Goal: Transaction & Acquisition: Purchase product/service

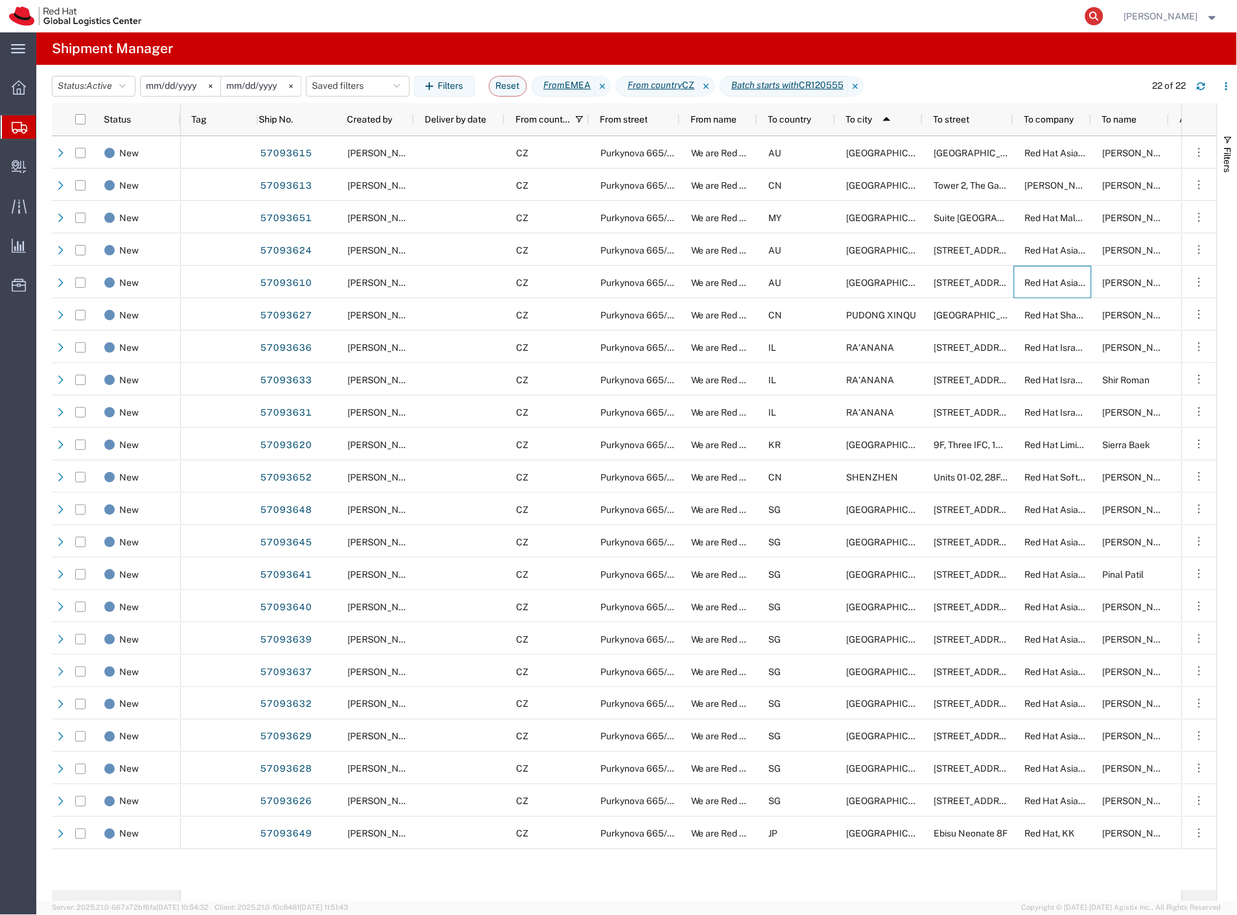
click at [1104, 18] on icon at bounding box center [1094, 16] width 18 height 18
paste input "57122383"
type input "57122383"
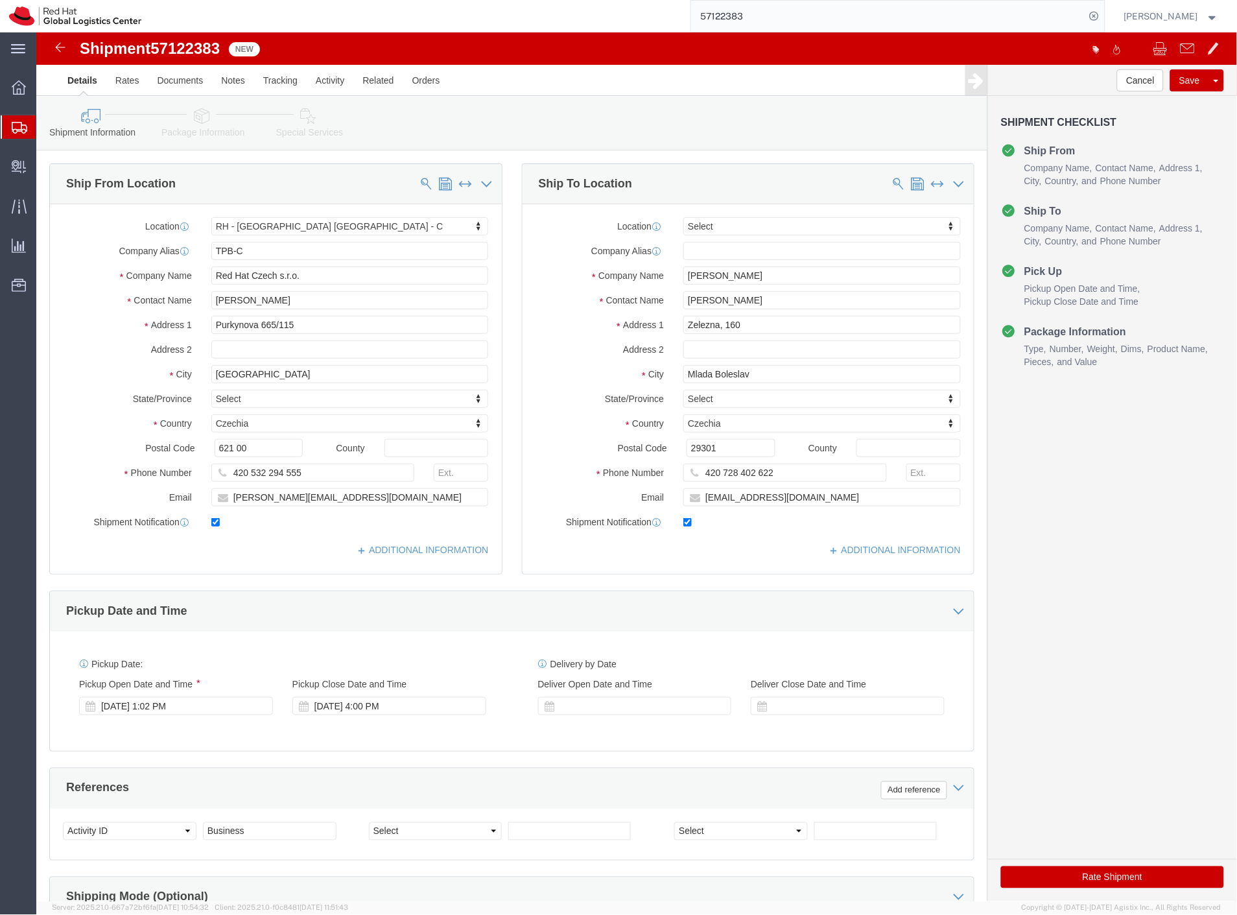
select select "38037"
select select
click icon
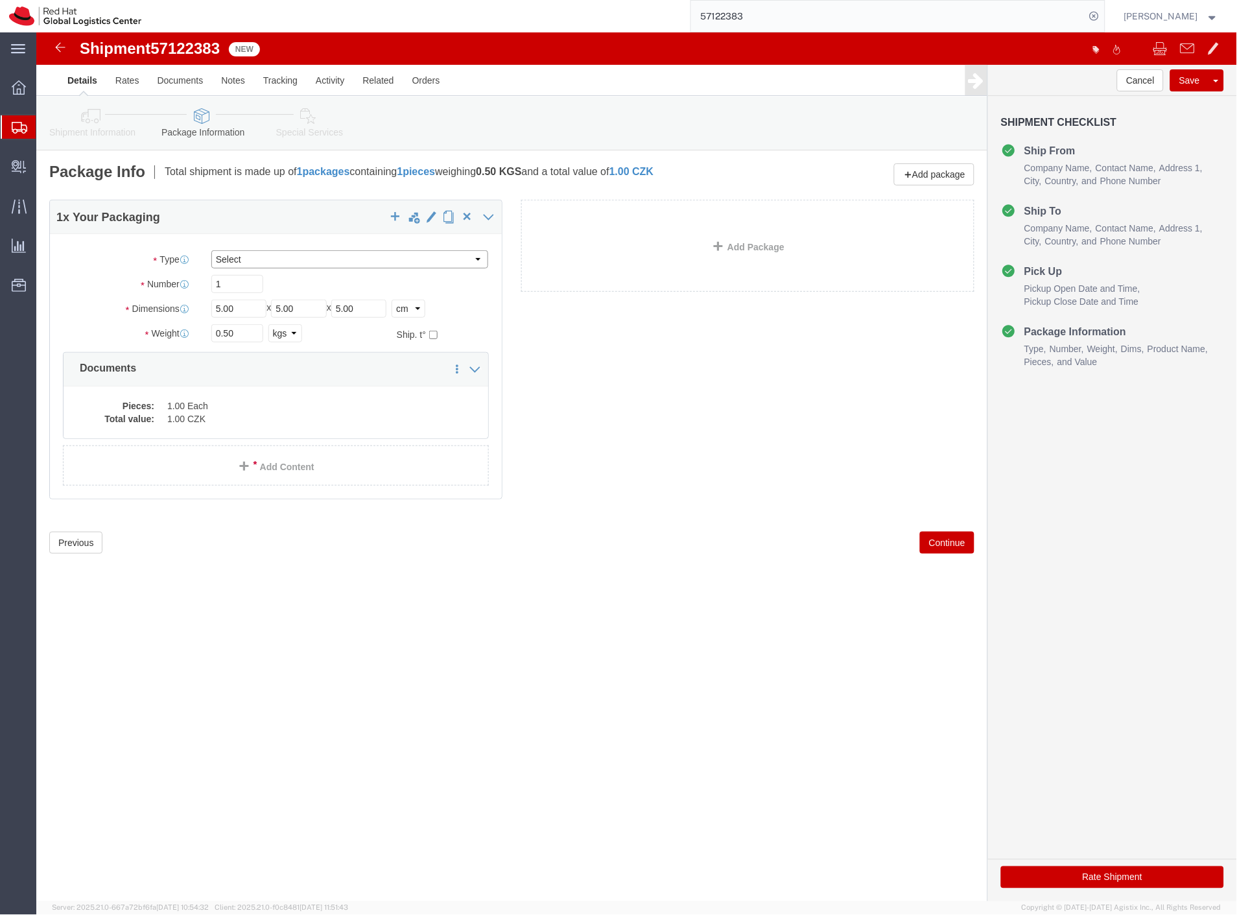
click select "Select Case(s) Crate(s) Envelope Large Box Medium Box PAK Skid(s) Small Box Sma…"
select select "ENV"
click select "Select Case(s) Crate(s) Envelope Large Box Medium Box PAK Skid(s) Small Box Sma…"
type input "9.50"
type input "12.50"
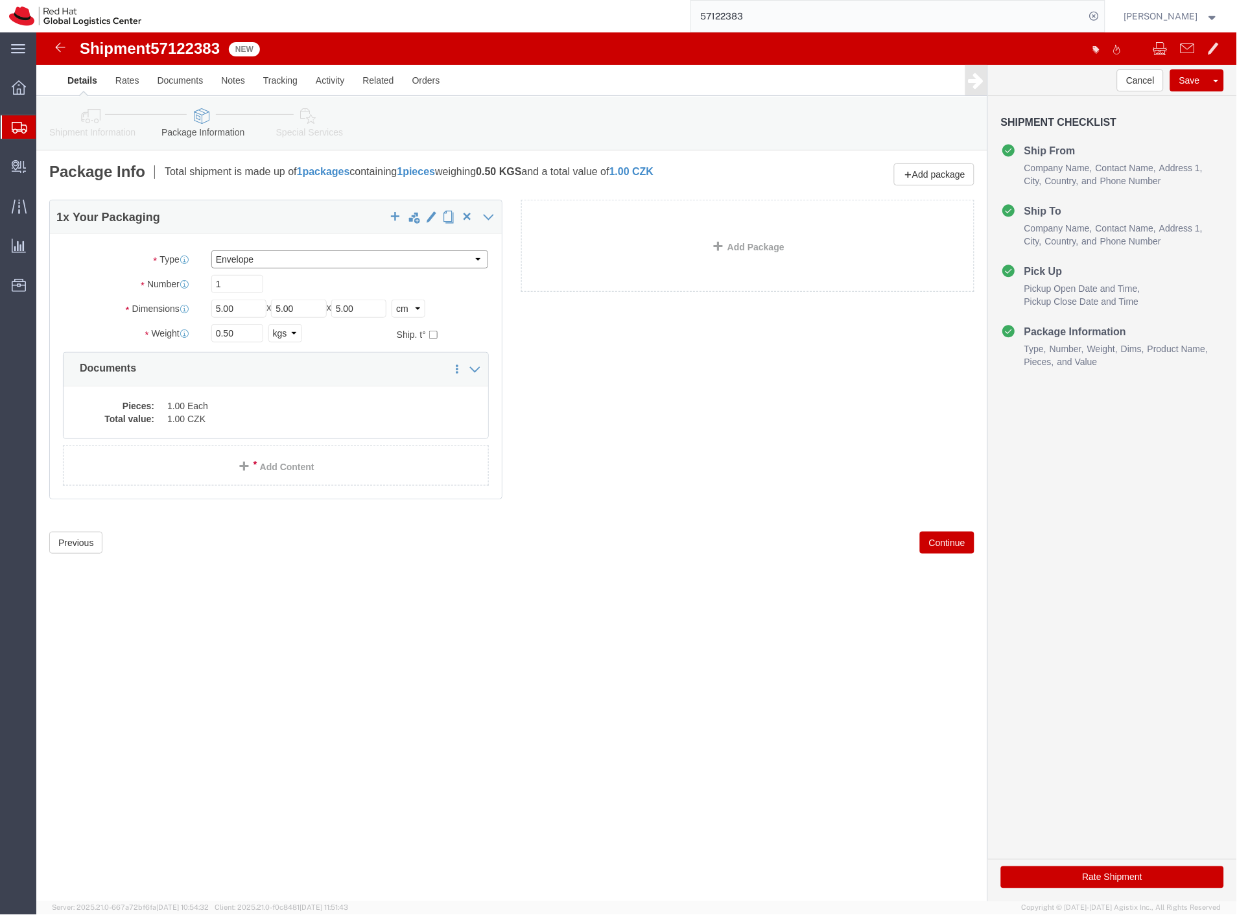
type input "0.25"
select select "IN"
type input "1"
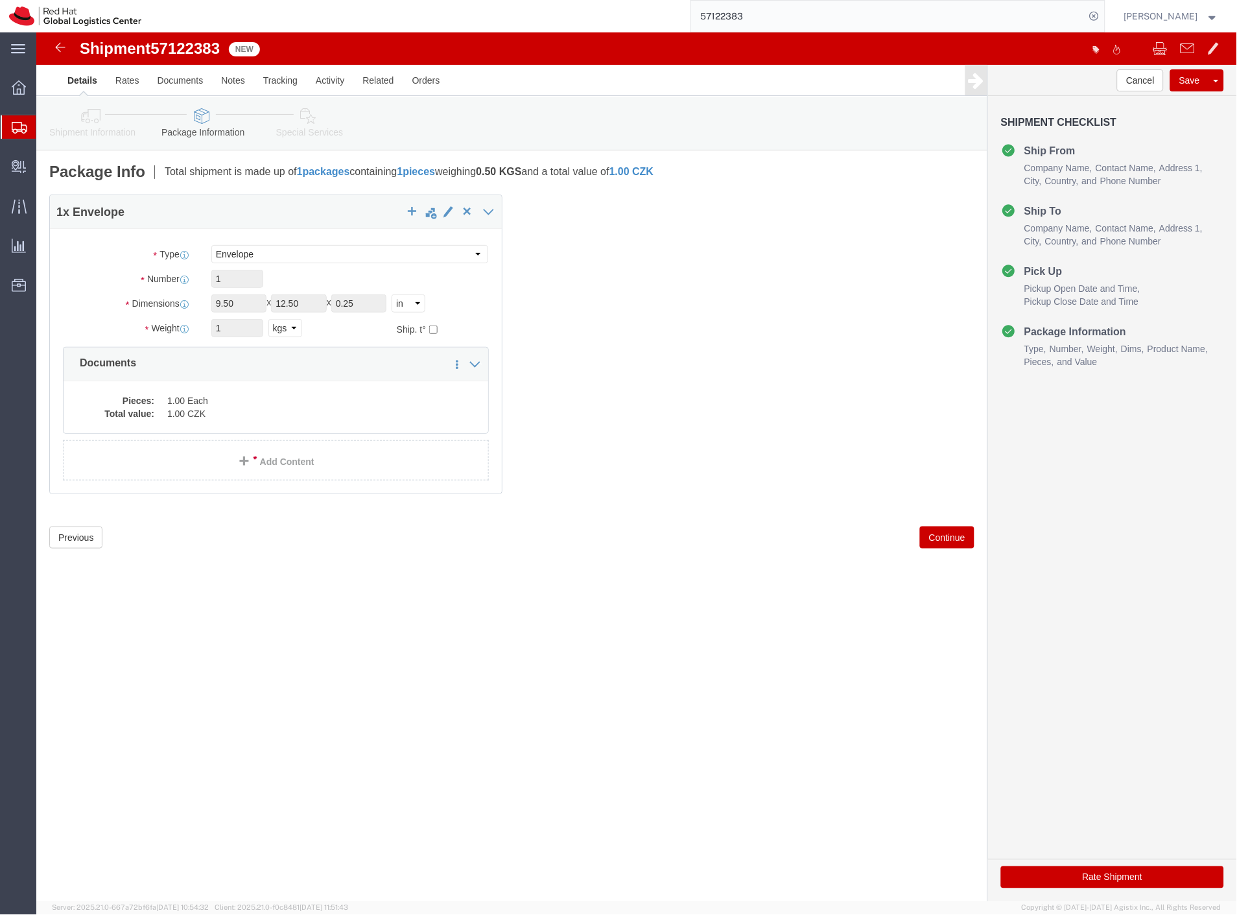
click button "Rate Shipment"
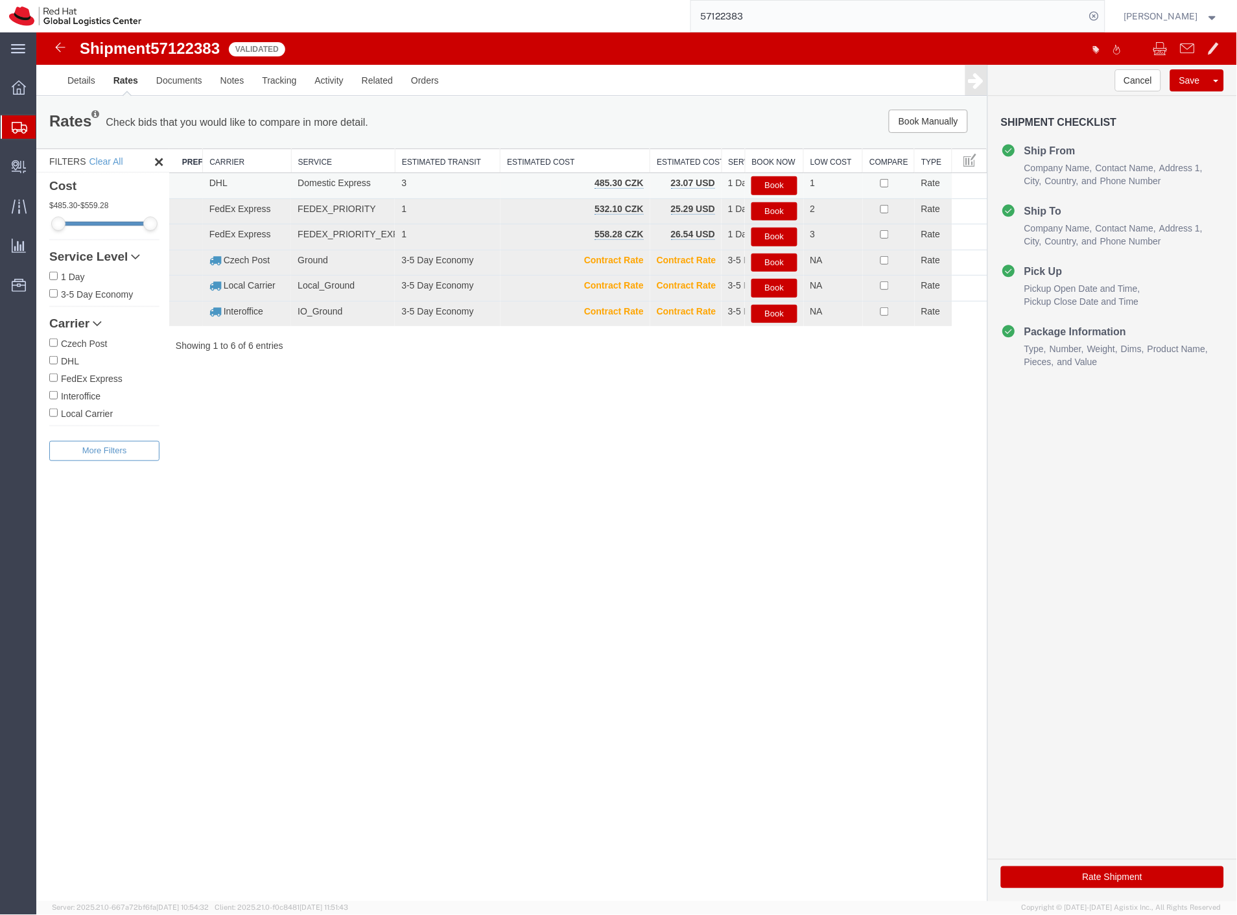
click at [768, 183] on button "Book" at bounding box center [773, 185] width 45 height 19
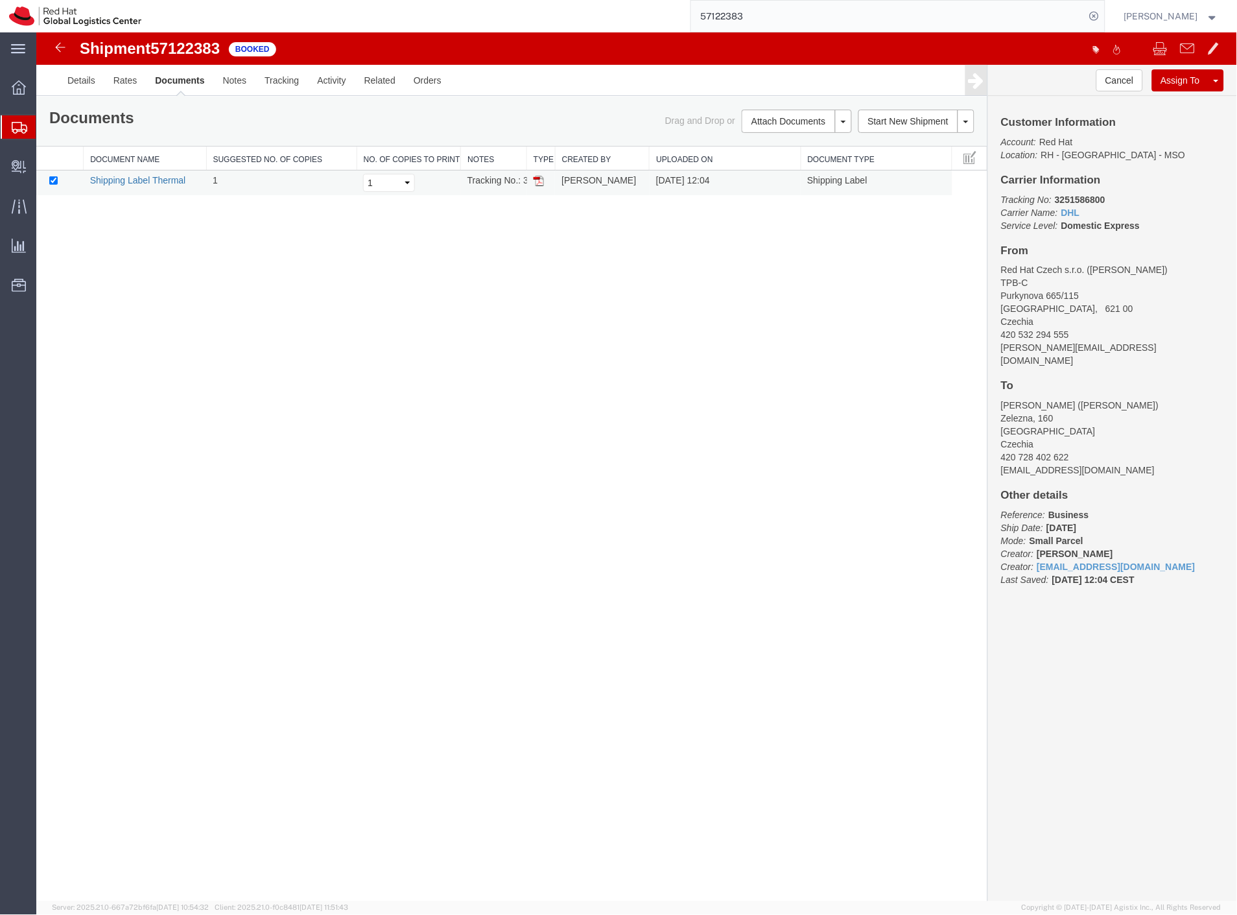
click at [150, 178] on link "Shipping Label Thermal" at bounding box center [137, 179] width 96 height 10
click at [91, 75] on link "Details" at bounding box center [81, 79] width 46 height 31
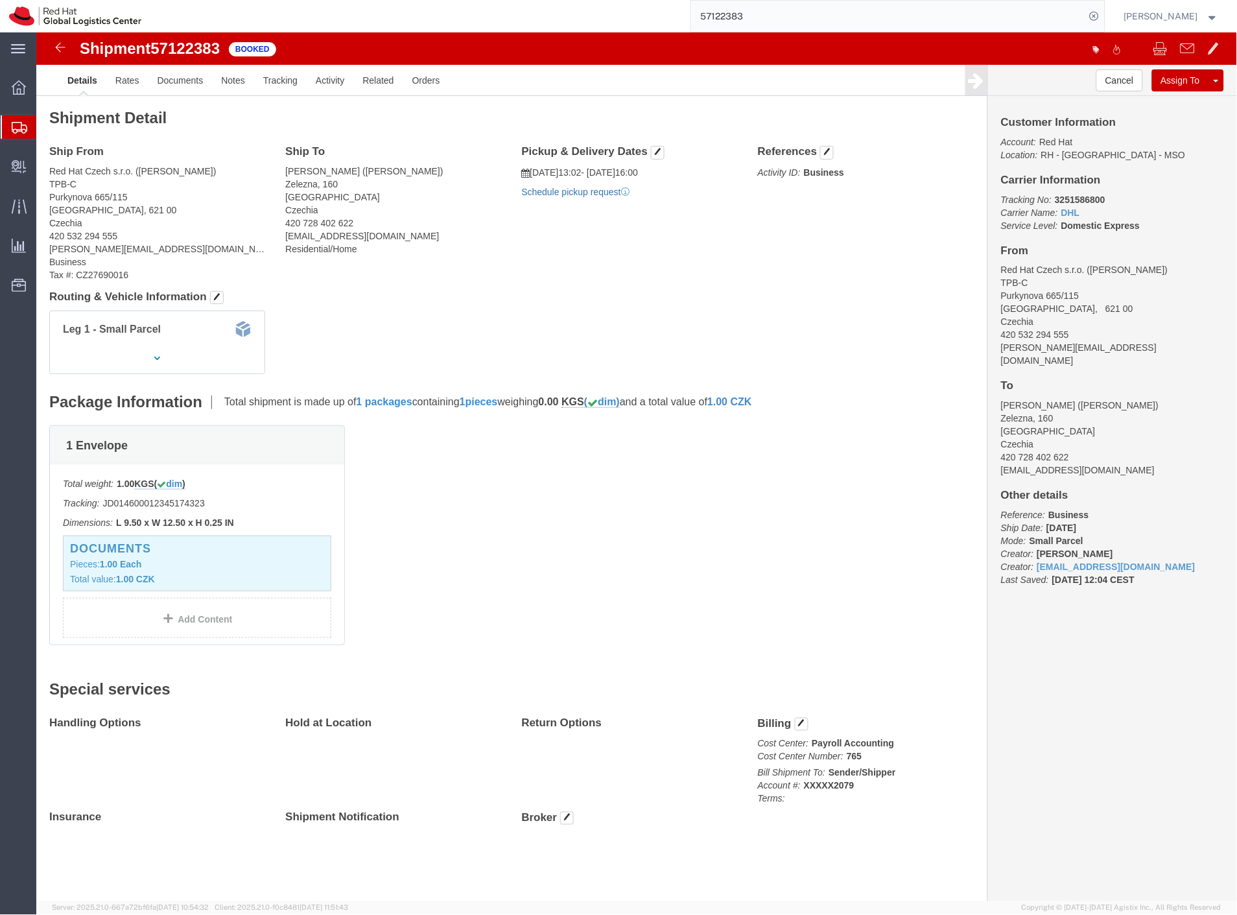
click link "Schedule pickup request"
click at [0, 0] on span "Create Delivery" at bounding box center [0, 0] width 0 height 0
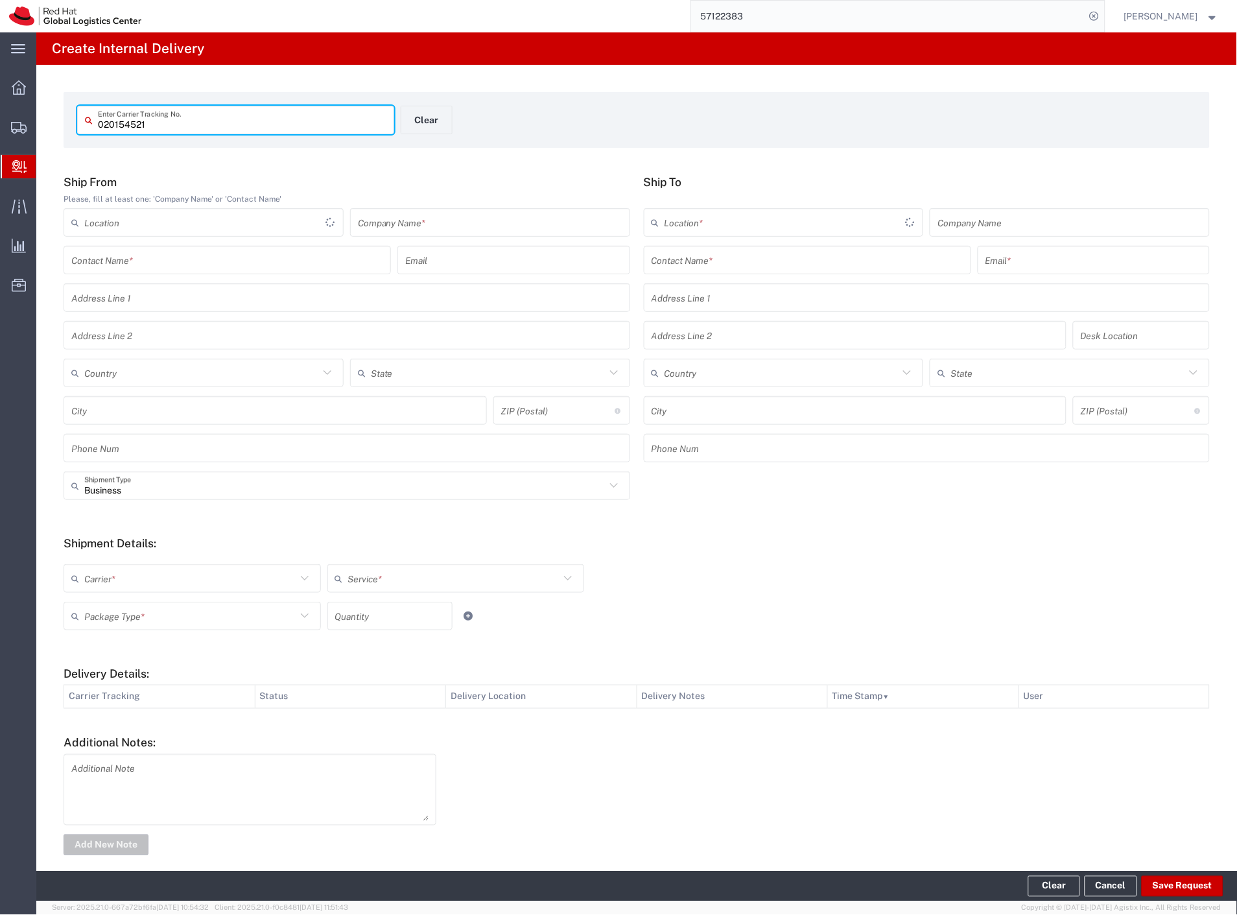
type input "020154521"
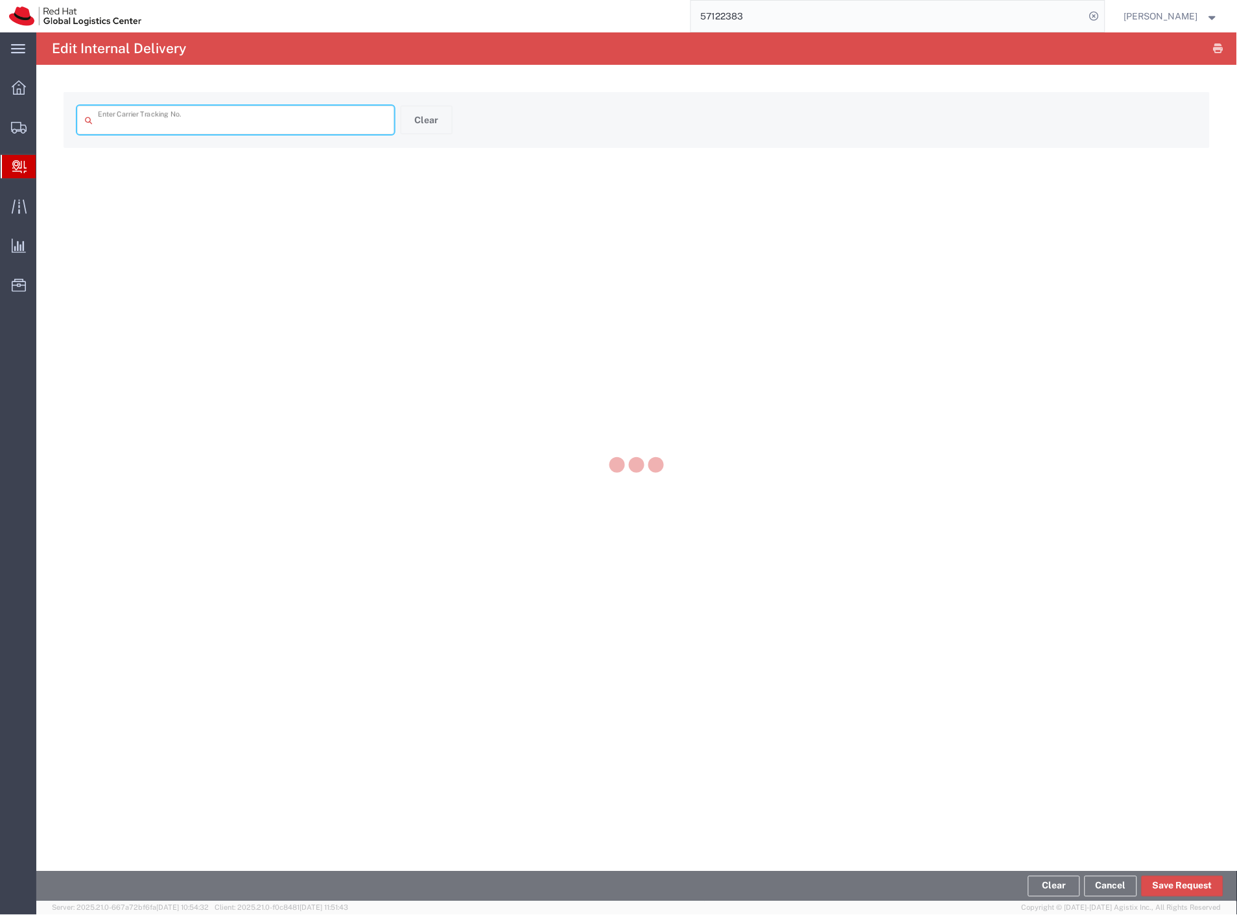
type input "020154521"
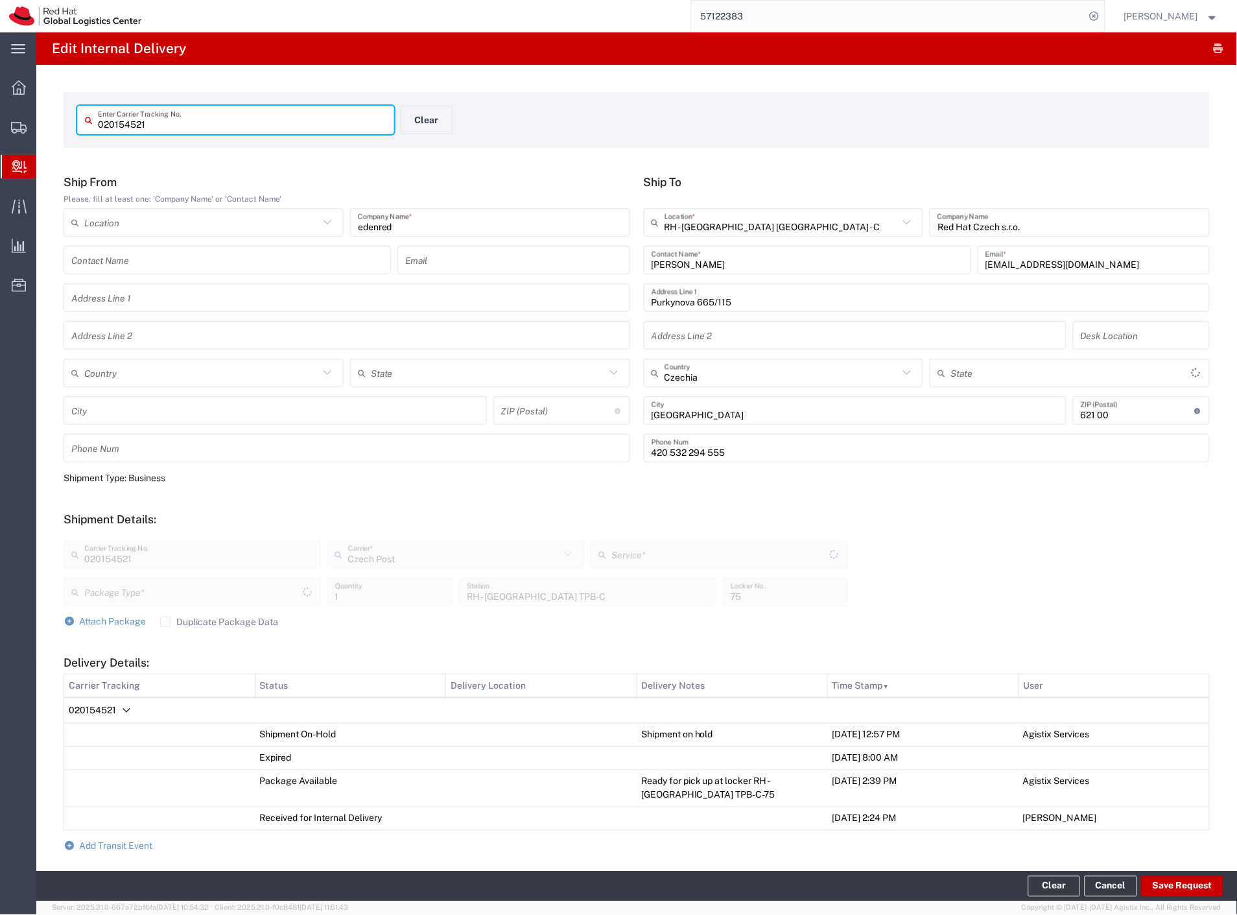
type input "Envelope"
type input "Ground"
click at [97, 847] on span "Add Transit Event" at bounding box center [116, 846] width 73 height 10
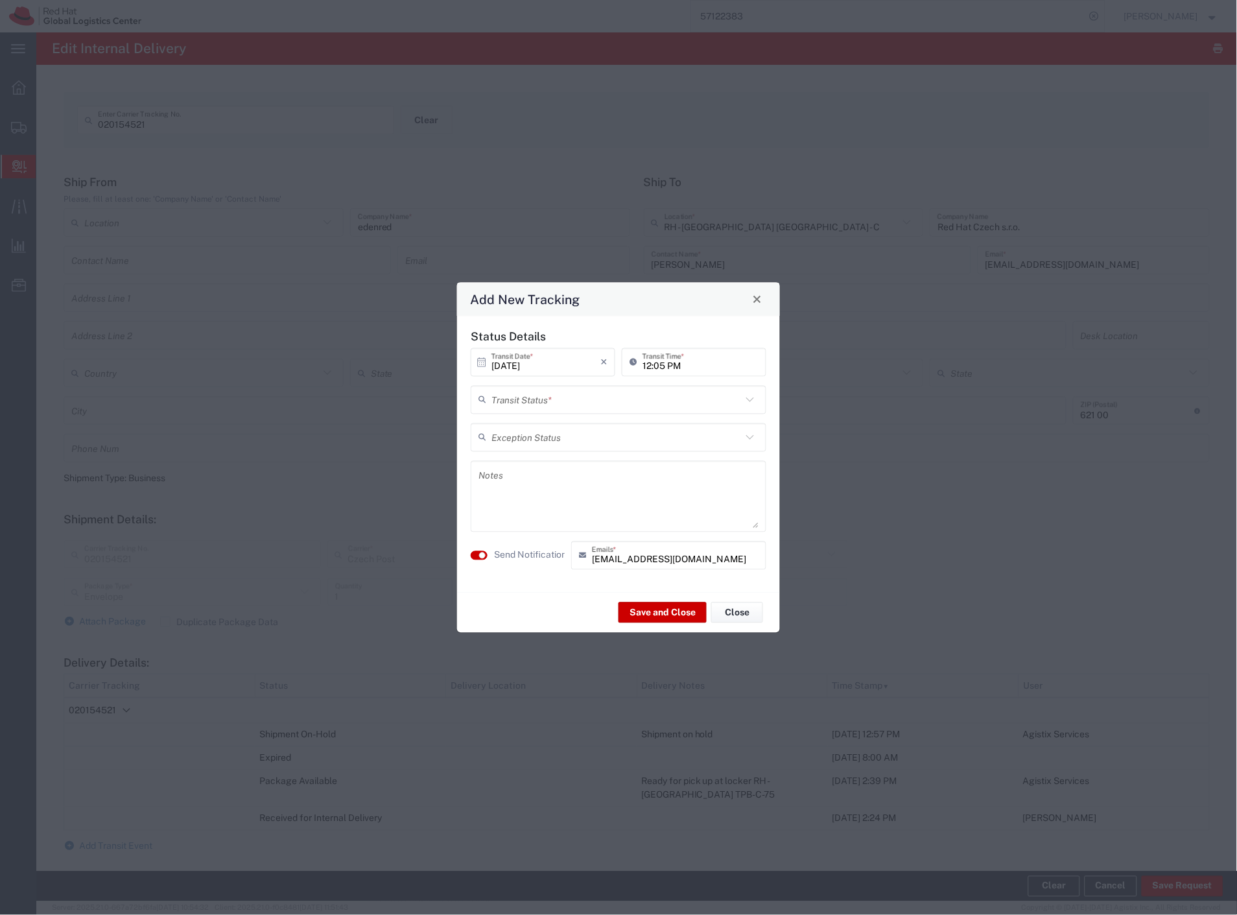
drag, startPoint x: 563, startPoint y: 394, endPoint x: 561, endPoint y: 403, distance: 9.2
click at [563, 396] on input "text" at bounding box center [616, 399] width 250 height 23
drag, startPoint x: 556, startPoint y: 425, endPoint x: 553, endPoint y: 461, distance: 35.8
click at [556, 429] on span "Delivery Confirmation" at bounding box center [619, 428] width 293 height 20
type input "Delivery Confirmation"
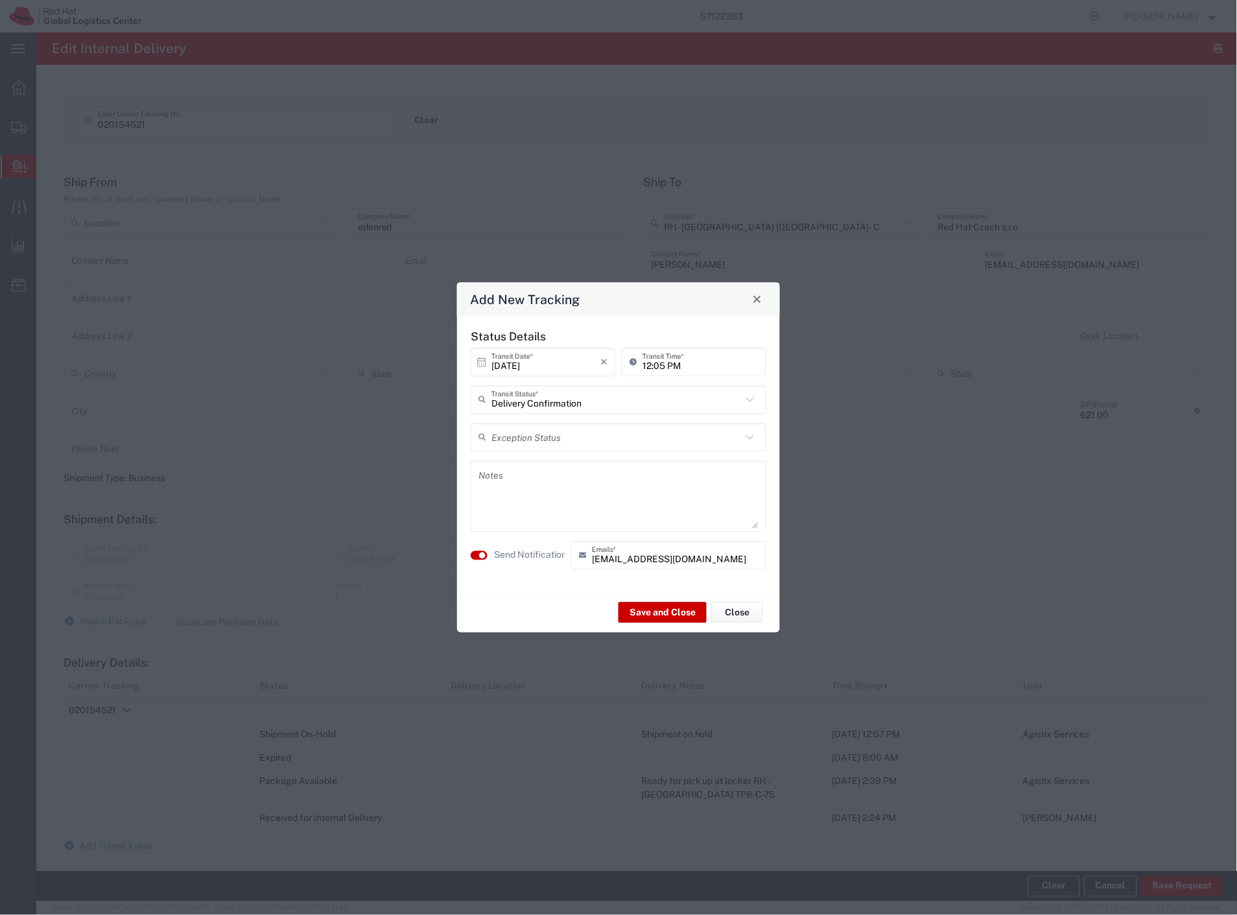
click at [552, 482] on textarea at bounding box center [618, 496] width 280 height 64
type textarea "forwarded via DHL"
click at [643, 611] on button "Save and Close" at bounding box center [663, 612] width 88 height 21
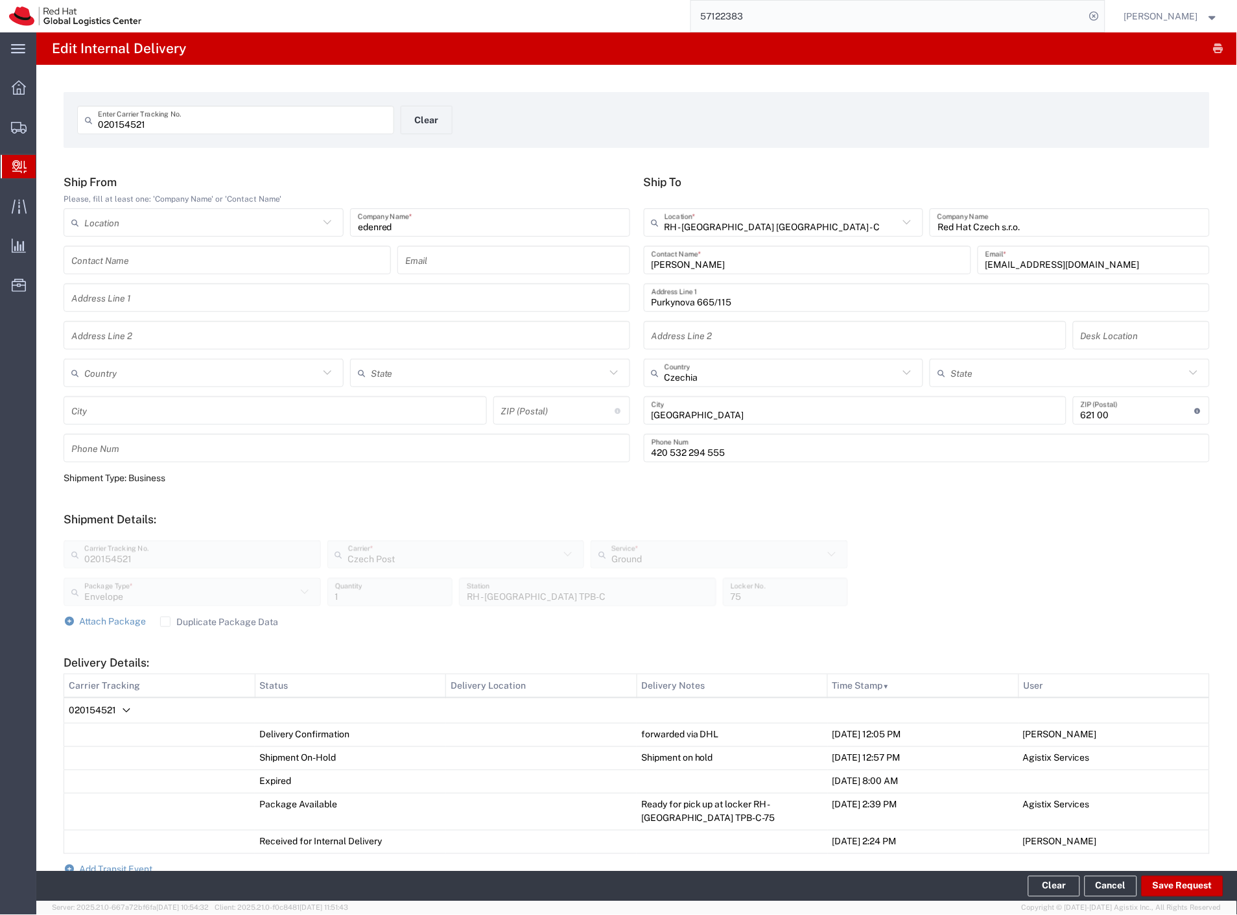
click at [46, 164] on span "Internal Delivery" at bounding box center [41, 167] width 10 height 26
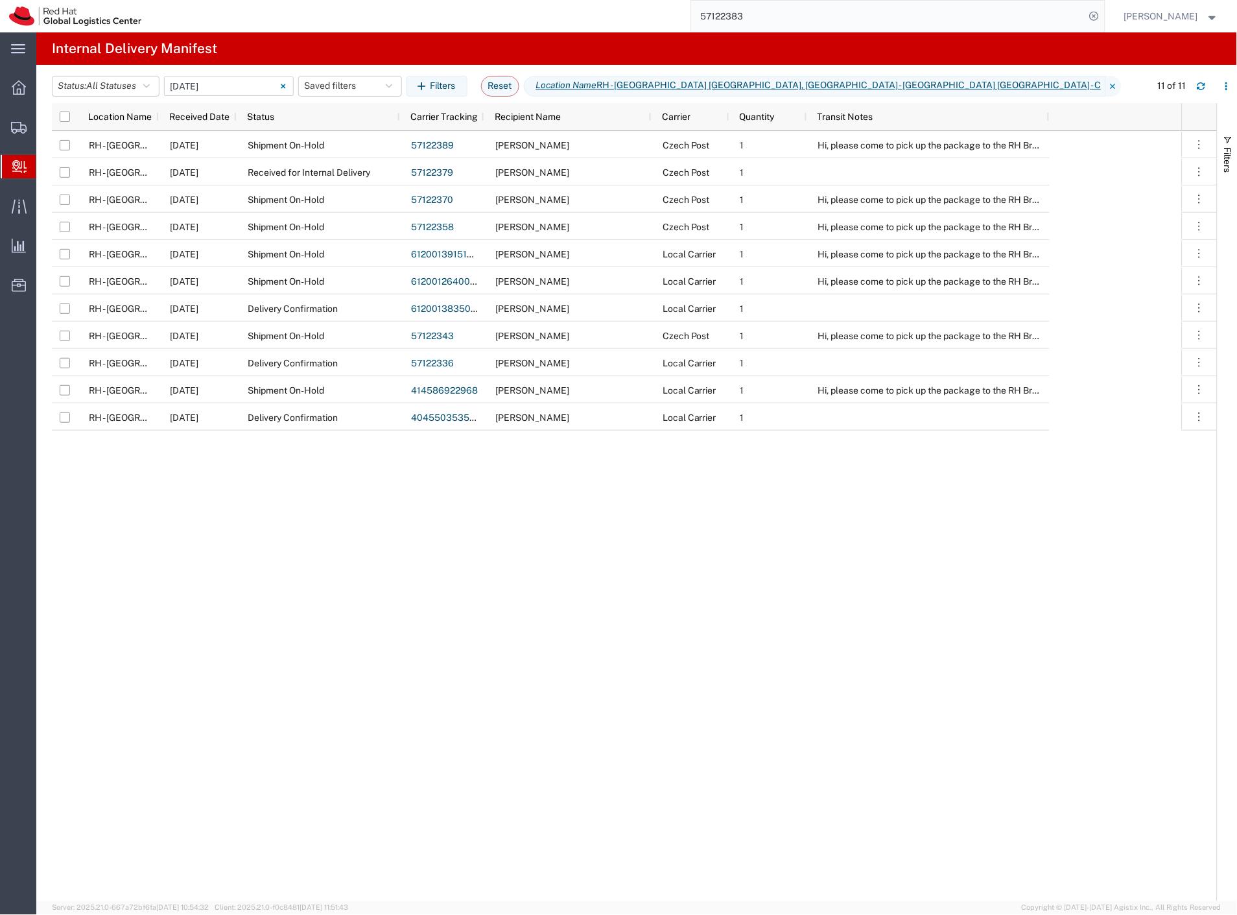
click at [196, 89] on input "10/14/2025 - 10/14/2025" at bounding box center [229, 86] width 130 height 19
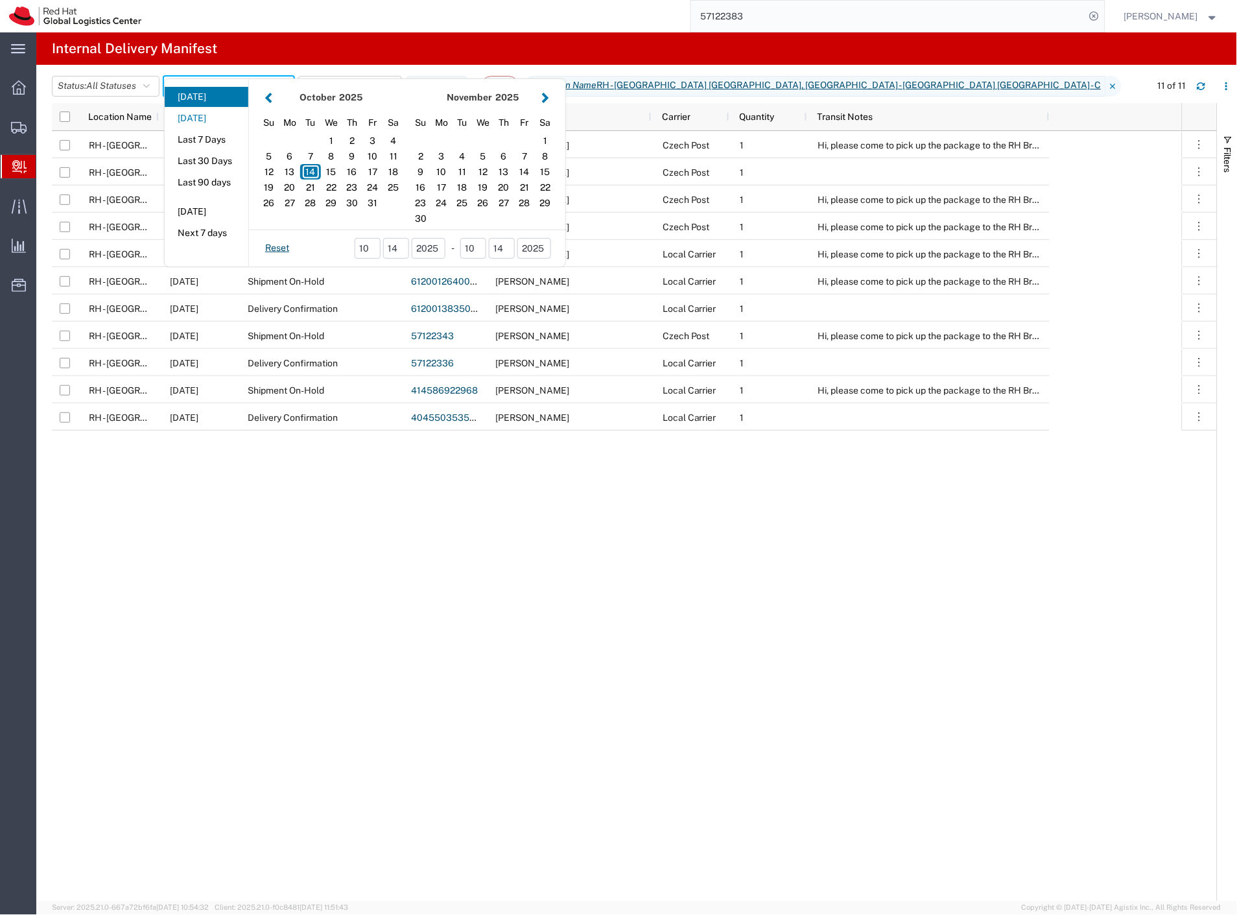
click at [205, 121] on button "Yesterday" at bounding box center [207, 118] width 84 height 20
type input "Yesterday"
type input "10/13/2025 - 10/13/2025"
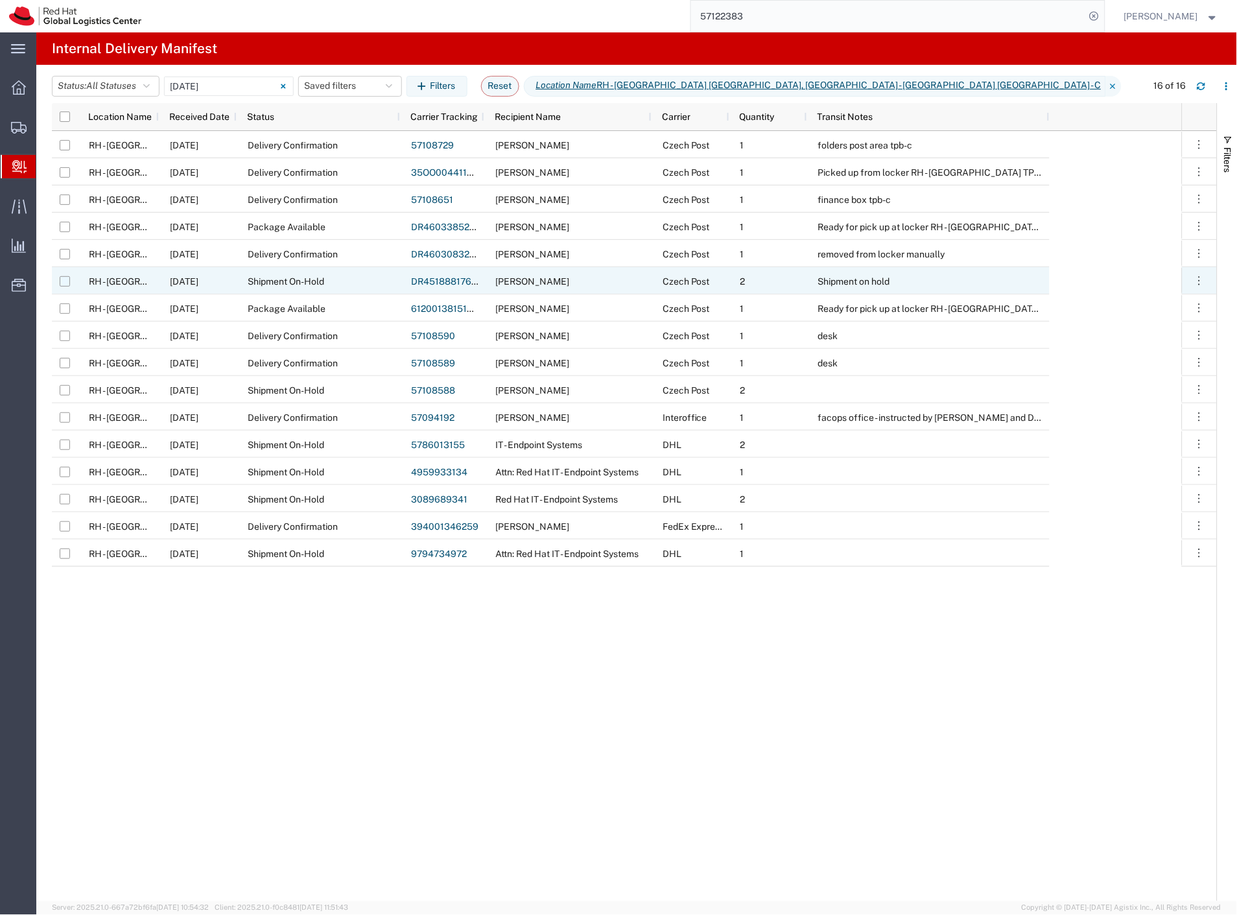
click at [60, 283] on input "Press Space to toggle row selection (unchecked)" at bounding box center [65, 281] width 10 height 10
checkbox input "true"
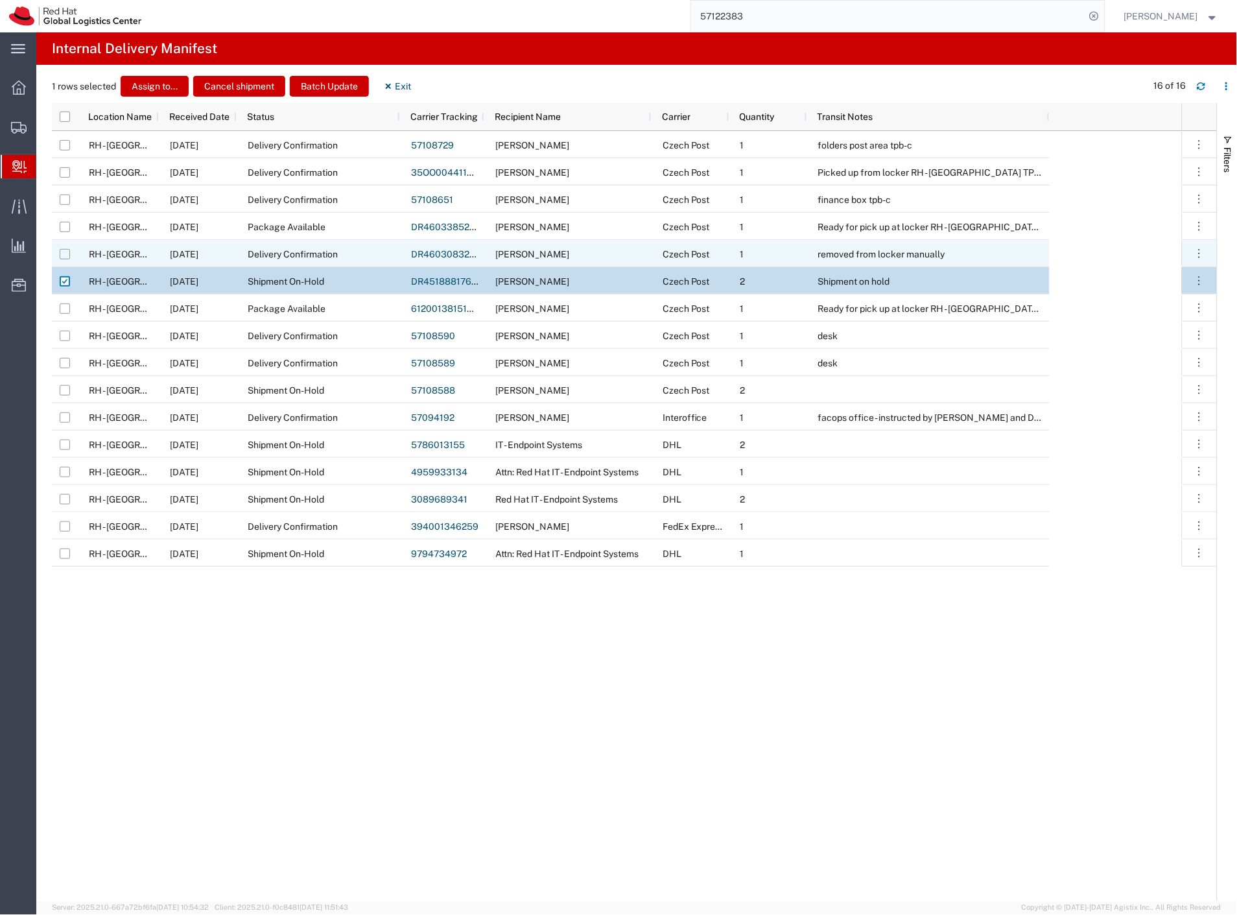
click at [65, 253] on input "Press Space to toggle row selection (unchecked)" at bounding box center [65, 254] width 10 height 10
checkbox input "true"
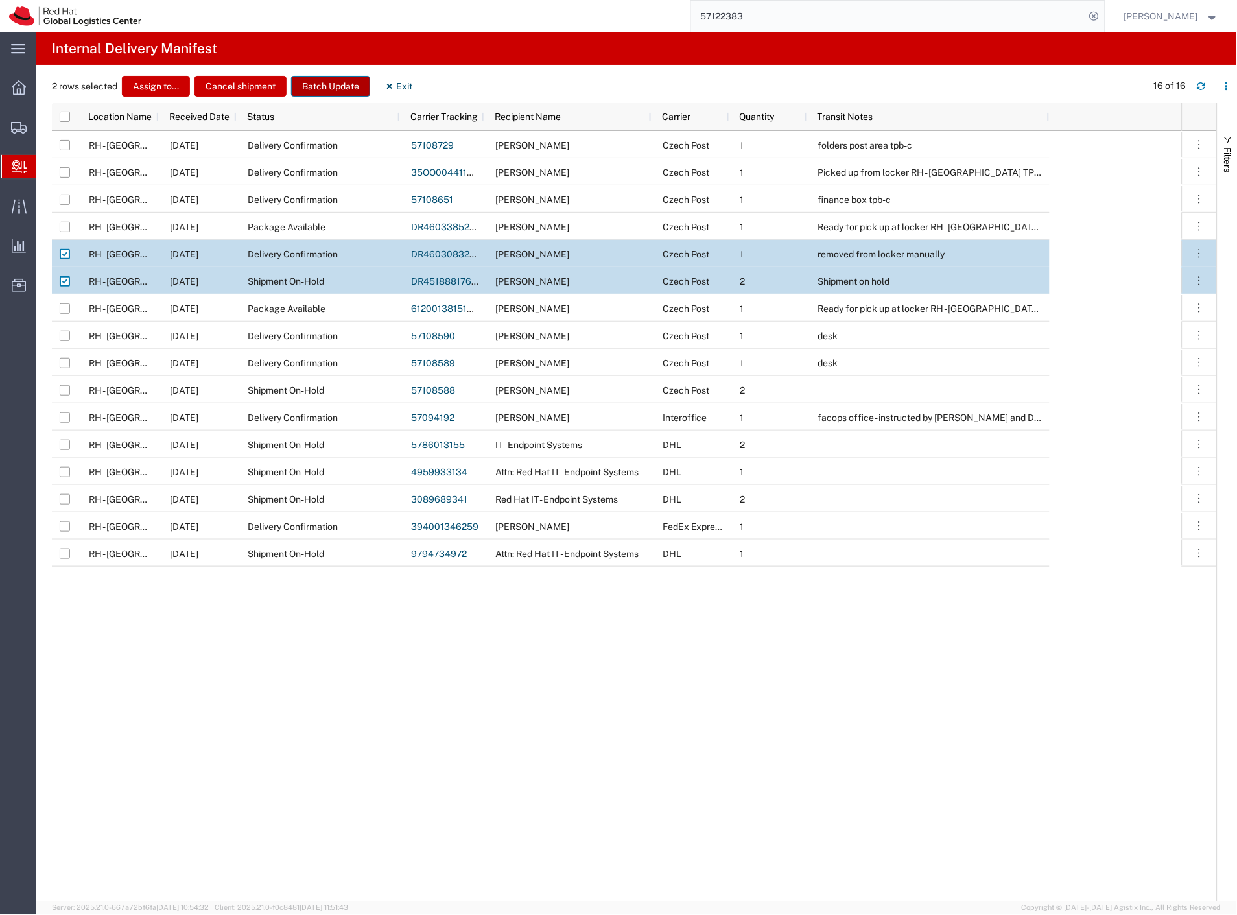
click at [333, 87] on button "Batch Update" at bounding box center [330, 86] width 79 height 21
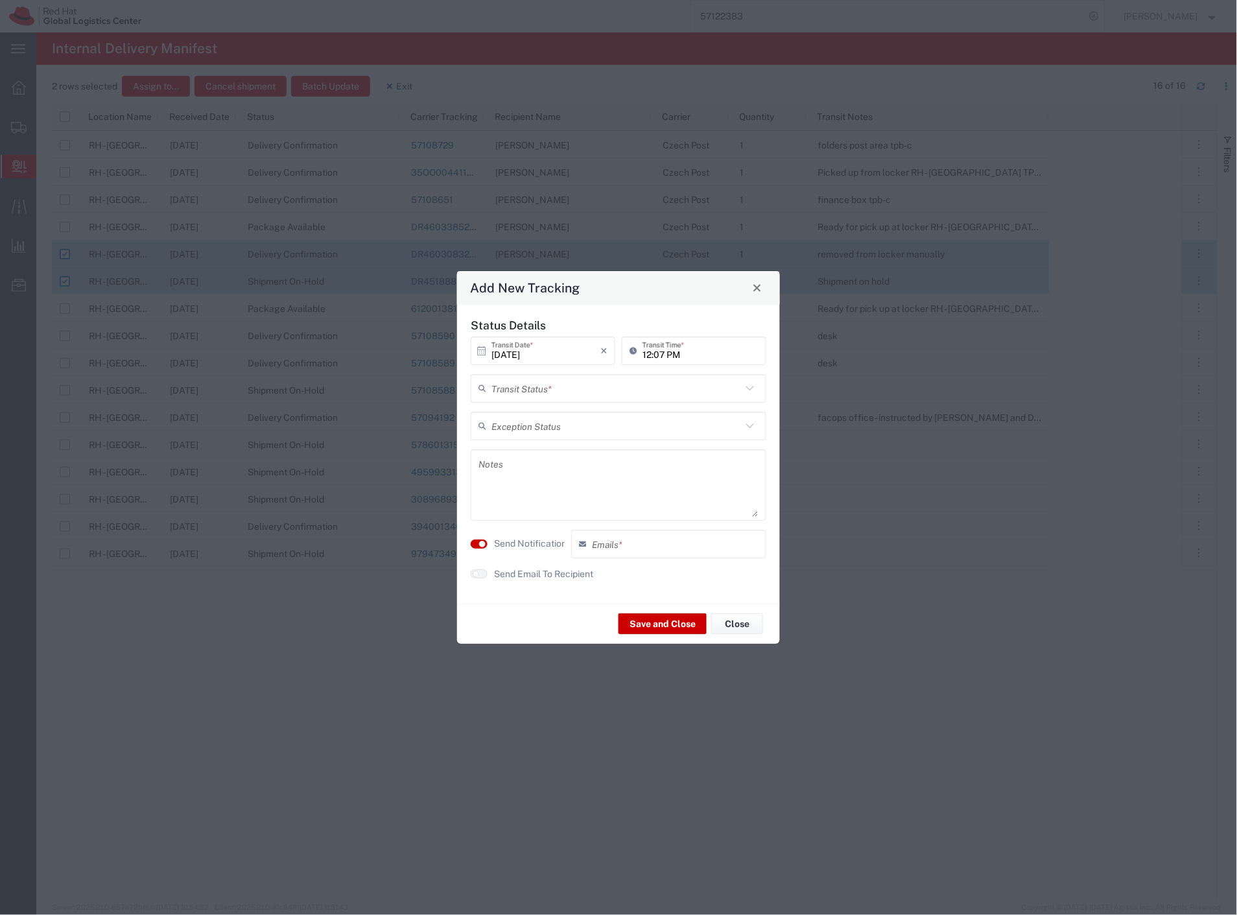
click at [549, 394] on input "text" at bounding box center [616, 388] width 250 height 23
click at [550, 410] on span "Delivery Confirmation" at bounding box center [619, 417] width 293 height 20
type input "Delivery Confirmation"
click at [533, 541] on label "Send Notification" at bounding box center [530, 544] width 73 height 14
click at [663, 628] on button "Save and Close" at bounding box center [663, 623] width 88 height 21
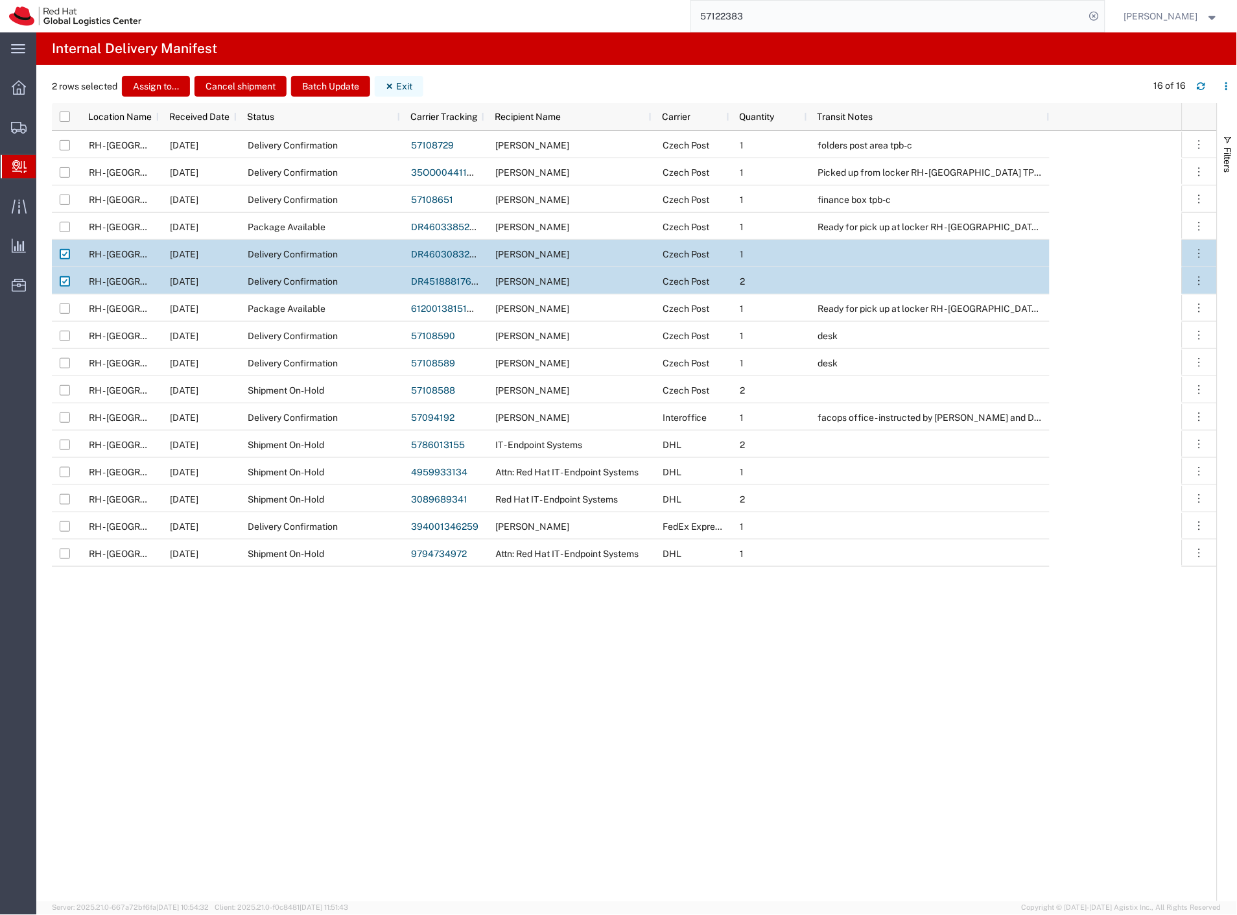
click at [385, 94] on button "Exit" at bounding box center [399, 86] width 49 height 21
checkbox input "false"
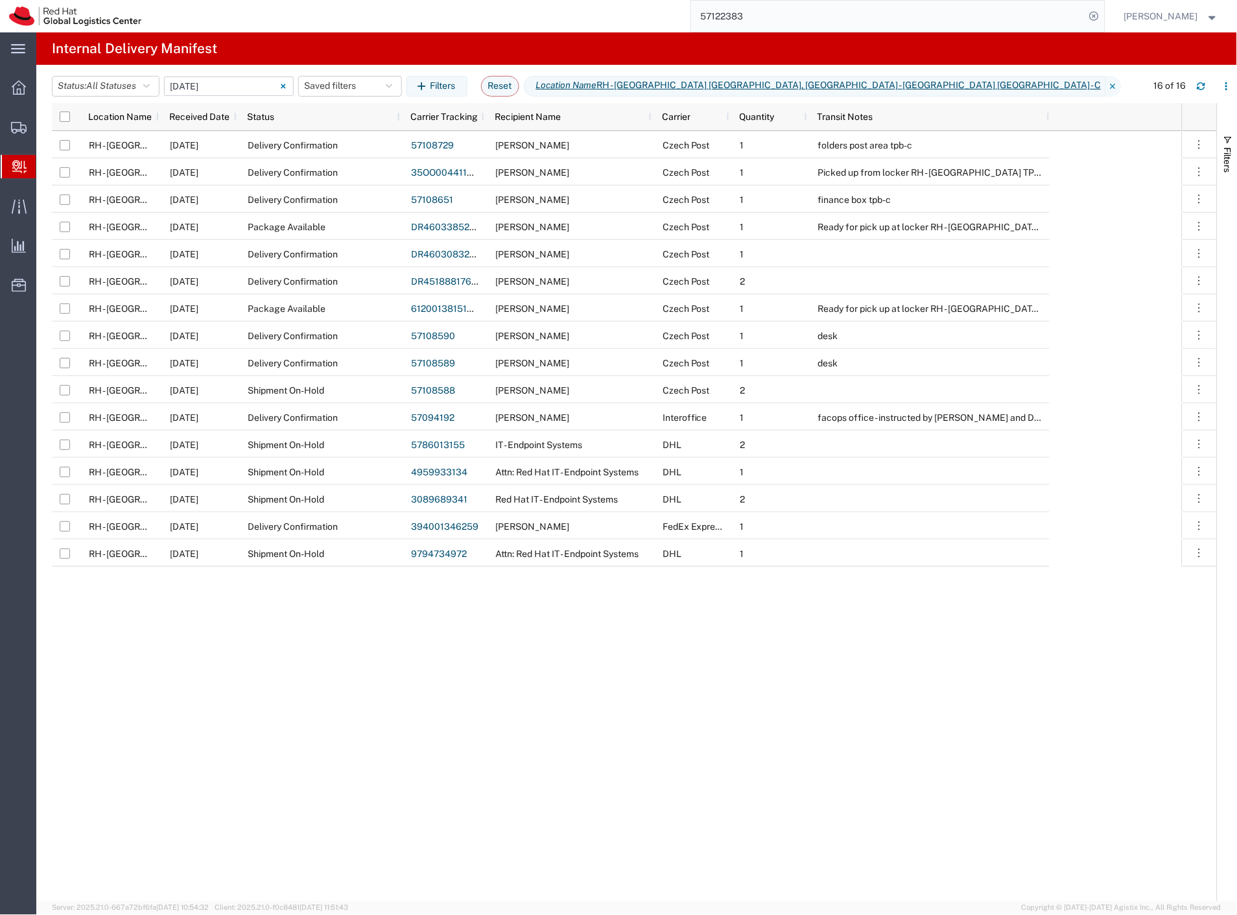
click at [229, 86] on input "10/13/2025 - 10/13/2025" at bounding box center [229, 86] width 130 height 19
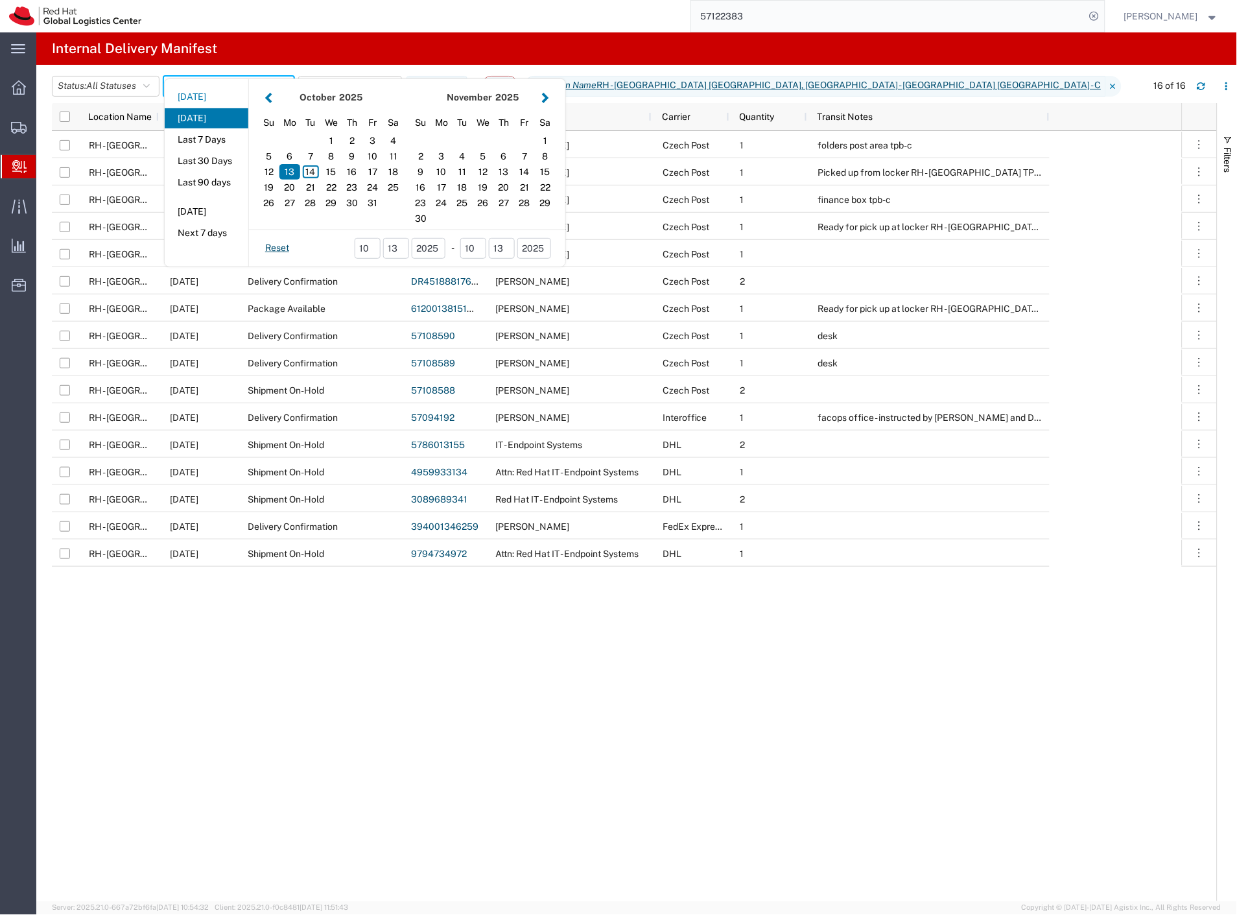
click at [212, 99] on button "Today" at bounding box center [207, 97] width 84 height 20
type input "Today"
type input "10/14/2025 - 10/14/2025"
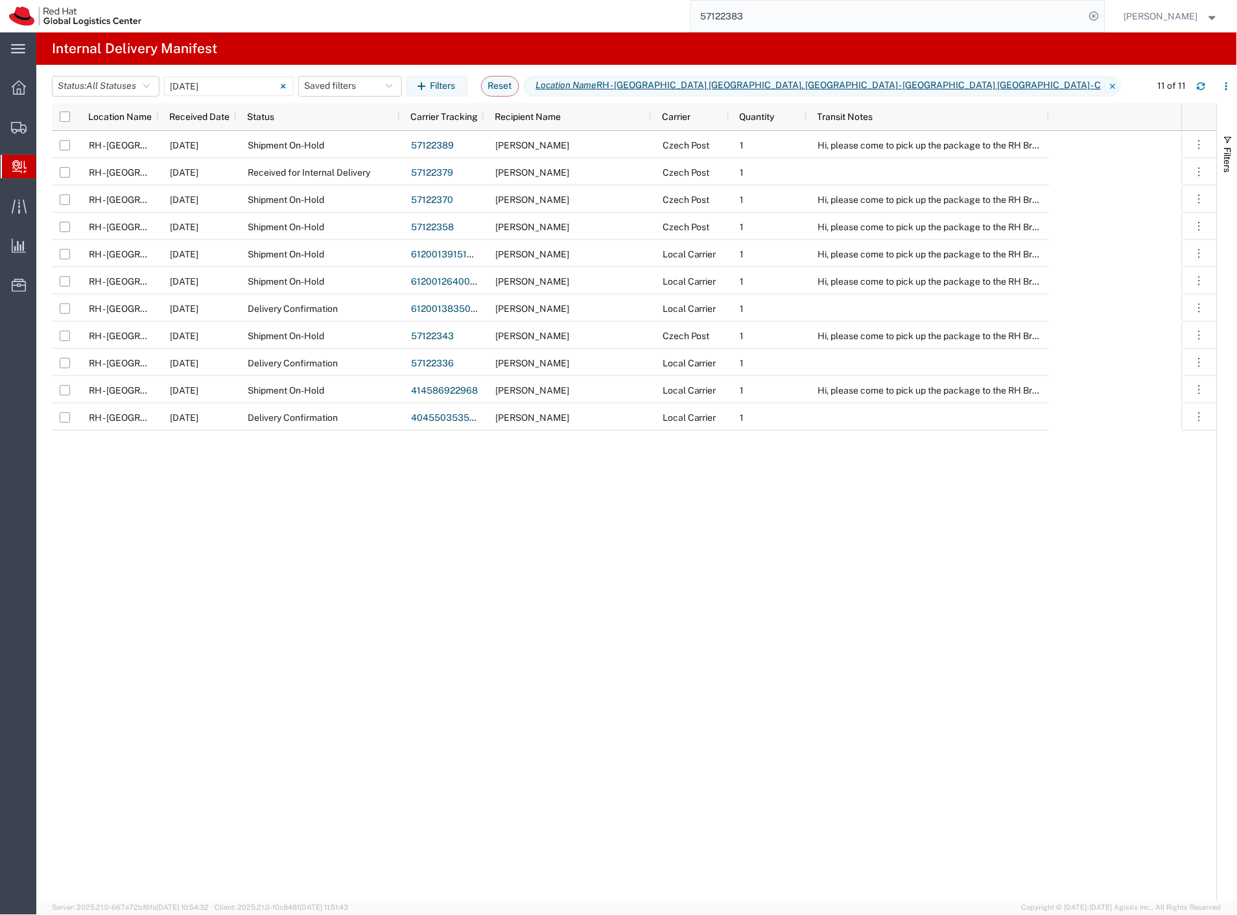
click at [696, 704] on div "RH - Brno - Tech Park Brno - C 10/14/2025 Shipment On-Hold 57122389 Martin Kolm…" at bounding box center [617, 516] width 1130 height 770
drag, startPoint x: 123, startPoint y: 80, endPoint x: 111, endPoint y: 134, distance: 55.8
click at [123, 80] on span "All Statuses" at bounding box center [111, 85] width 50 height 10
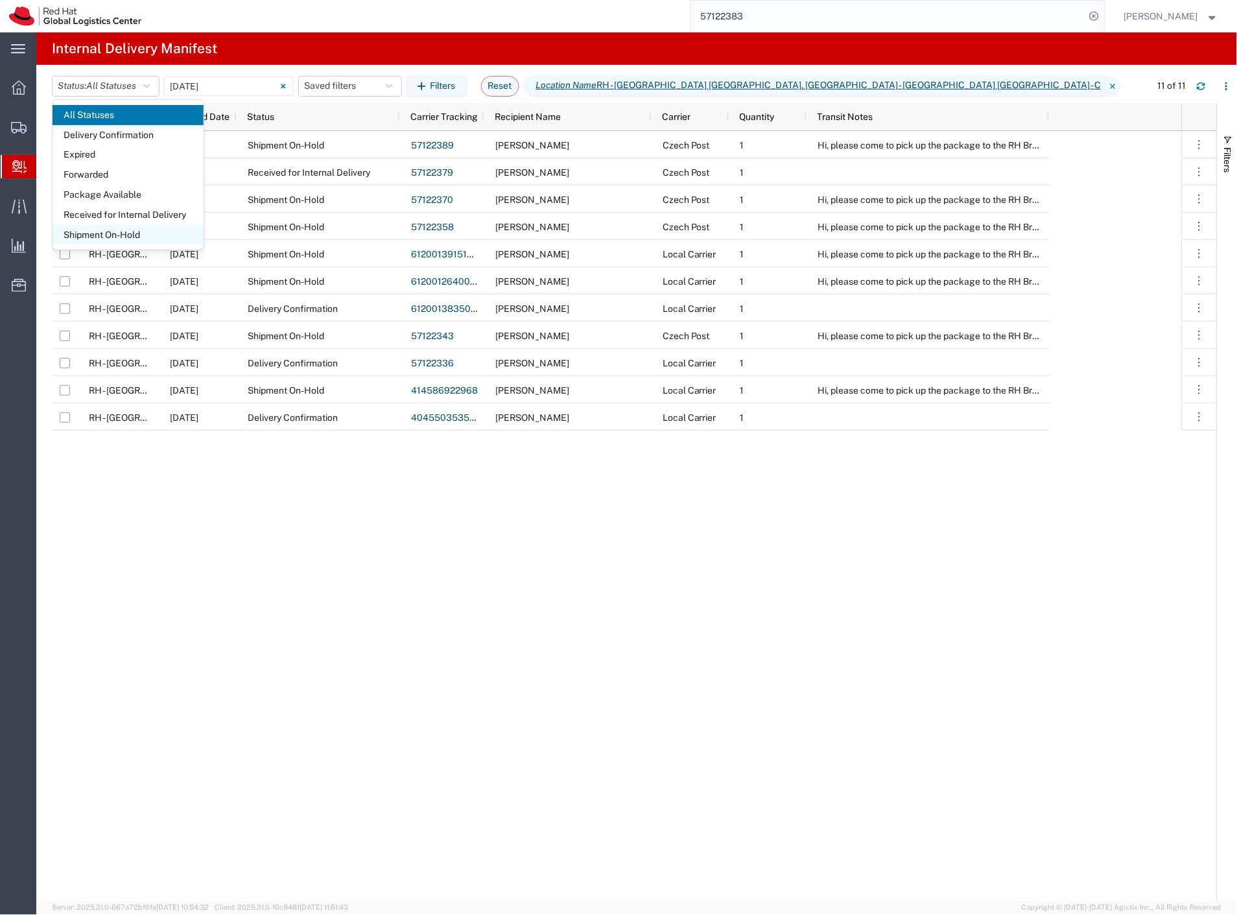
click at [99, 228] on span "Shipment On-Hold" at bounding box center [128, 235] width 151 height 20
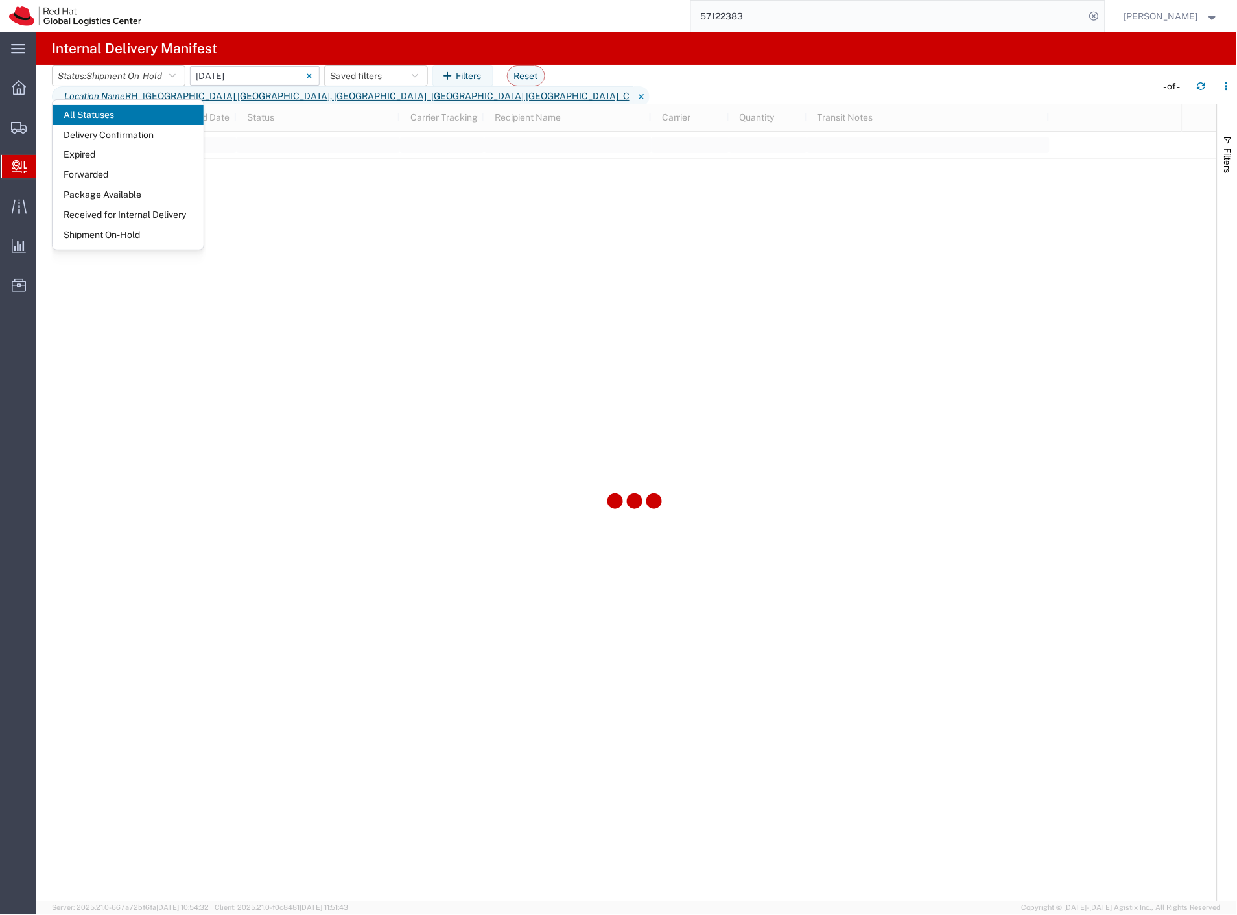
click at [216, 86] on input "10/14/2025 - 10/14/2025" at bounding box center [255, 75] width 130 height 19
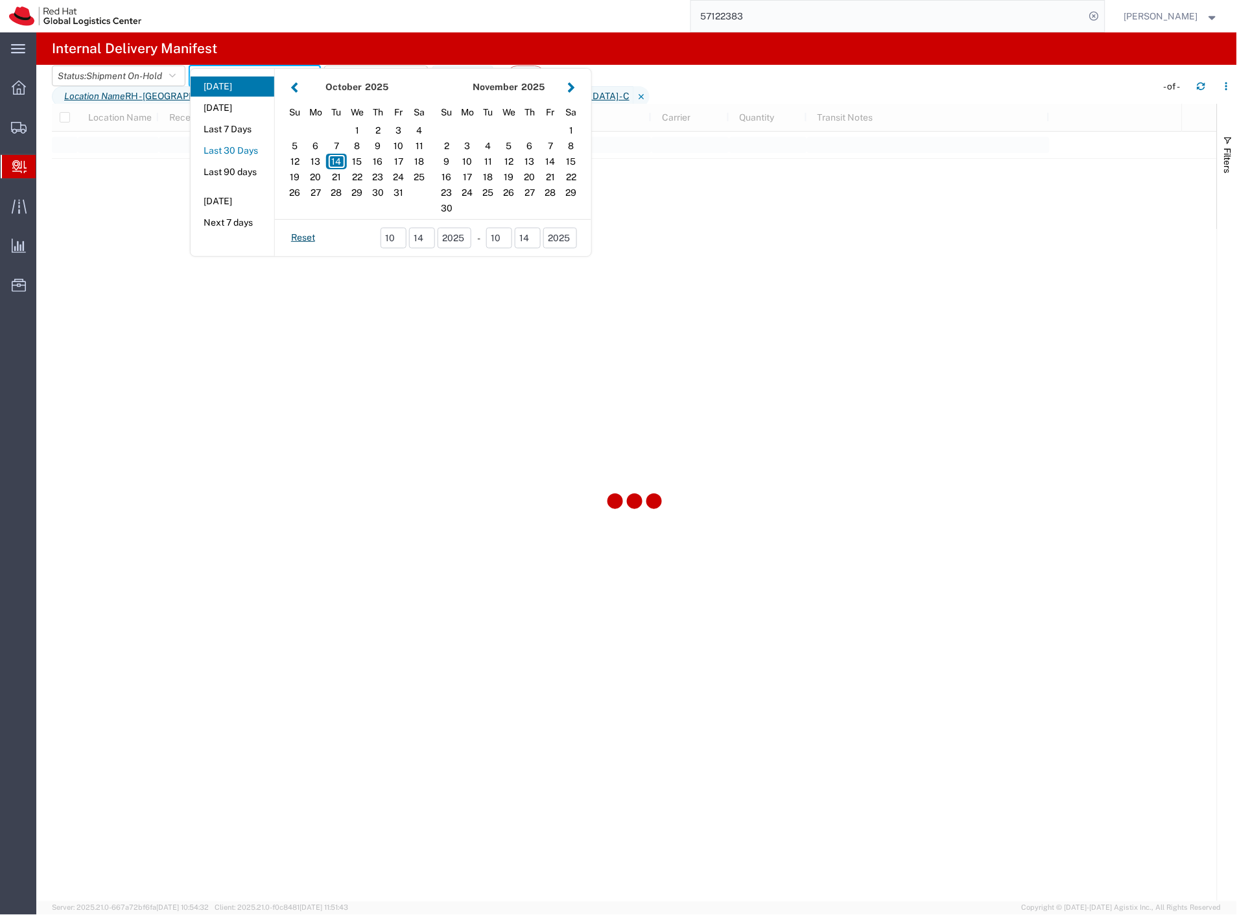
click at [235, 157] on button "Last 30 Days" at bounding box center [233, 151] width 84 height 20
type input "Last 30 Days"
type input "09/15/2025 - 10/14/2025"
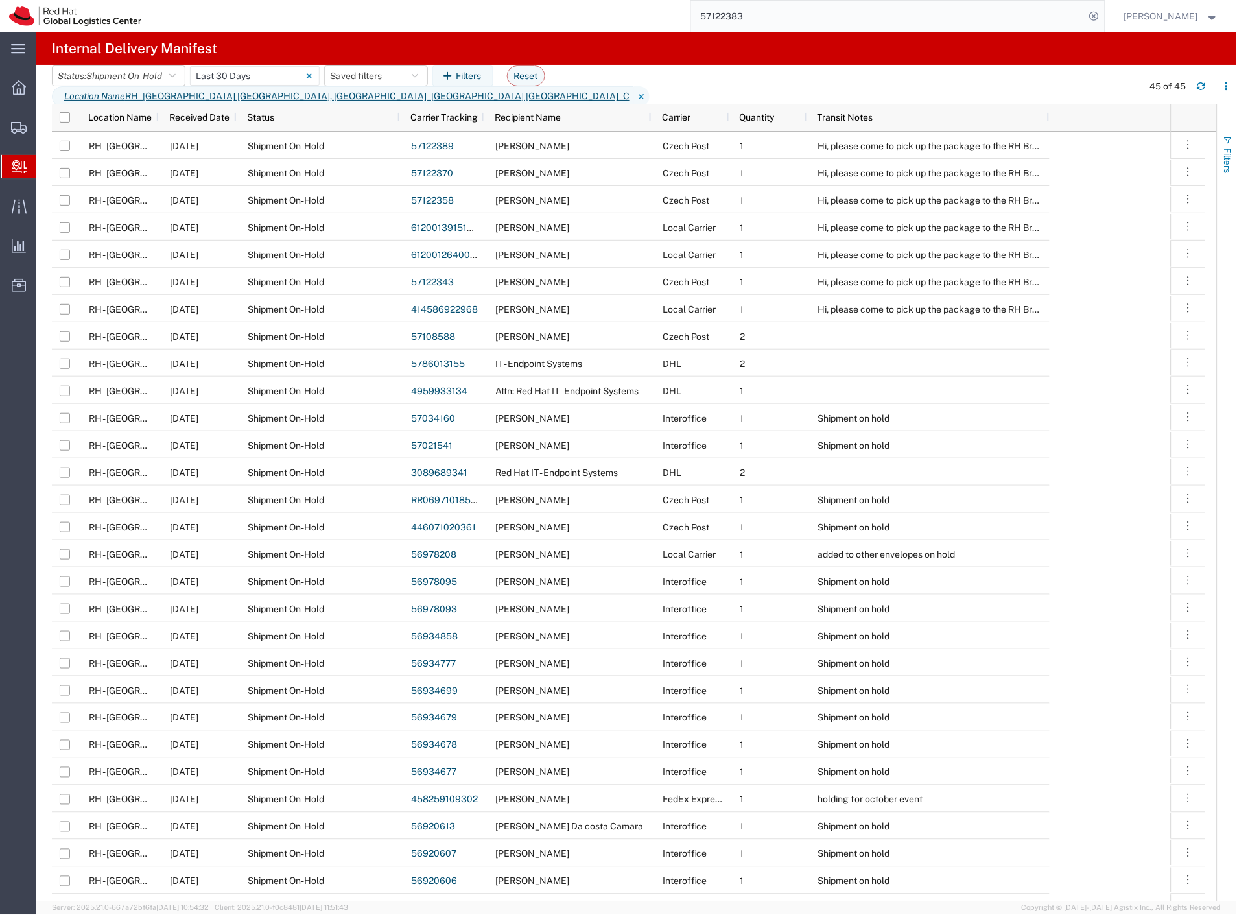
click at [1223, 157] on span "Filters" at bounding box center [1228, 160] width 10 height 25
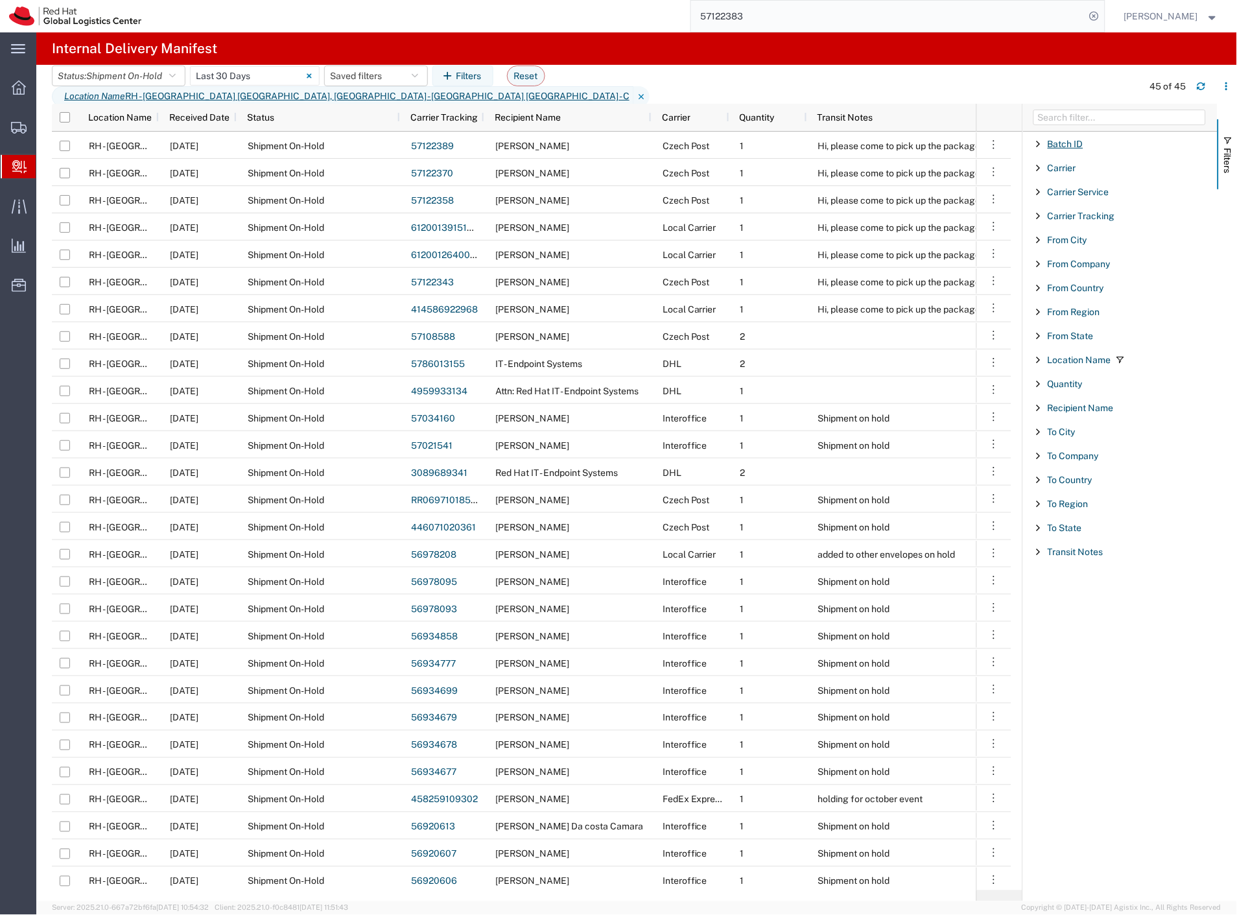
click at [1058, 144] on span "Batch ID" at bounding box center [1066, 144] width 36 height 10
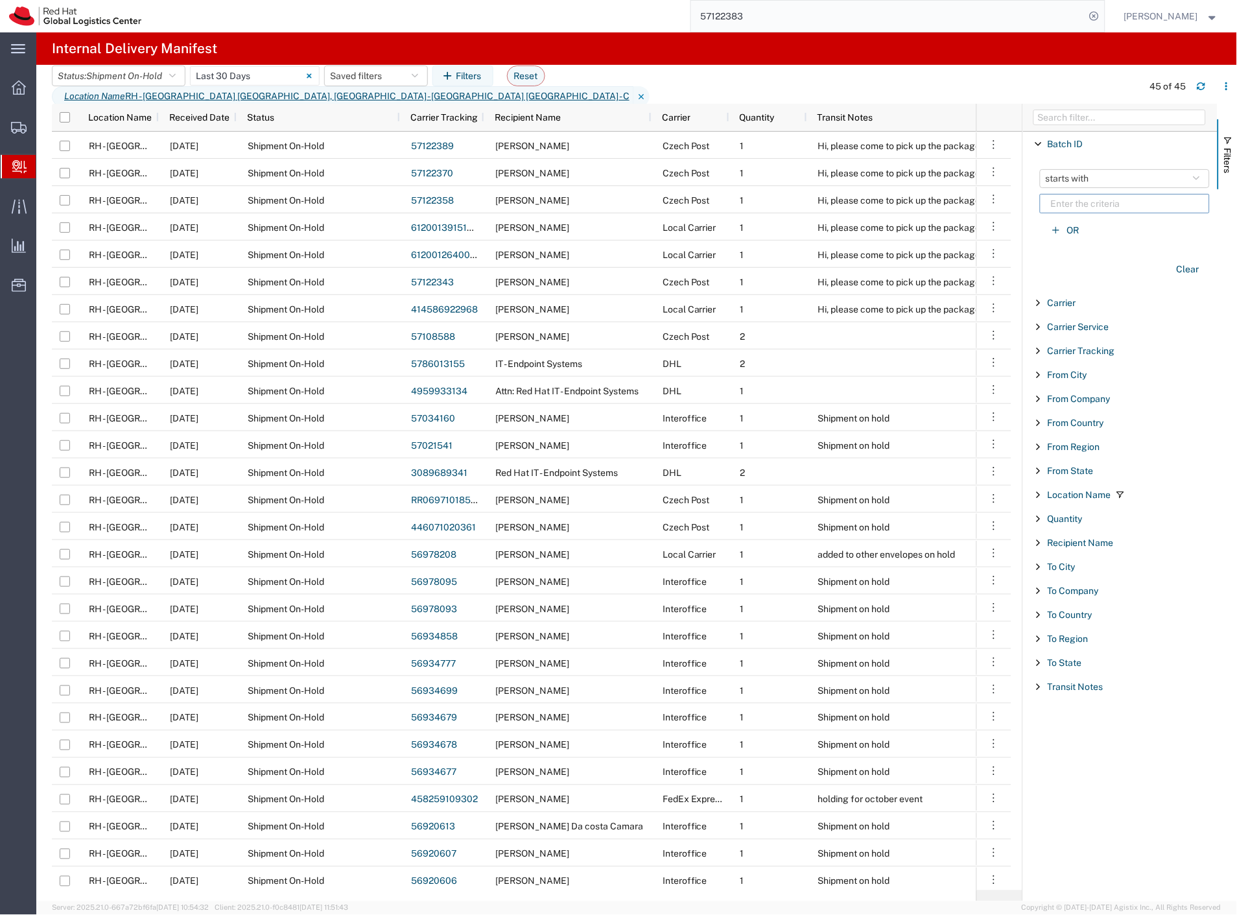
click at [1078, 197] on input "Filter List 18 Filters" at bounding box center [1125, 203] width 170 height 19
paste input "CR120753"
type input "CR120753"
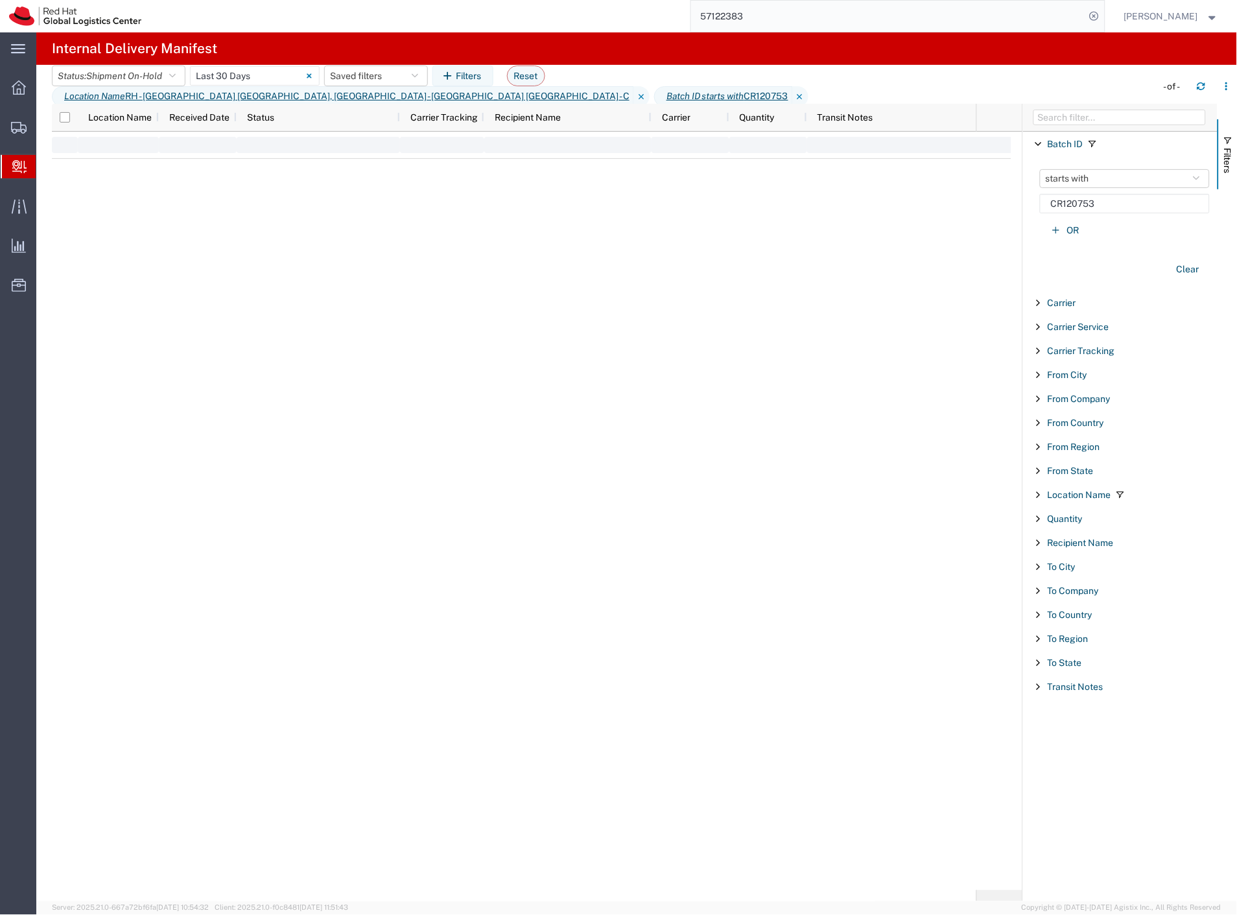
click at [1059, 410] on div "From Country Enabled From Country" at bounding box center [1120, 422] width 195 height 24
click at [0, 0] on span "Shipment Manager" at bounding box center [0, 0] width 0 height 0
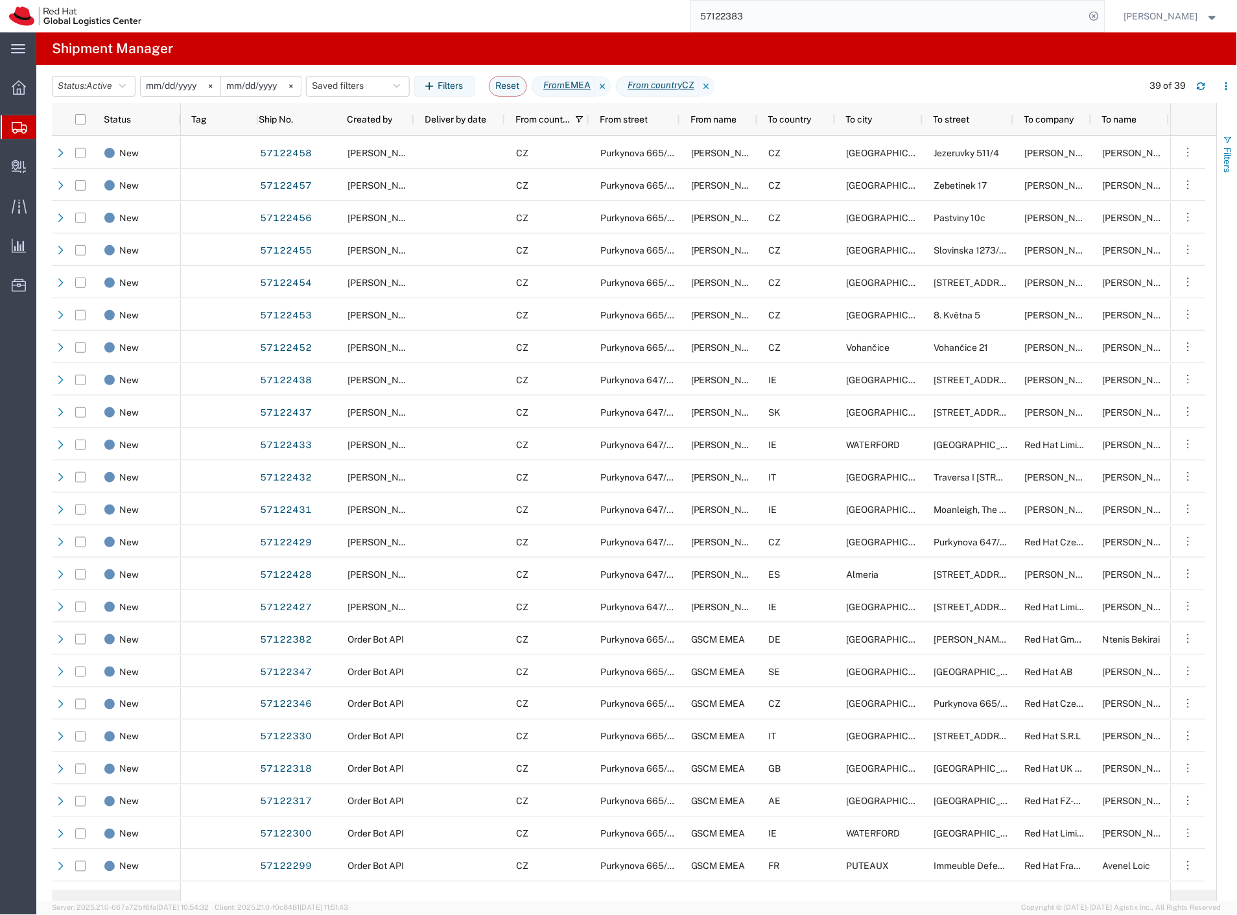
click at [1235, 165] on button "Filters" at bounding box center [1227, 154] width 19 height 70
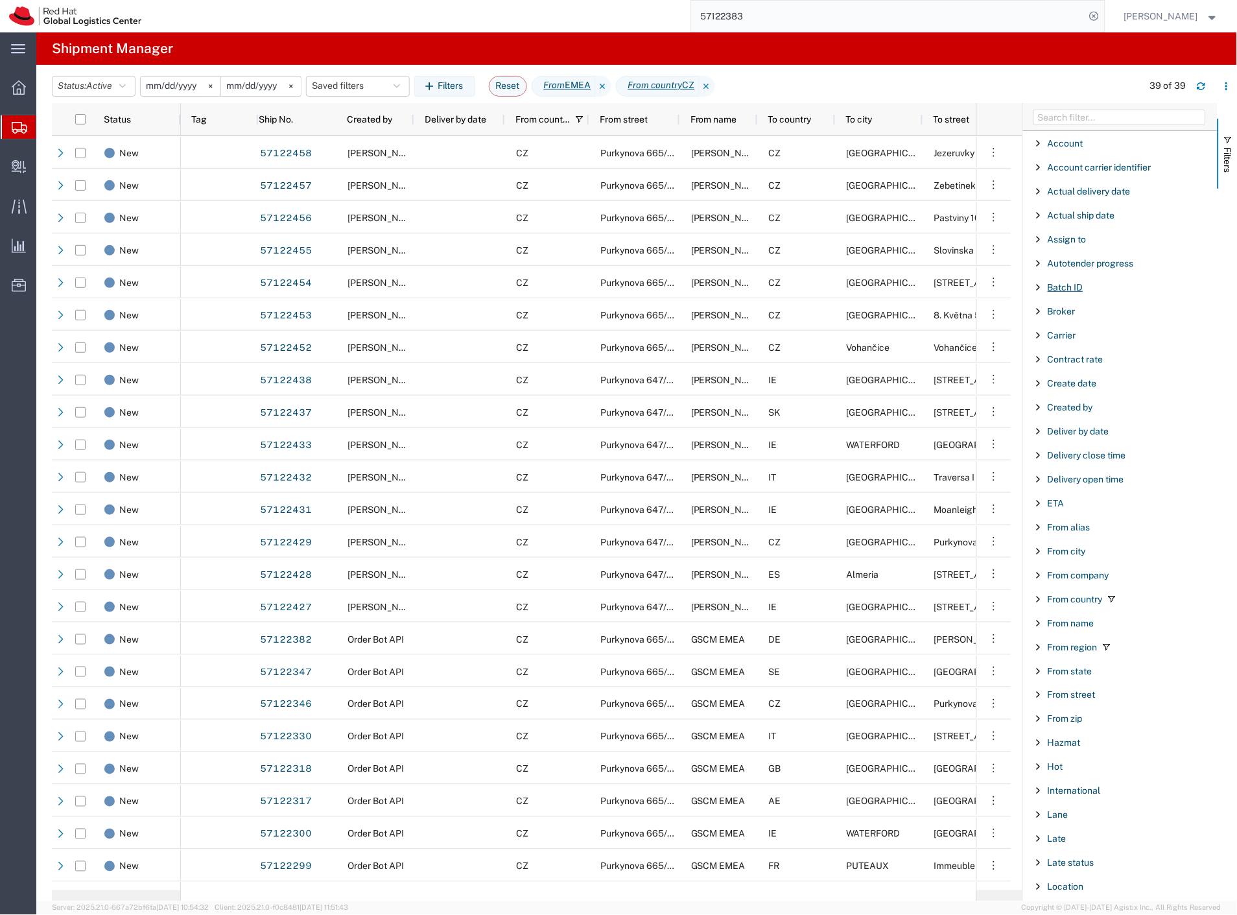
click at [1073, 287] on span "Batch ID" at bounding box center [1066, 287] width 36 height 10
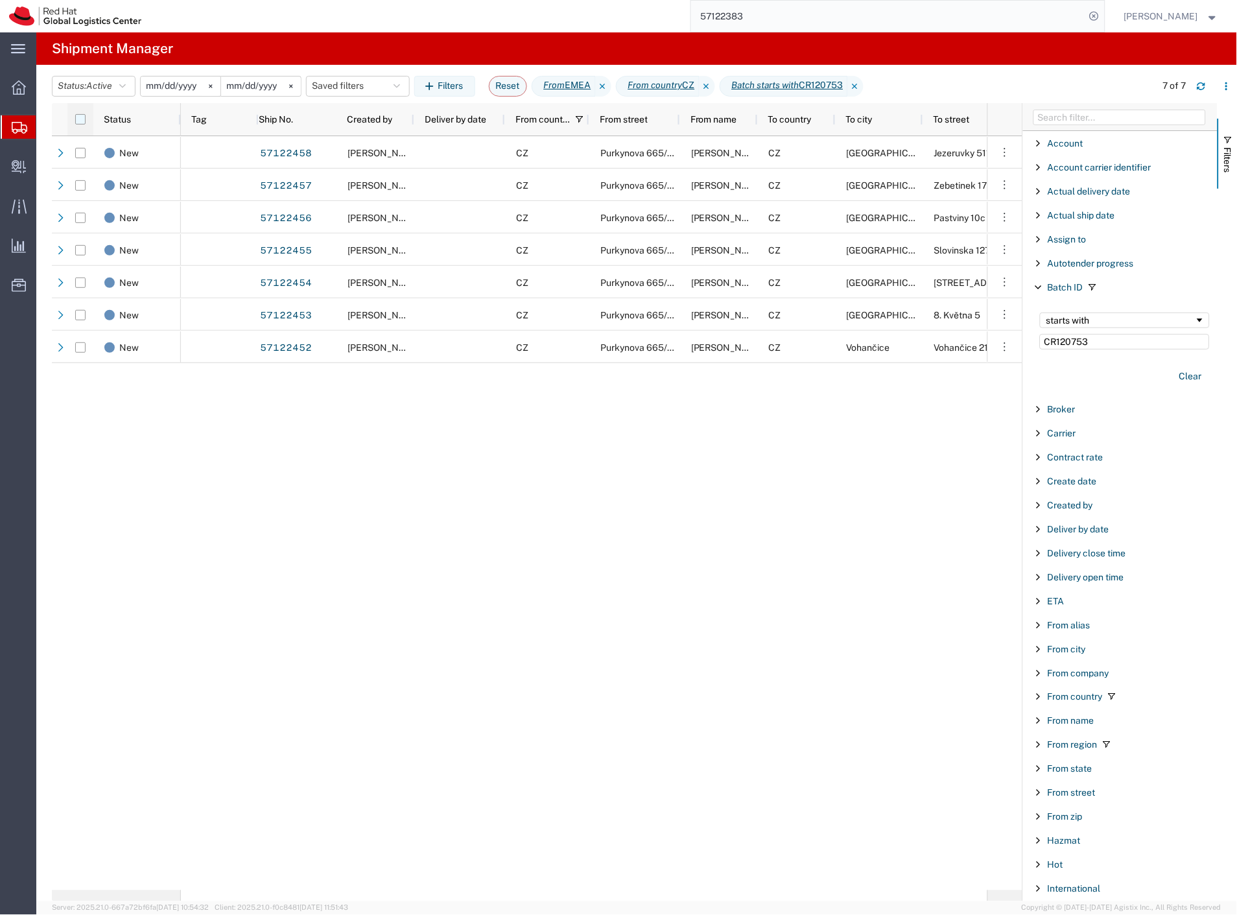
type input "CR120753"
click at [79, 119] on input "checkbox" at bounding box center [80, 119] width 10 height 10
checkbox input "true"
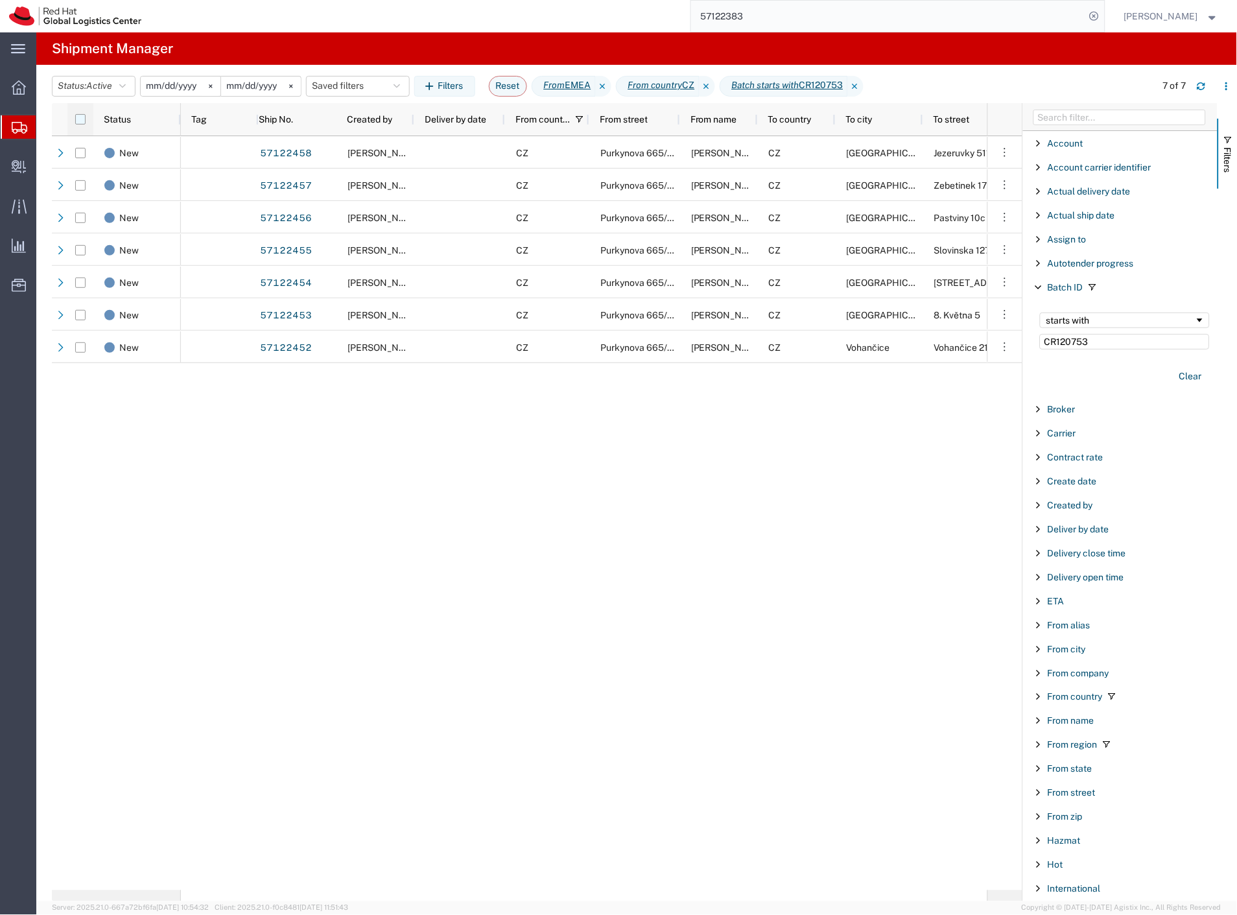
checkbox input "true"
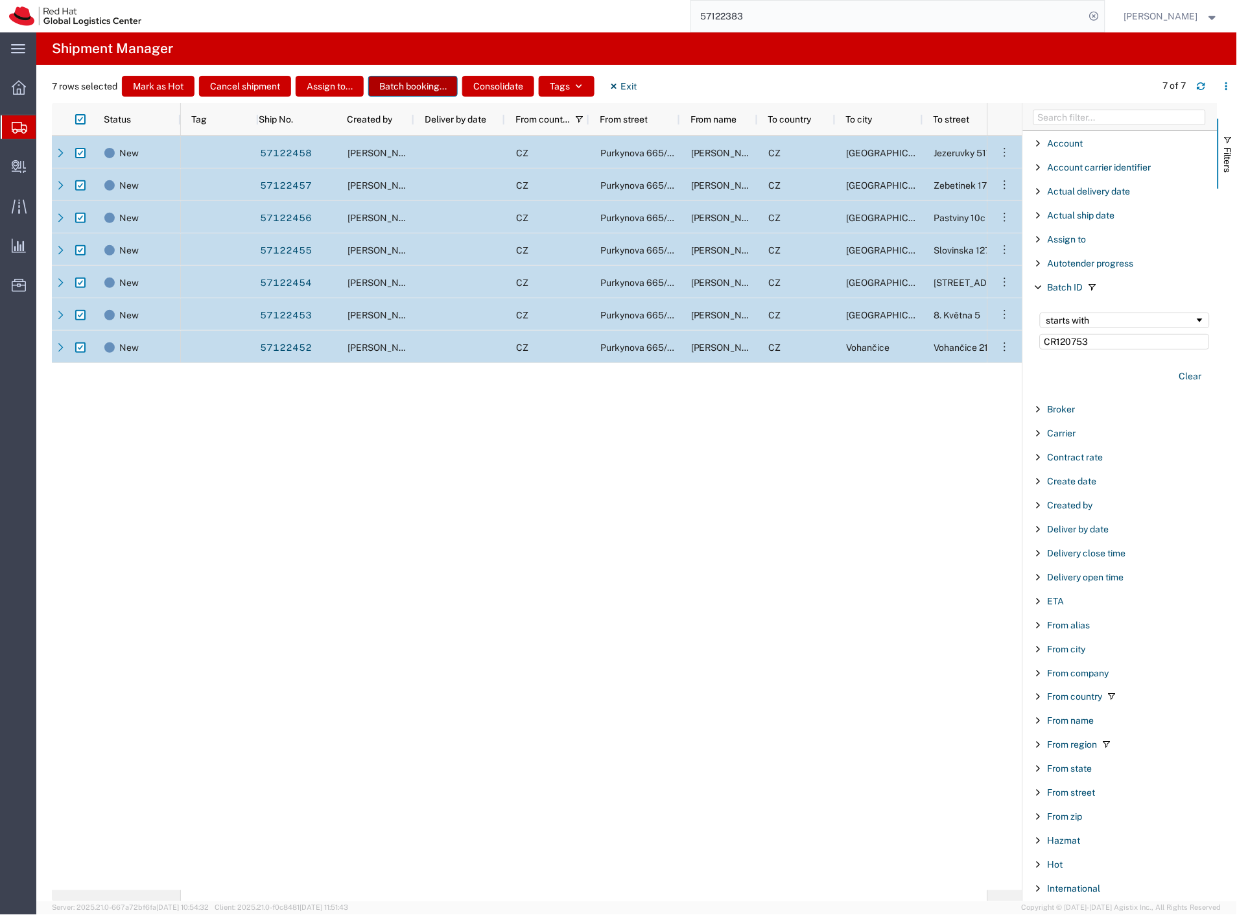
click at [437, 86] on button "Batch booking..." at bounding box center [412, 86] width 89 height 21
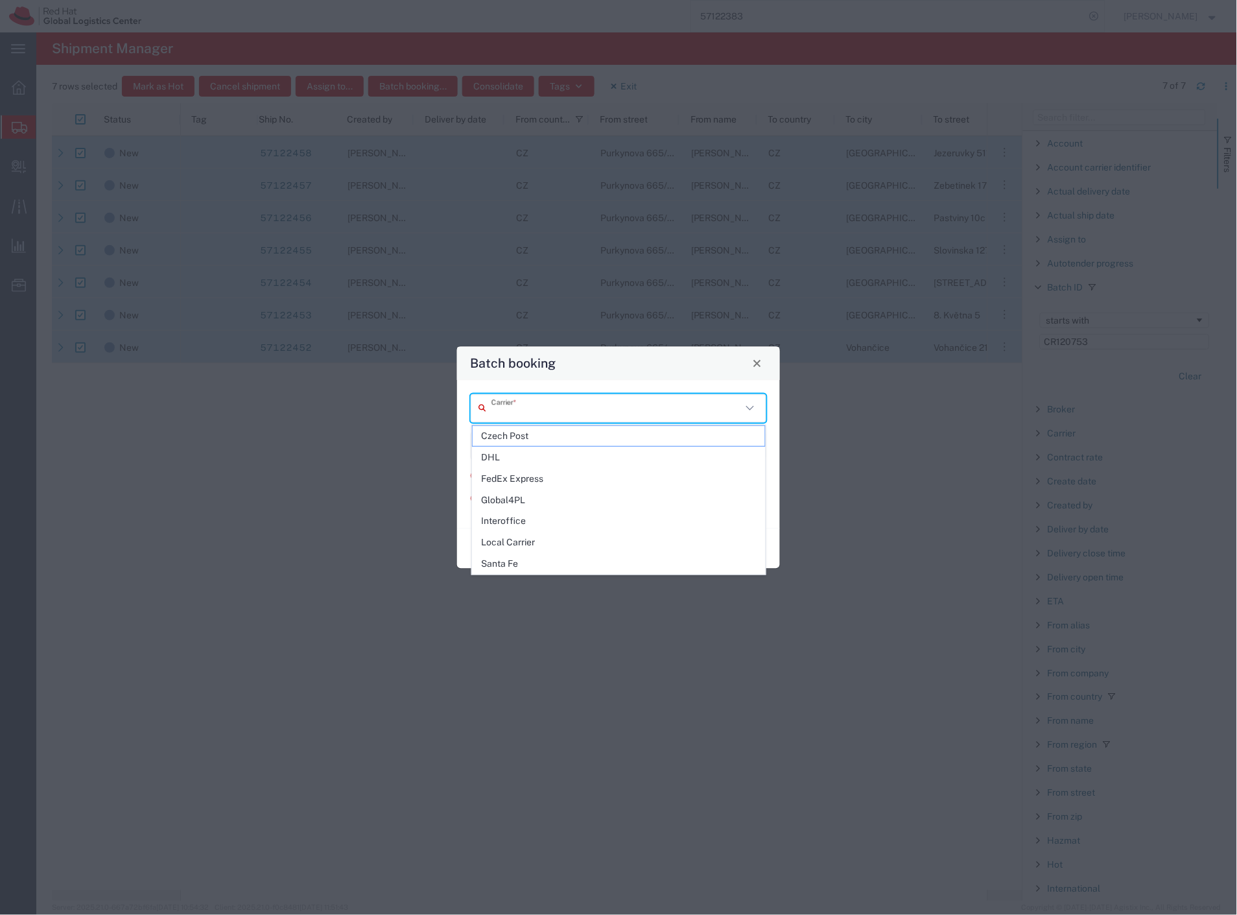
click at [521, 410] on input "text" at bounding box center [616, 408] width 250 height 23
click at [516, 457] on span "DHL" at bounding box center [619, 457] width 293 height 20
type input "DHL"
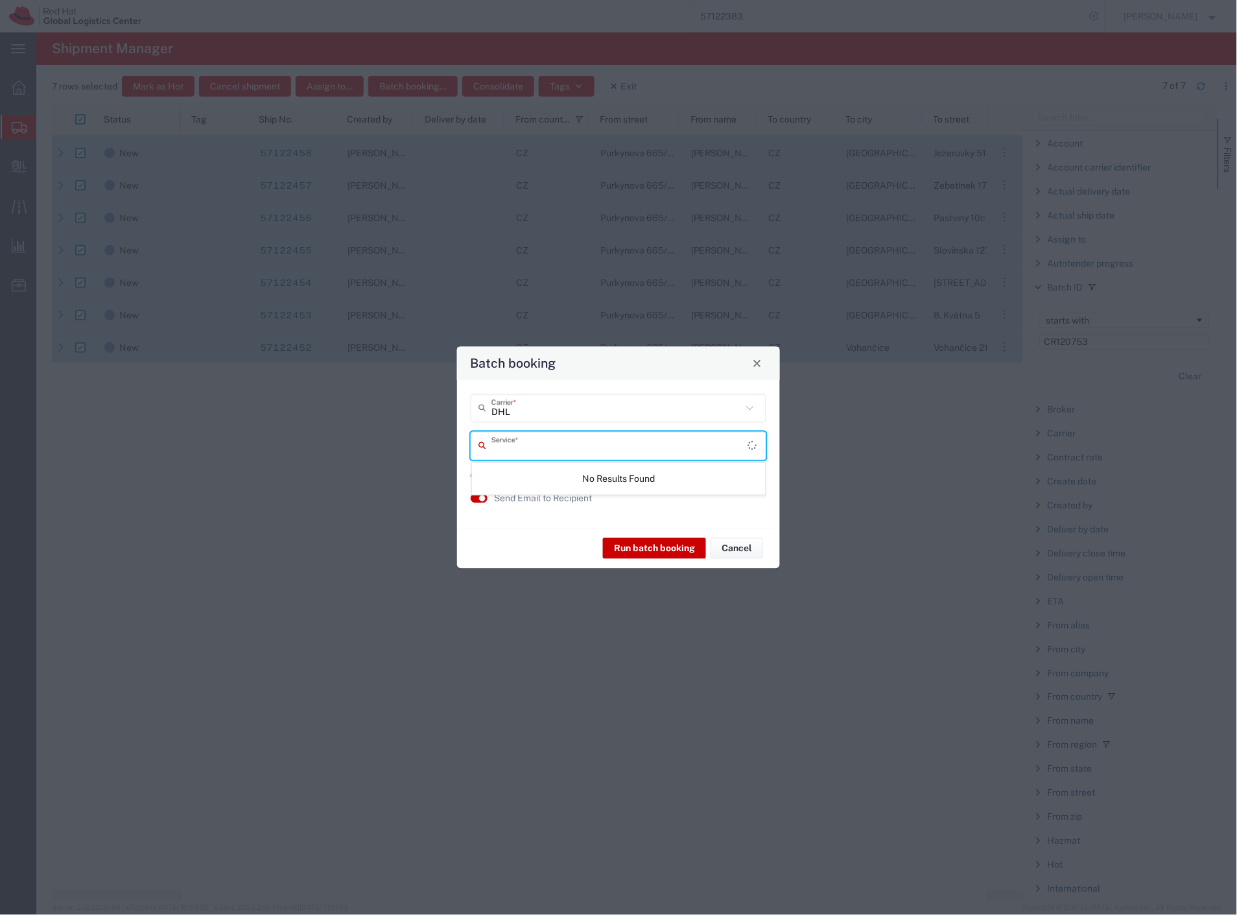
click at [514, 447] on input "text" at bounding box center [619, 445] width 257 height 23
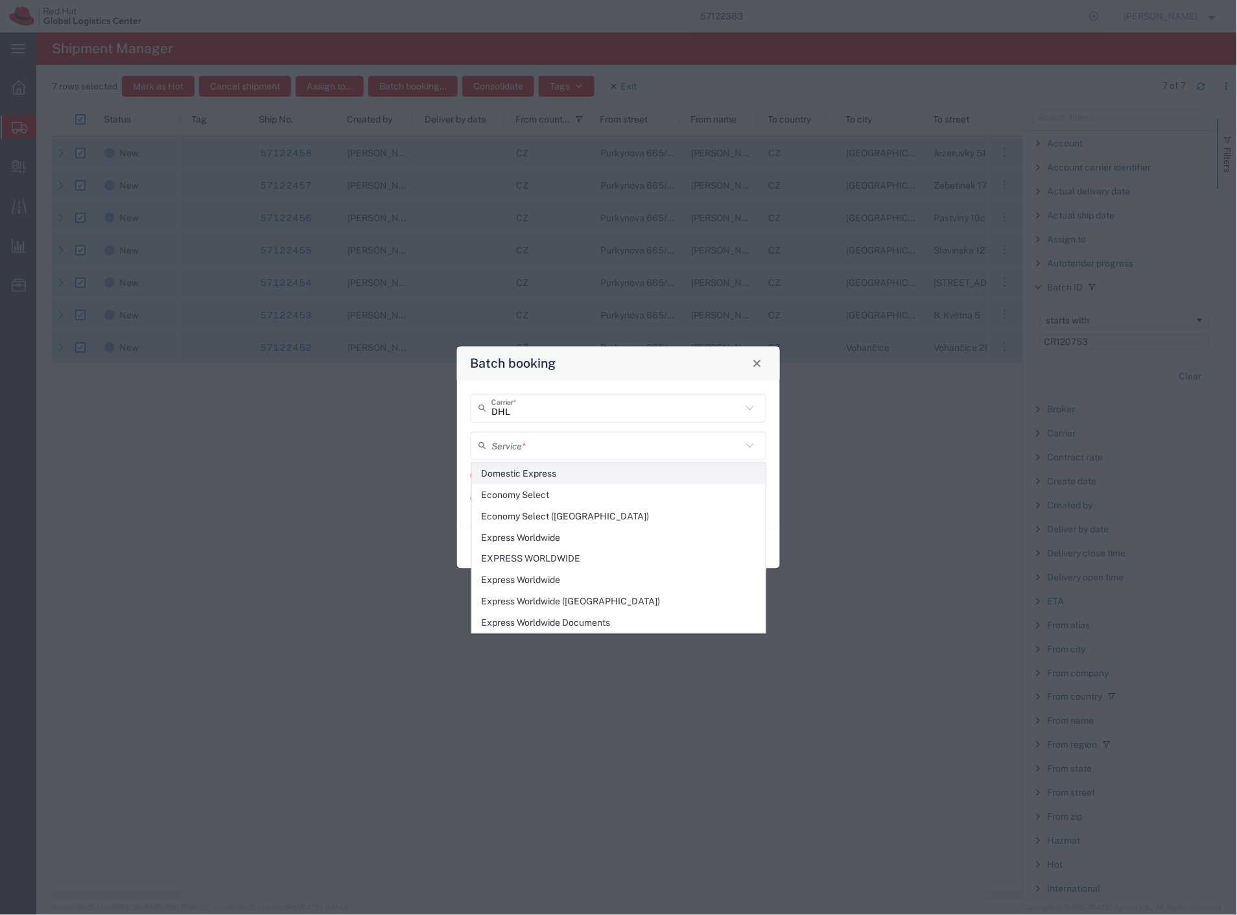
click at [591, 477] on span "Domestic Express" at bounding box center [619, 474] width 293 height 20
type input "Domestic Express"
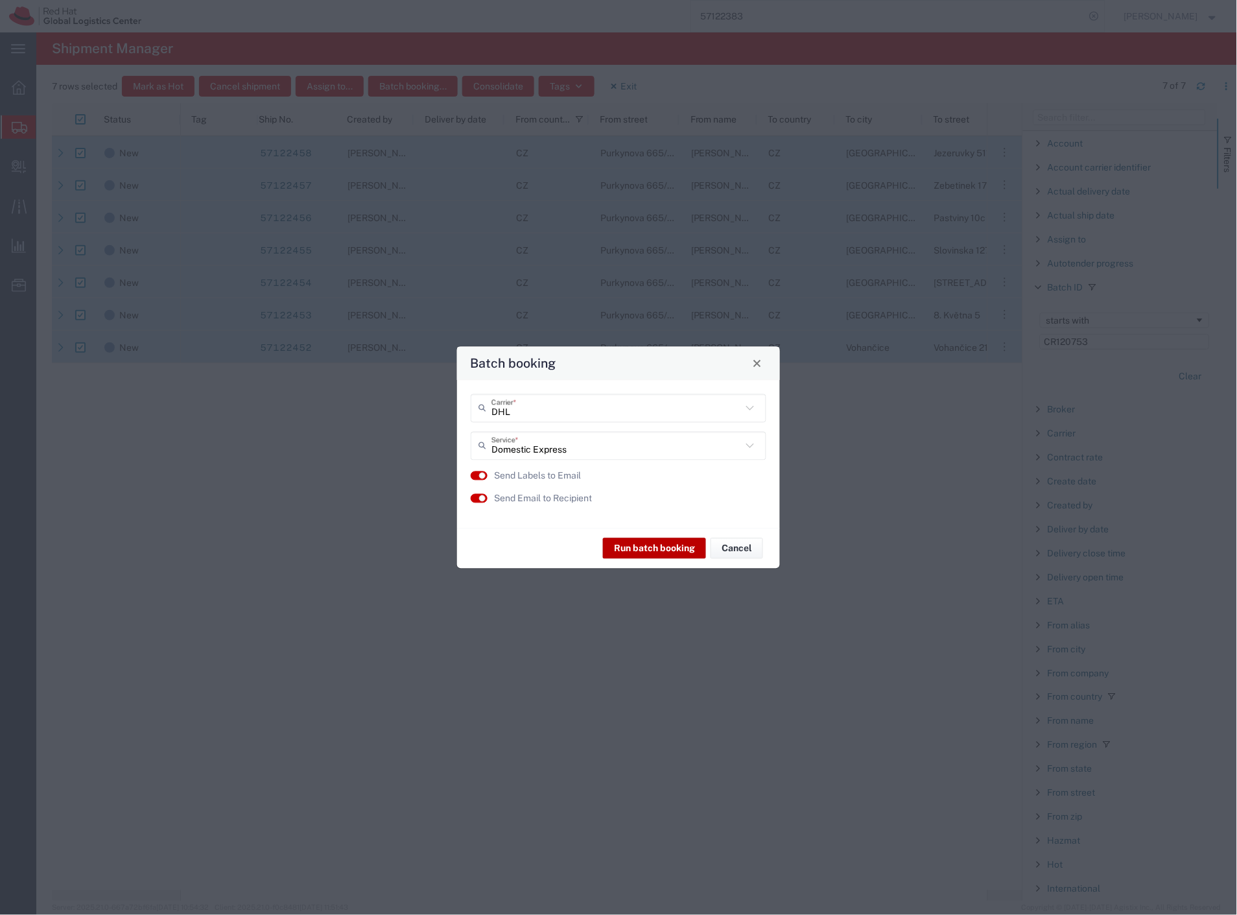
click at [620, 547] on button "Run batch booking" at bounding box center [654, 548] width 103 height 21
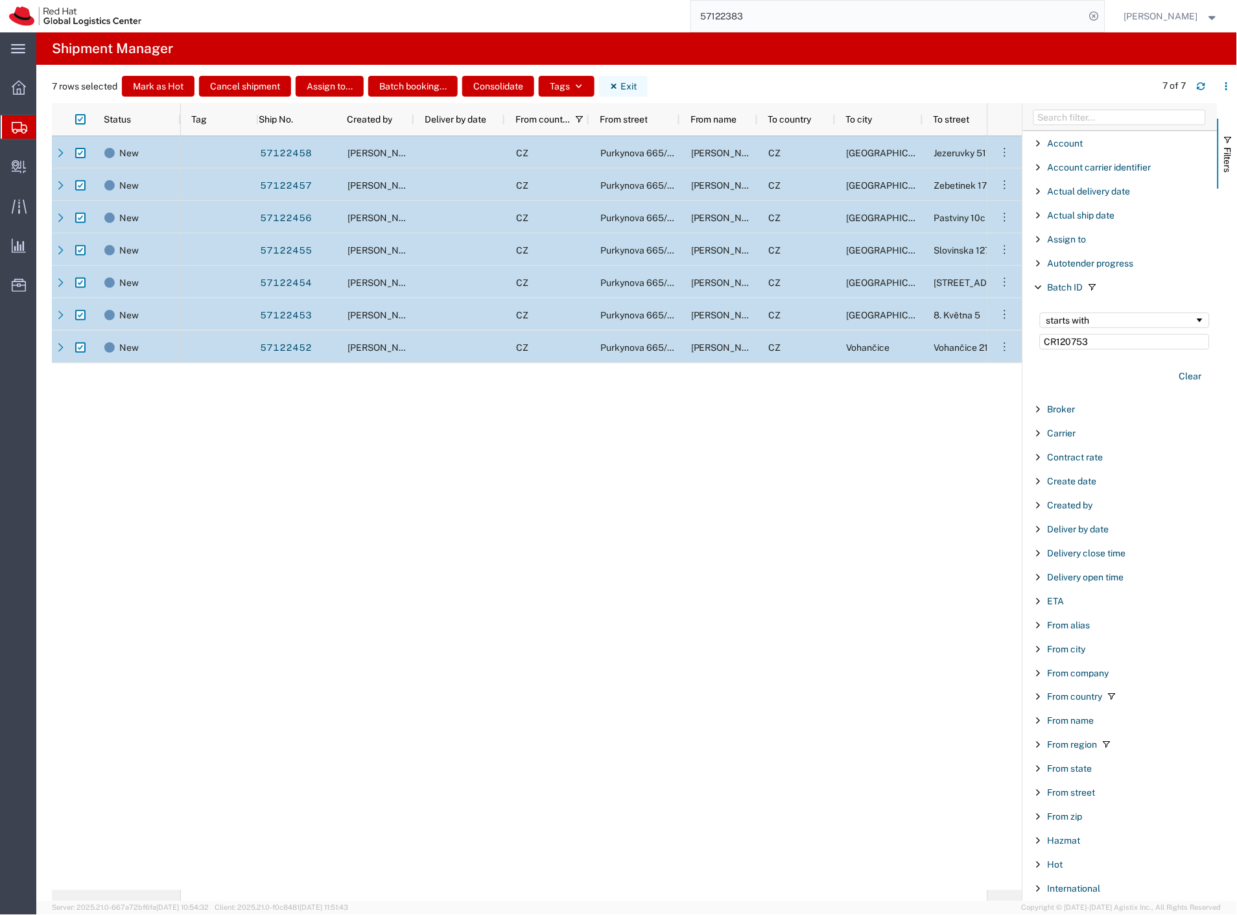
click at [631, 84] on button "Exit" at bounding box center [623, 86] width 49 height 21
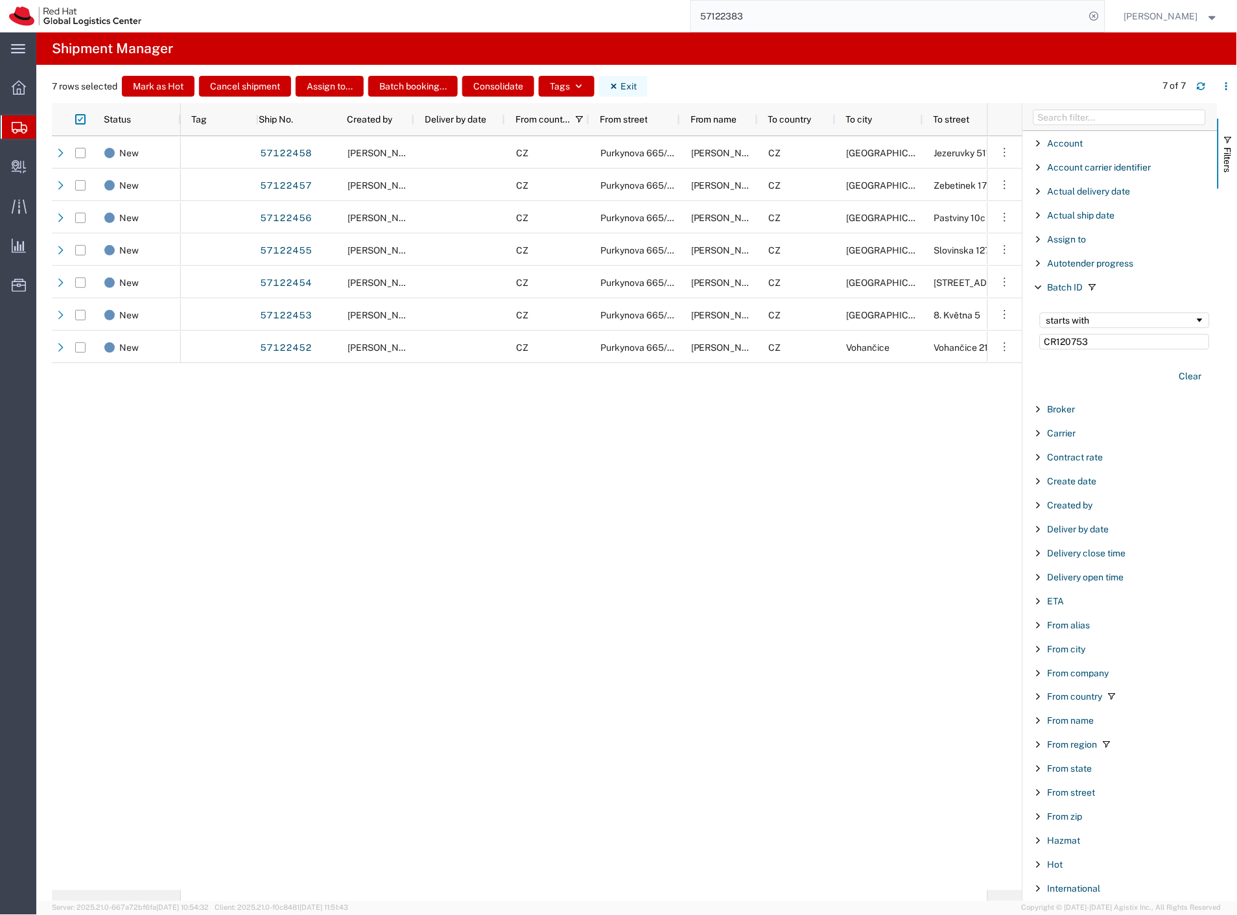
checkbox input "false"
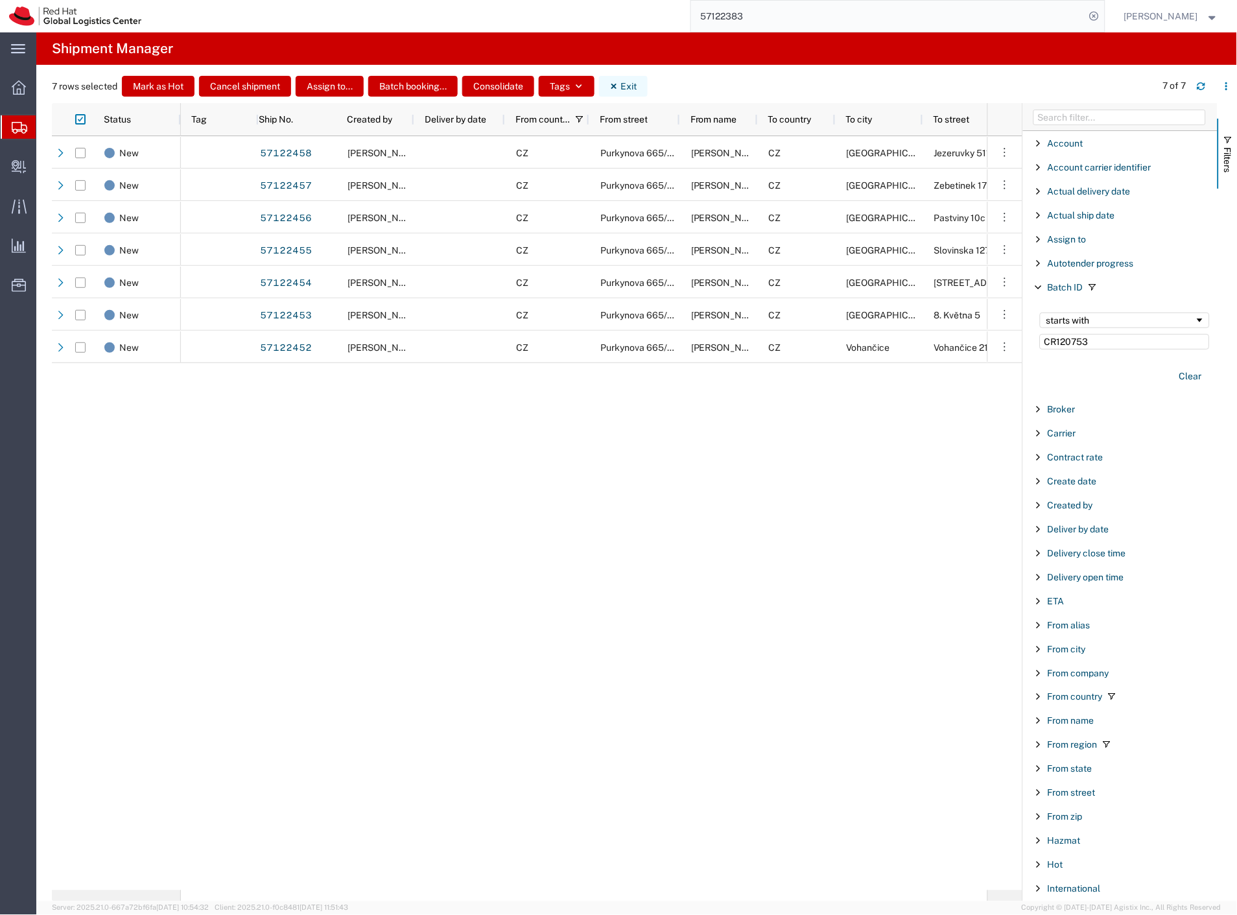
checkbox input "false"
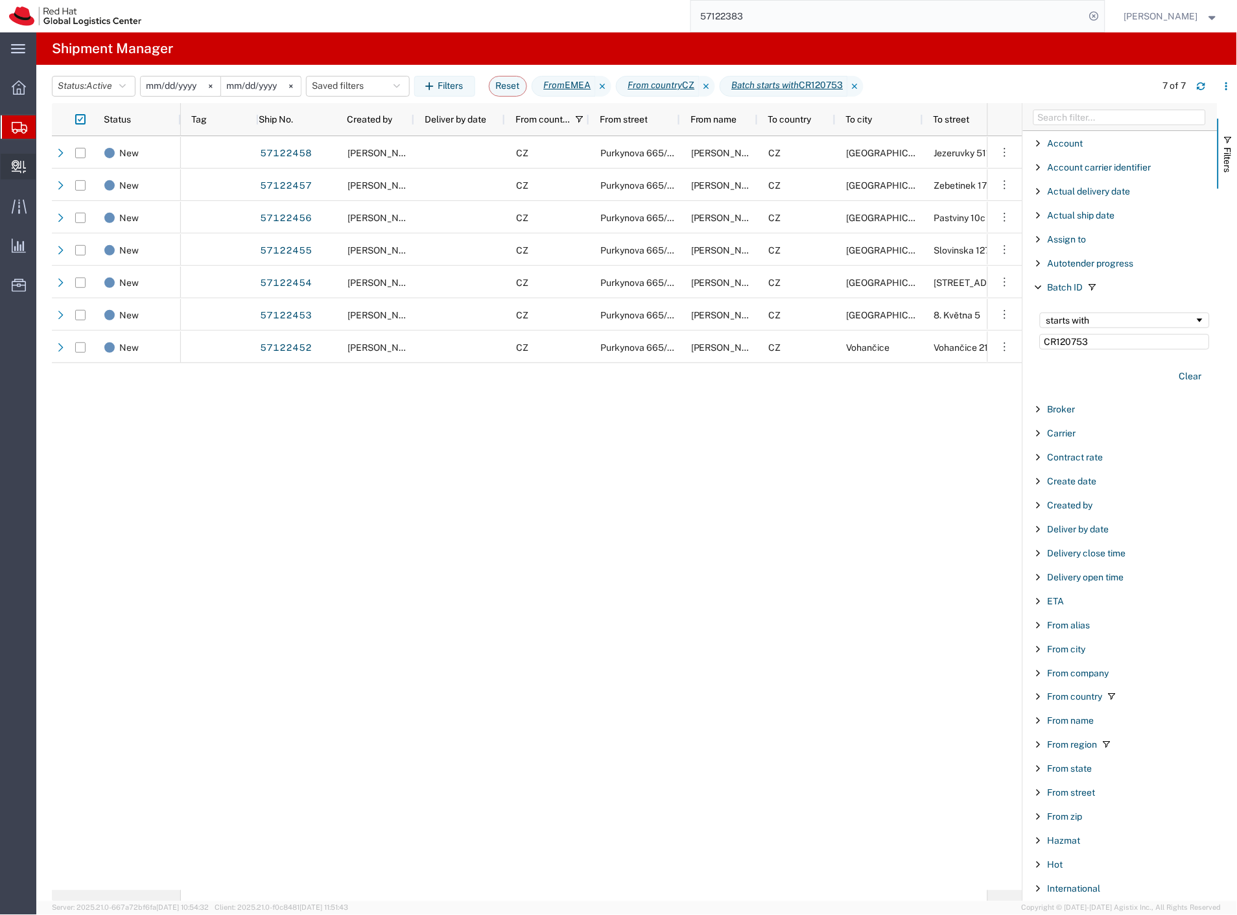
click at [0, 0] on span "Create Delivery" at bounding box center [0, 0] width 0 height 0
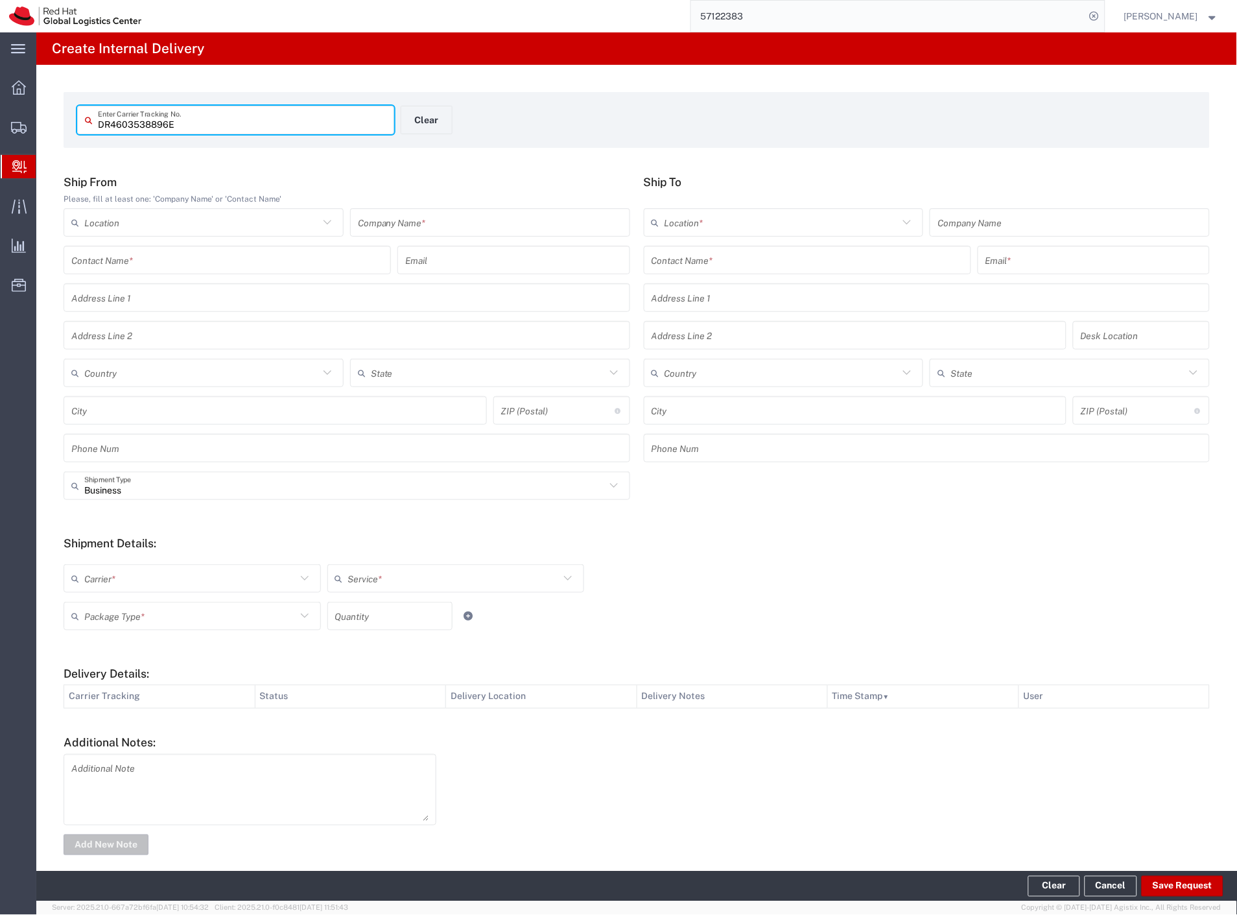
type input "DR4603538896E"
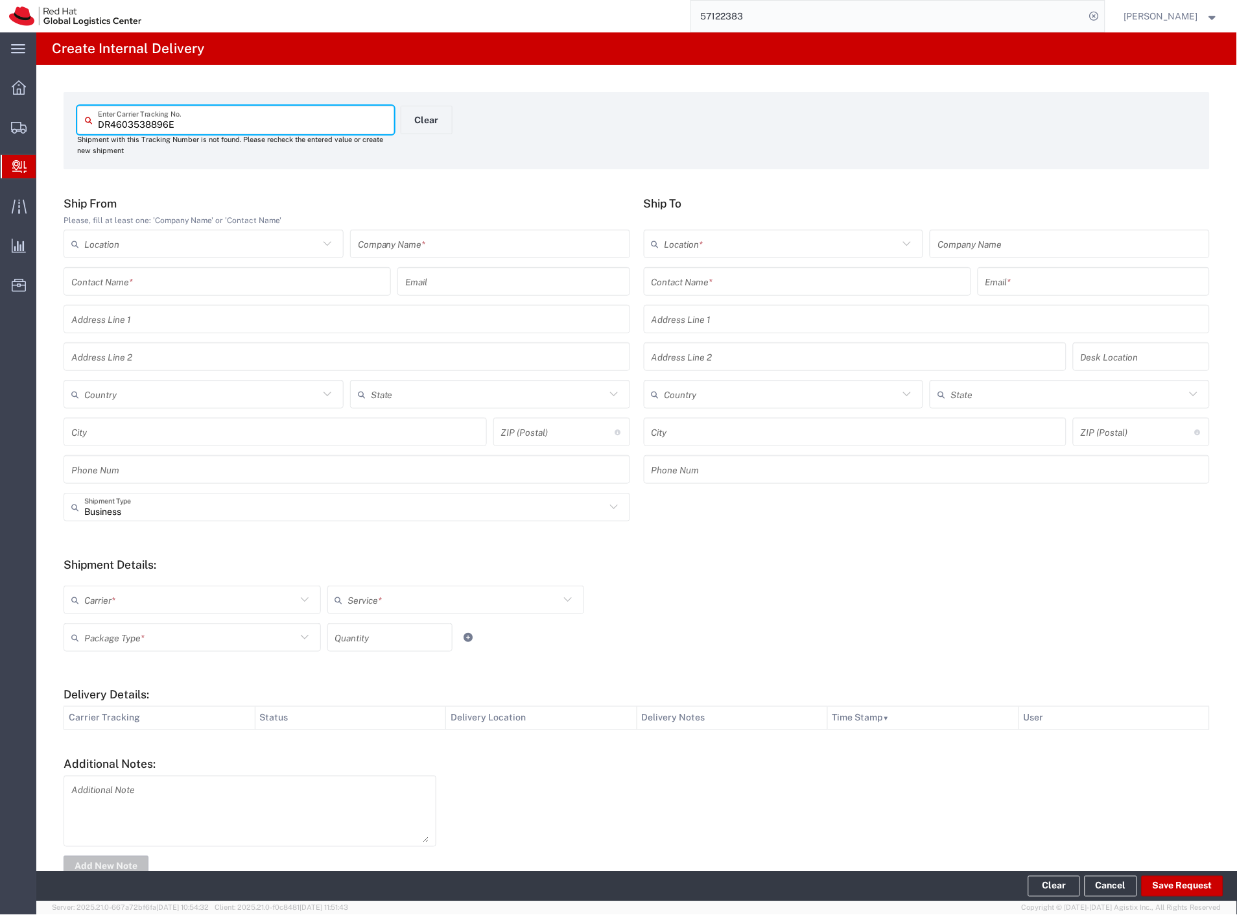
click at [429, 242] on input "text" at bounding box center [490, 244] width 265 height 23
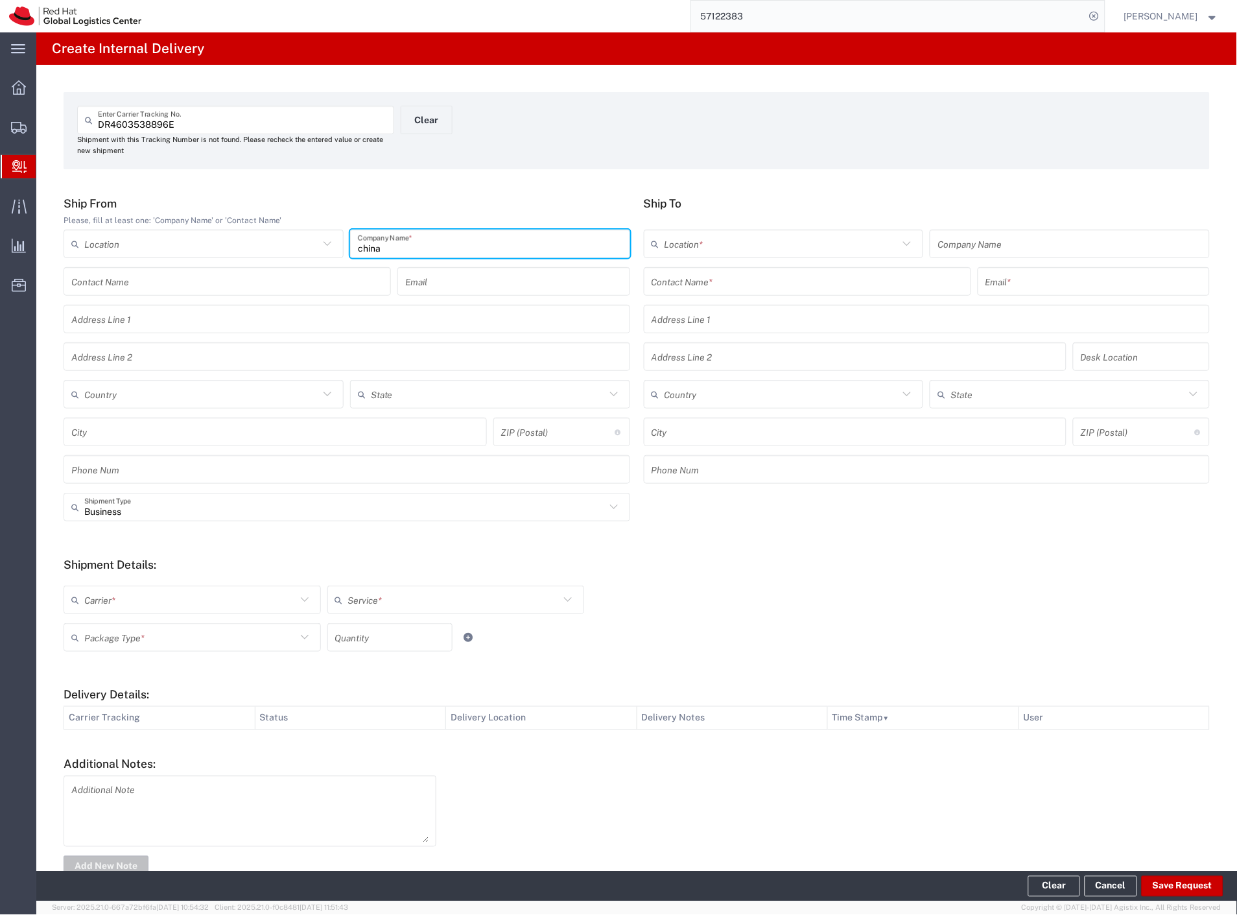
type input "china"
click at [844, 276] on input "text" at bounding box center [808, 281] width 312 height 23
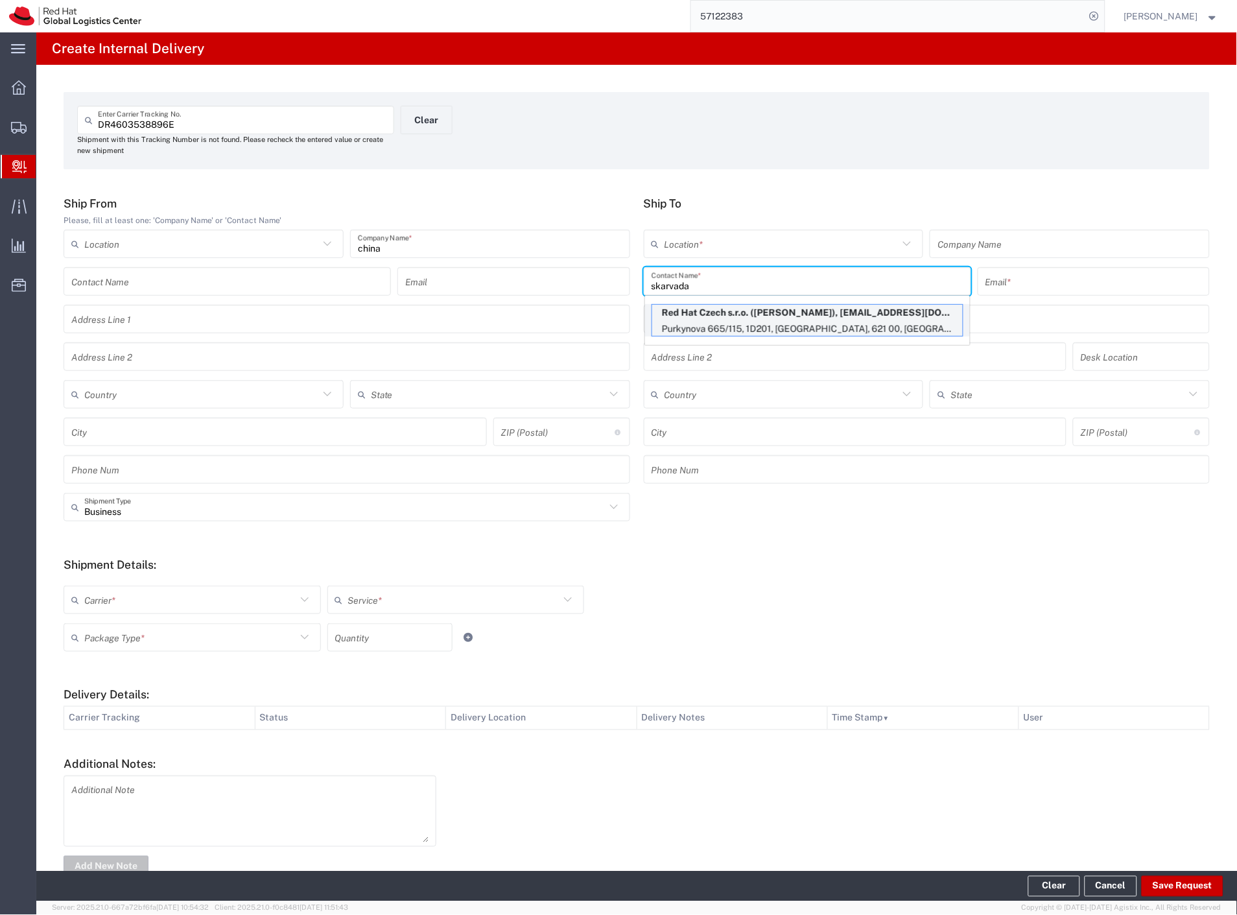
type input "skarvada"
click at [861, 325] on p "Purkynova 665/115, 1D201, BRNO, 621 00, CZ" at bounding box center [807, 329] width 311 height 16
type input "RH - [GEOGRAPHIC_DATA] [GEOGRAPHIC_DATA] - C"
type input "Red Hat Czech s.r.o."
type input "Jaroslav Skarvada"
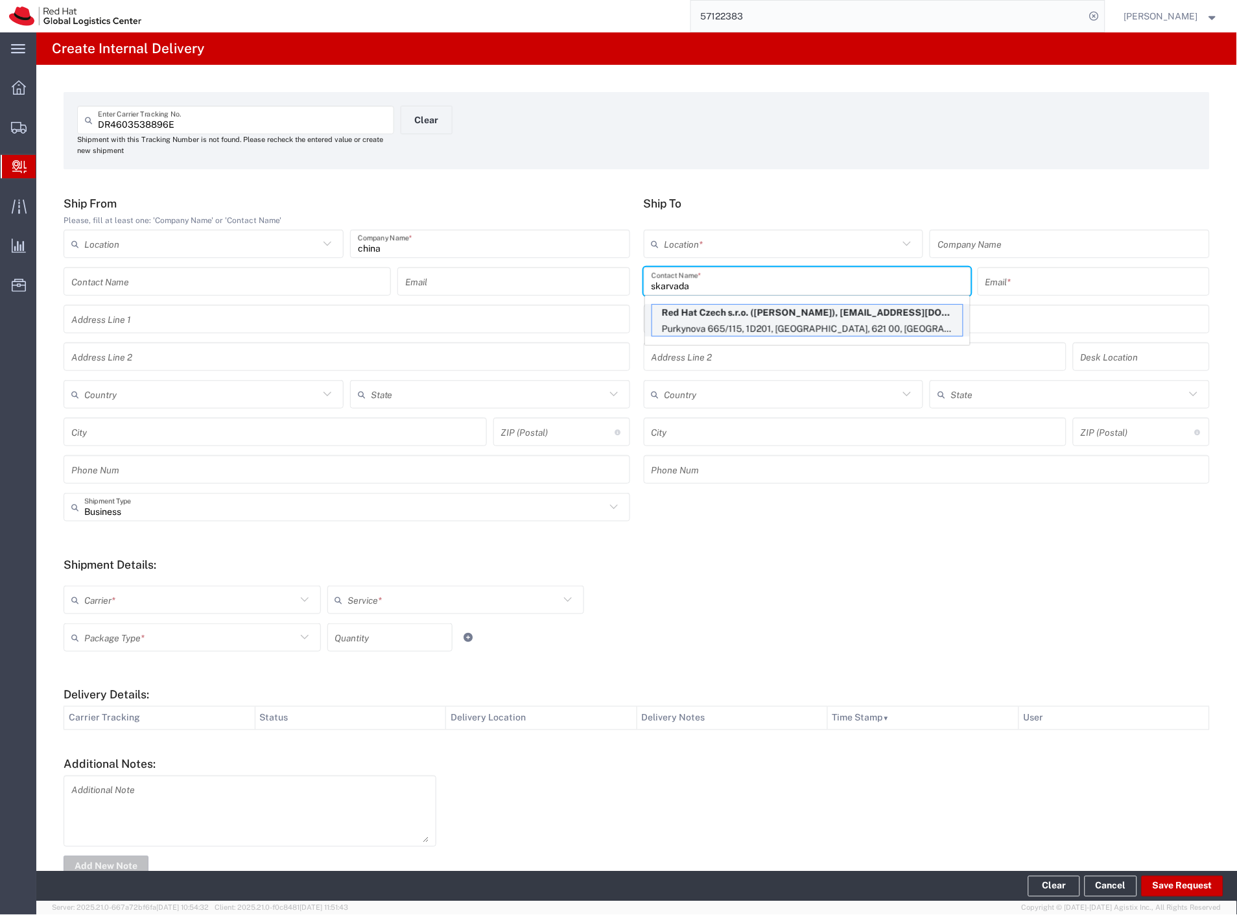
type input "jskarvad@redhat.com"
type input "Purkynova 665/115"
type input "1D201"
type input "Czechia"
type input "[GEOGRAPHIC_DATA]"
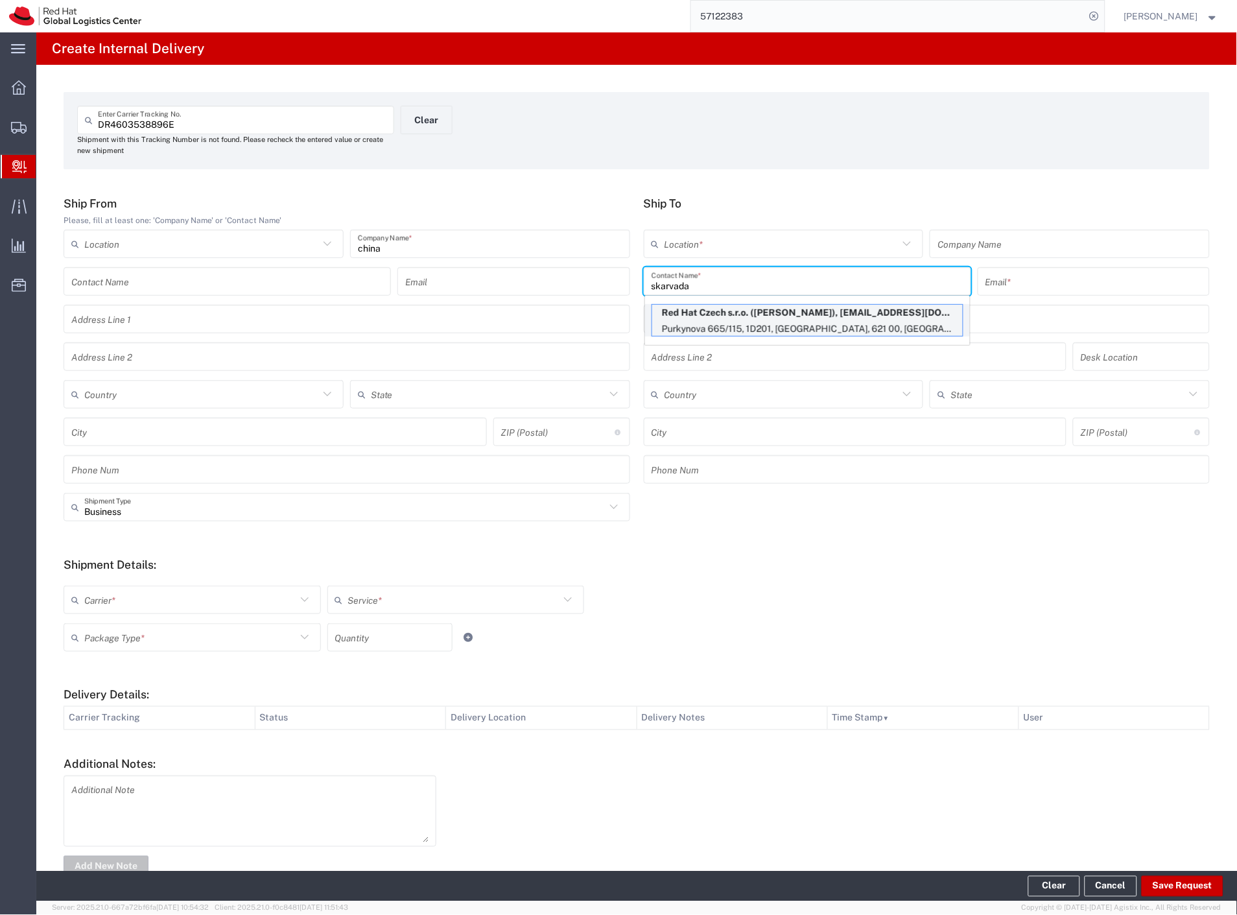
type input "621 00"
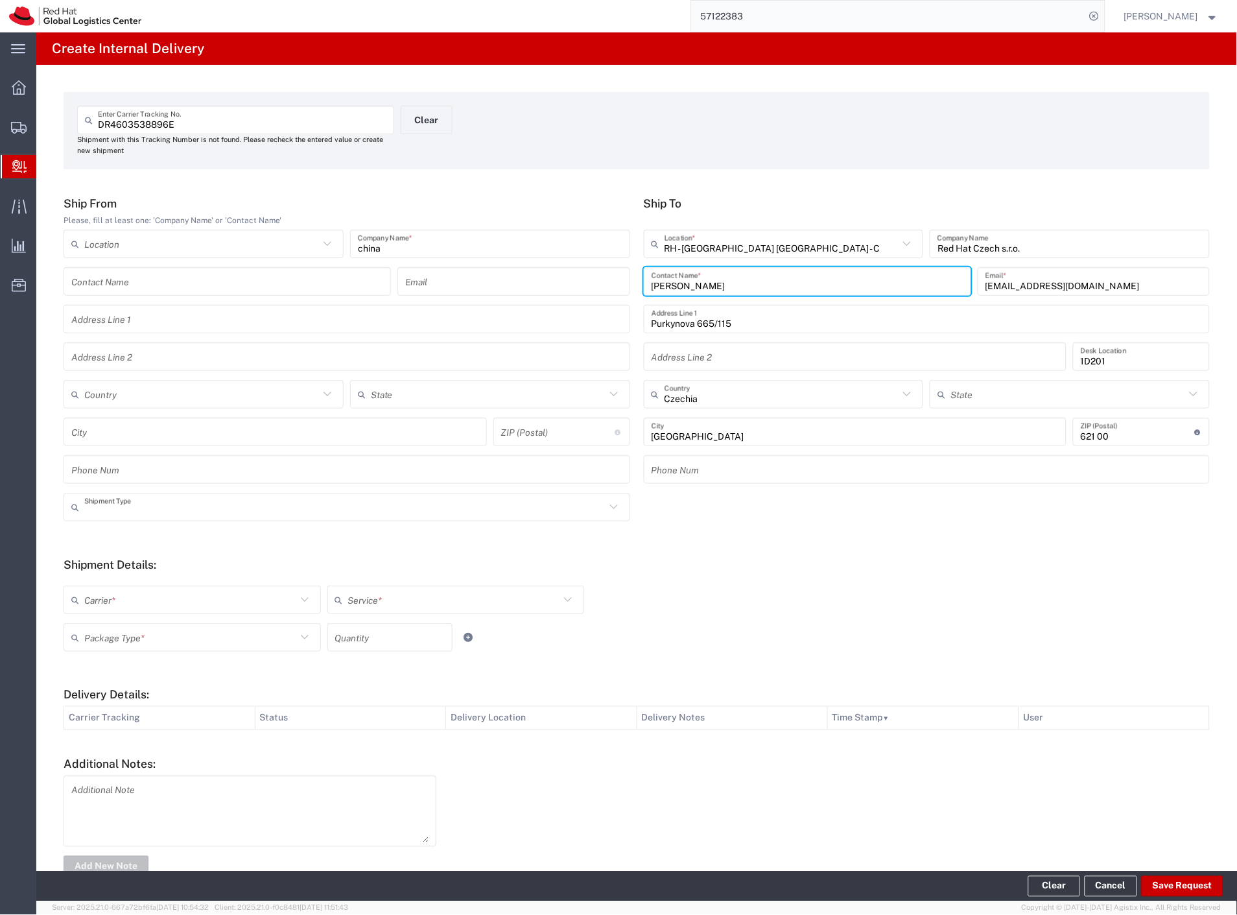
click at [185, 504] on input "text" at bounding box center [344, 507] width 521 height 23
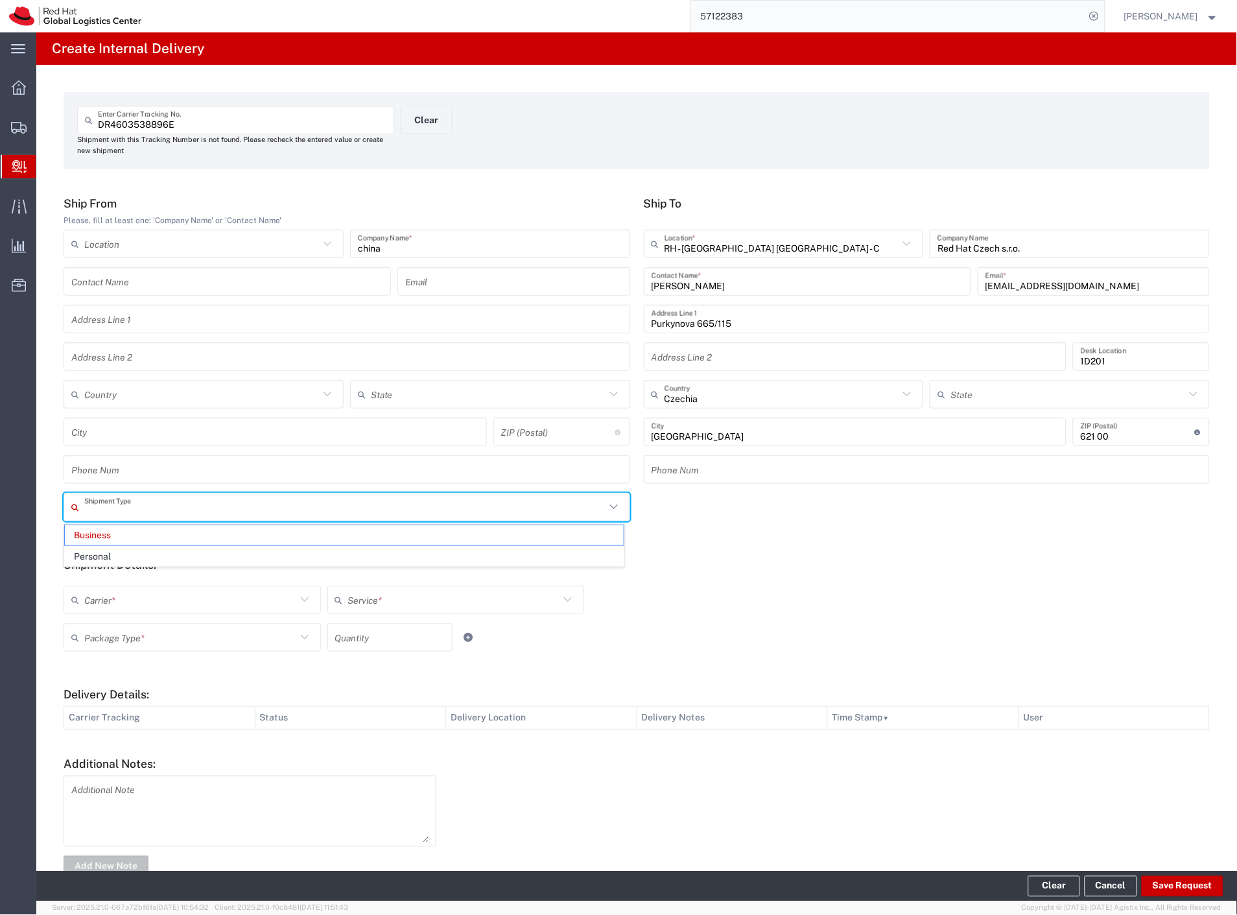
drag, startPoint x: 143, startPoint y: 553, endPoint x: 138, endPoint y: 568, distance: 15.6
click at [141, 554] on span "Personal" at bounding box center [344, 557] width 559 height 20
type input "Personal"
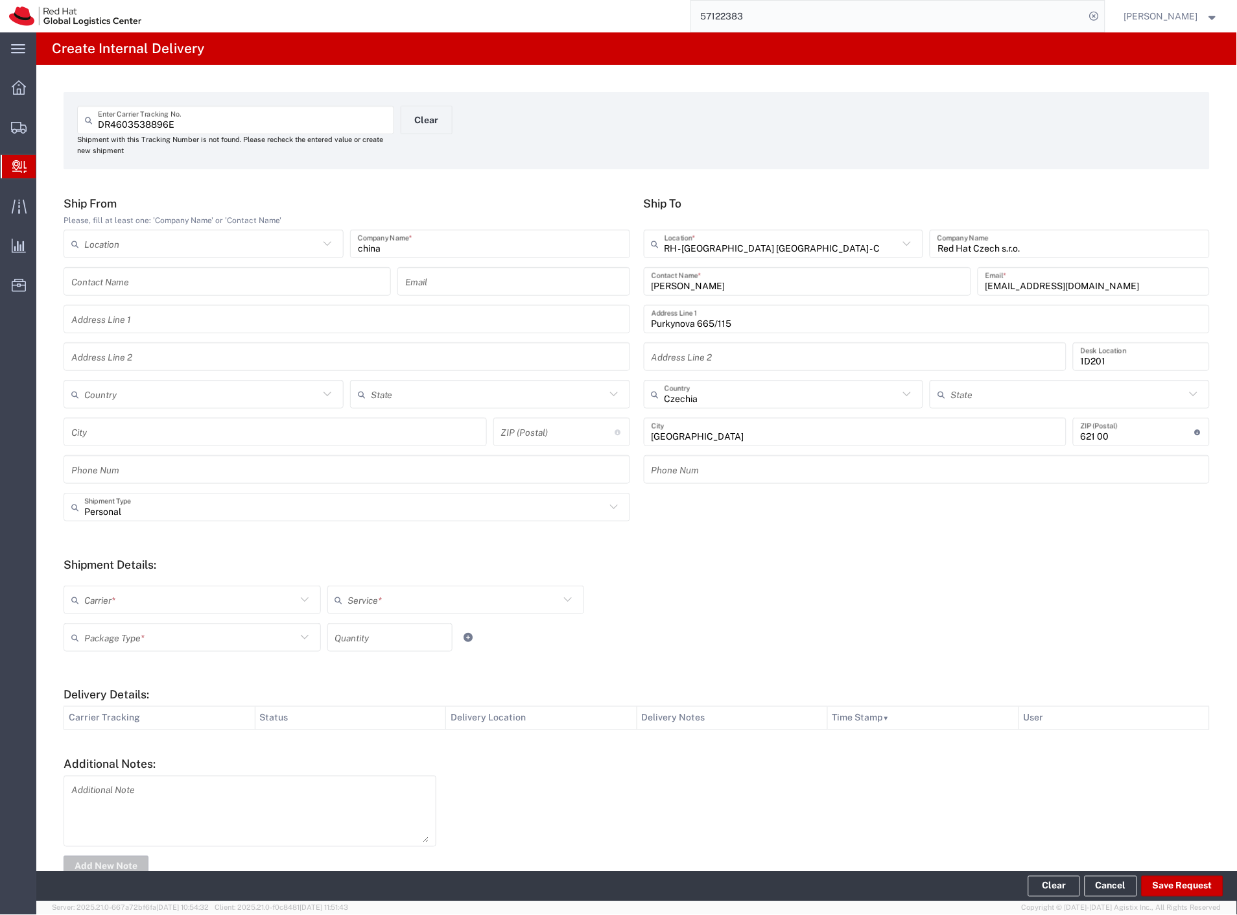
click at [124, 603] on input "text" at bounding box center [190, 600] width 212 height 23
drag, startPoint x: 115, startPoint y: 619, endPoint x: 114, endPoint y: 635, distance: 16.3
click at [115, 623] on span "Czech Post" at bounding box center [191, 628] width 252 height 20
type input "Czech Post"
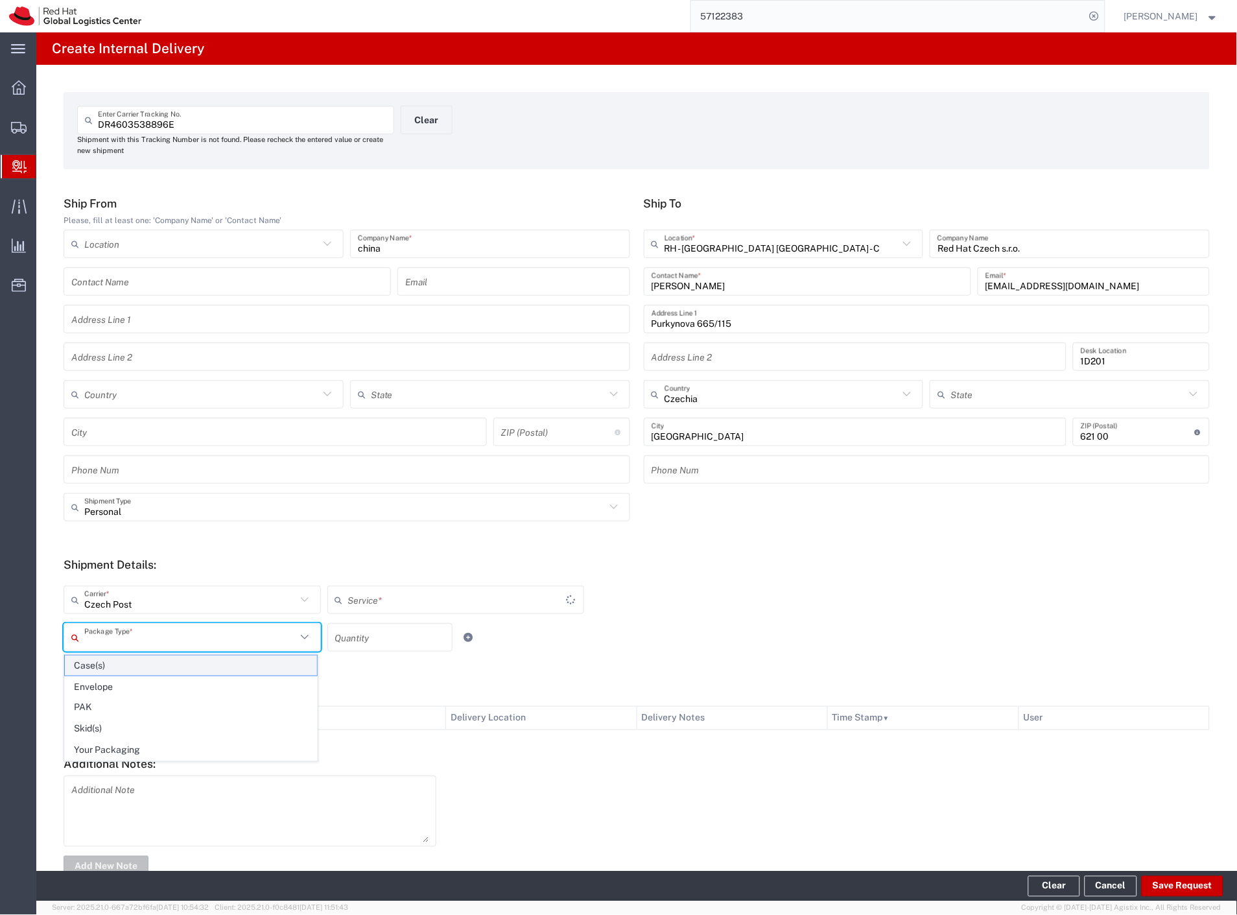
drag, startPoint x: 114, startPoint y: 635, endPoint x: 115, endPoint y: 672, distance: 36.3
click at [114, 639] on input "text" at bounding box center [190, 637] width 212 height 23
type input "Ground"
click at [125, 757] on span "Your Packaging" at bounding box center [191, 750] width 252 height 20
type input "Your Packaging"
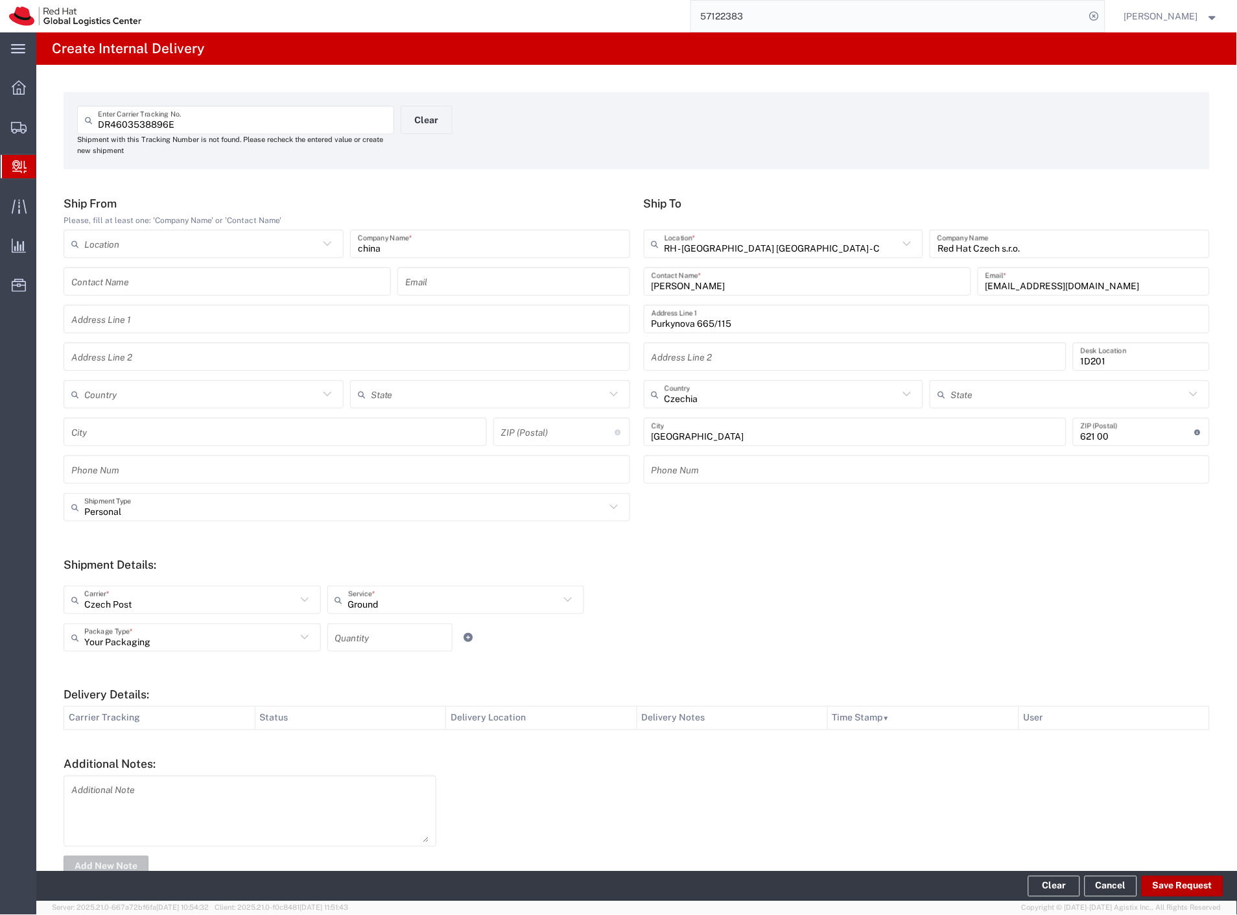
click at [1196, 886] on button "Save Request" at bounding box center [1183, 886] width 82 height 21
type input "Personal"
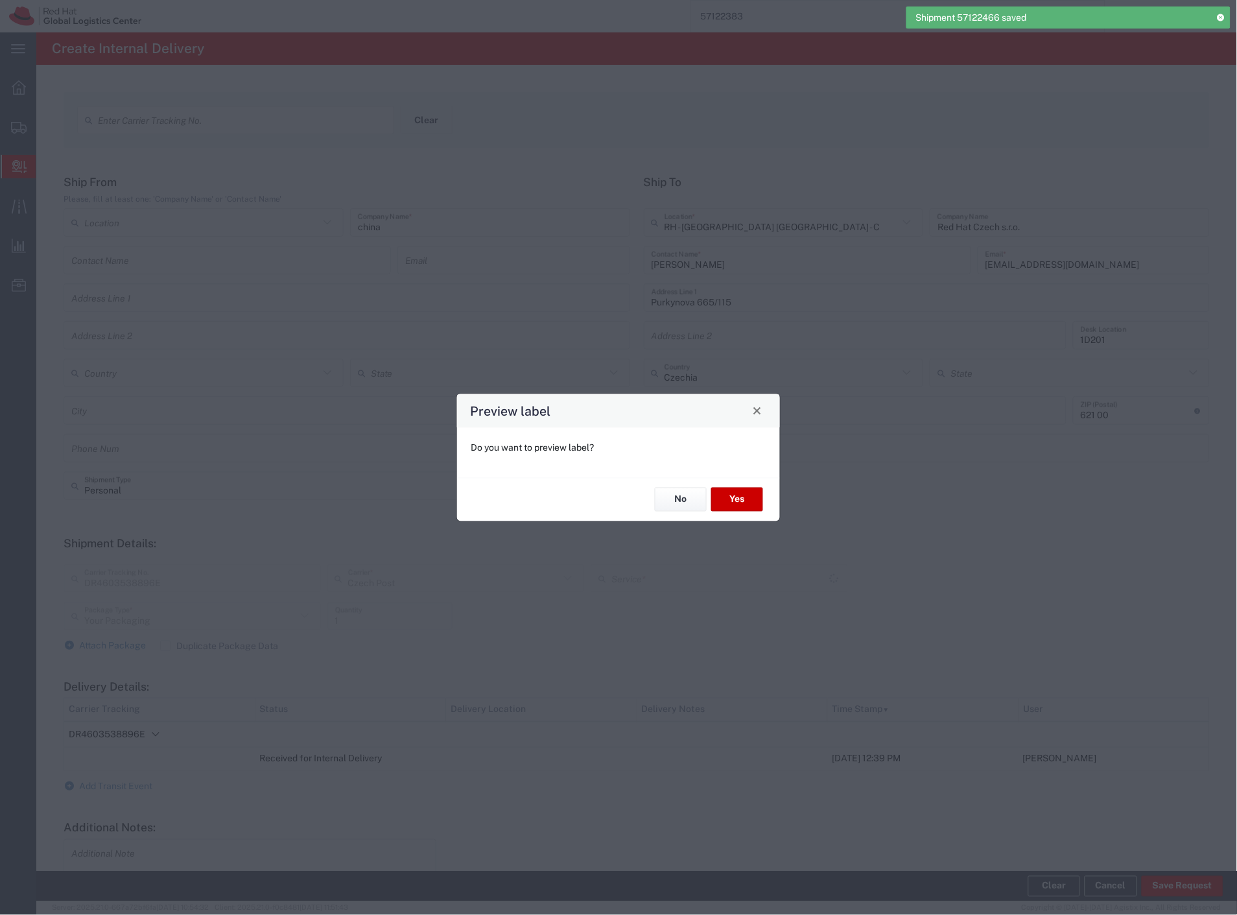
type input "Ground"
click at [737, 494] on button "Yes" at bounding box center [737, 500] width 52 height 24
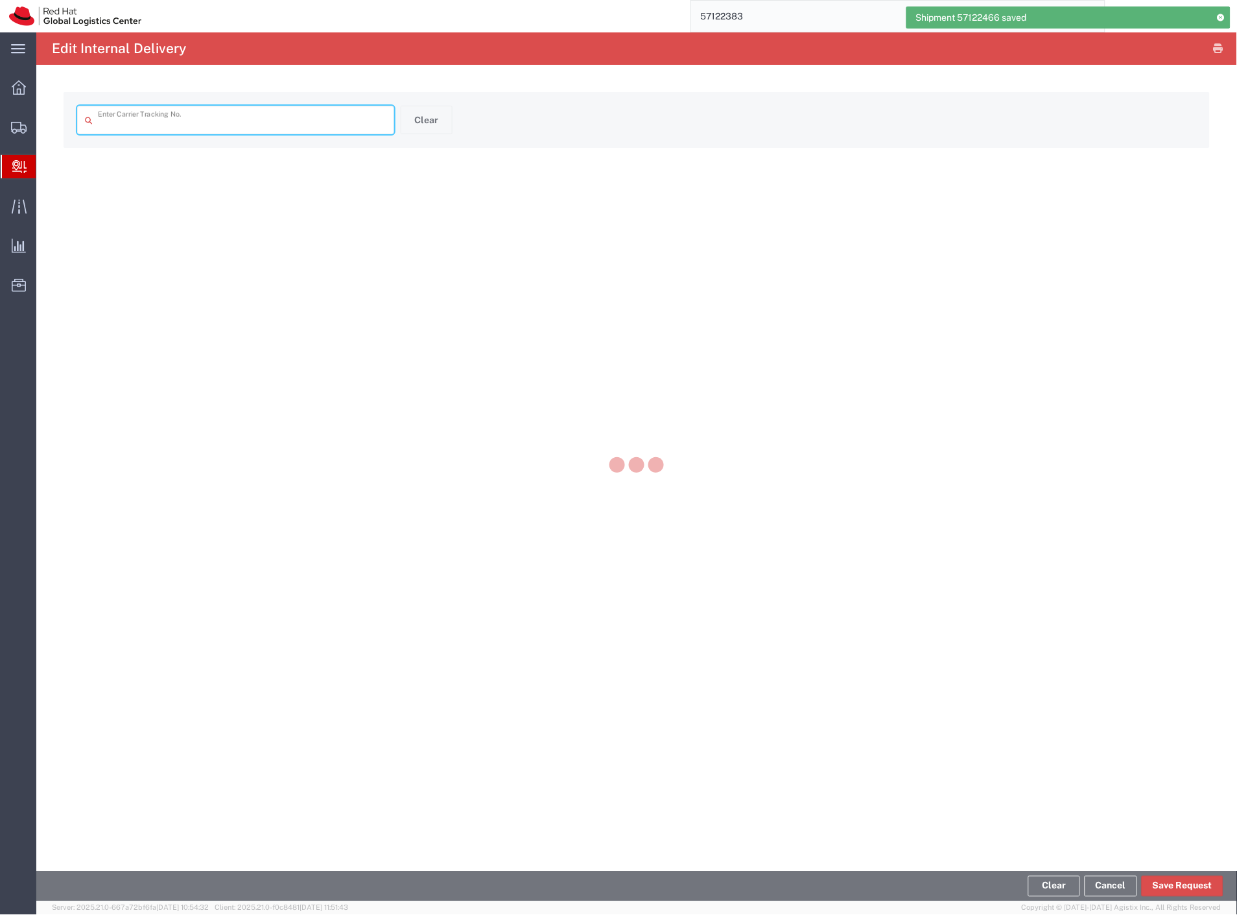
type input "DR4603538896E"
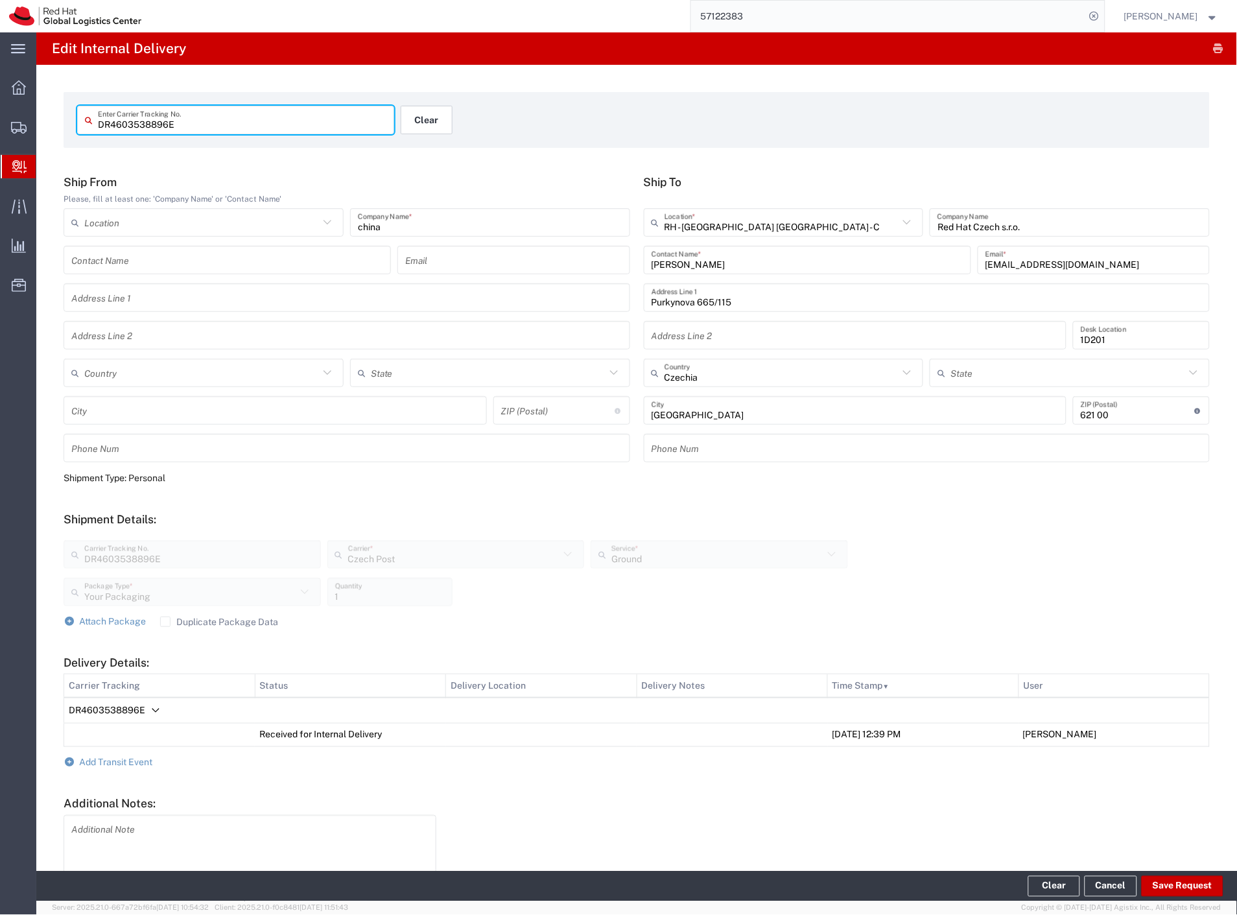
click at [419, 124] on button "Clear" at bounding box center [427, 120] width 52 height 29
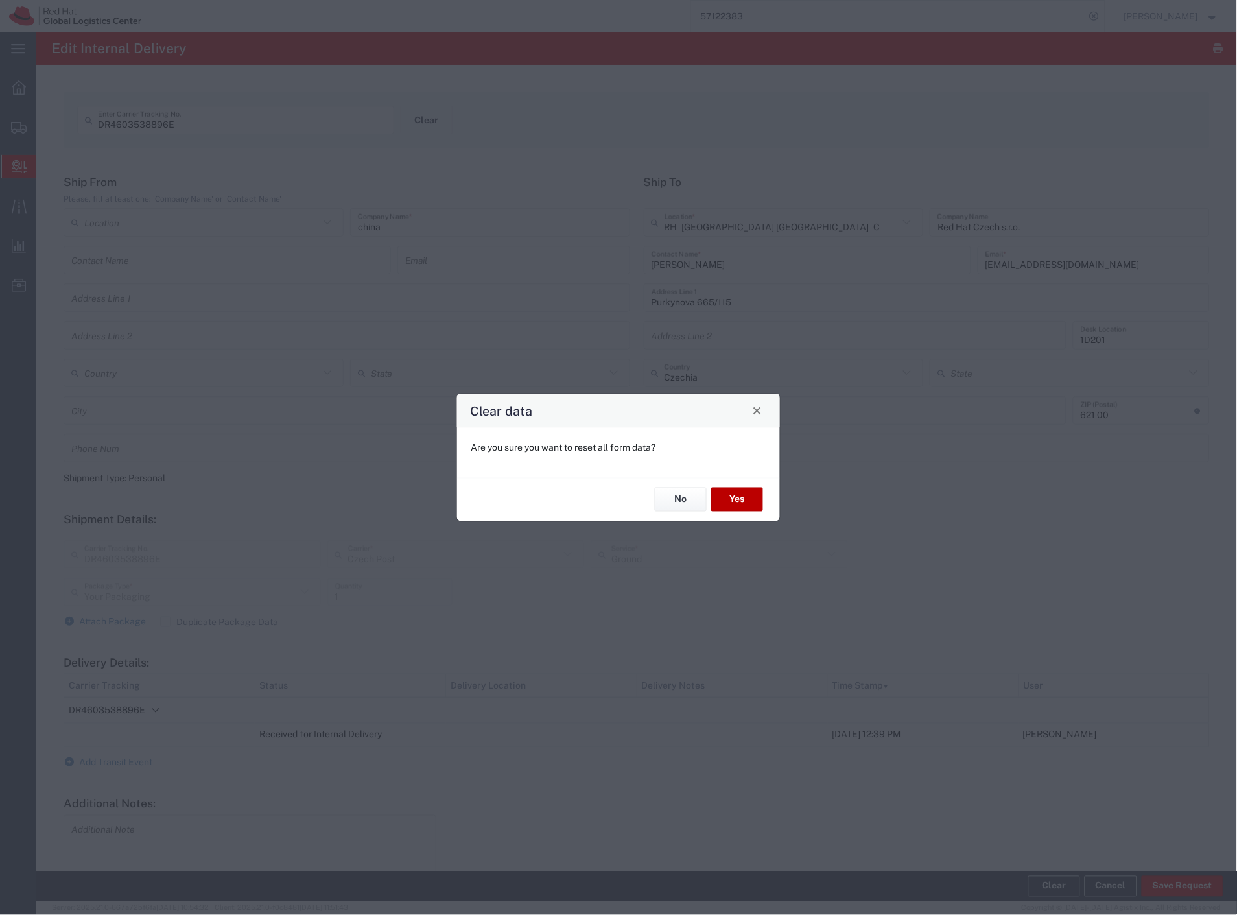
click at [755, 503] on button "Yes" at bounding box center [737, 500] width 52 height 24
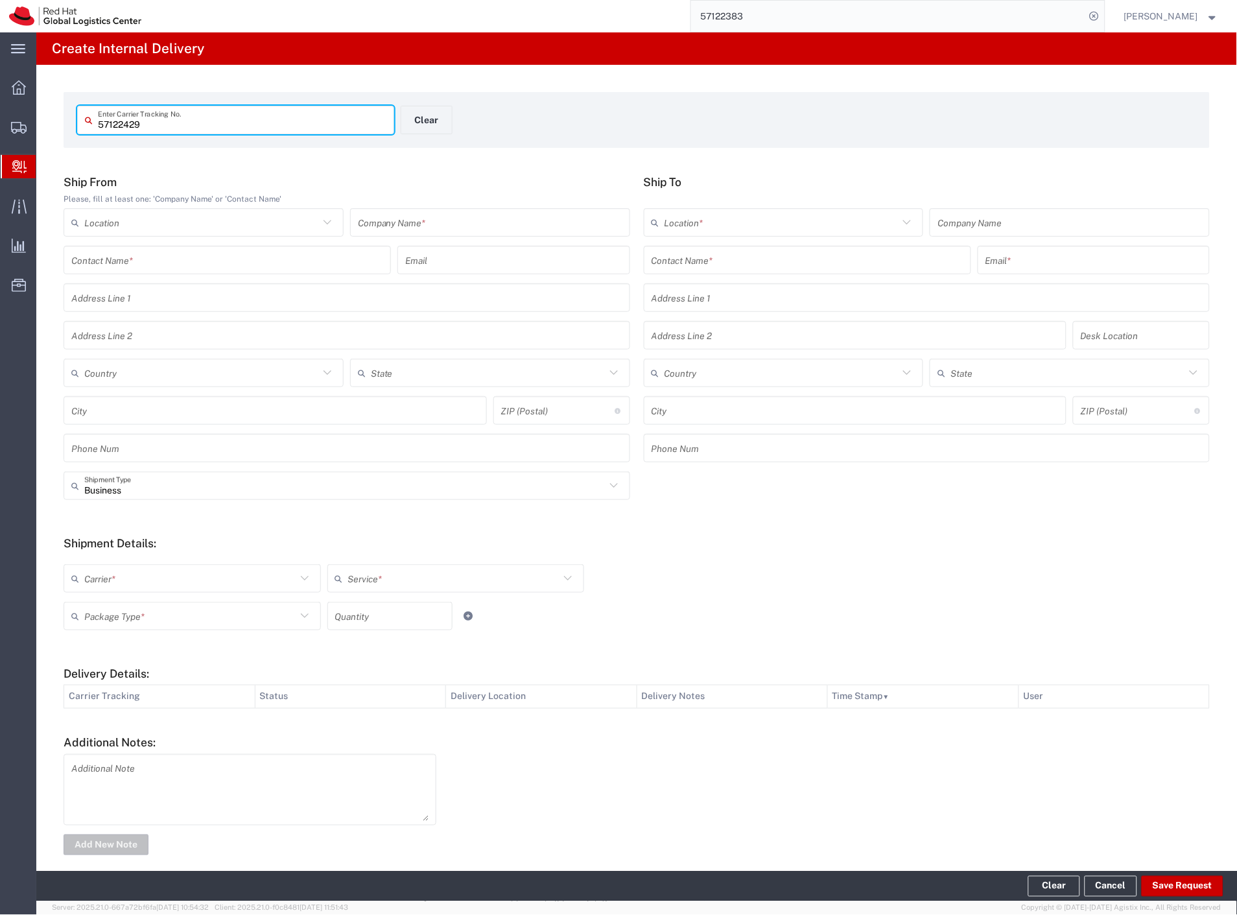
type input "57122429"
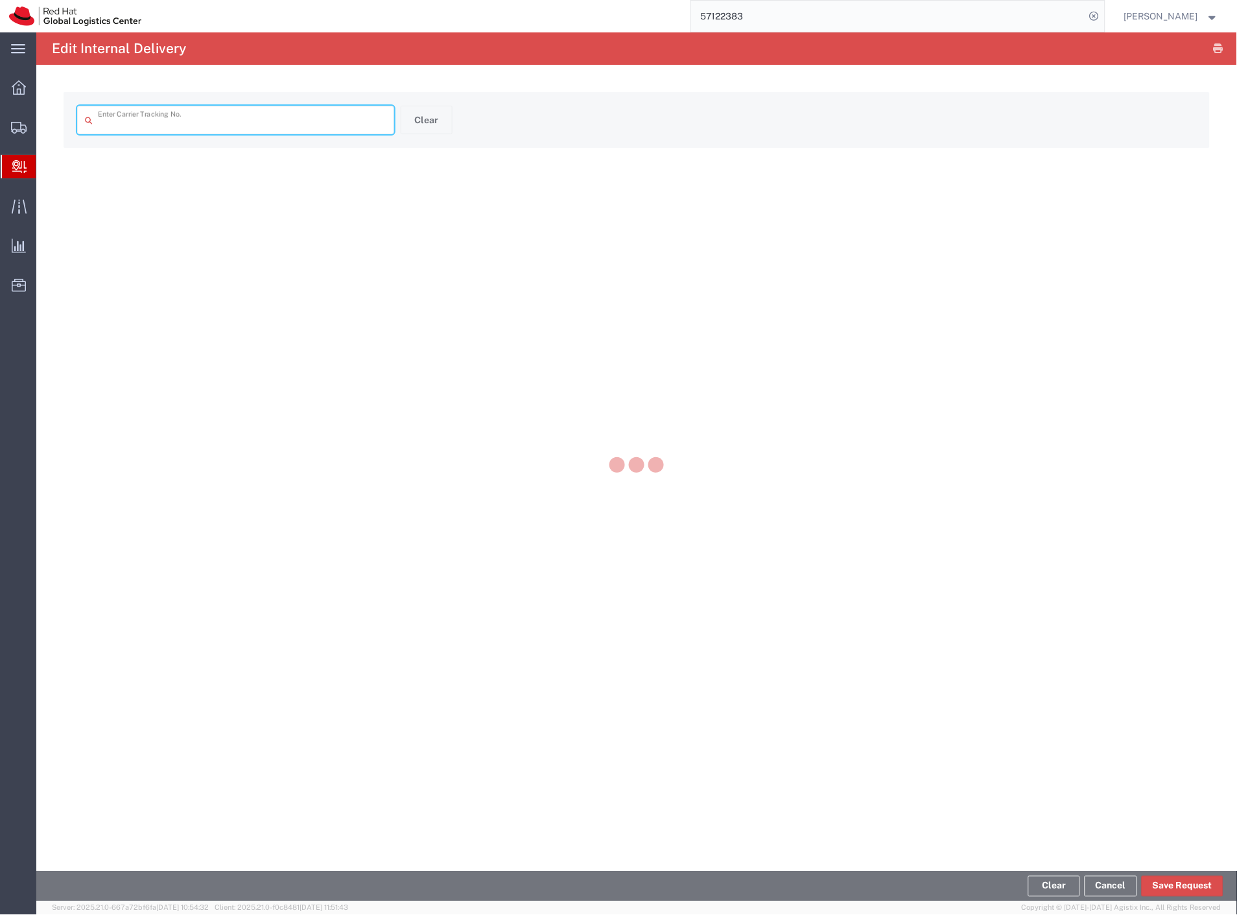
type input "57122429"
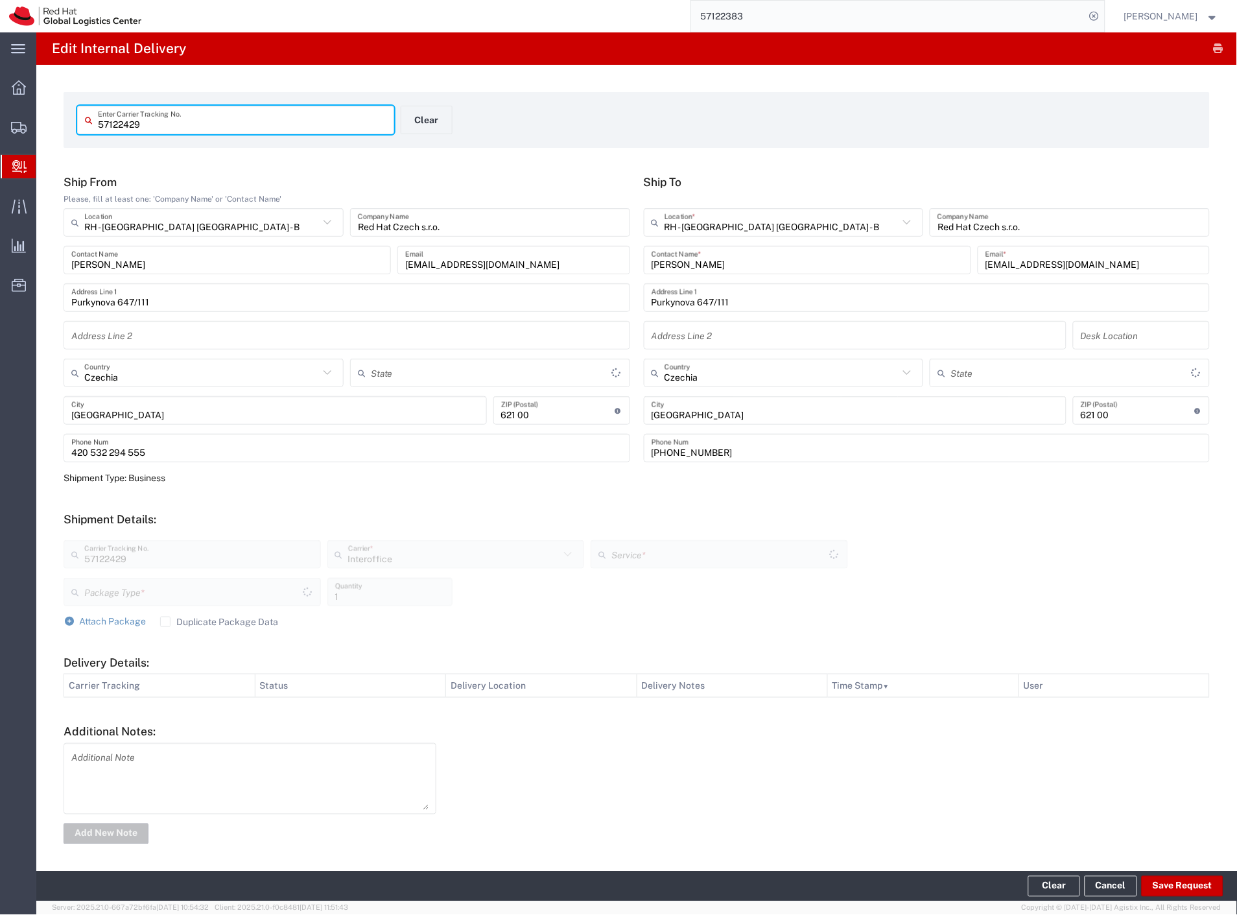
type input "Your Packaging"
type input "IO_Ground"
click at [431, 121] on button "Clear" at bounding box center [427, 120] width 52 height 29
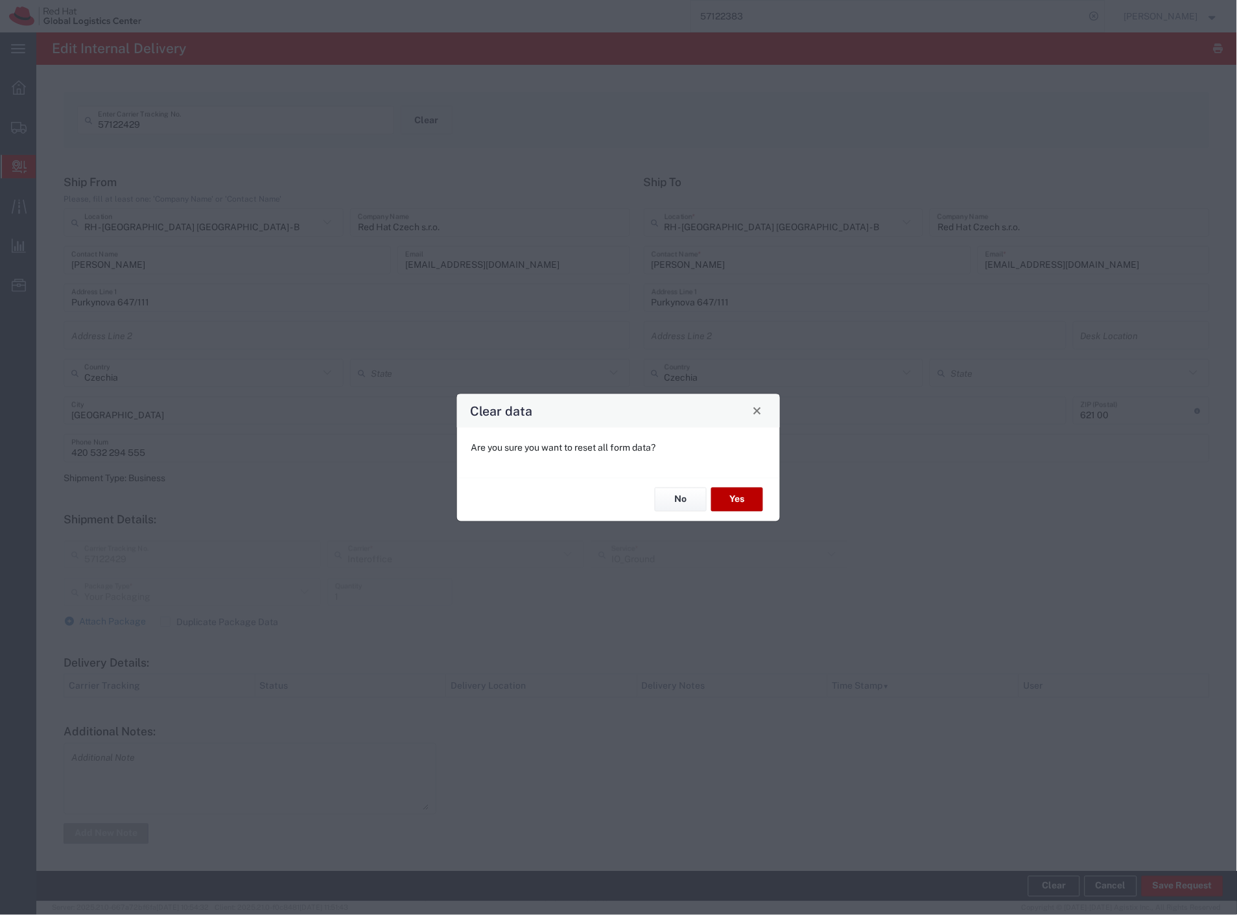
click at [753, 503] on button "Yes" at bounding box center [737, 500] width 52 height 24
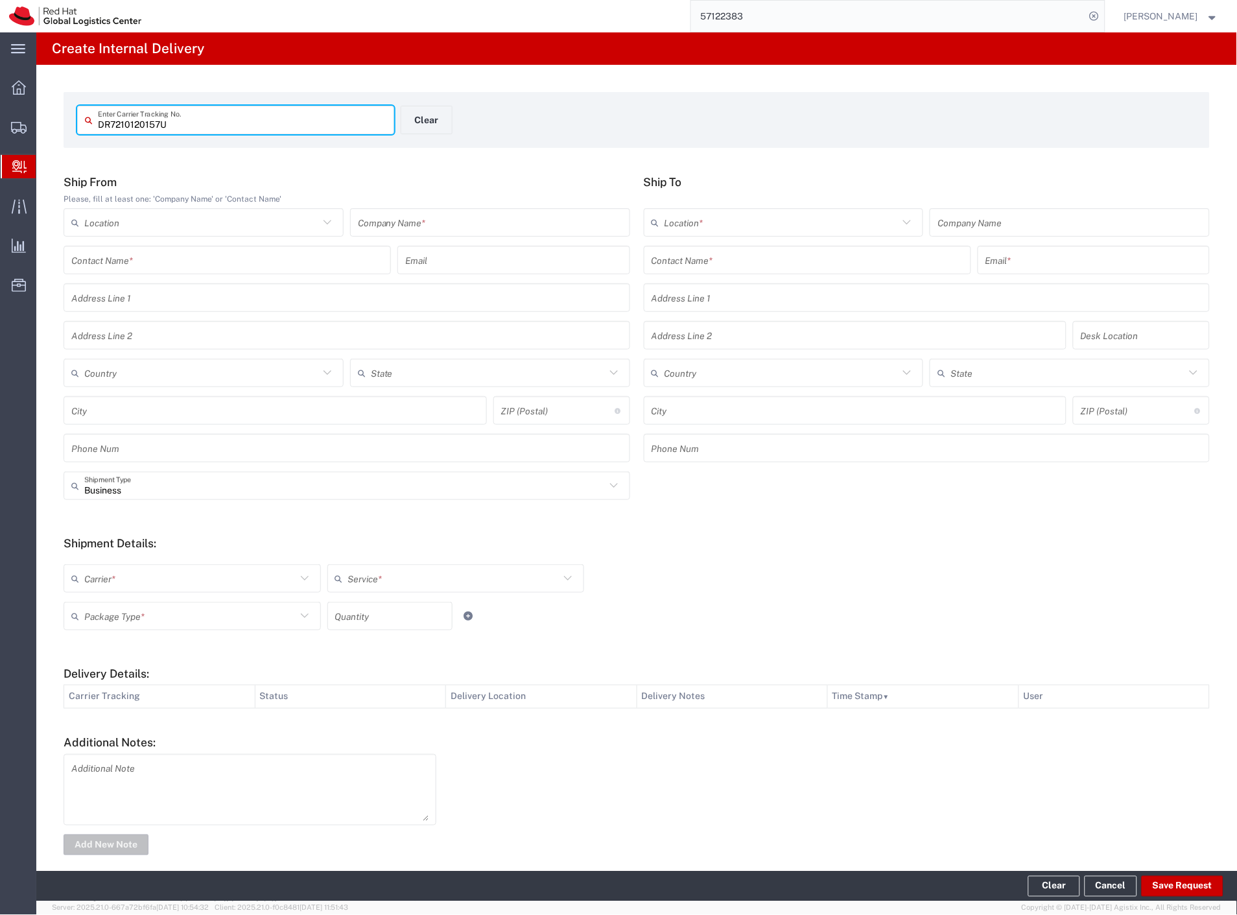
type input "DR7210120157U"
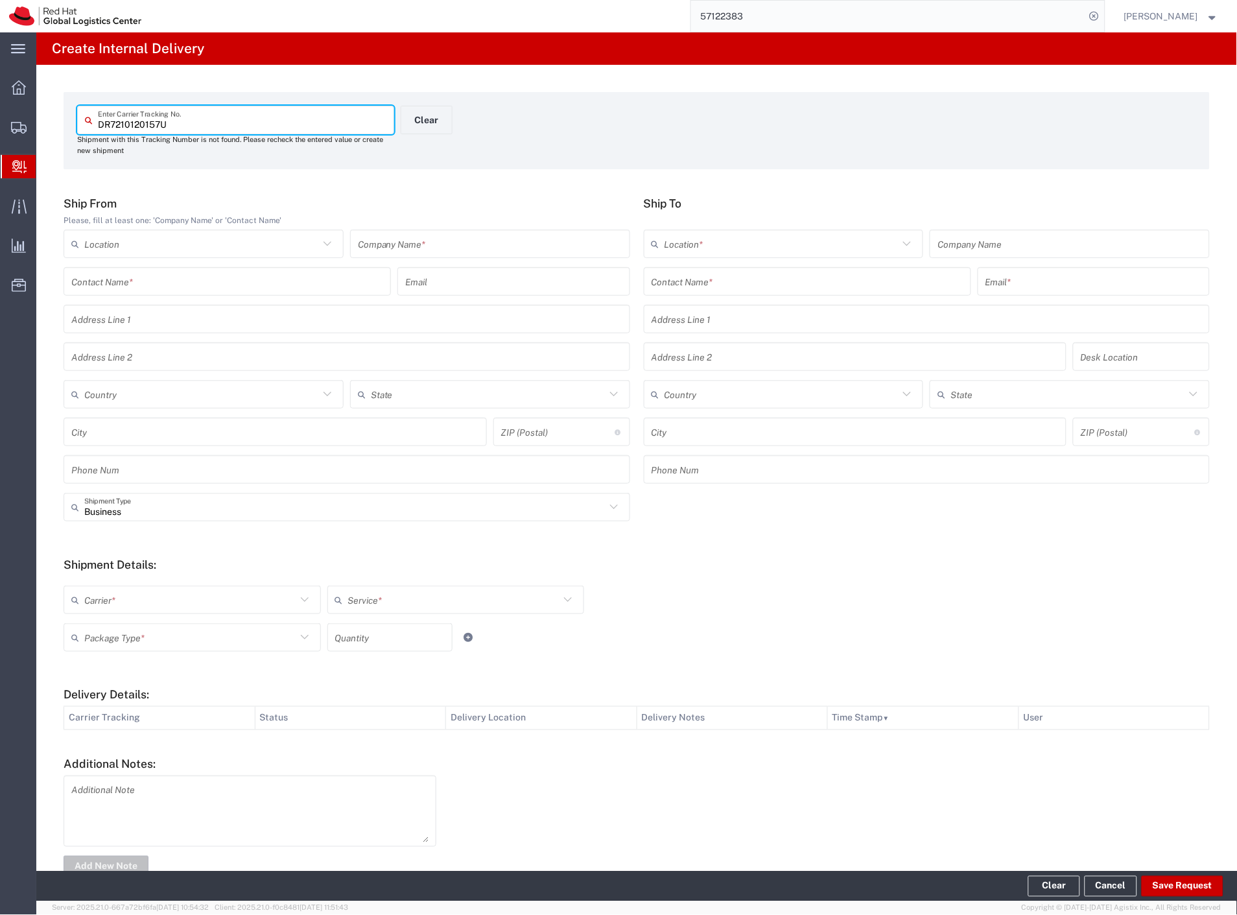
click at [454, 248] on input "text" at bounding box center [490, 244] width 265 height 23
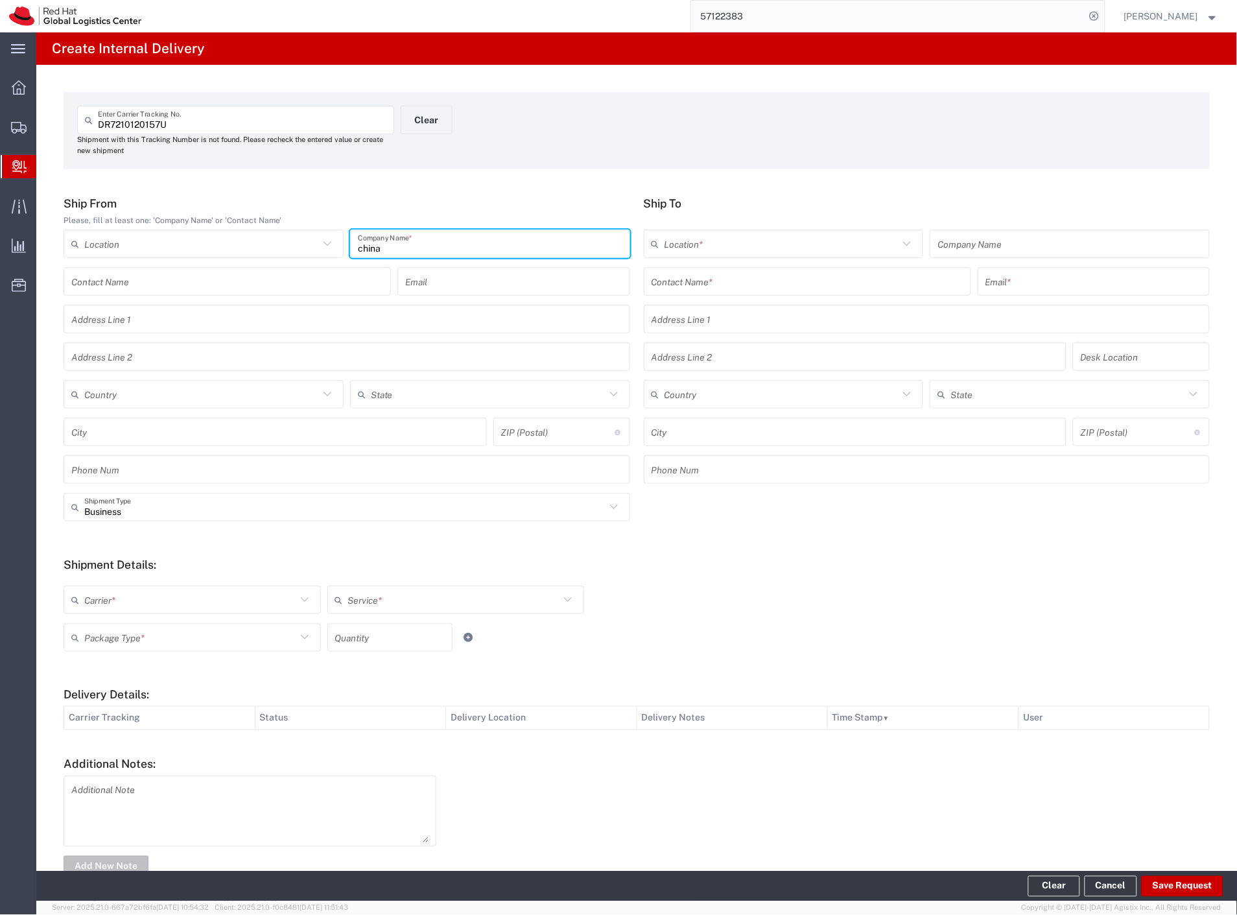
type input "china"
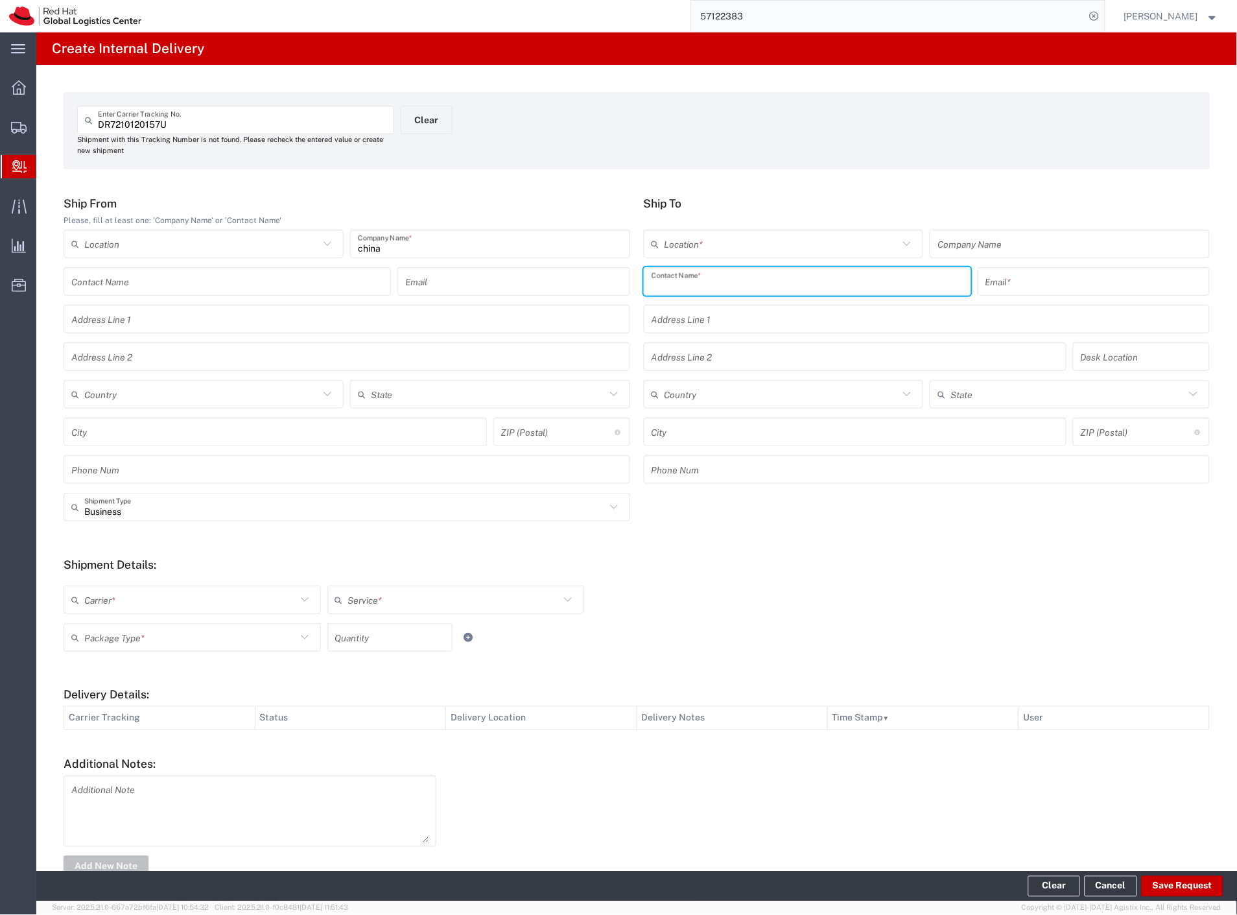
click at [670, 277] on input "text" at bounding box center [808, 281] width 312 height 23
type input "leonova"
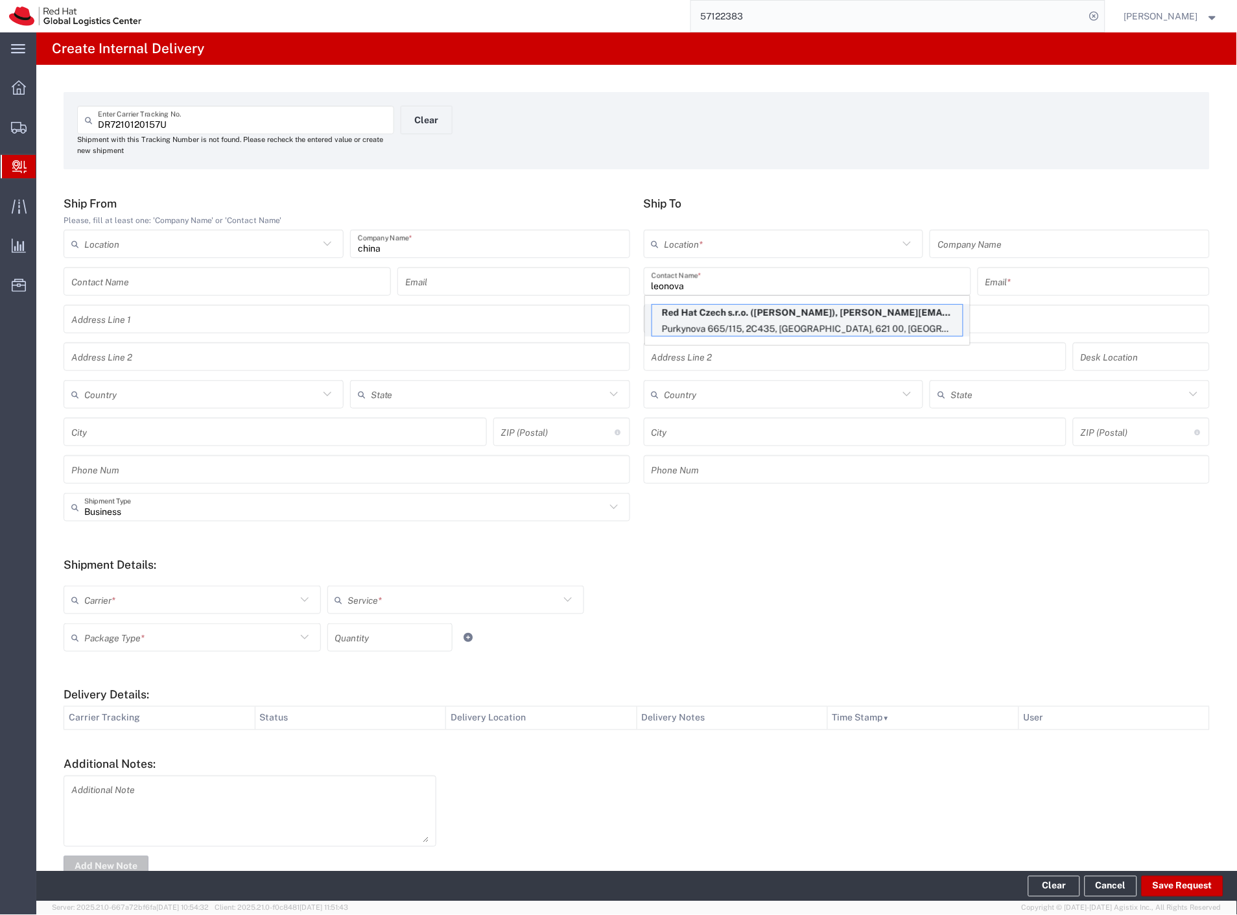
click at [716, 325] on p "Purkynova 665/115, 2C435, BRNO, 621 00, CZ" at bounding box center [807, 329] width 311 height 16
type input "RH - [GEOGRAPHIC_DATA] [GEOGRAPHIC_DATA] - C"
type input "Red Hat Czech s.r.o."
type input "Maria Leonova"
type input "mleonova@redhat.com"
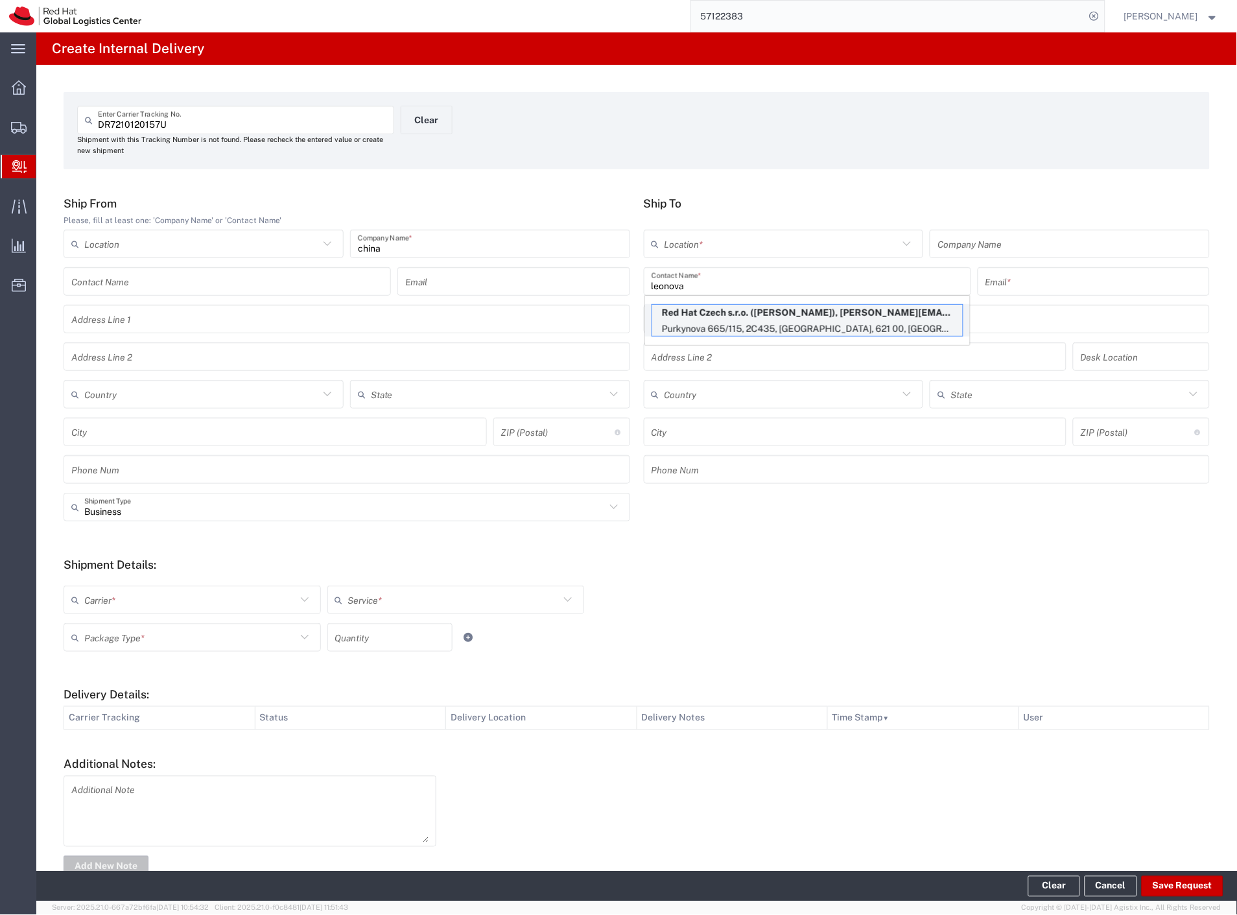
type input "Purkynova 665/115"
type input "2C435"
type input "Czechia"
type input "[GEOGRAPHIC_DATA]"
type input "621 00"
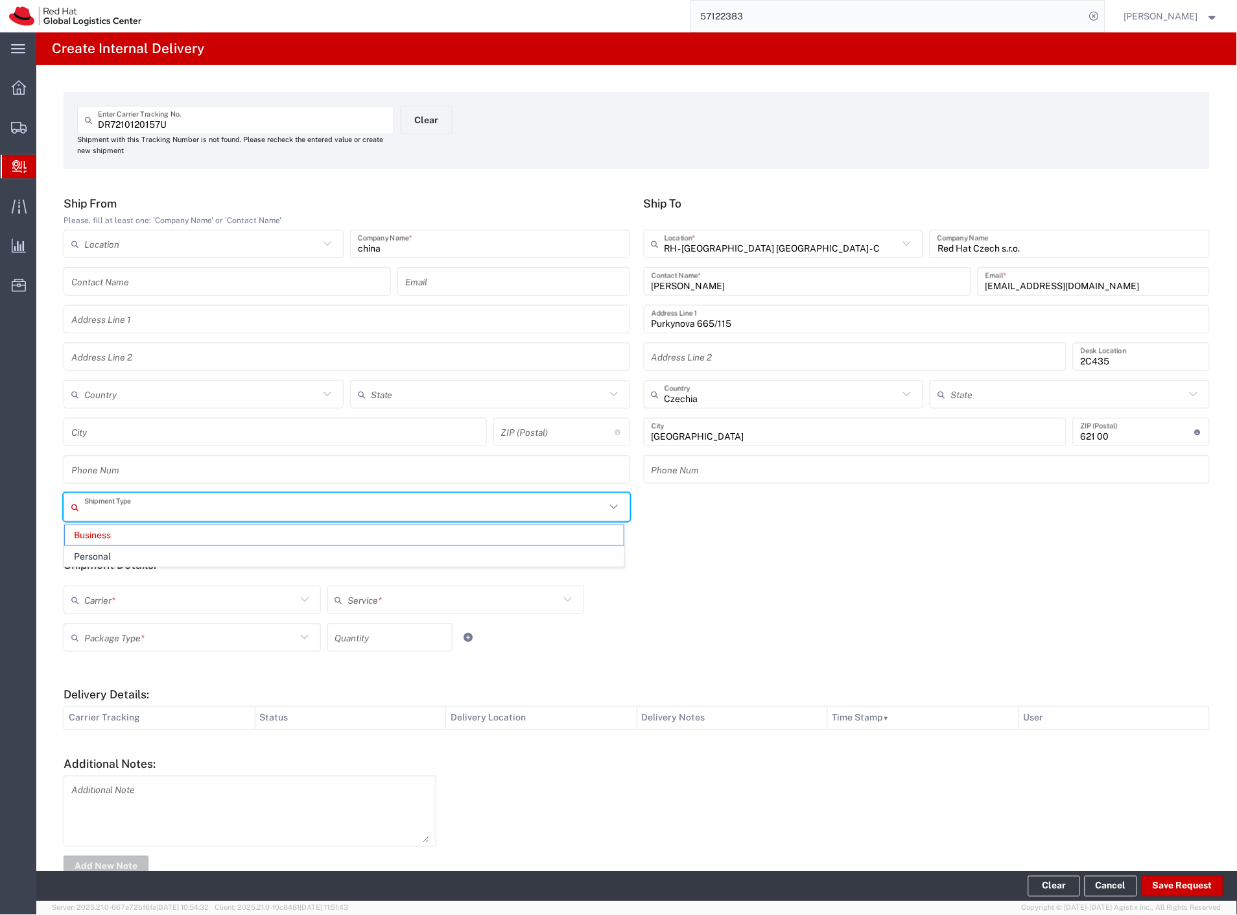
click at [139, 508] on input "text" at bounding box center [344, 507] width 521 height 23
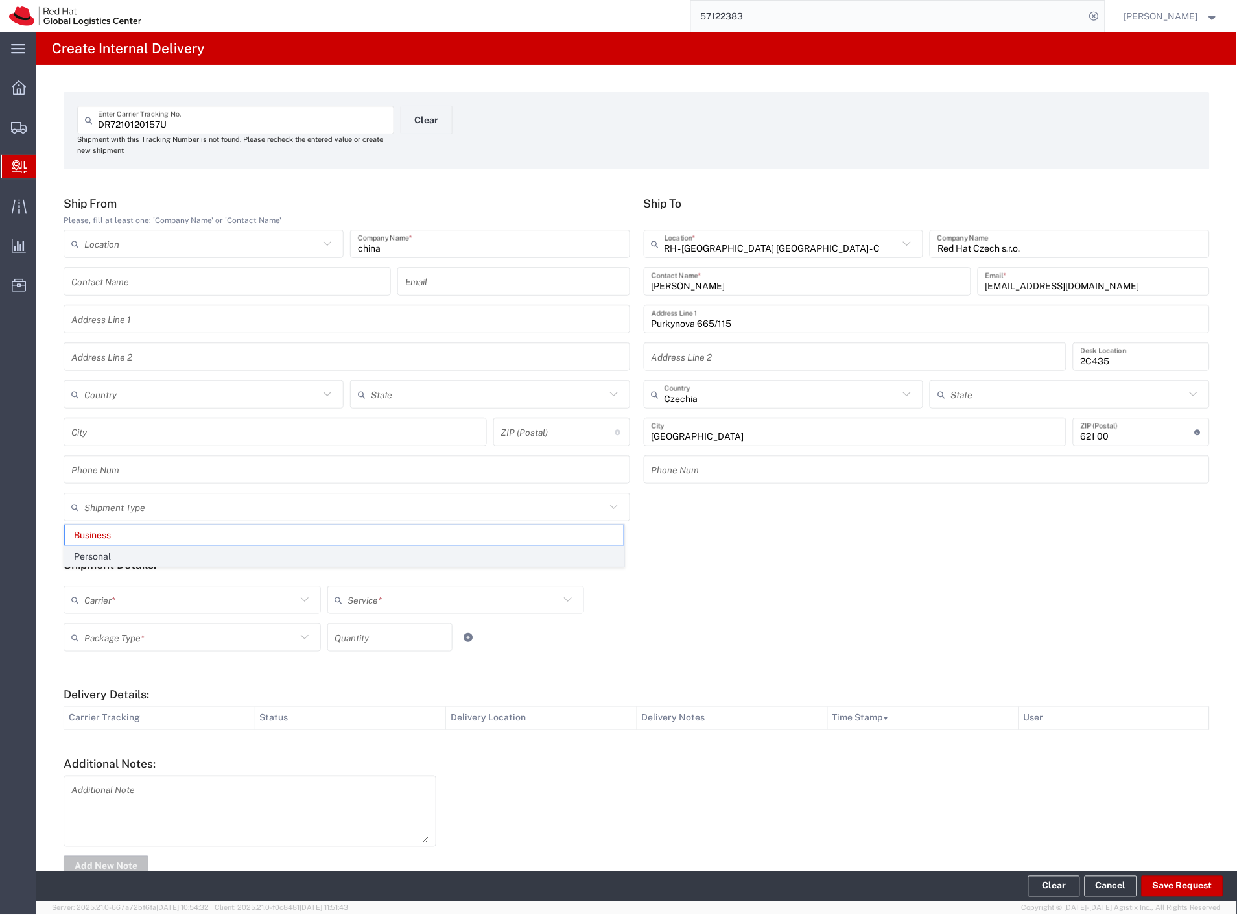
click at [130, 556] on span "Personal" at bounding box center [344, 557] width 559 height 20
type input "Personal"
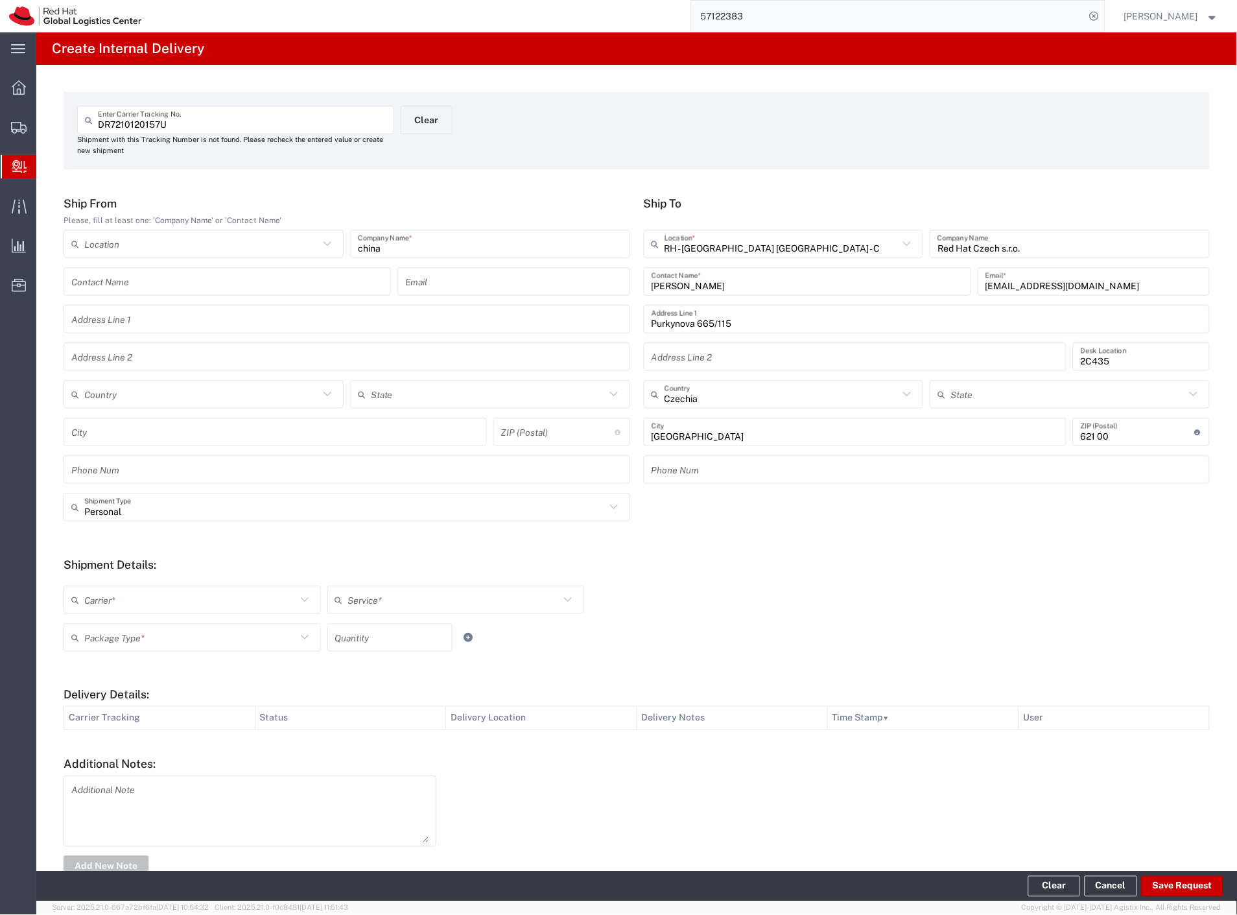
click at [126, 604] on input "text" at bounding box center [190, 600] width 212 height 23
click at [123, 626] on span "Czech Post" at bounding box center [191, 628] width 252 height 20
type input "Czech Post"
type input "Ground"
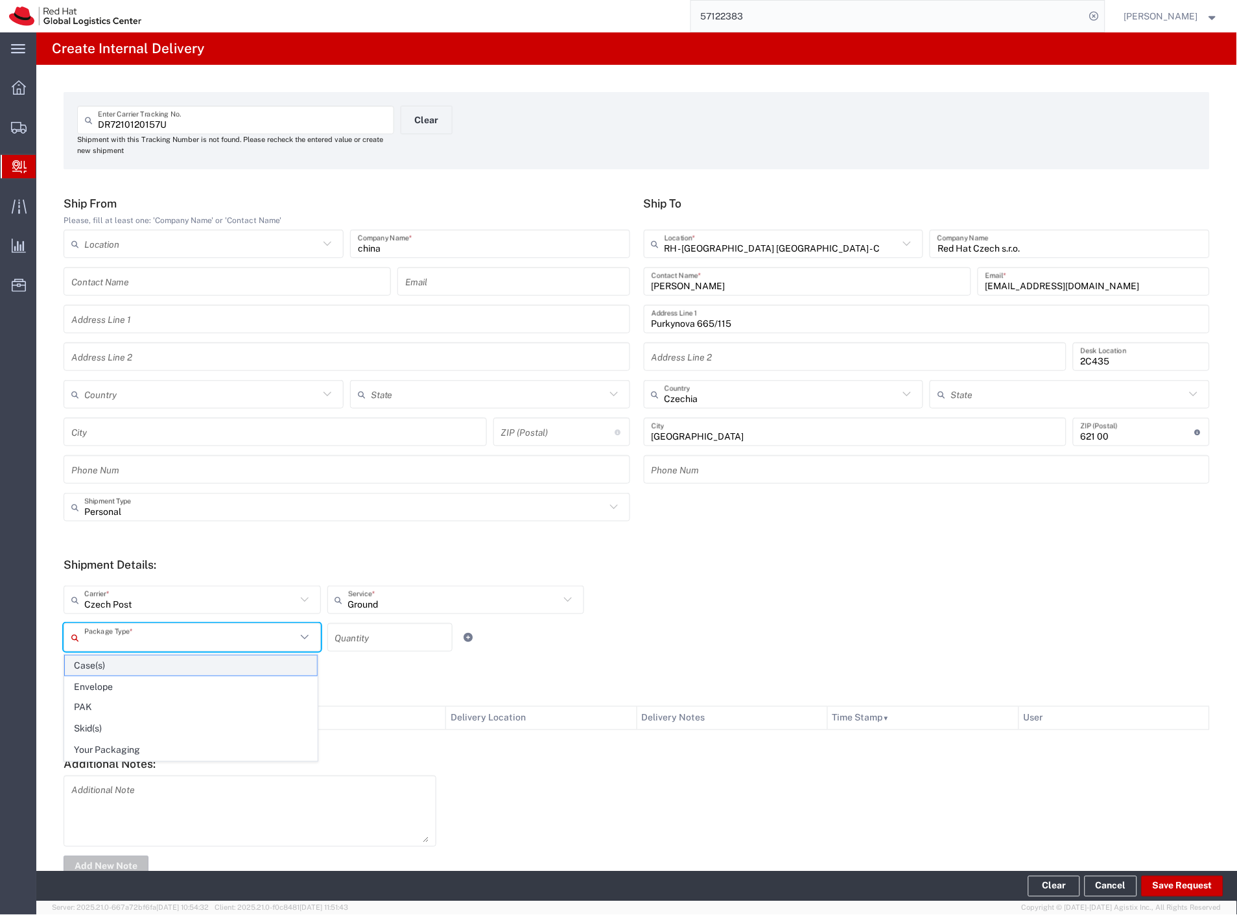
drag, startPoint x: 123, startPoint y: 630, endPoint x: 124, endPoint y: 655, distance: 24.7
click at [122, 633] on input "text" at bounding box center [190, 637] width 212 height 23
click at [133, 753] on span "Your Packaging" at bounding box center [191, 750] width 252 height 20
type input "Your Packaging"
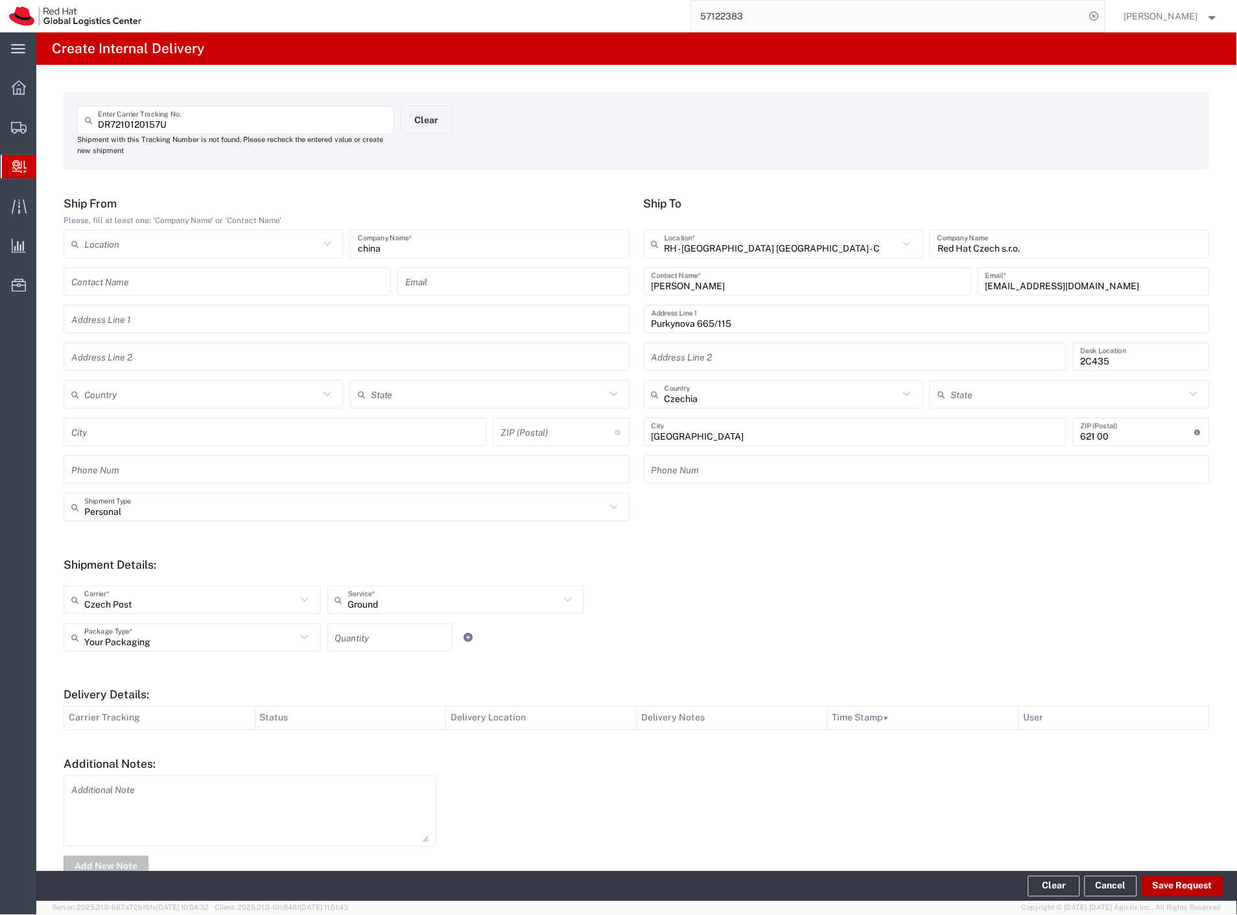
click at [1181, 884] on button "Save Request" at bounding box center [1183, 886] width 82 height 21
type input "Personal"
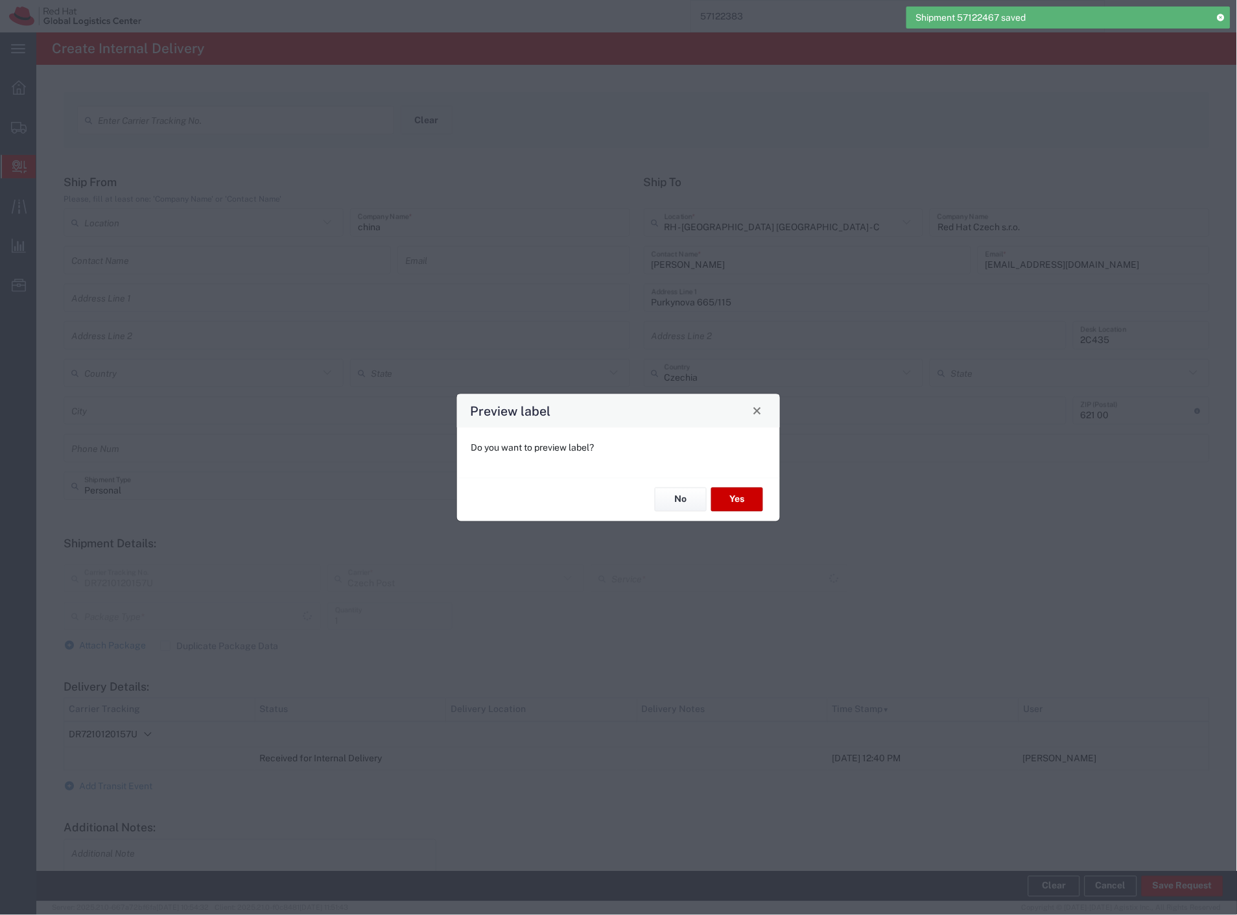
type input "Your Packaging"
type input "Ground"
click at [744, 503] on button "Yes" at bounding box center [737, 500] width 52 height 24
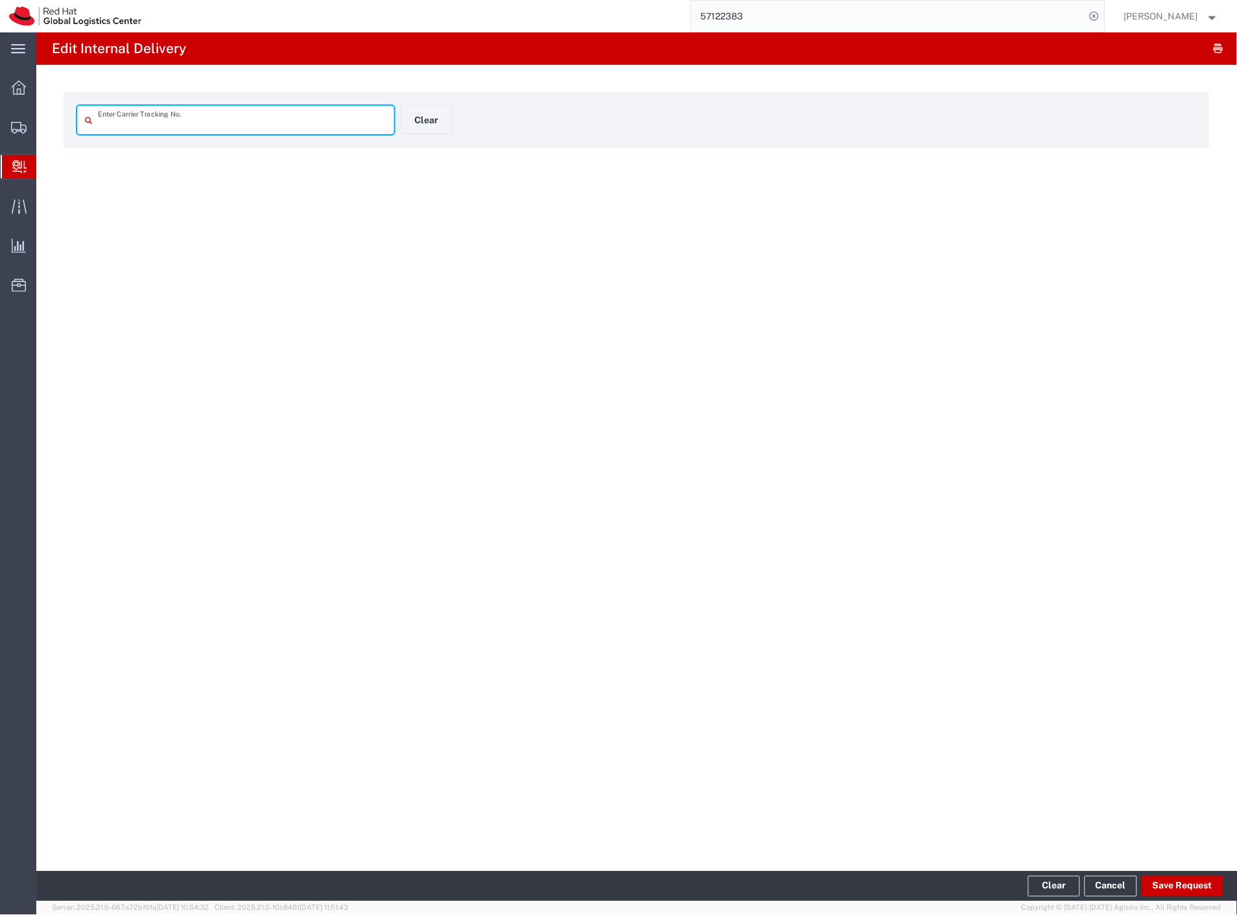
type input "DR7210120157U"
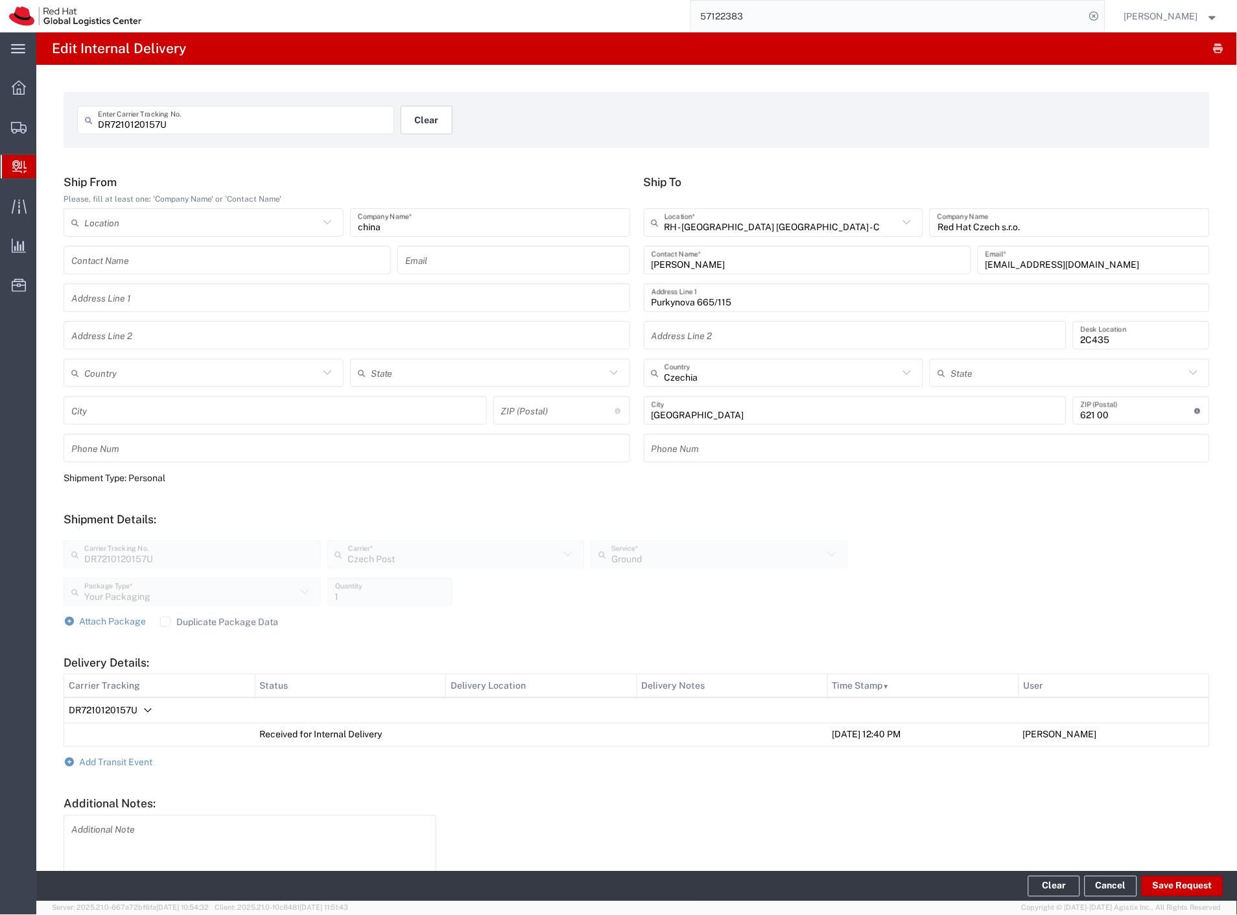
click at [414, 115] on button "Clear" at bounding box center [427, 120] width 52 height 29
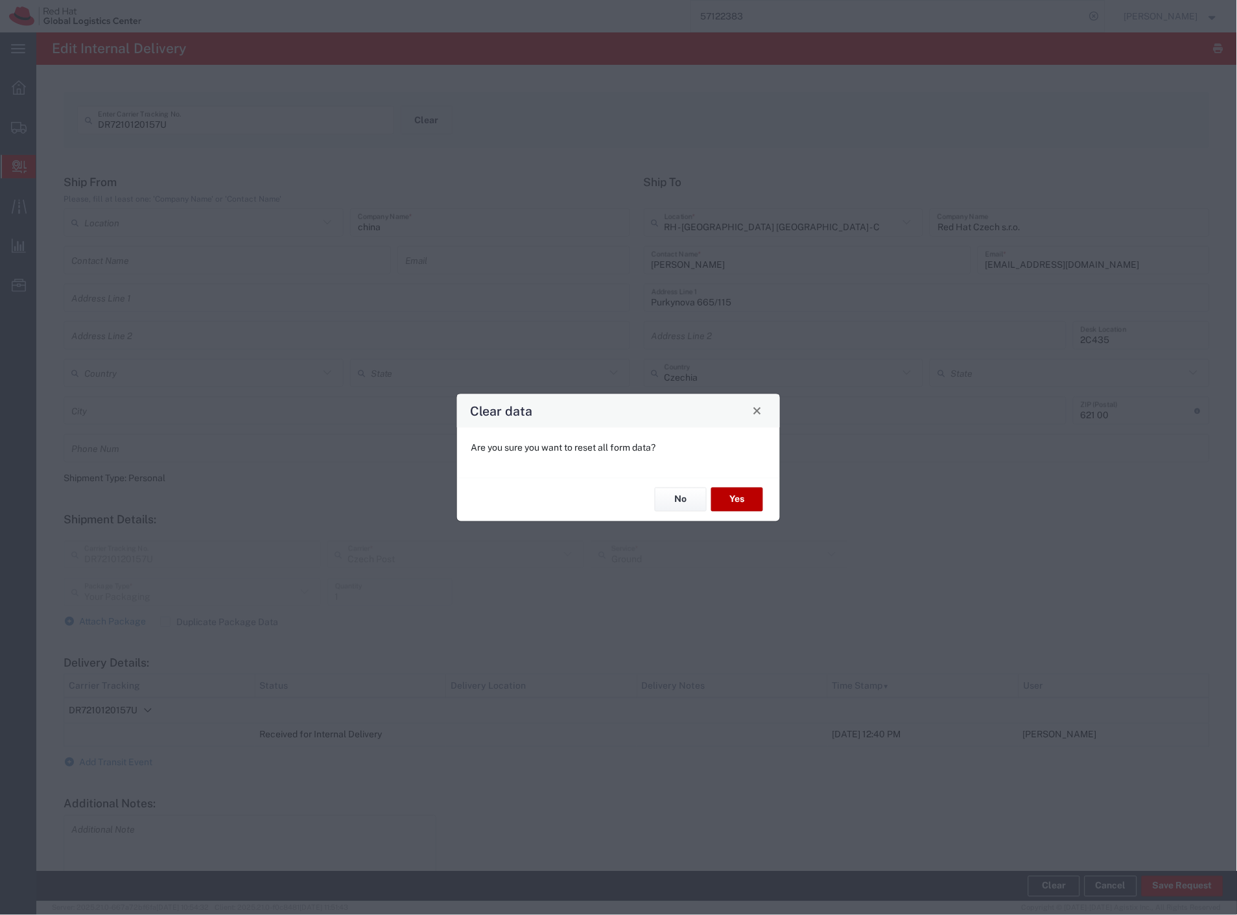
click at [750, 497] on button "Yes" at bounding box center [737, 500] width 52 height 24
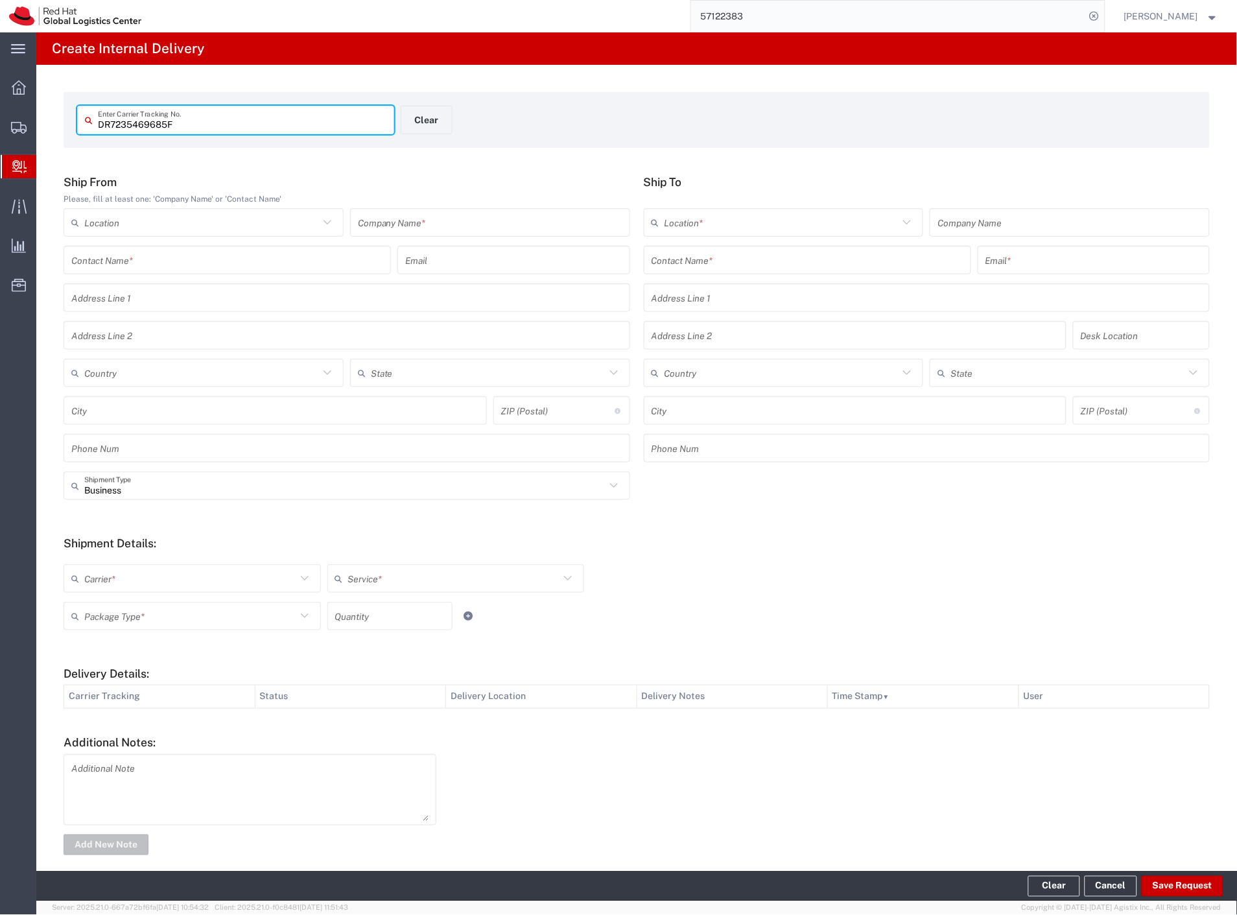
type input "DR7235469685F"
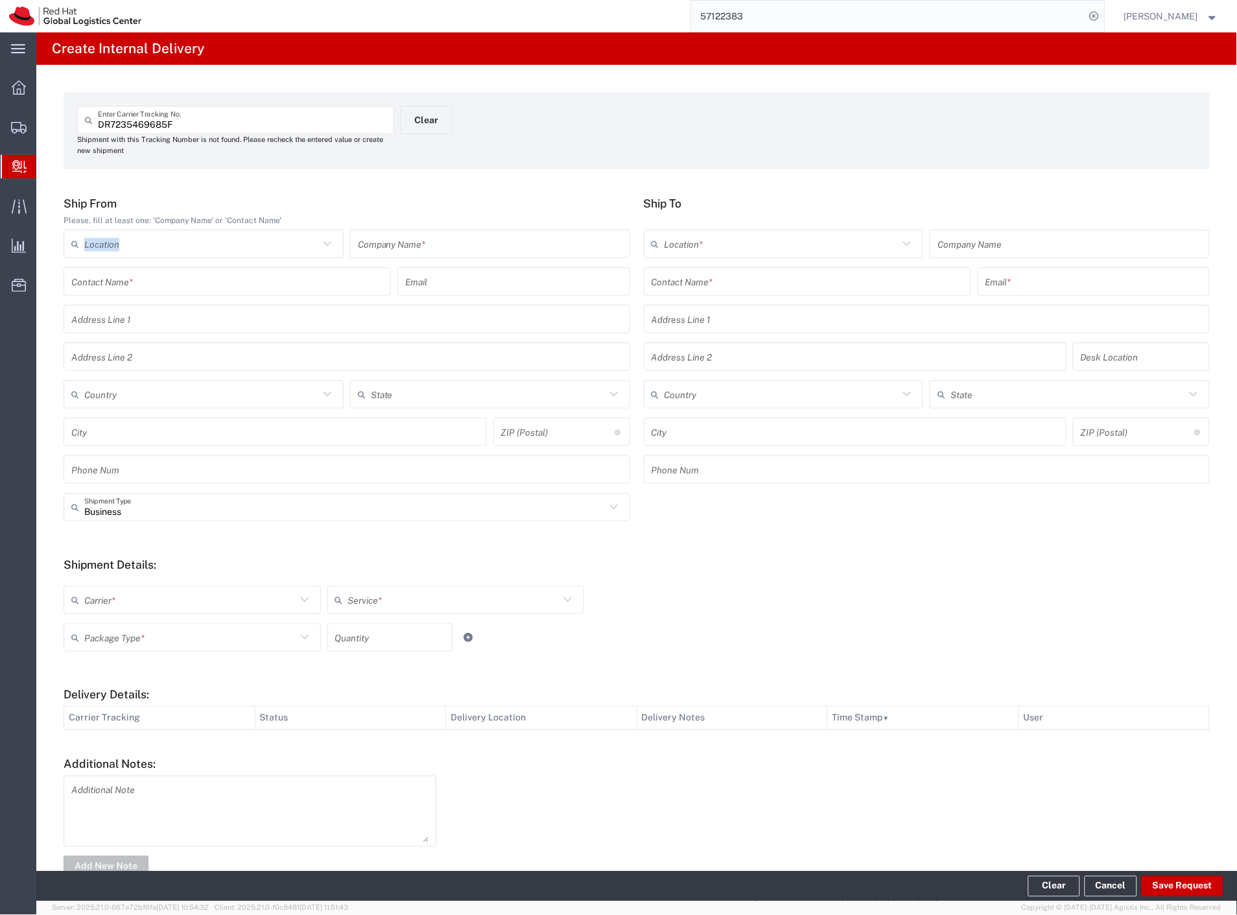
drag, startPoint x: 433, startPoint y: 226, endPoint x: 431, endPoint y: 245, distance: 19.6
click at [431, 241] on div "Ship From Please, fill at least one: 'Company Name' or 'Contact Name' Location …" at bounding box center [347, 344] width 580 height 296
click at [431, 245] on input "text" at bounding box center [490, 244] width 265 height 23
type input "lidl"
click at [692, 278] on input "text" at bounding box center [808, 281] width 312 height 23
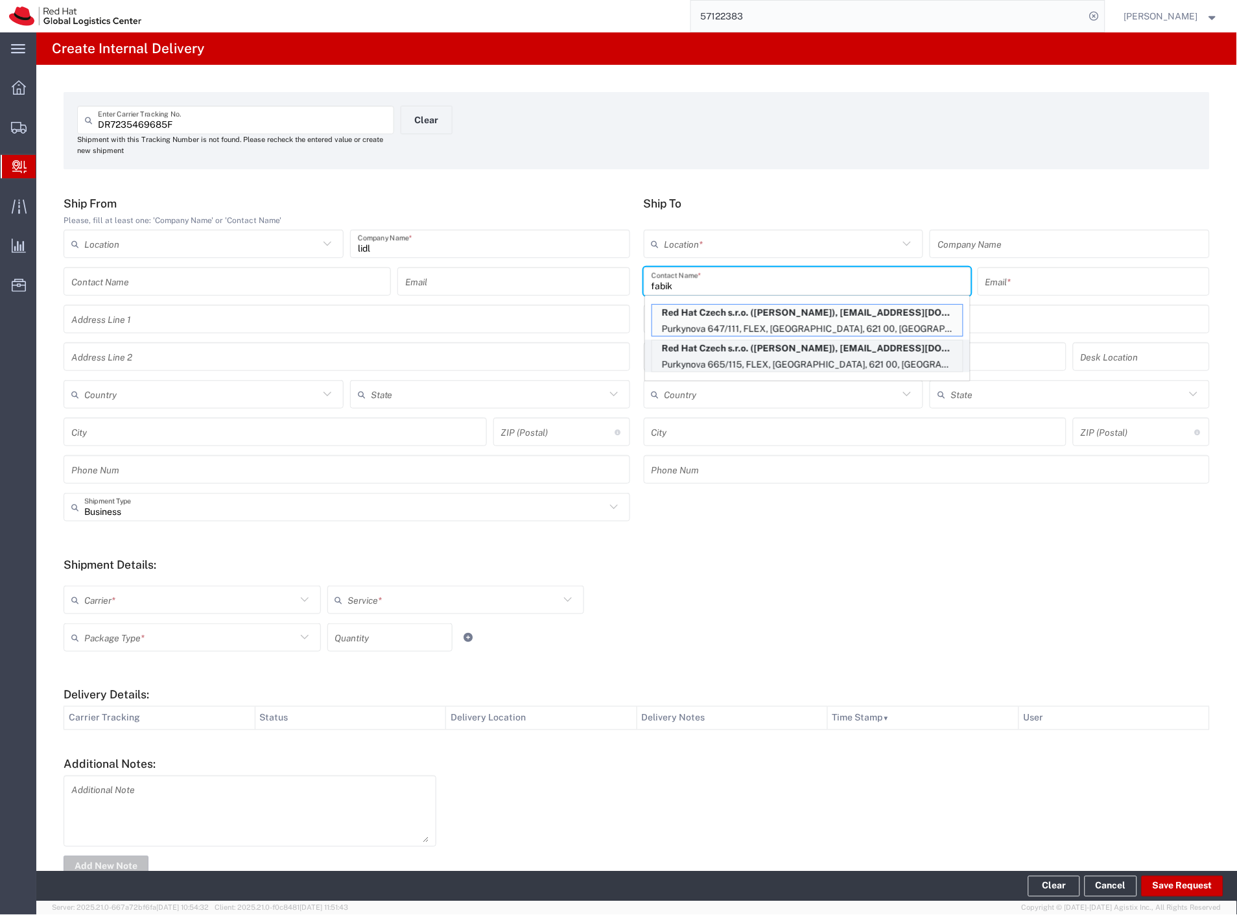
type input "fabik"
click at [766, 366] on p "Purkynova 665/115, FLEX, BRNO, 621 00, CZ" at bounding box center [807, 365] width 311 height 16
type input "RH - [GEOGRAPHIC_DATA] [GEOGRAPHIC_DATA] - C"
type input "Red Hat Czech s.r.o."
type input "Michal Fabik"
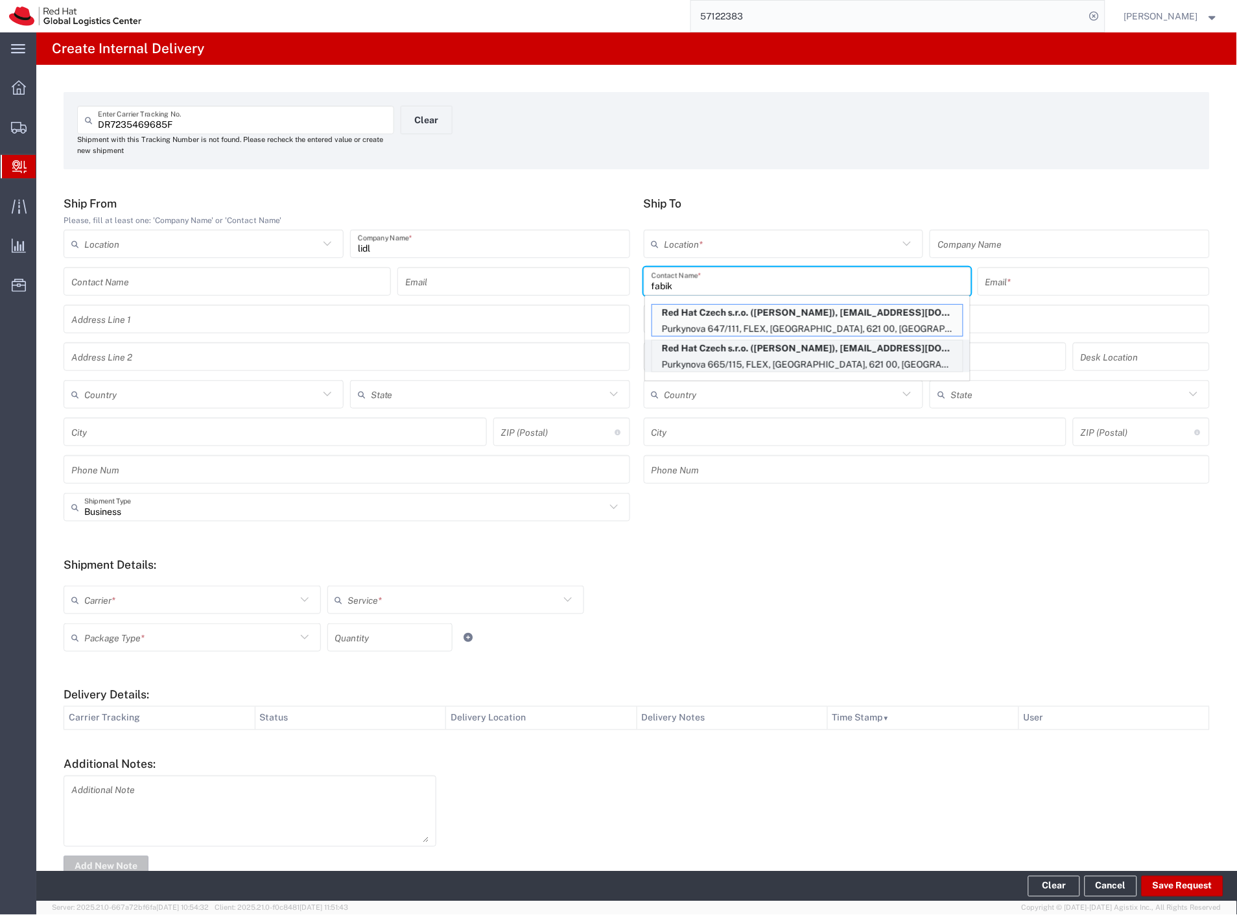
type input "mfabik@redhat.com"
type input "Purkynova 665/115"
type input "FLEX"
type input "Czechia"
type input "[GEOGRAPHIC_DATA]"
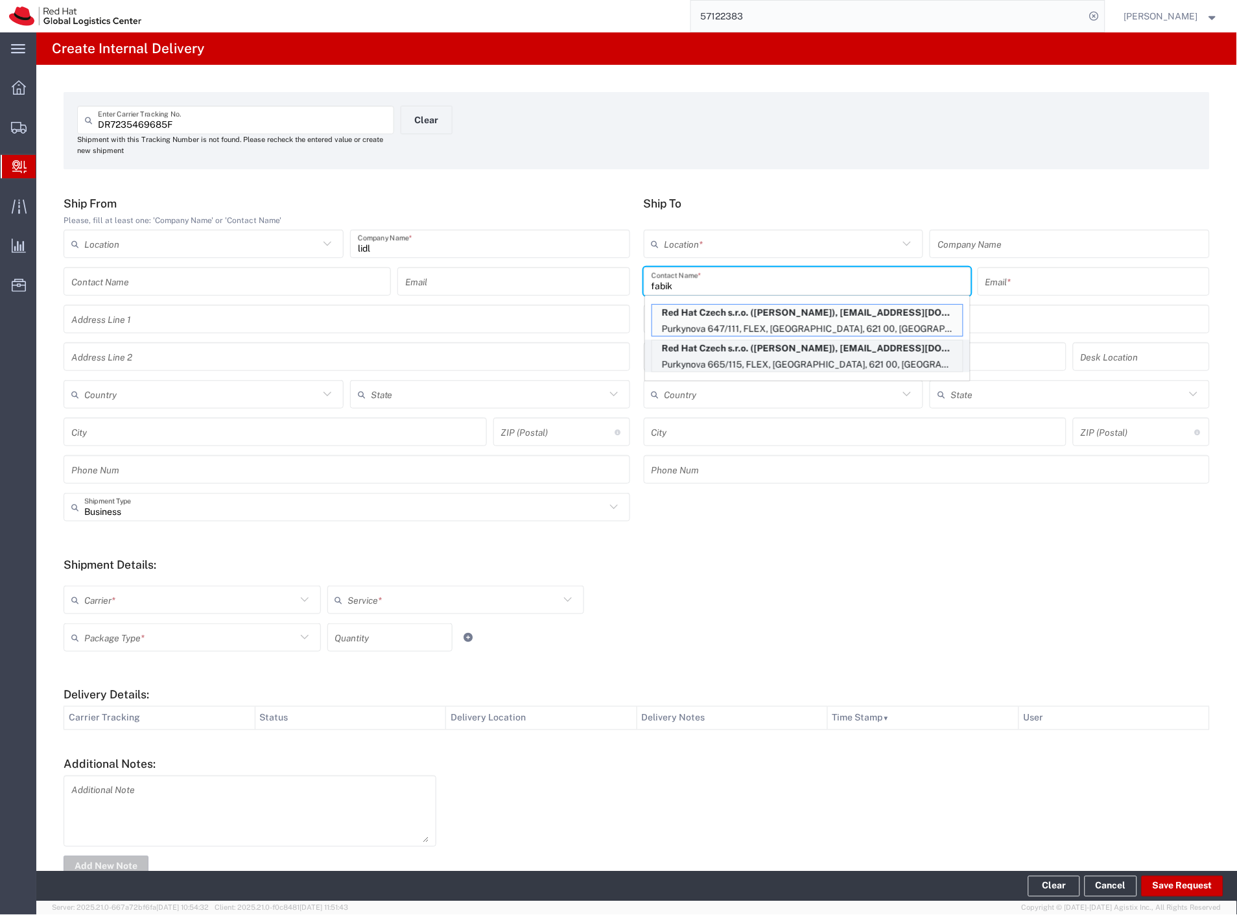
type input "621 00"
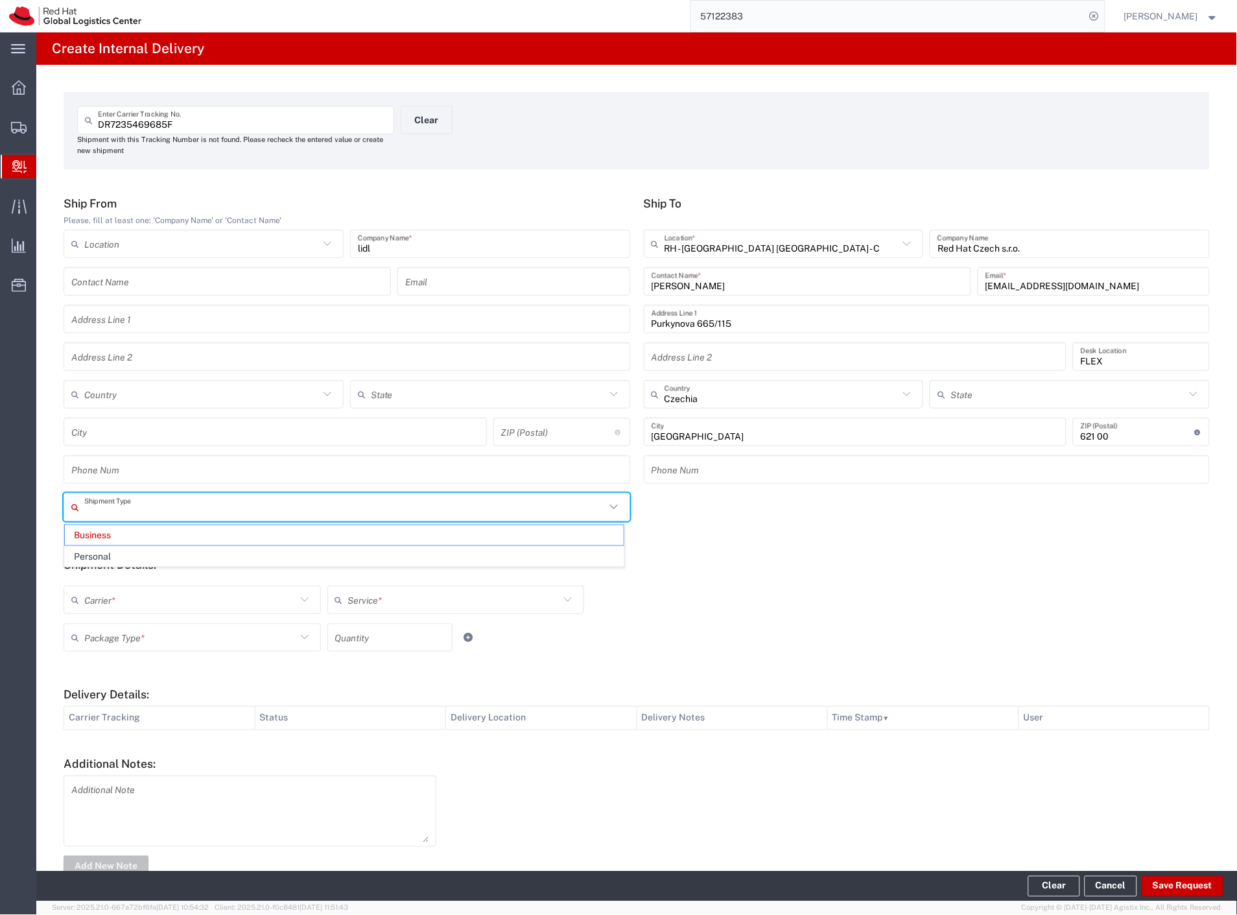
drag, startPoint x: 204, startPoint y: 517, endPoint x: 171, endPoint y: 552, distance: 47.7
click at [203, 521] on div "Shipment Type Business Personal" at bounding box center [637, 512] width 1160 height 38
type input "Business"
click at [126, 515] on input "Business" at bounding box center [344, 507] width 521 height 23
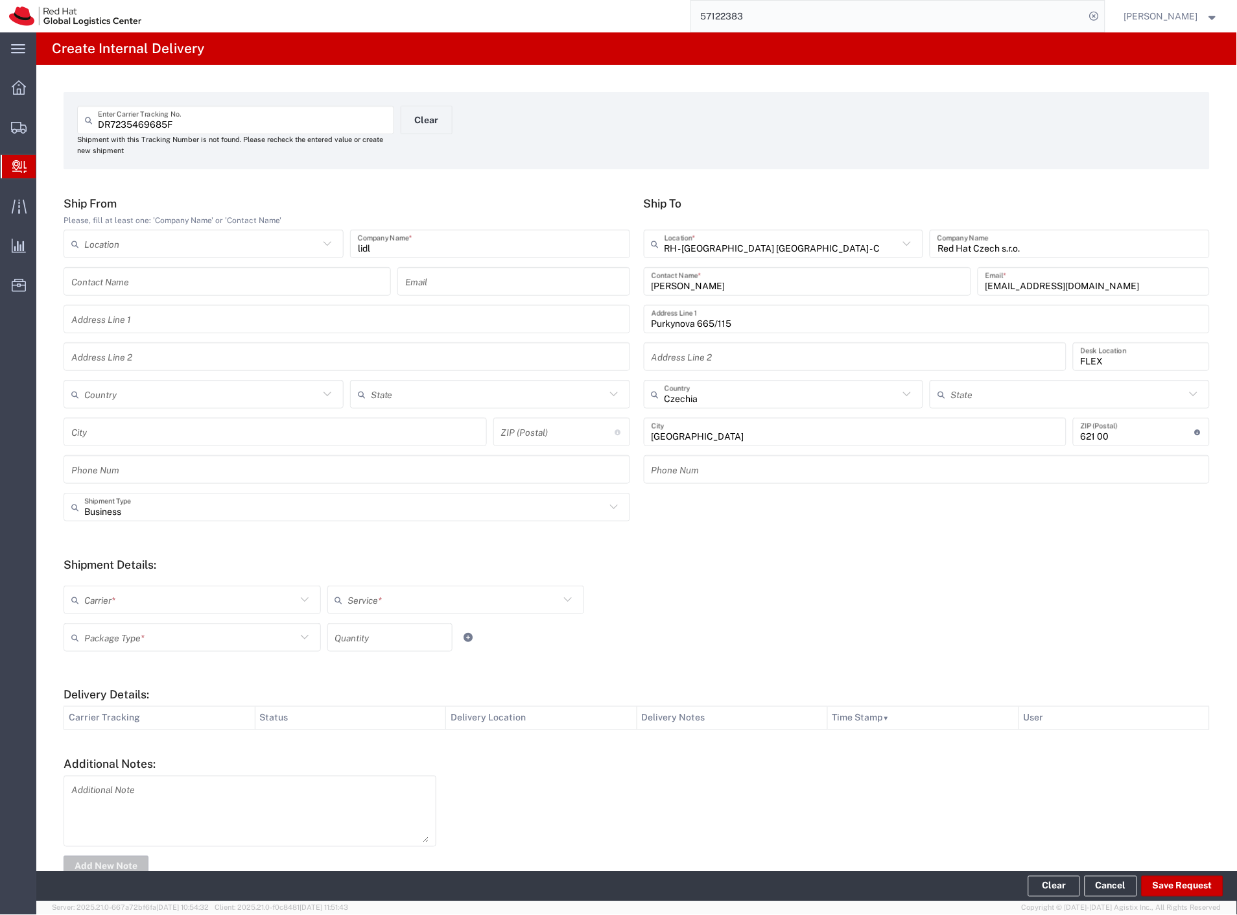
click at [126, 543] on form "Ship From Please, fill at least one: 'Company Name' or 'Contact Name' Location …" at bounding box center [637, 537] width 1146 height 683
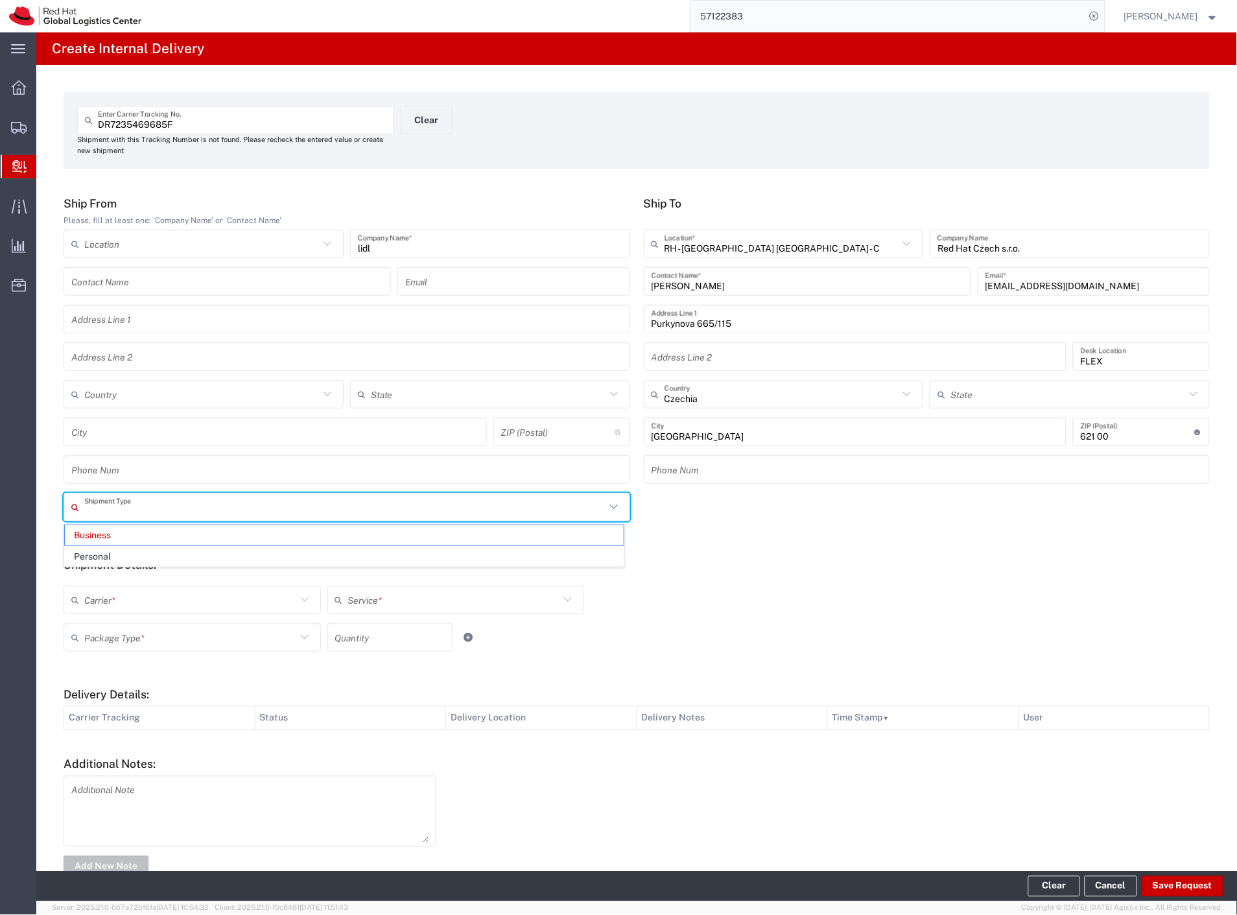
click at [130, 510] on input "text" at bounding box center [344, 507] width 521 height 23
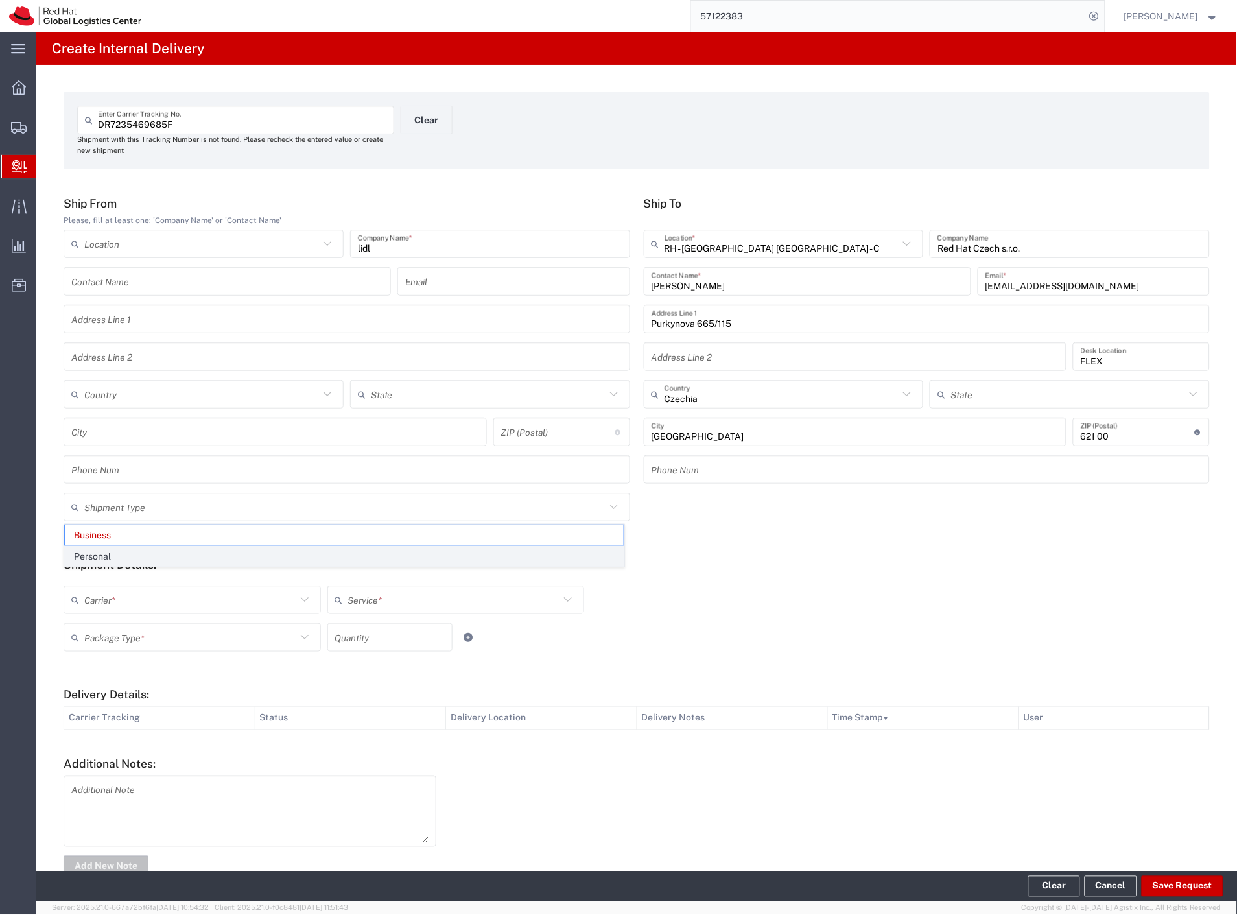
drag, startPoint x: 134, startPoint y: 554, endPoint x: 128, endPoint y: 601, distance: 47.7
click at [134, 554] on span "Personal" at bounding box center [344, 557] width 559 height 20
type input "Personal"
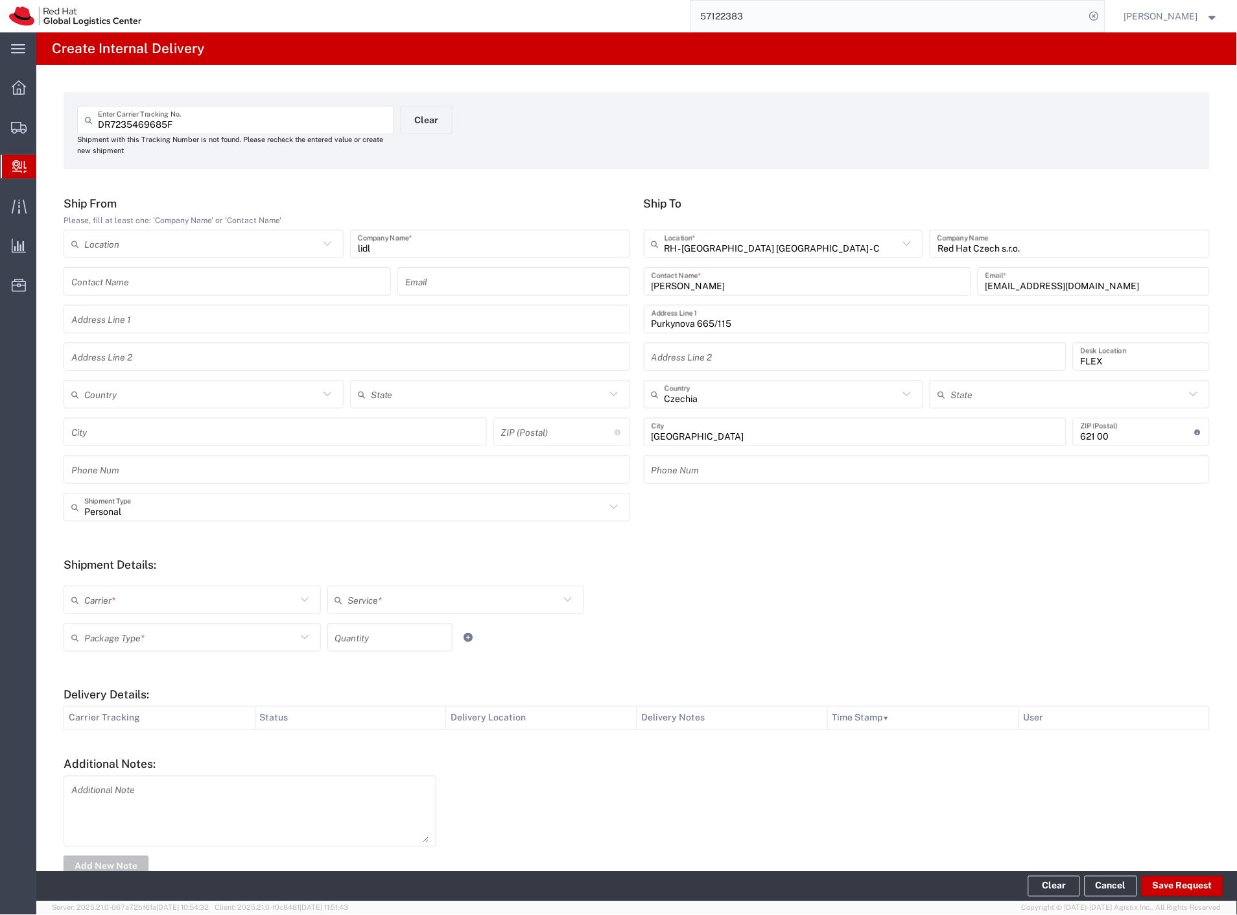
drag, startPoint x: 128, startPoint y: 604, endPoint x: 126, endPoint y: 626, distance: 22.8
click at [128, 606] on input "text" at bounding box center [190, 600] width 212 height 23
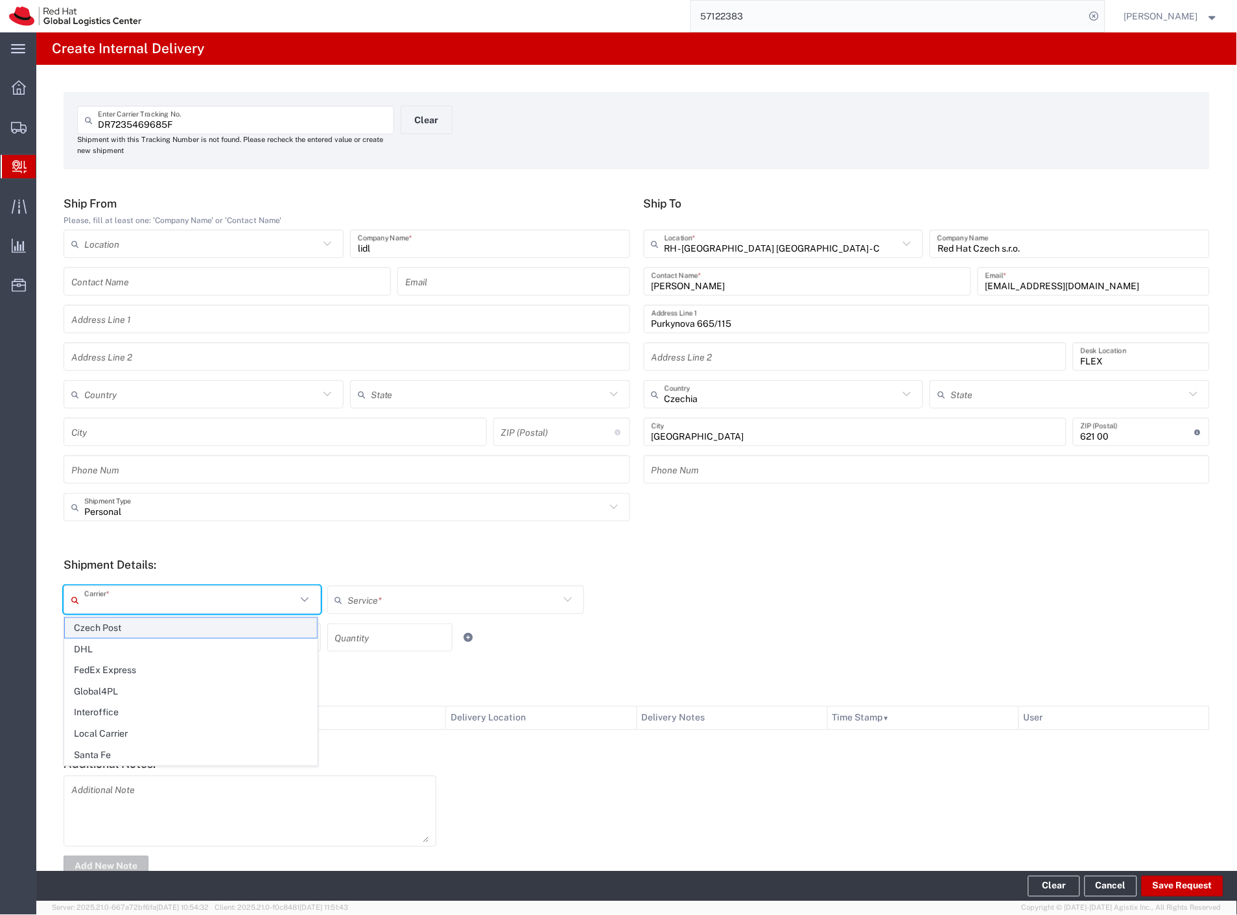
click at [125, 630] on span "Czech Post" at bounding box center [191, 628] width 252 height 20
type input "Czech Post"
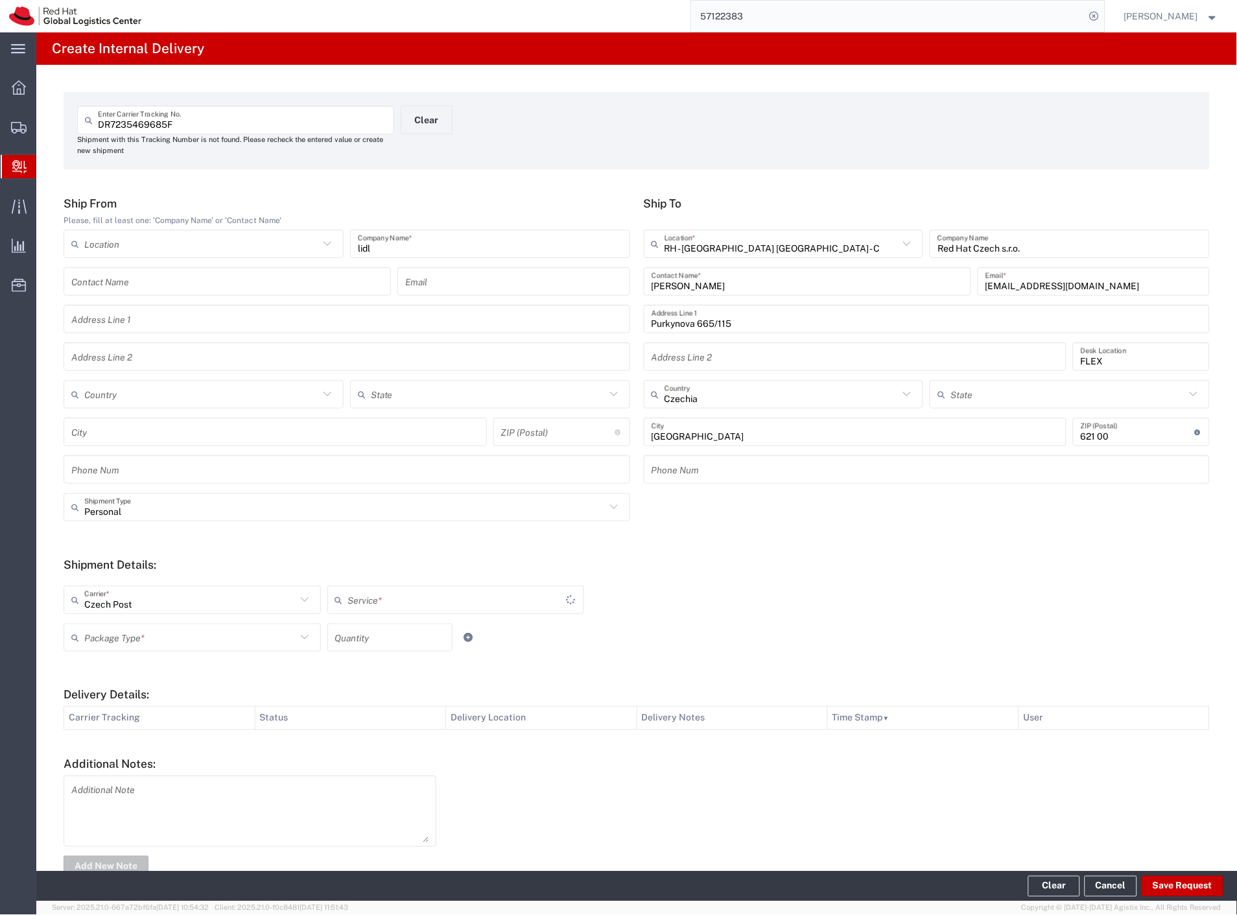
type input "Ground"
drag, startPoint x: 122, startPoint y: 643, endPoint x: 117, endPoint y: 687, distance: 45.0
click at [121, 648] on div "Package Type *" at bounding box center [192, 637] width 257 height 29
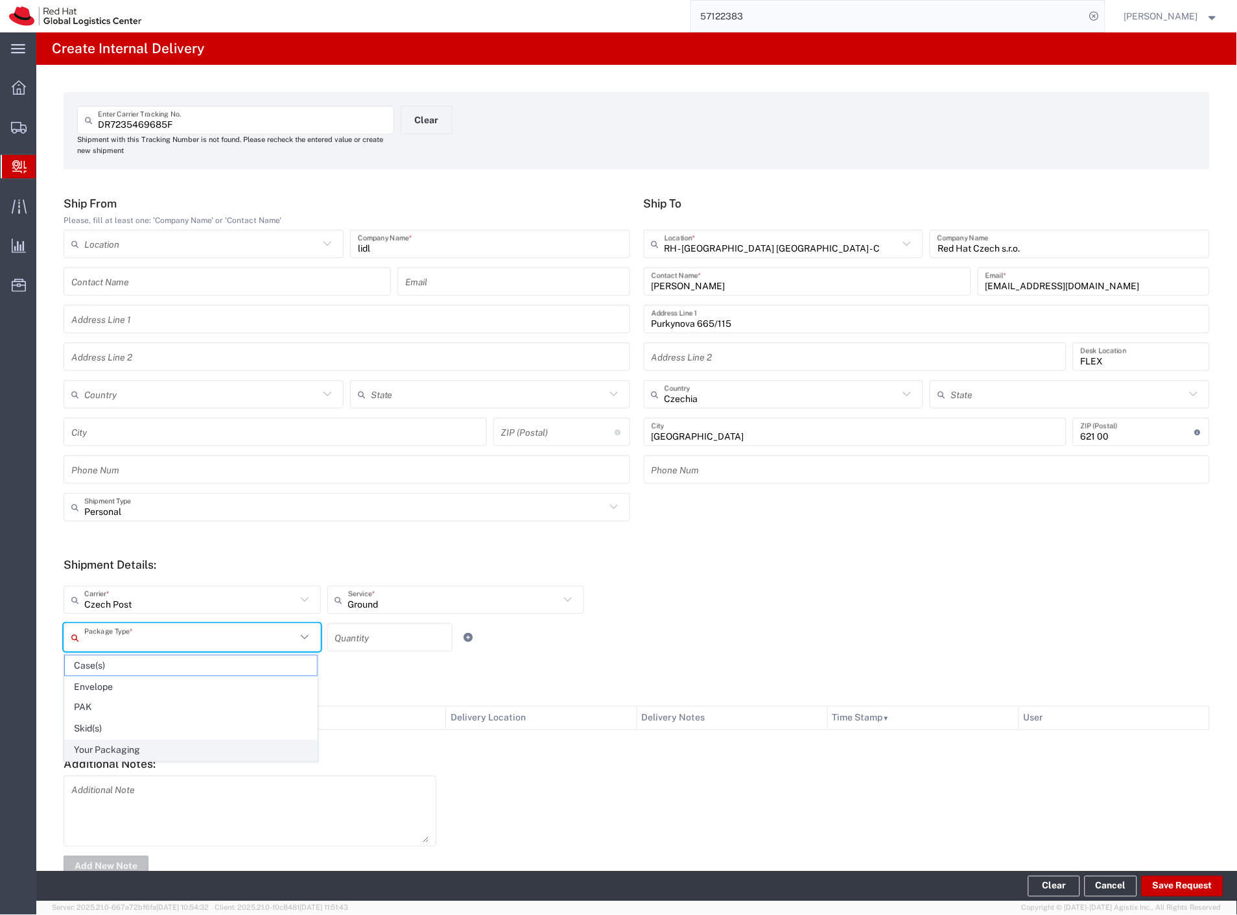
click at [119, 748] on span "Your Packaging" at bounding box center [191, 750] width 252 height 20
type input "Your Packaging"
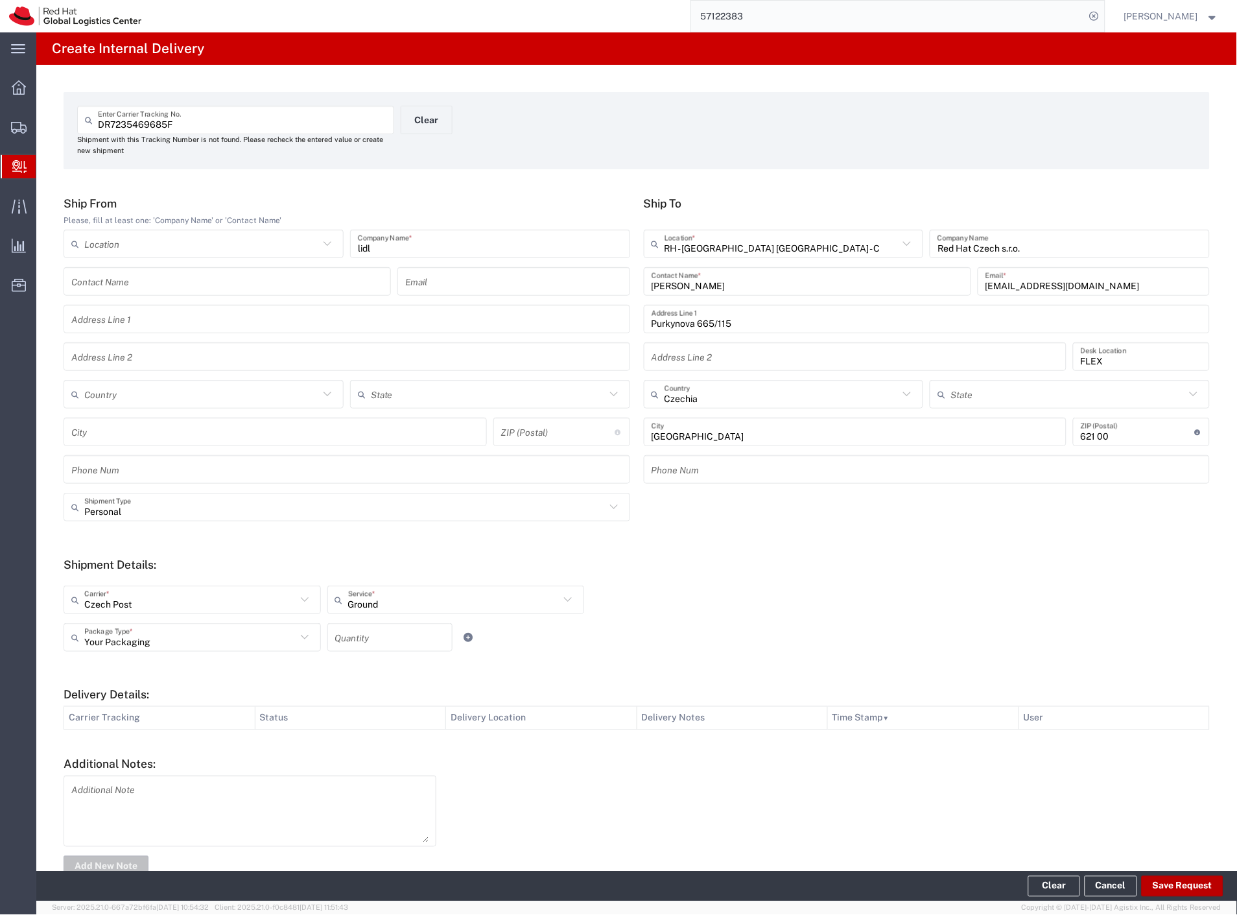
click at [1196, 891] on button "Save Request" at bounding box center [1183, 886] width 82 height 21
type input "Personal"
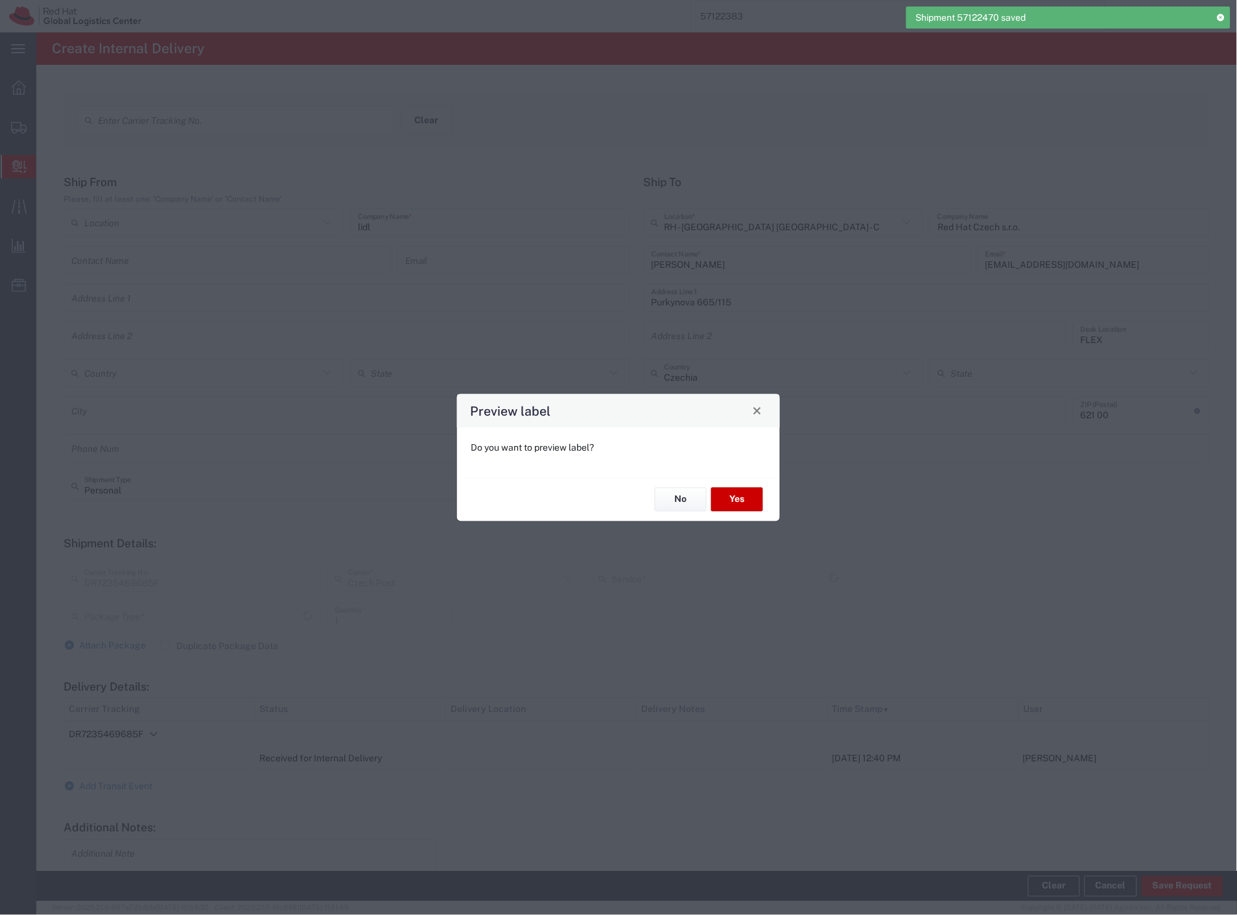
type input "Your Packaging"
type input "Ground"
click at [731, 506] on button "Yes" at bounding box center [737, 500] width 52 height 24
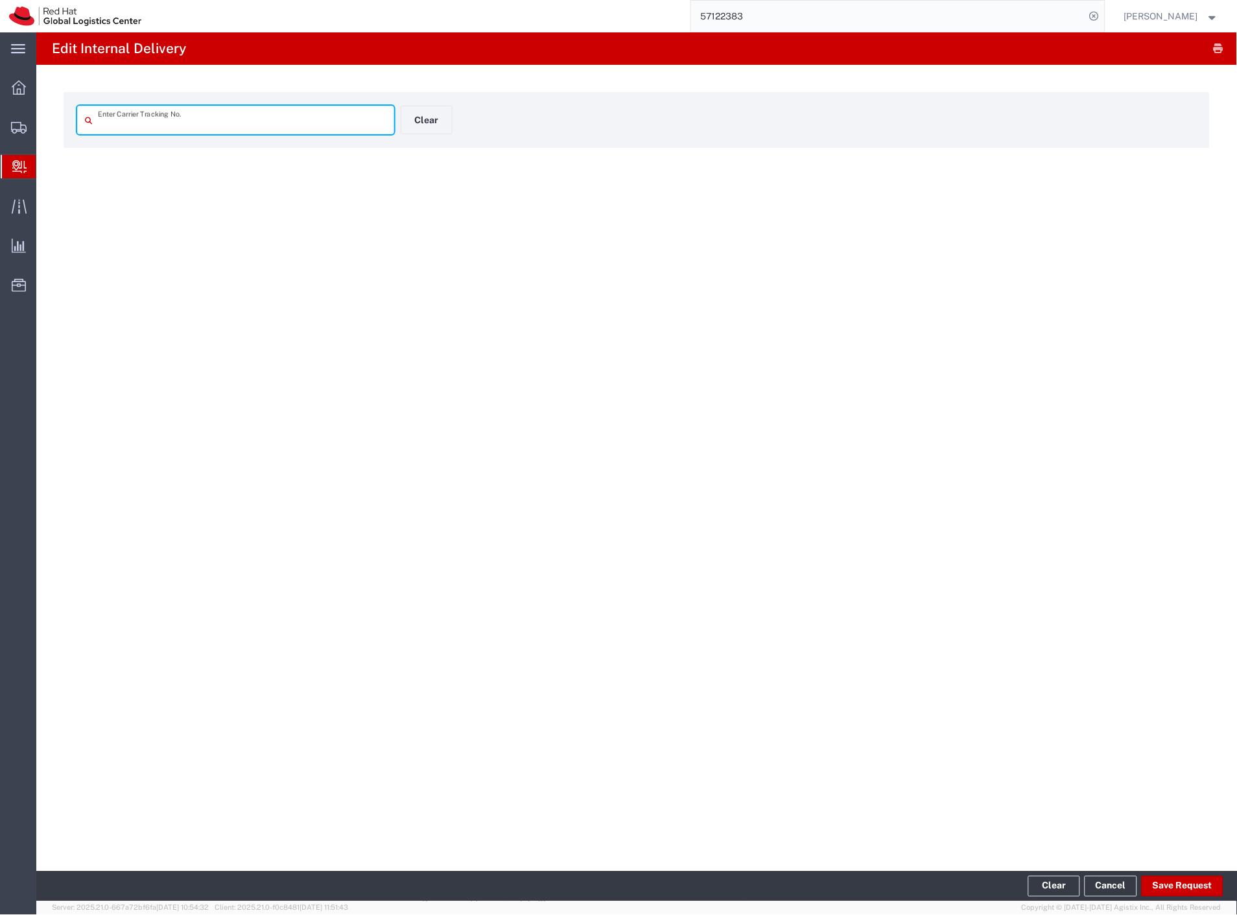
type input "DR7235469685F"
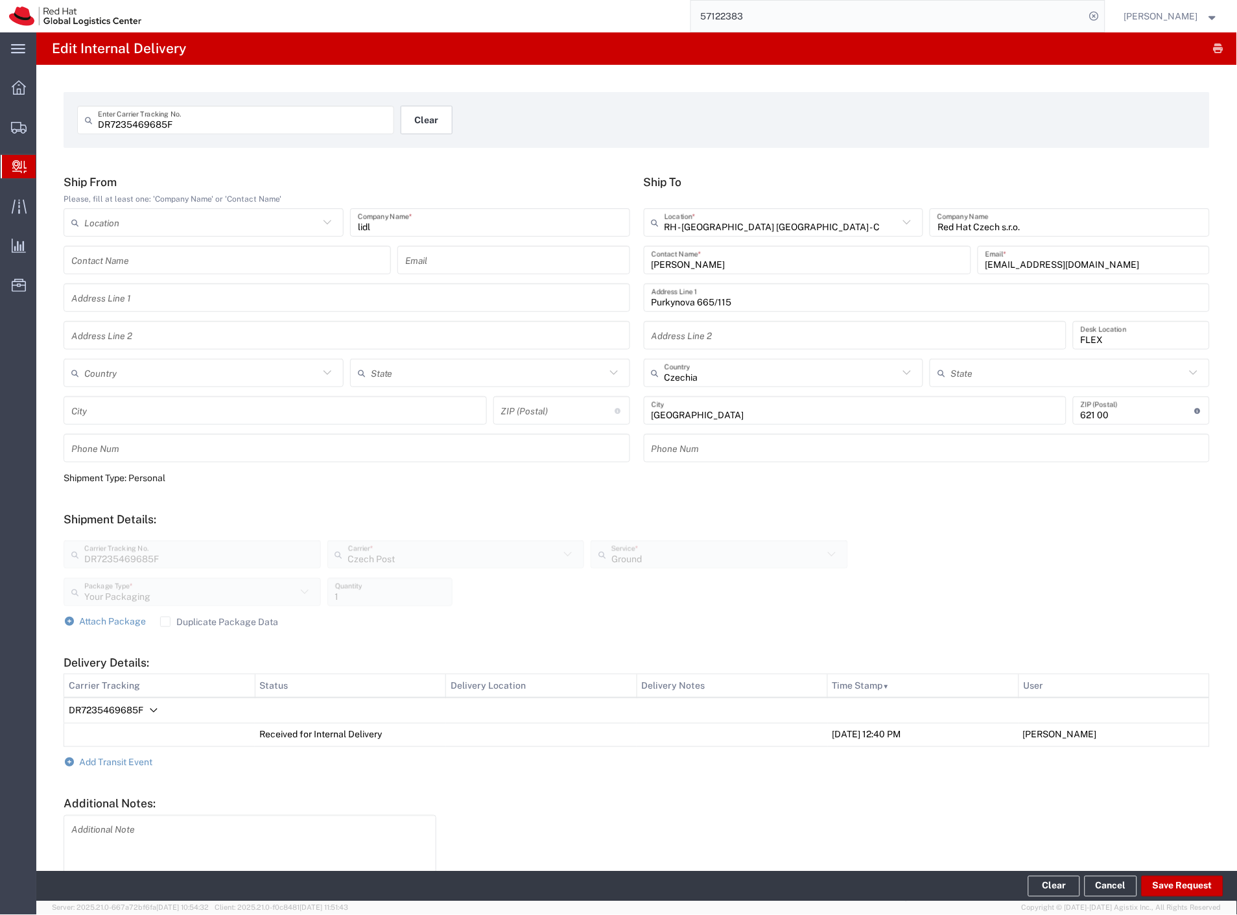
click at [410, 118] on button "Clear" at bounding box center [427, 120] width 52 height 29
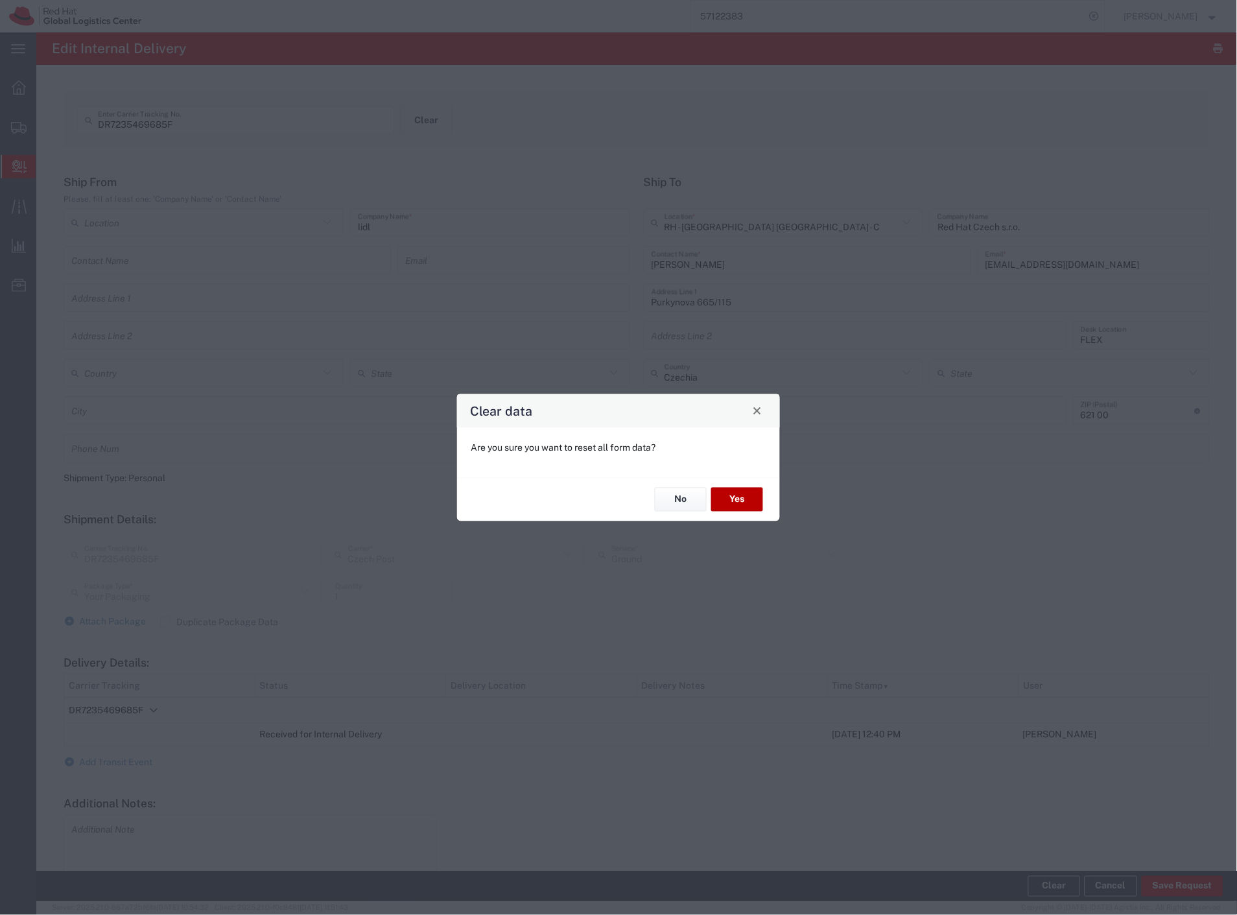
click at [741, 500] on button "Yes" at bounding box center [737, 500] width 52 height 24
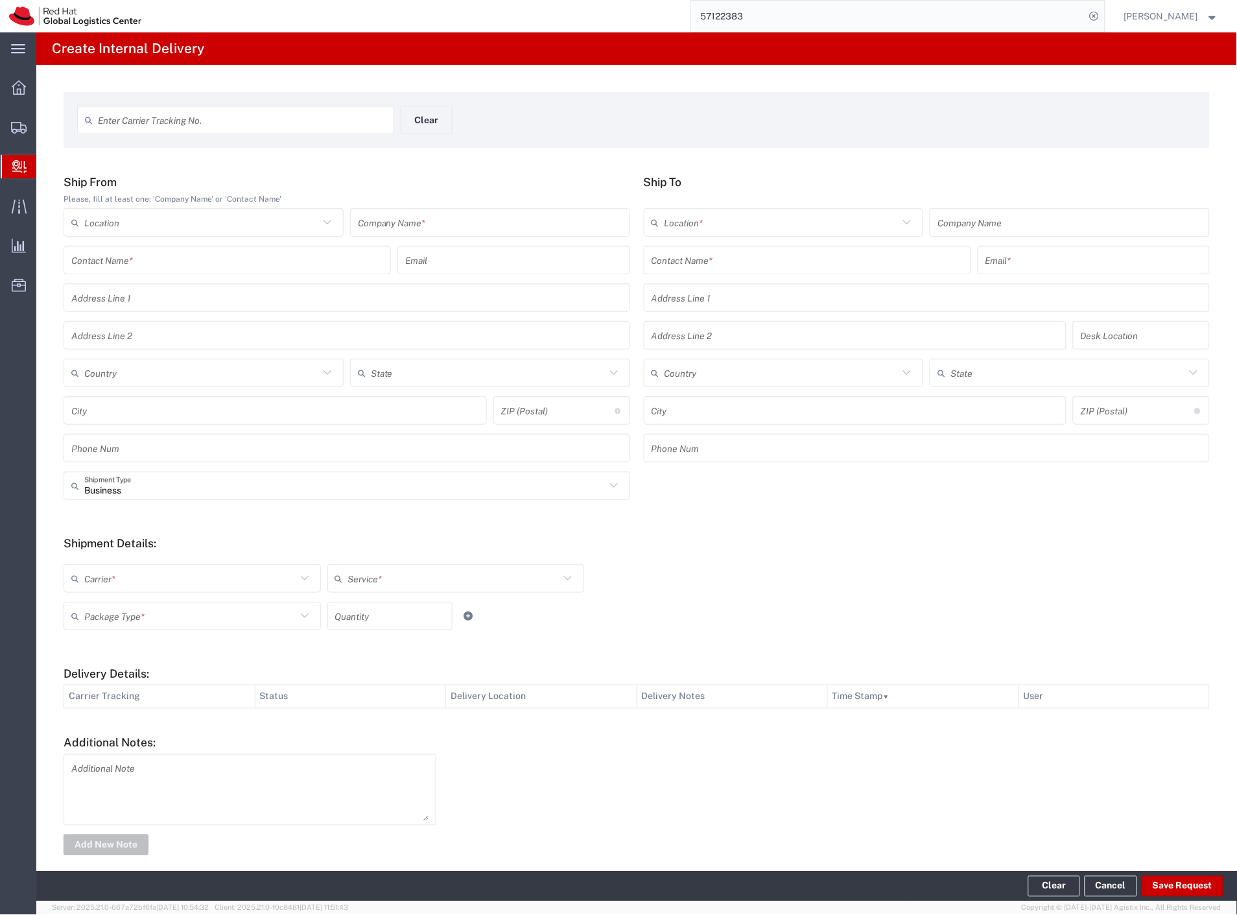
click at [945, 25] on input "57122383" at bounding box center [888, 16] width 394 height 31
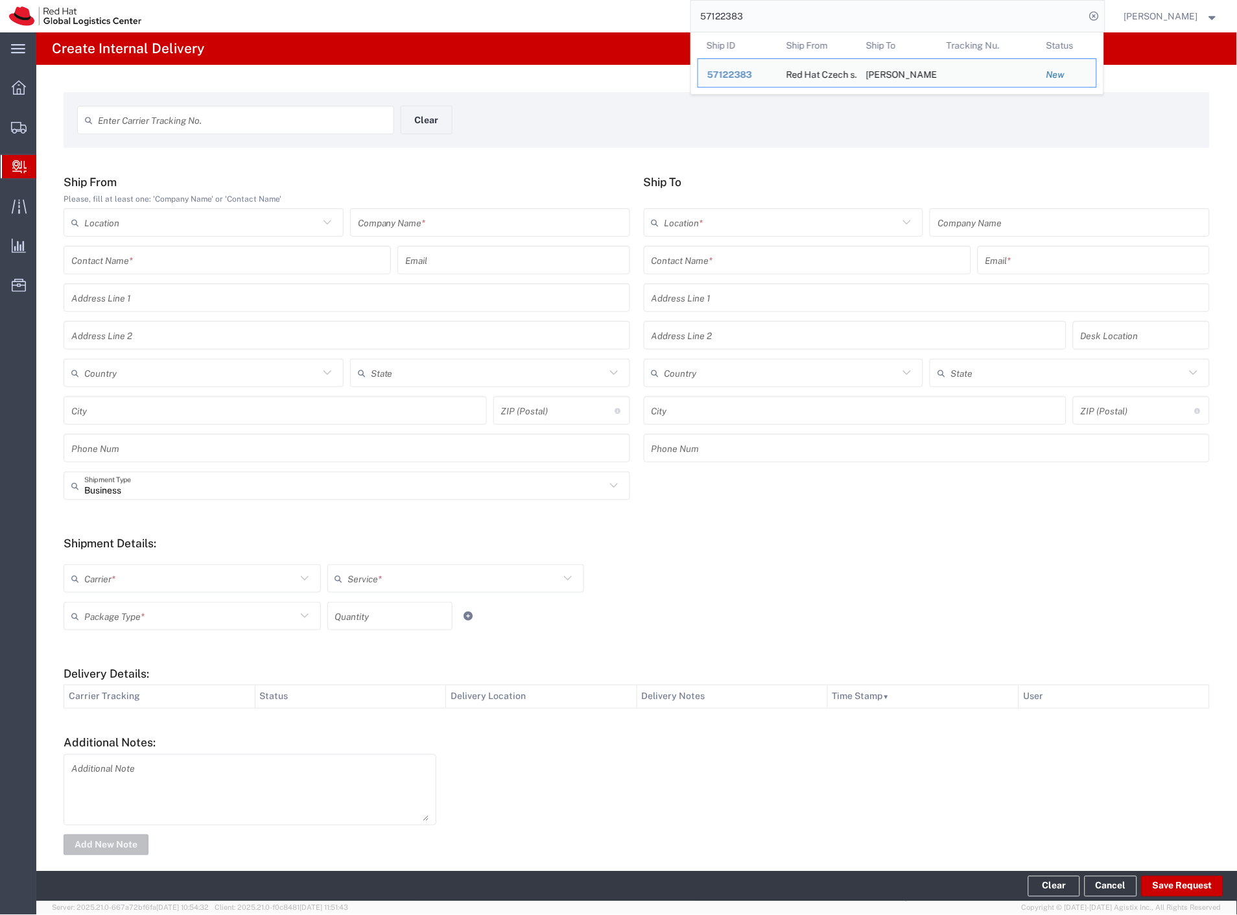
paste input "456"
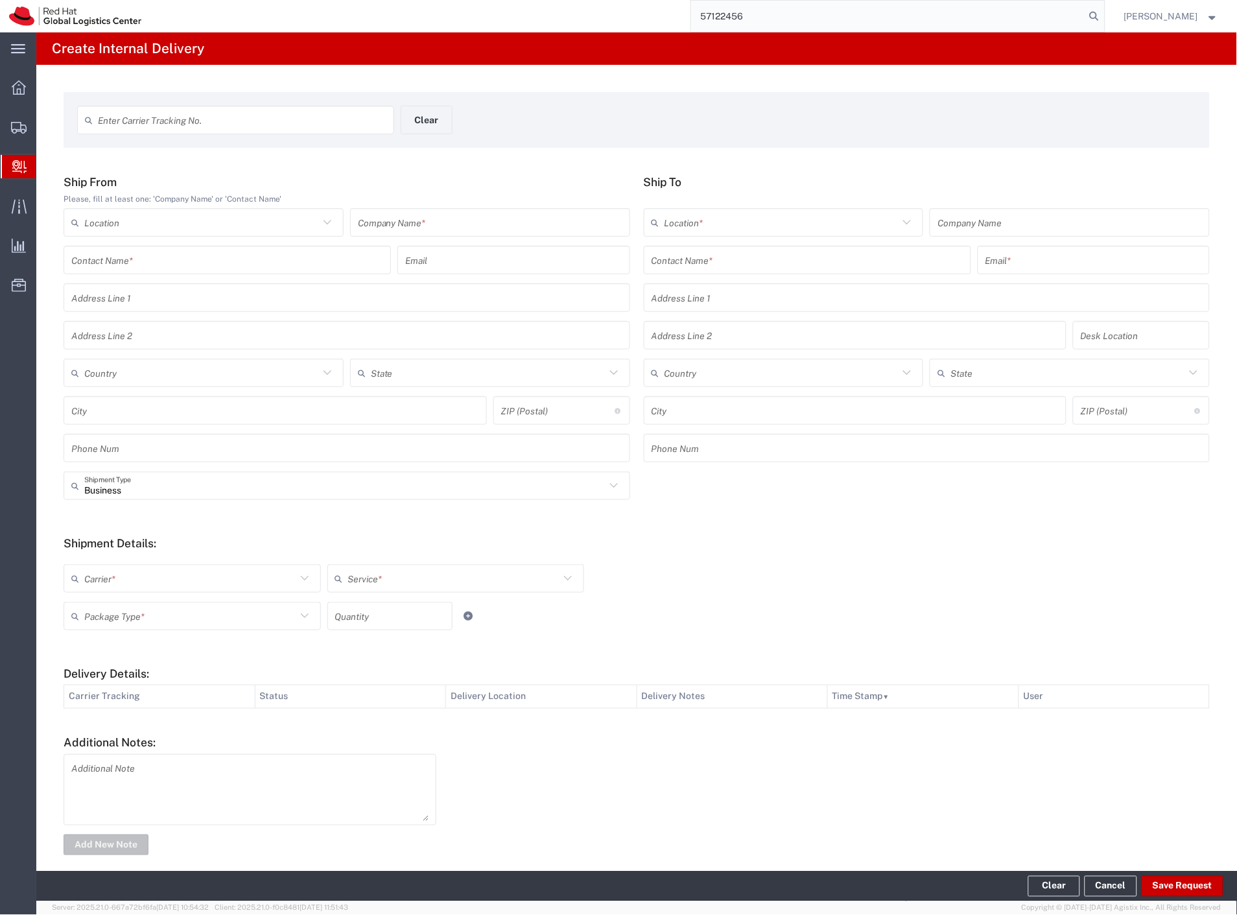
type input "57122456"
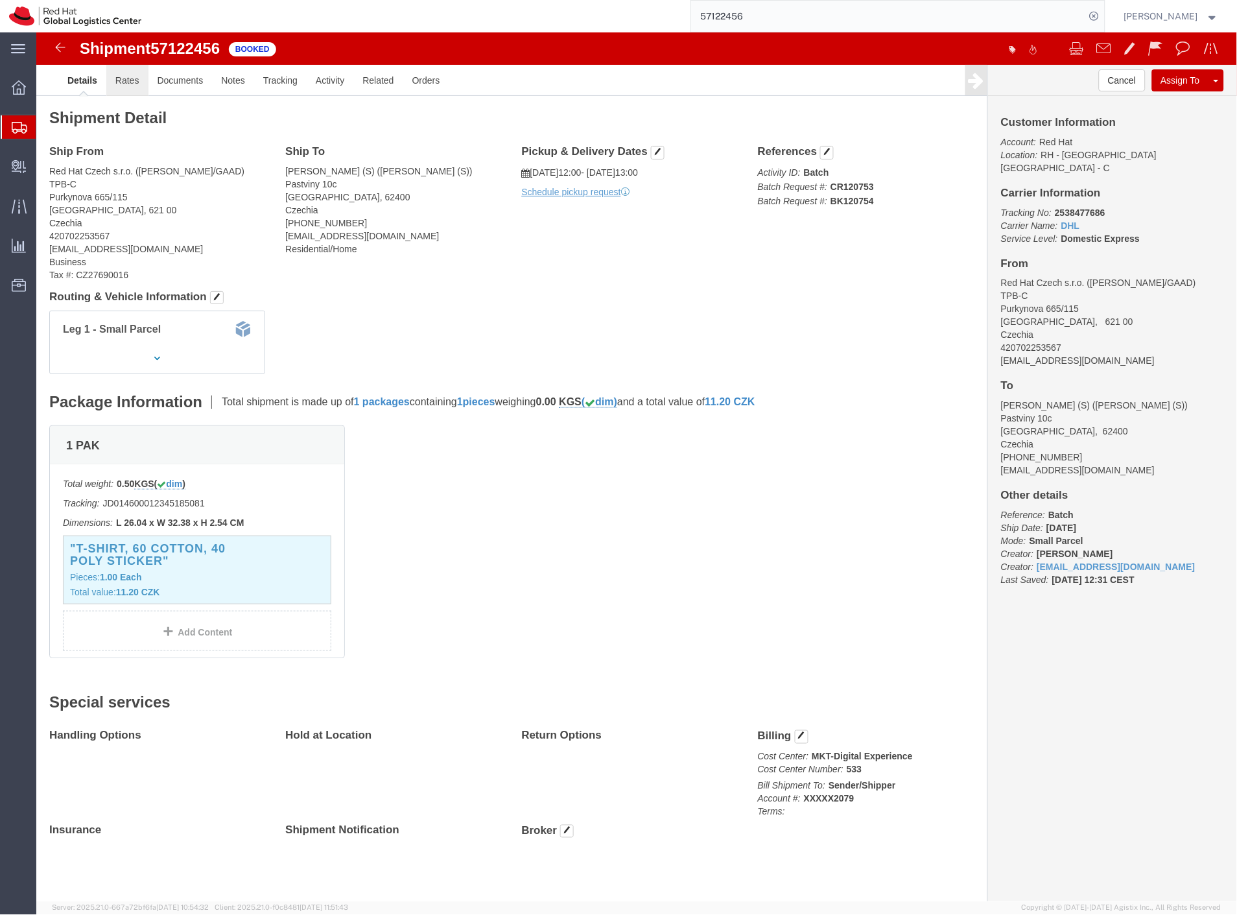
click link "Rates"
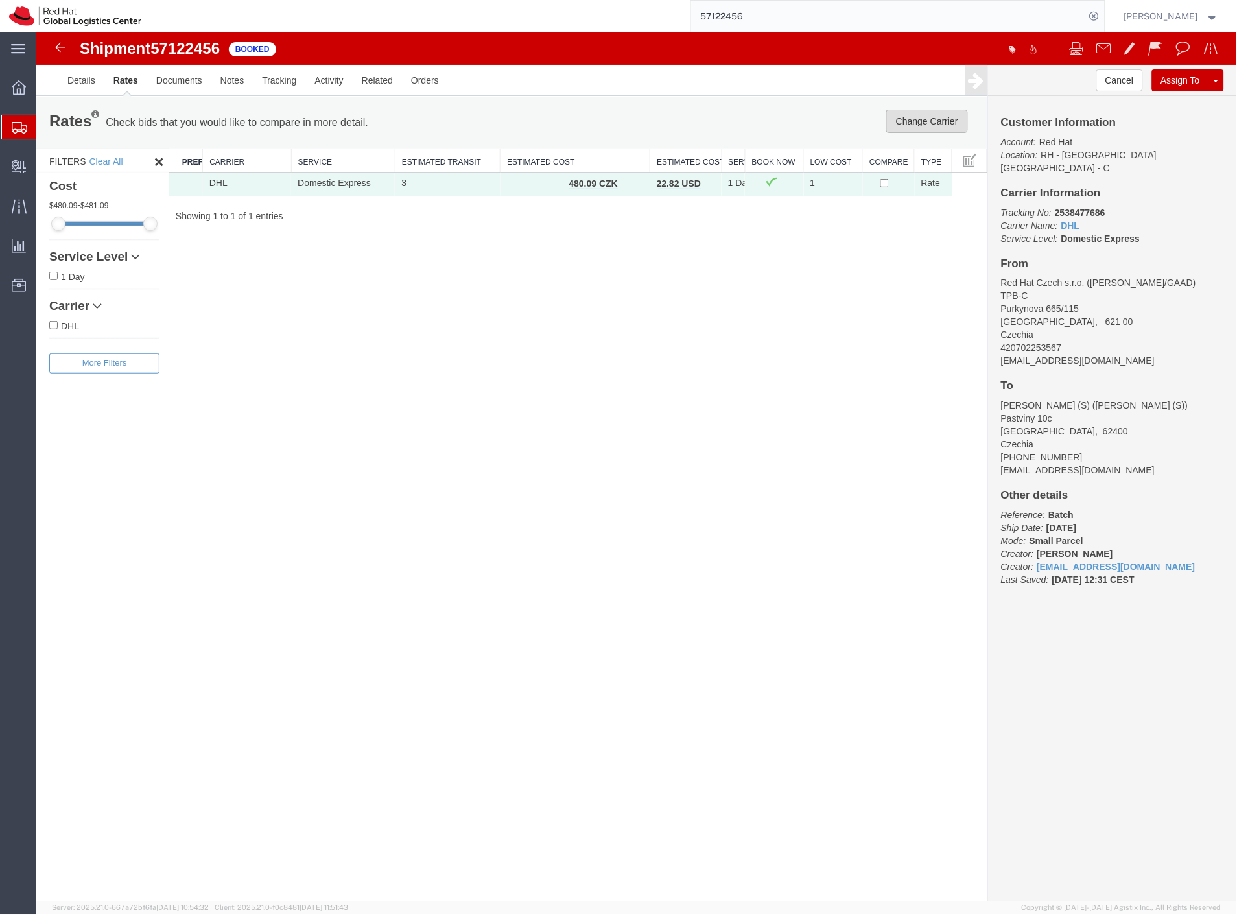
click at [959, 126] on button "Change Carrier" at bounding box center [927, 120] width 82 height 23
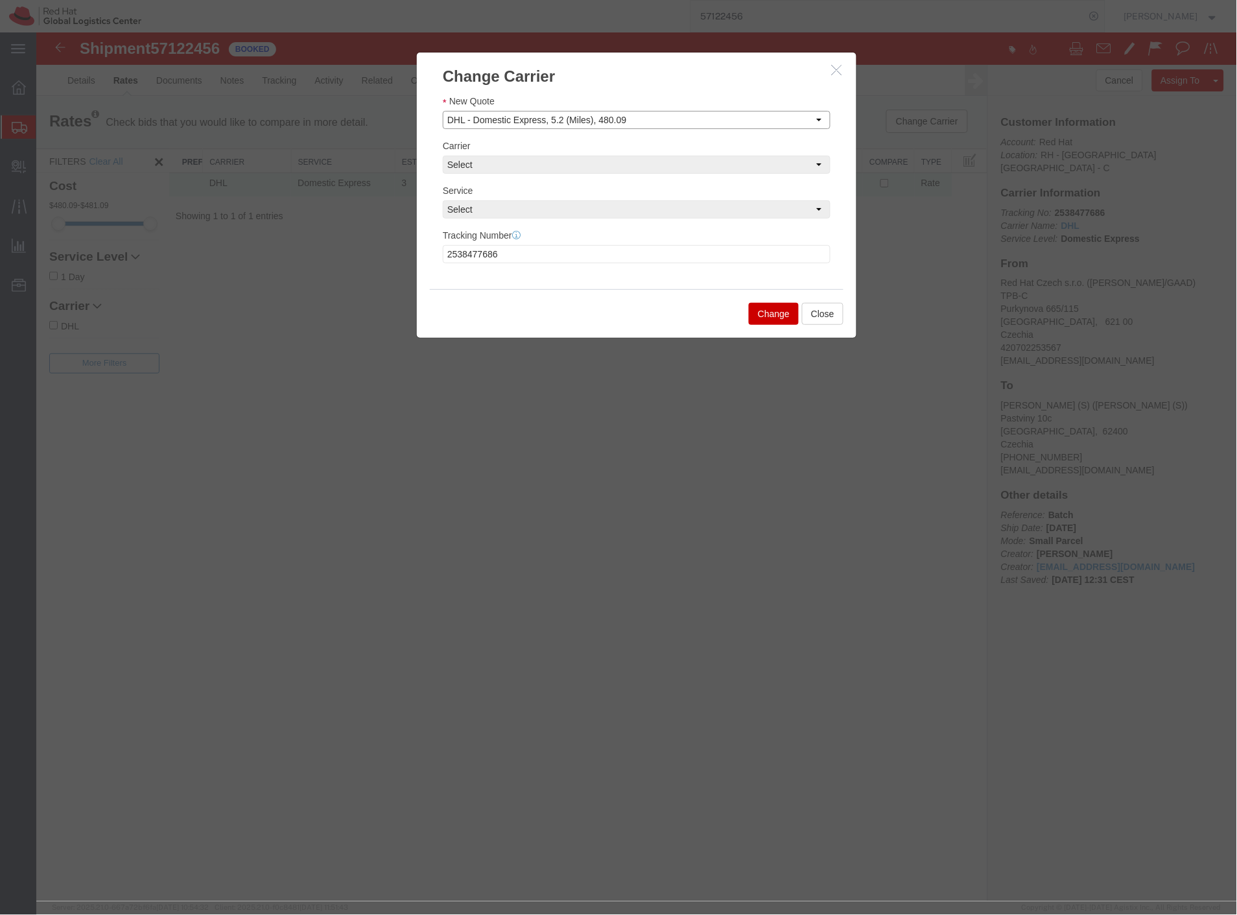
click at [526, 120] on select "Select Set Carrier and Service Manually DHL - Domestic Express, 5.2 (Miles), 48…" at bounding box center [636, 119] width 388 height 18
select select "manually"
click at [442, 110] on select "Select Set Carrier and Service Manually DHL - Domestic Express, 5.2 (Miles), 48…" at bounding box center [636, 119] width 388 height 18
click at [507, 164] on select "Select Czech Post DHL FedEx Express Global4PL Interoffice Local Carrier Santa Fe" at bounding box center [636, 164] width 388 height 18
select select "7920"
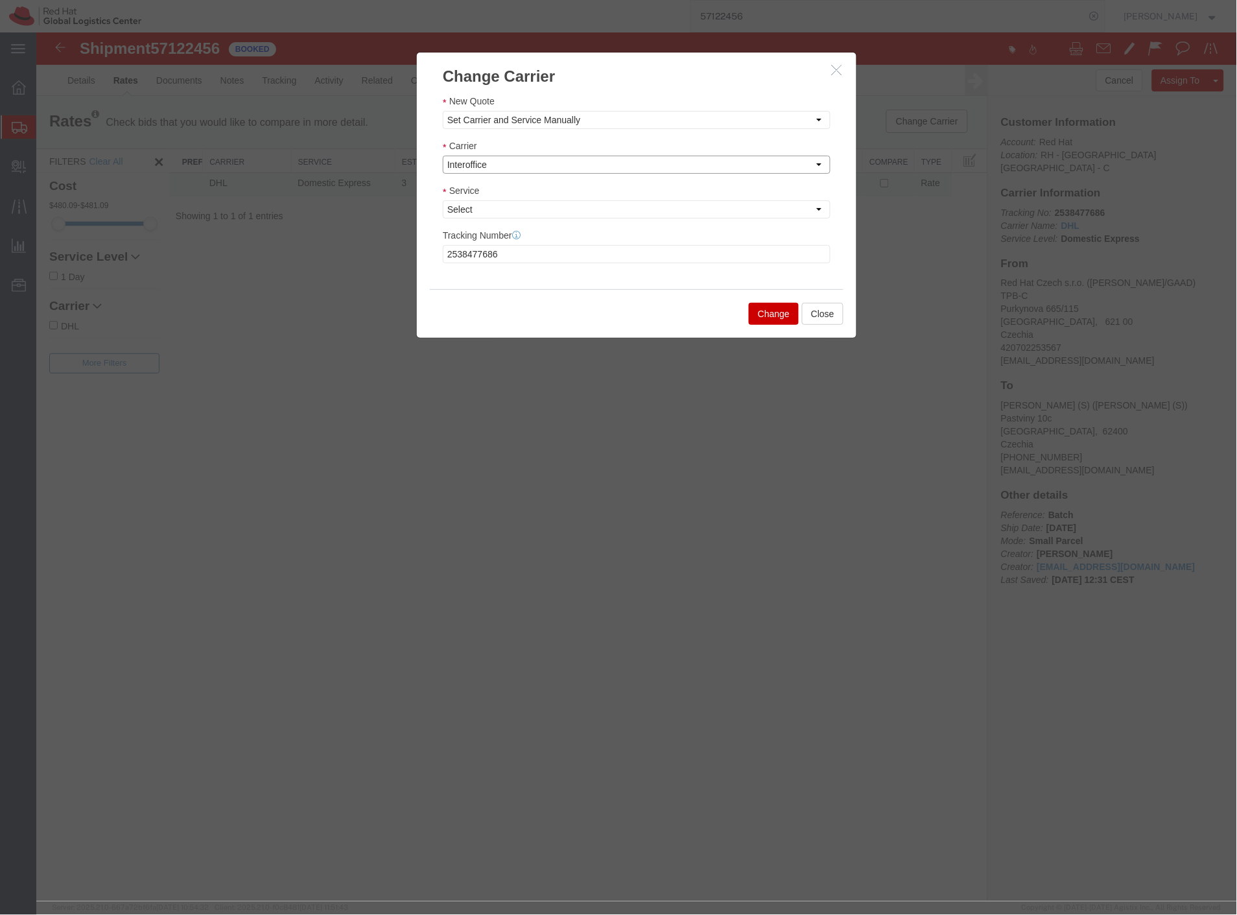
click at [442, 155] on select "Select Czech Post DHL FedEx Express Global4PL Interoffice Local Carrier Santa Fe" at bounding box center [636, 164] width 388 height 18
click at [494, 209] on select "Select IO_Ground" at bounding box center [636, 209] width 388 height 18
select select "17810"
click at [442, 200] on select "Select IO_Ground" at bounding box center [636, 209] width 388 height 18
click at [763, 308] on button "Change" at bounding box center [773, 313] width 50 height 22
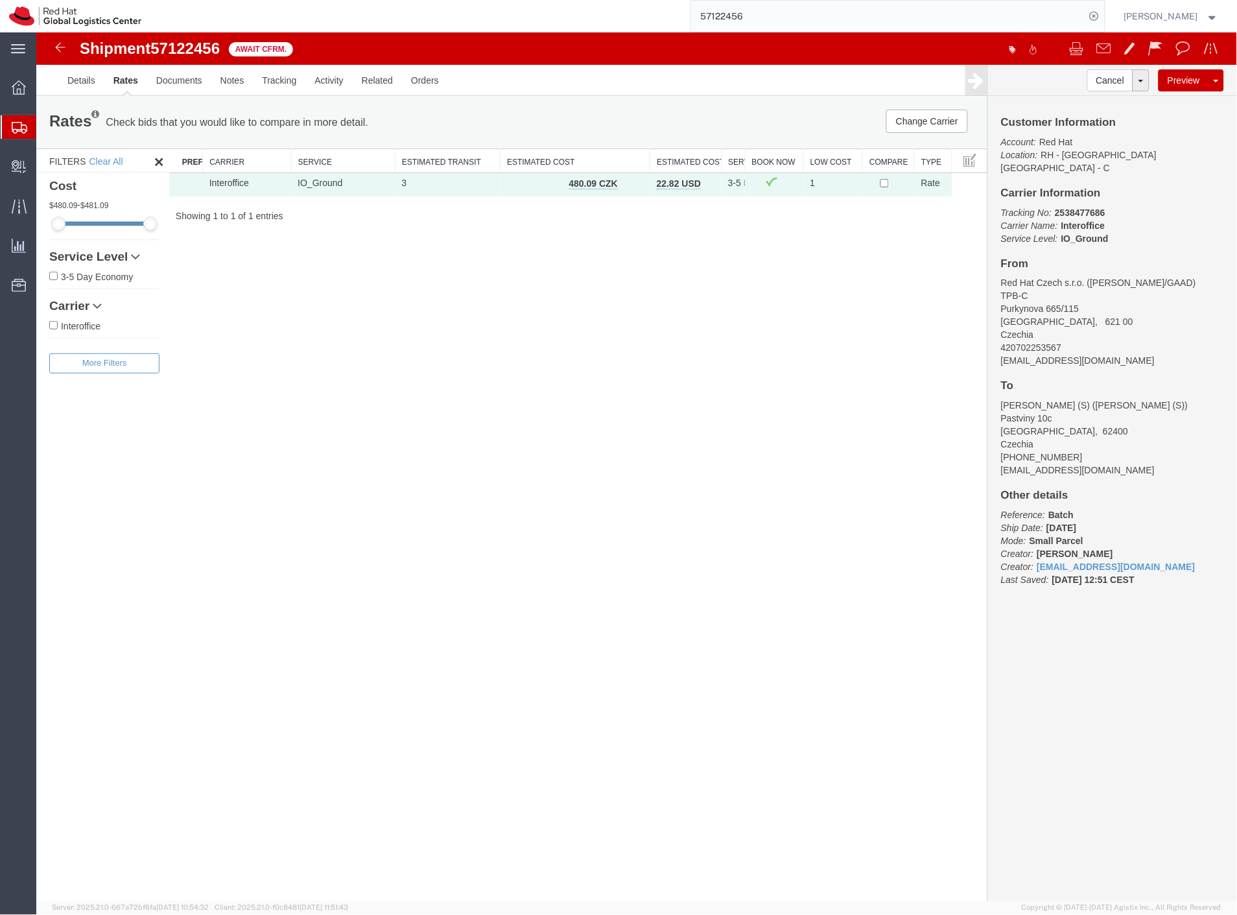
click at [193, 49] on span "57122456" at bounding box center [184, 48] width 69 height 18
copy span "57122456"
click at [0, 0] on span "Create Delivery" at bounding box center [0, 0] width 0 height 0
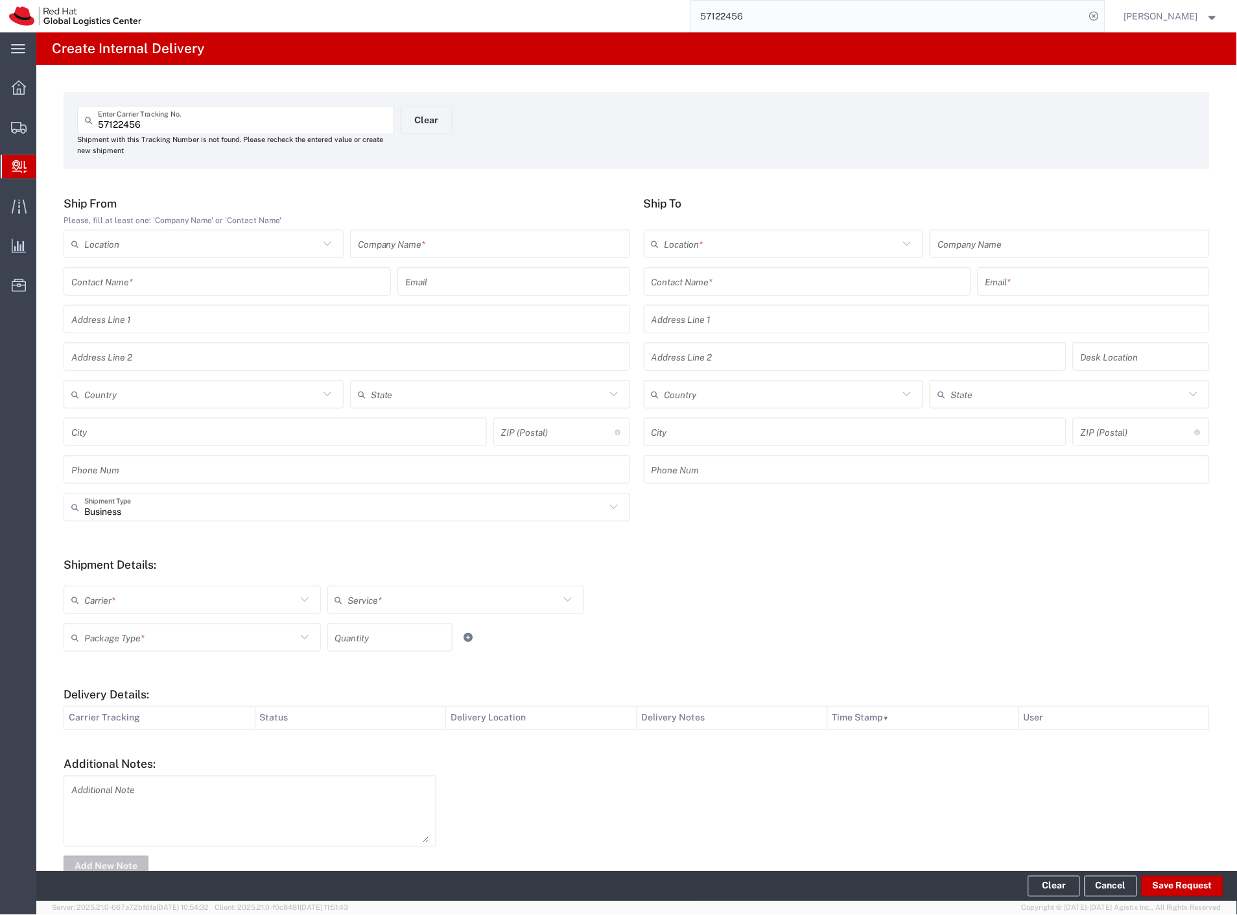
click at [177, 130] on input "57122456" at bounding box center [242, 120] width 289 height 23
paste input "2538477686"
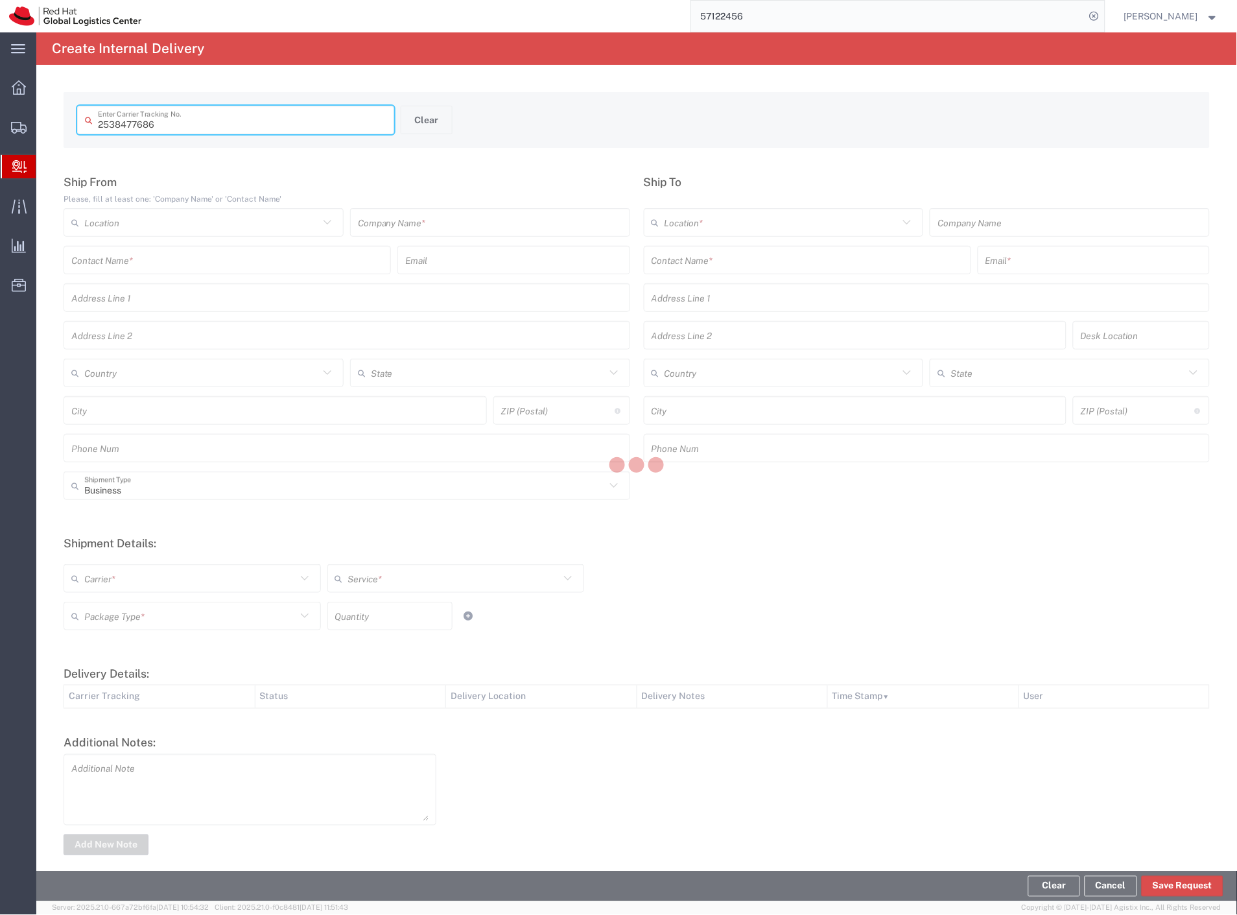
type input "2538477686"
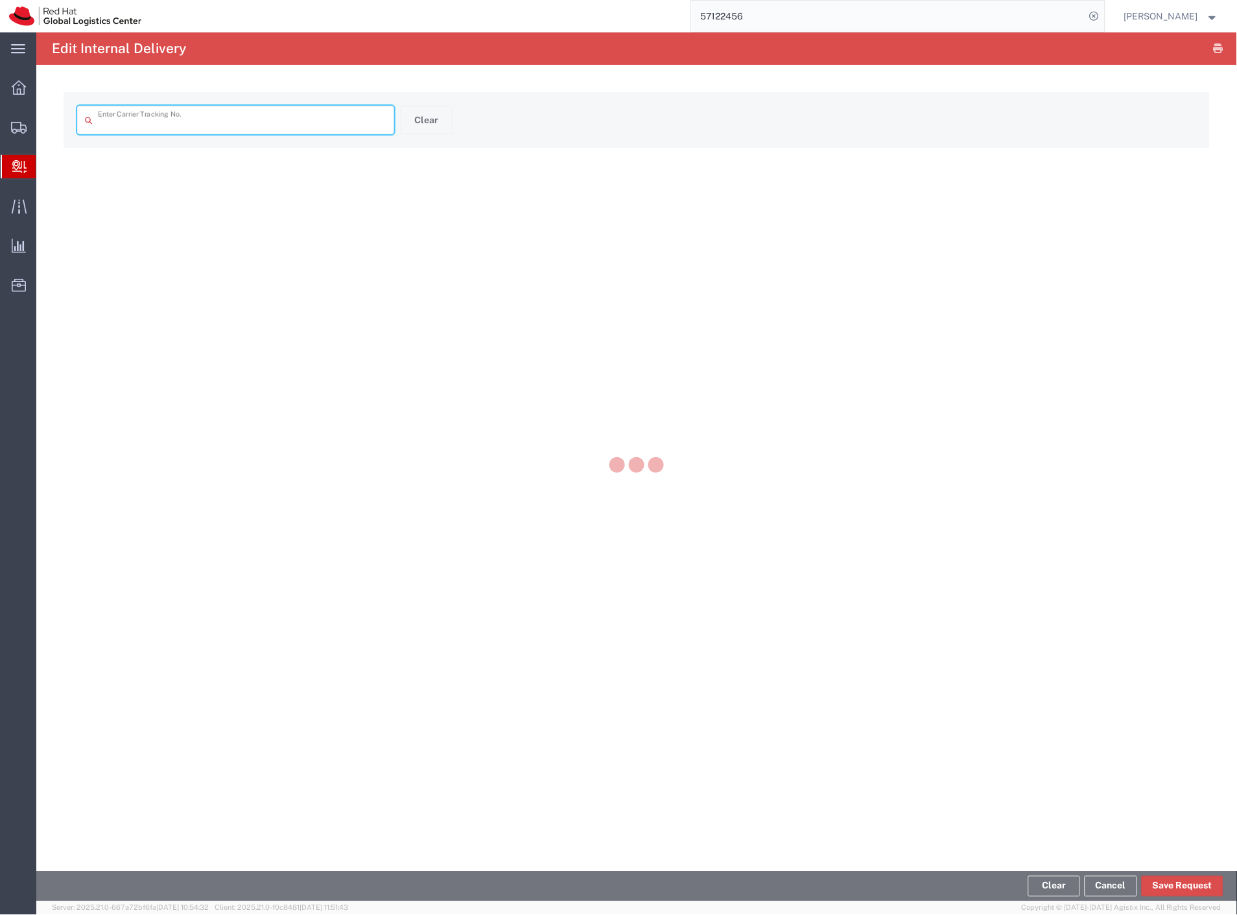
type input "2538477686"
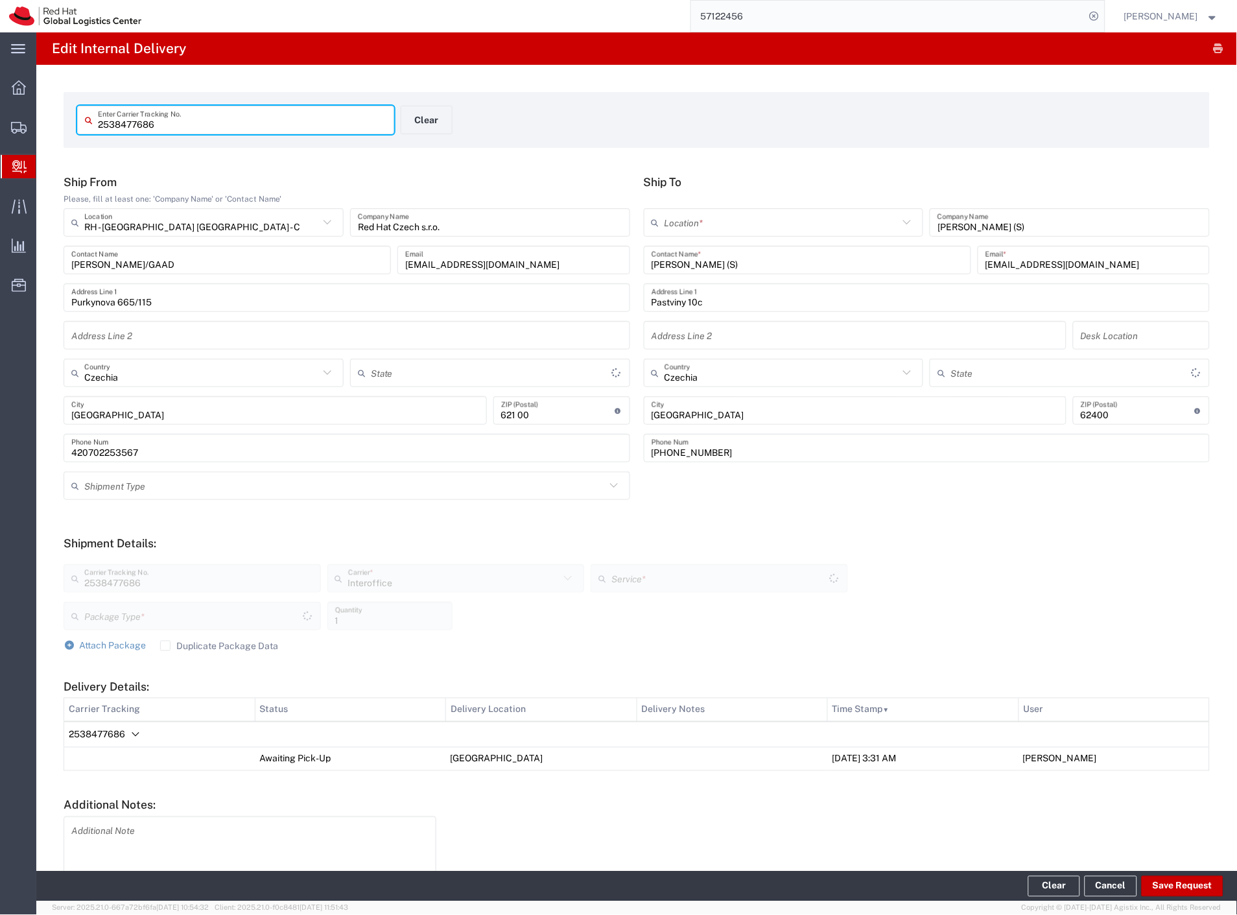
type input "PAK"
type input "IO_Ground"
click at [778, 219] on input "text" at bounding box center [782, 222] width 235 height 23
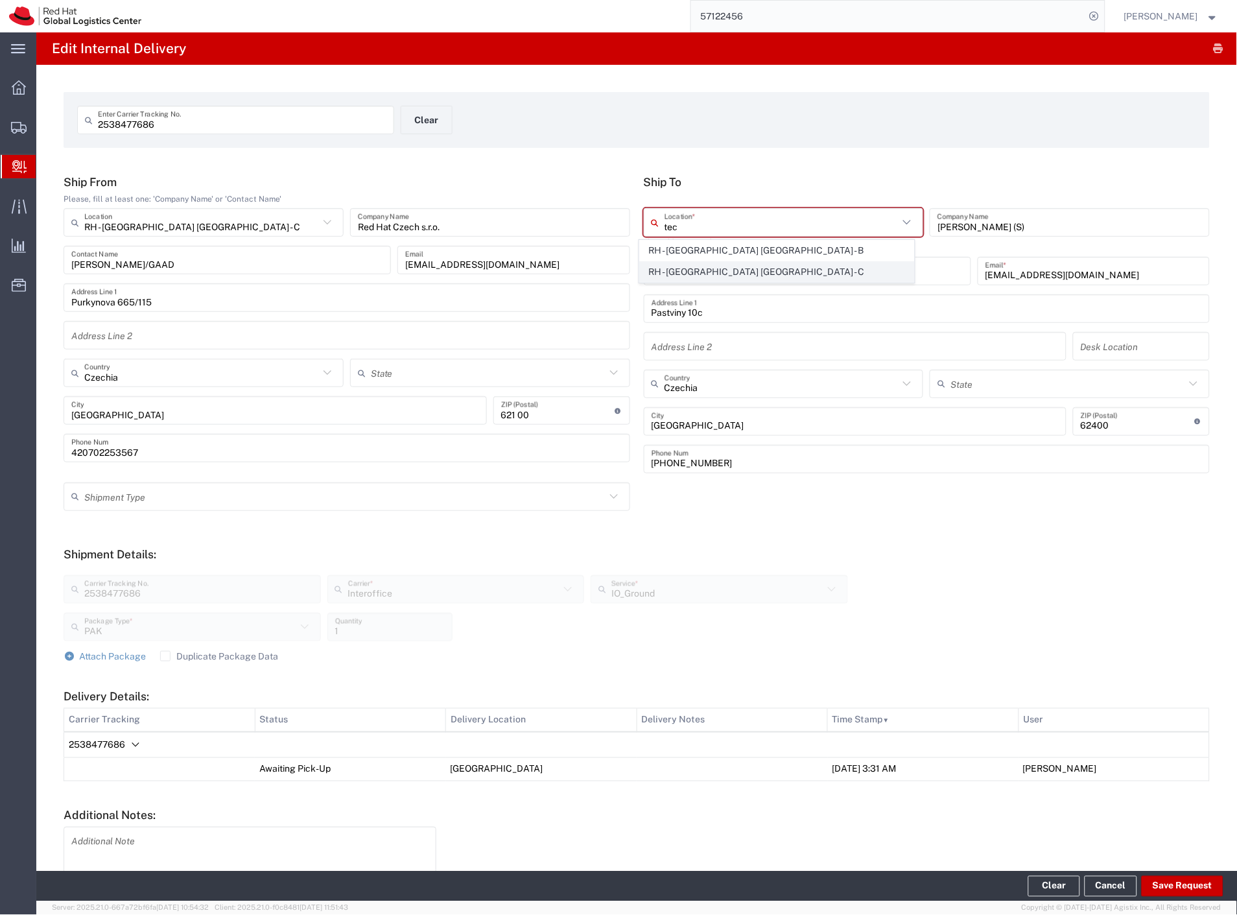
click at [774, 276] on span "RH - [GEOGRAPHIC_DATA] [GEOGRAPHIC_DATA] - C" at bounding box center [777, 272] width 275 height 20
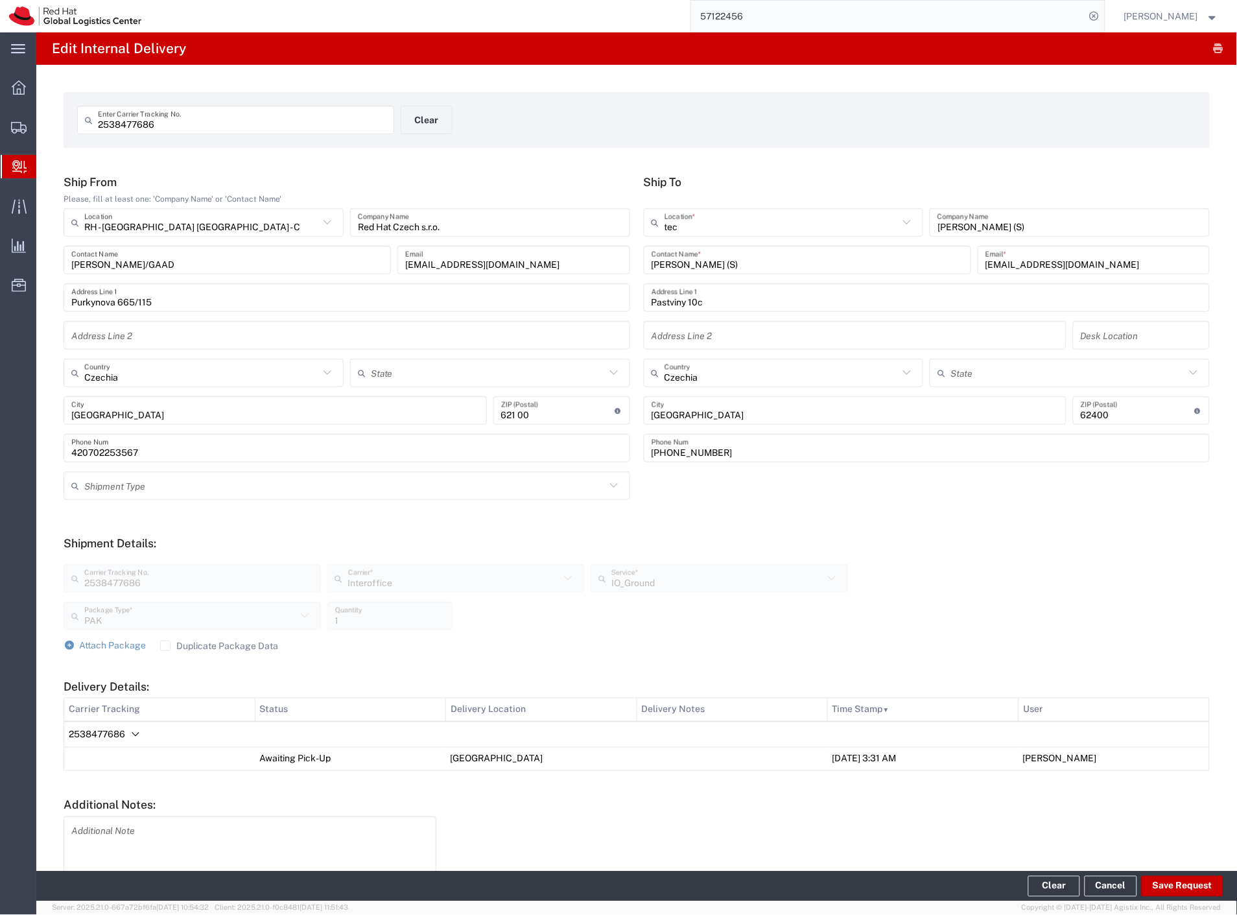
type input "RH - [GEOGRAPHIC_DATA] [GEOGRAPHIC_DATA] - C"
type input "Red Hat Czech s.r.o."
type input "Purkynova 665/115"
type input "[GEOGRAPHIC_DATA]"
type input "621 00"
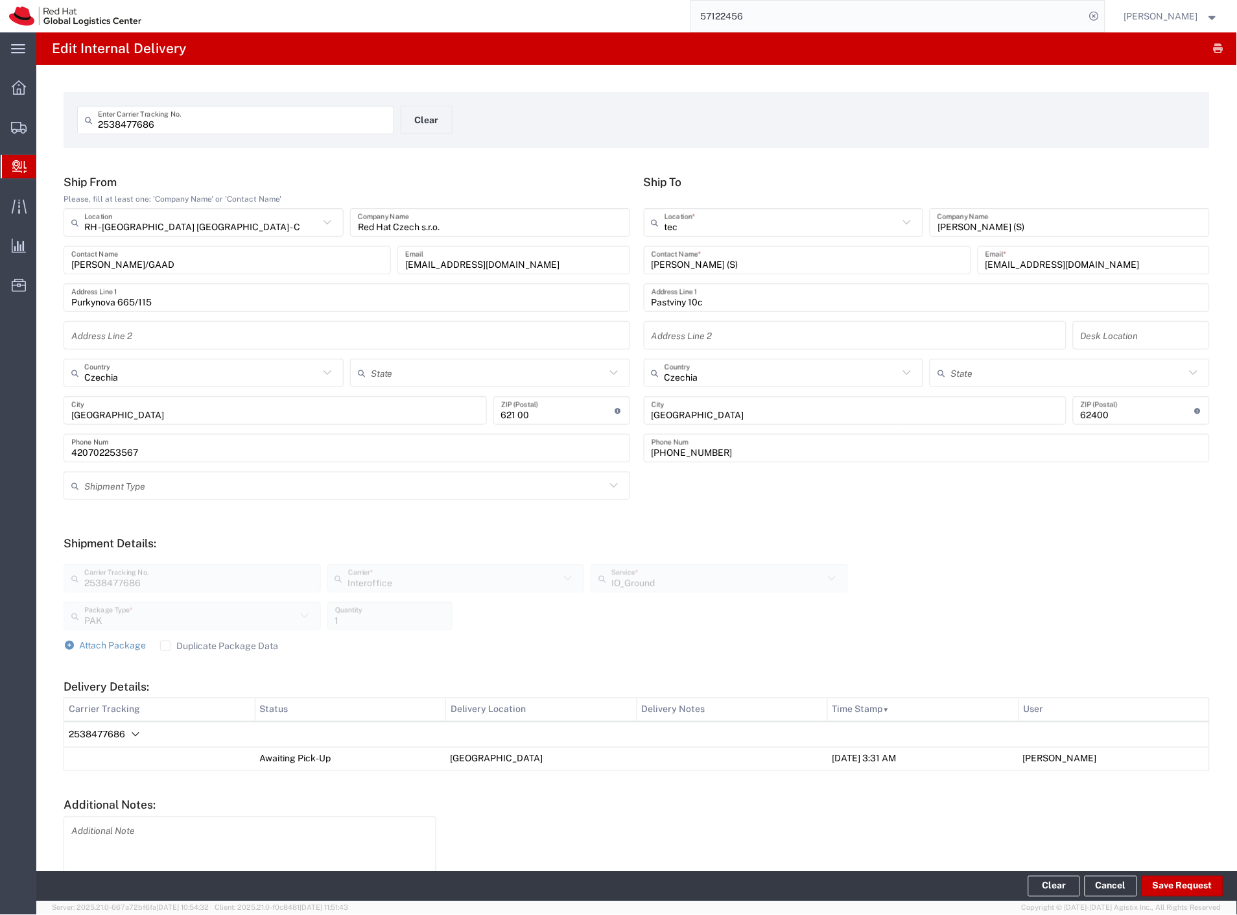
type input "420 532 294 555"
click at [1172, 889] on button "Save Request" at bounding box center [1183, 886] width 82 height 21
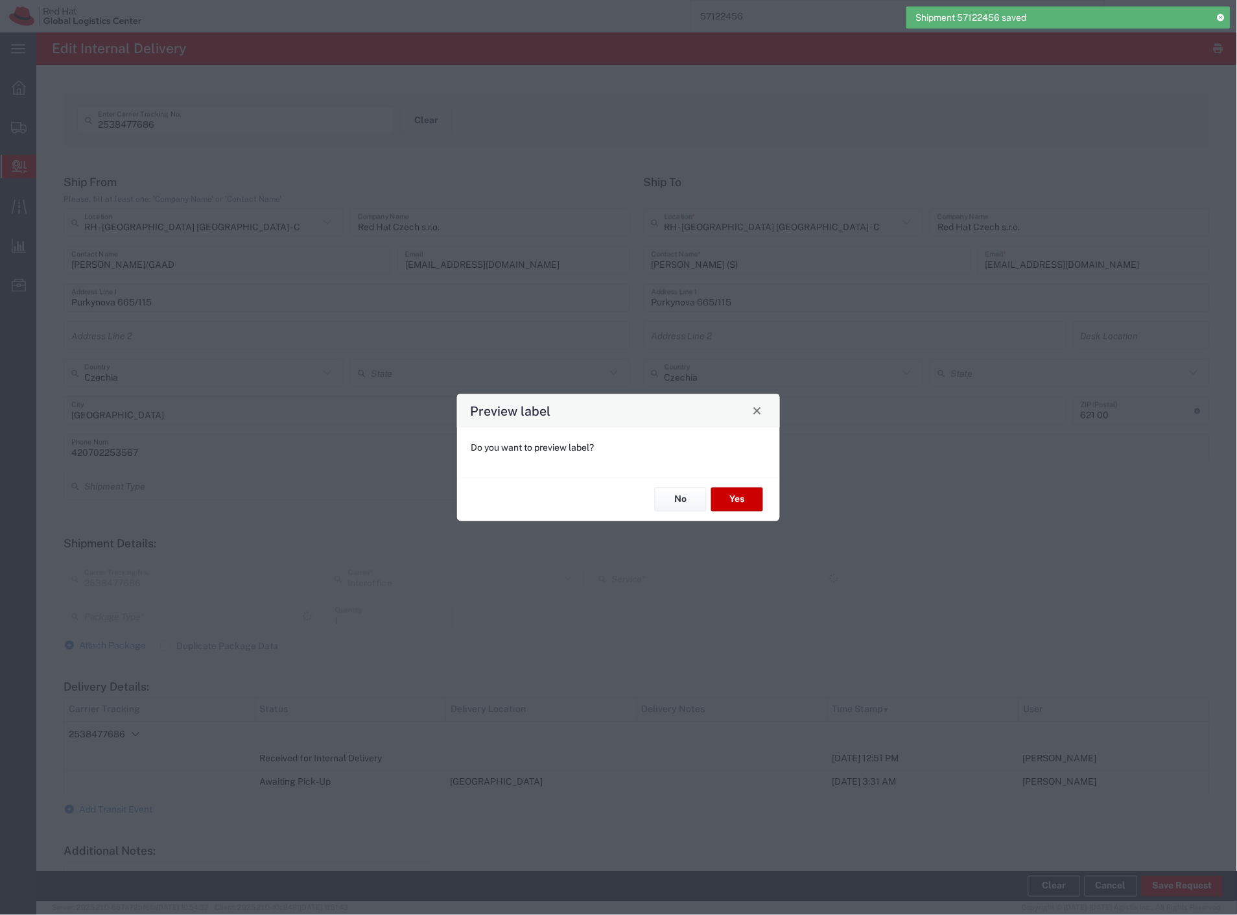
type input "PAK"
type input "IO_Ground"
click at [750, 501] on button "Yes" at bounding box center [737, 500] width 52 height 24
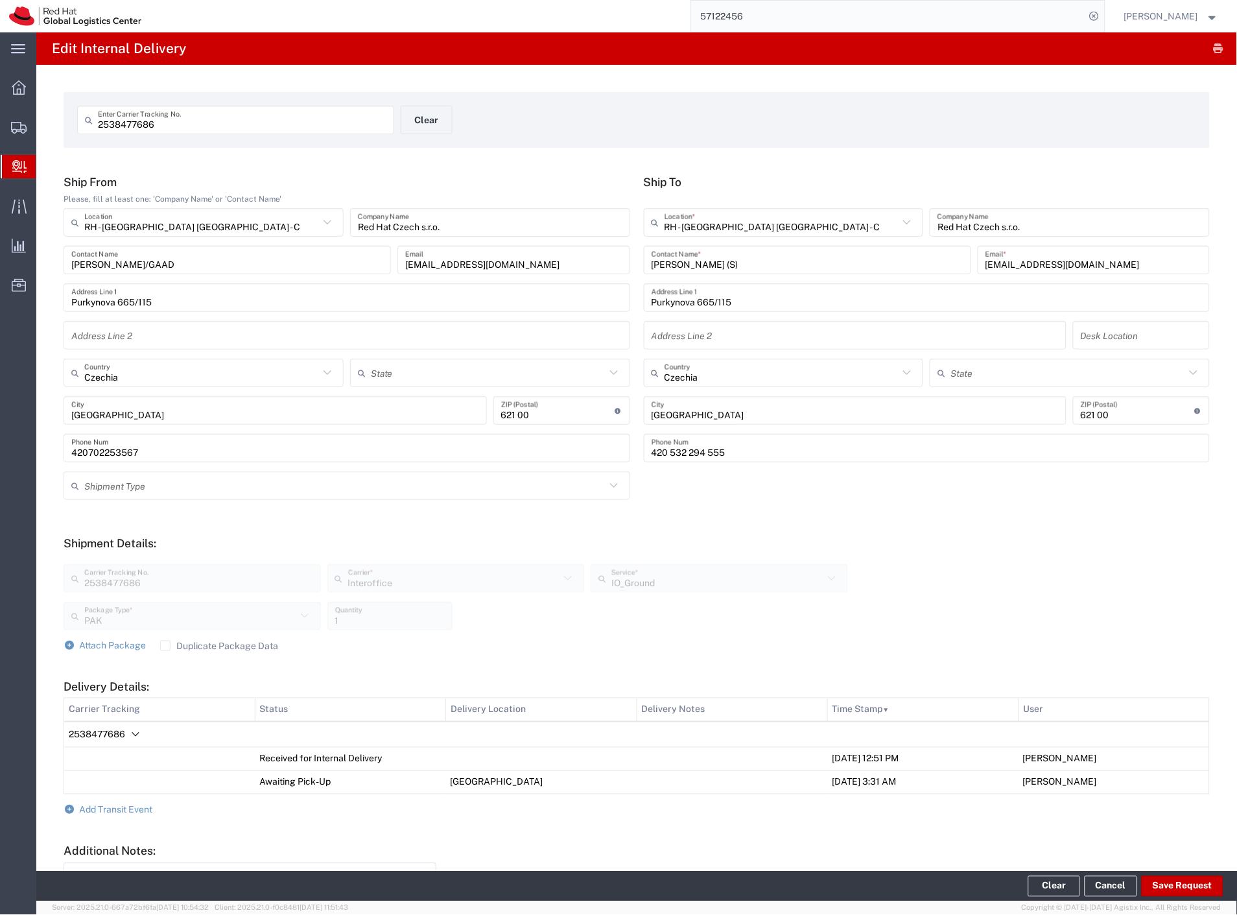
click at [0, 0] on span "Shipment Manager" at bounding box center [0, 0] width 0 height 0
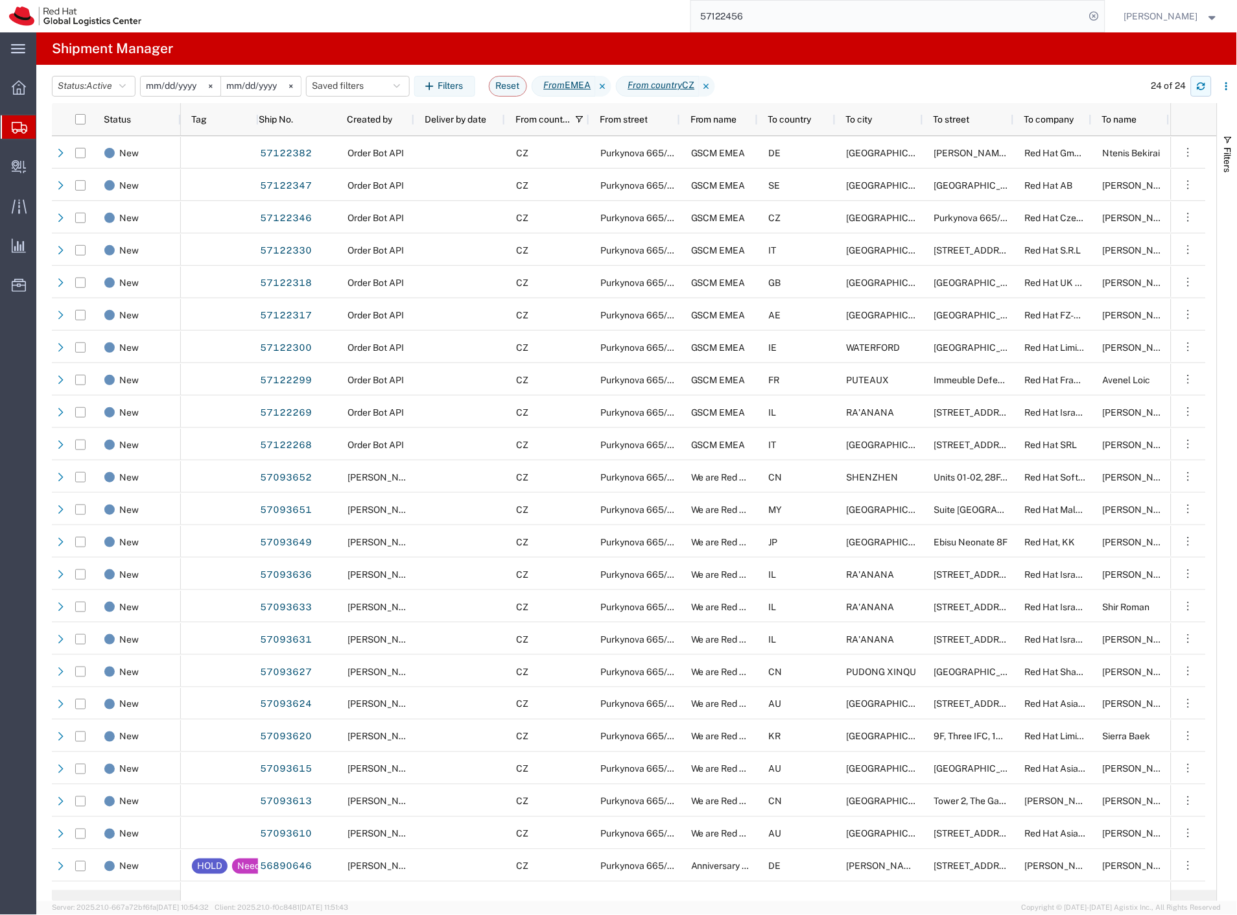
click at [1195, 89] on button "button" at bounding box center [1201, 86] width 21 height 21
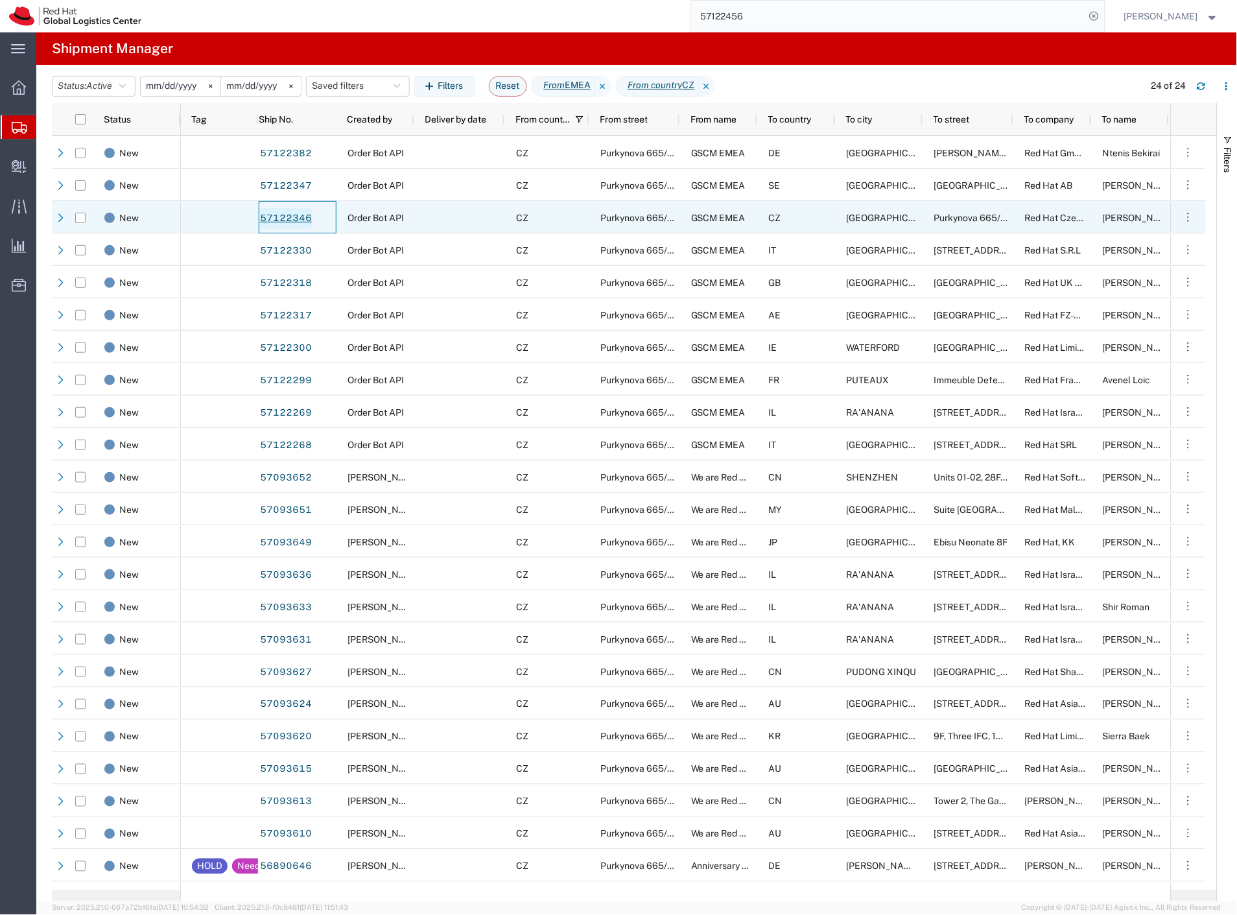
click at [301, 217] on link "57122346" at bounding box center [285, 218] width 53 height 21
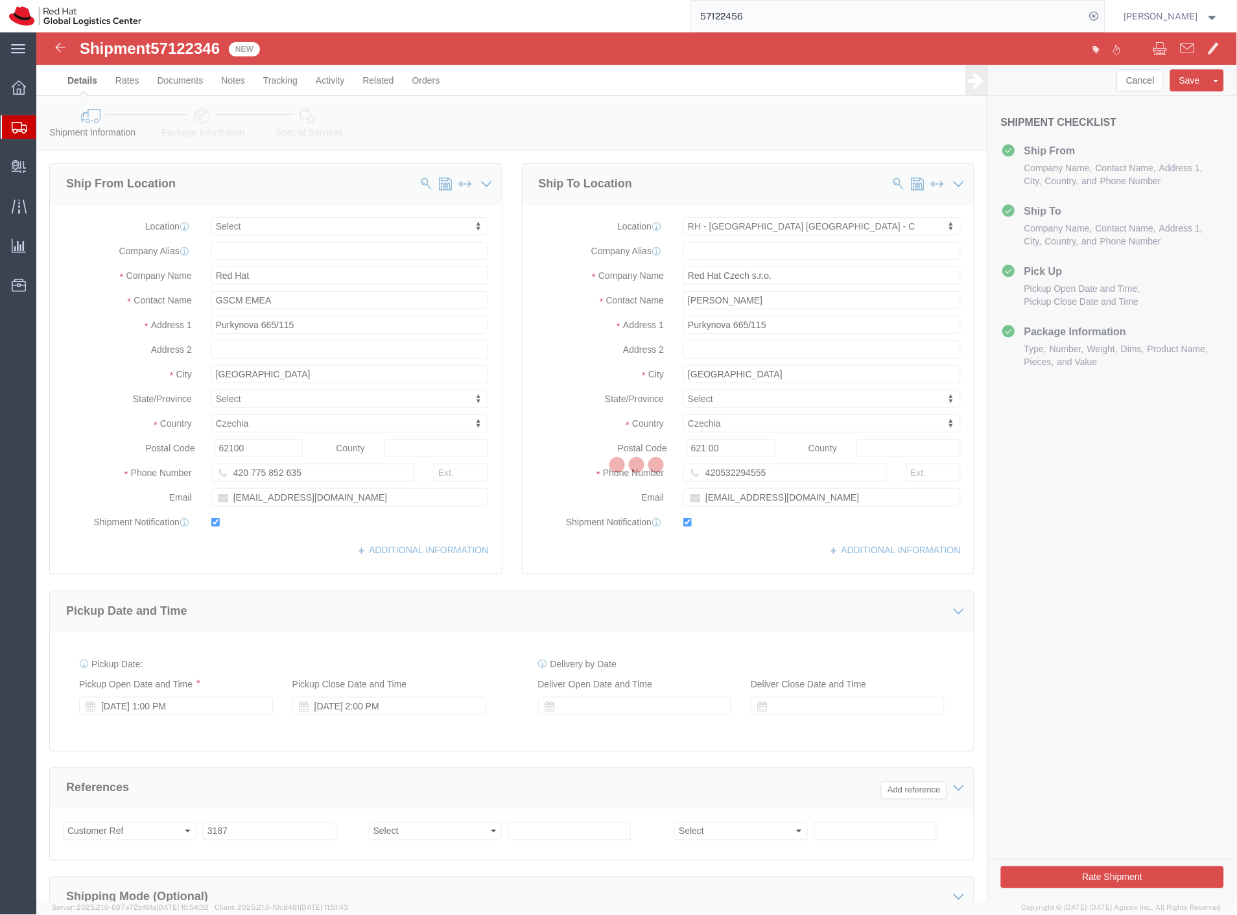
select select
select select "38037"
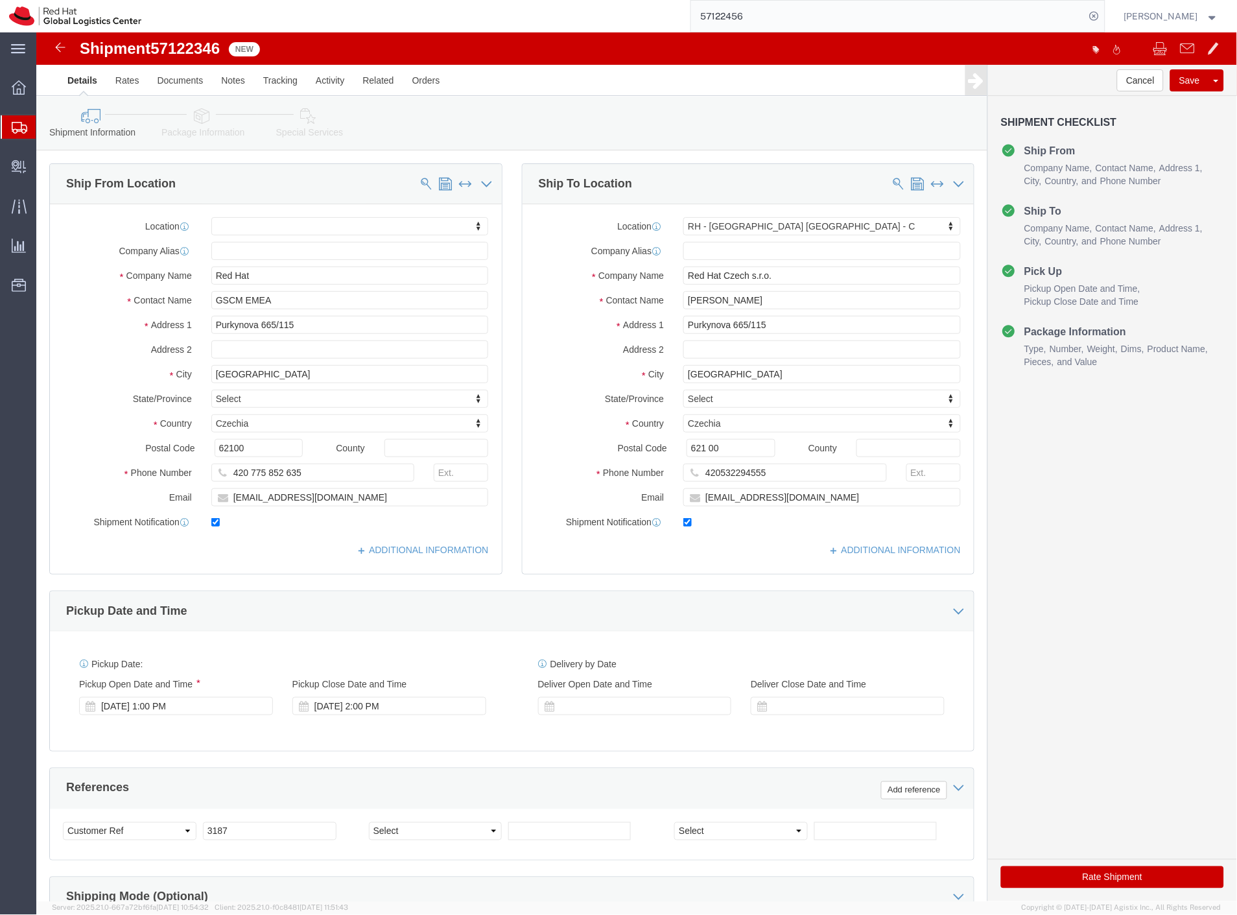
drag, startPoint x: 266, startPoint y: 490, endPoint x: 469, endPoint y: 493, distance: 203.6
click label
click input "checkbox"
checkbox input "false"
click label
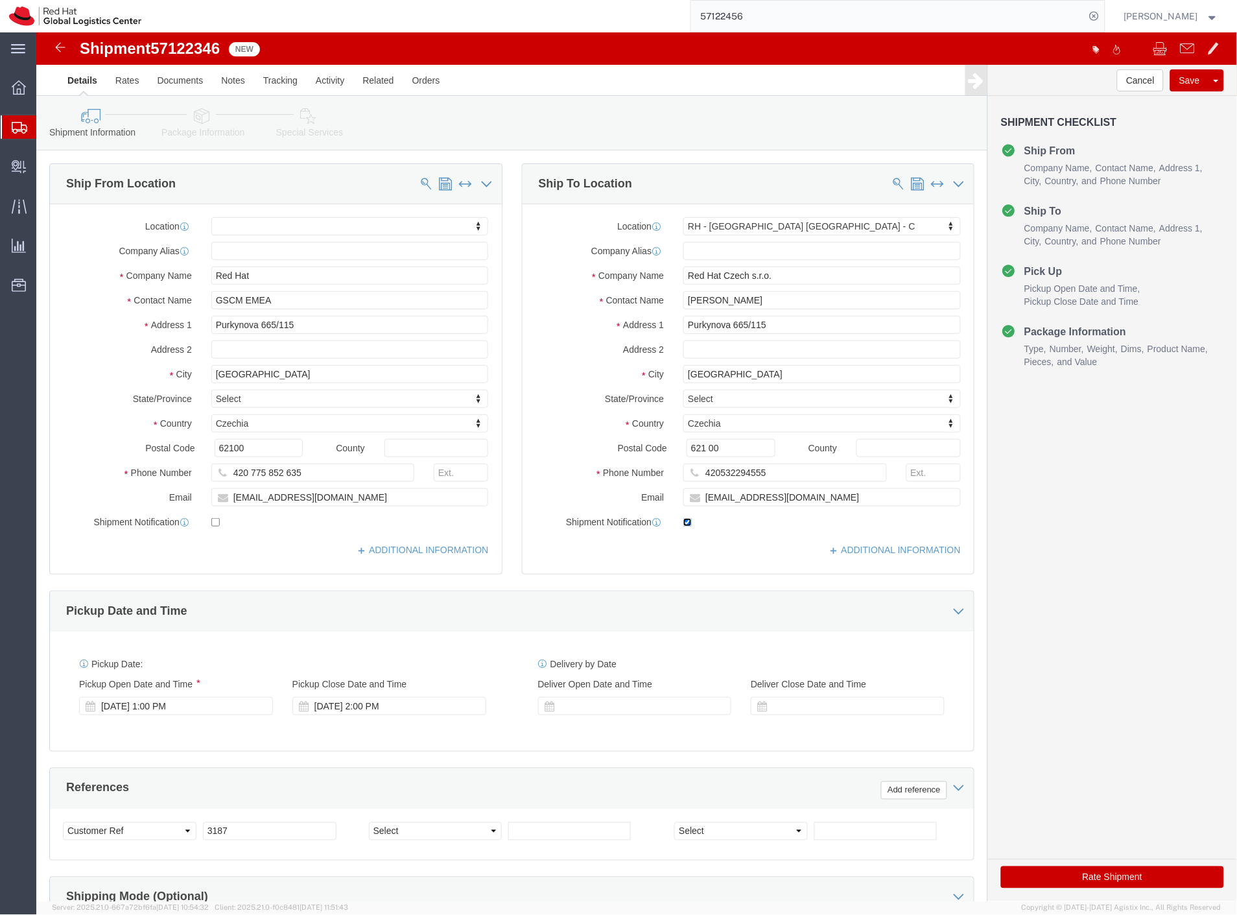
click input "checkbox"
checkbox input "false"
click button "Rate Shipment"
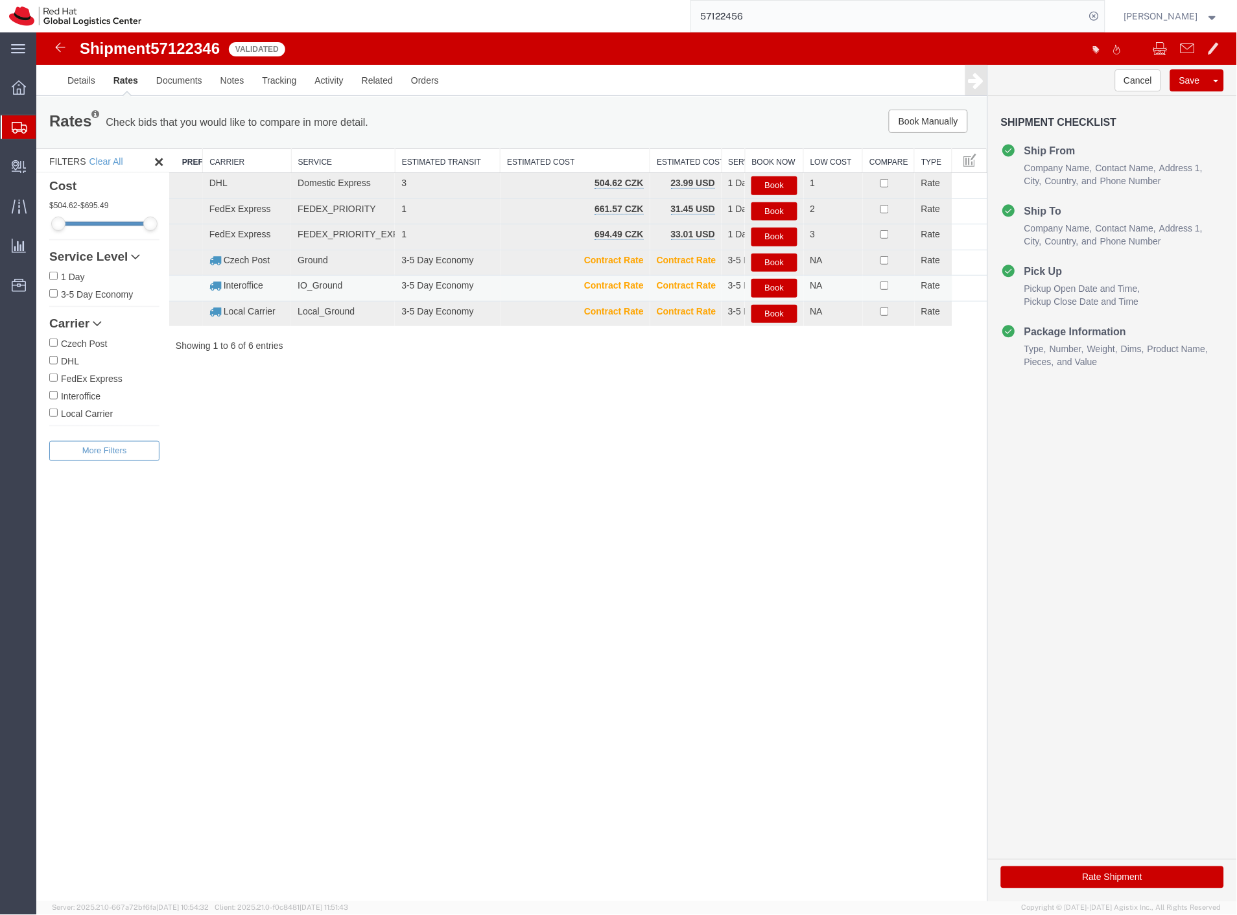
click at [762, 286] on button "Book" at bounding box center [773, 287] width 45 height 19
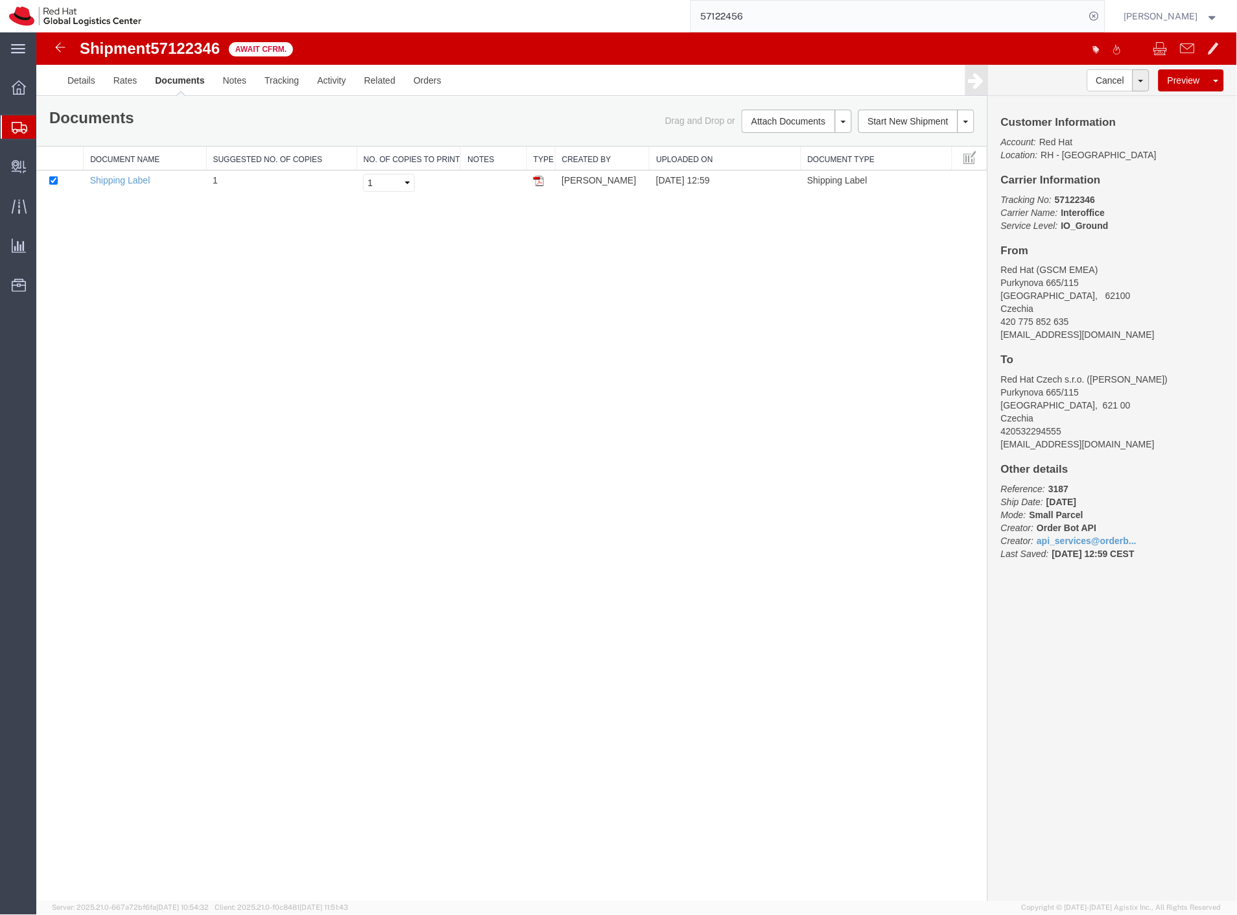
click at [169, 45] on span "57122346" at bounding box center [184, 48] width 69 height 18
click at [0, 0] on span "Create Delivery" at bounding box center [0, 0] width 0 height 0
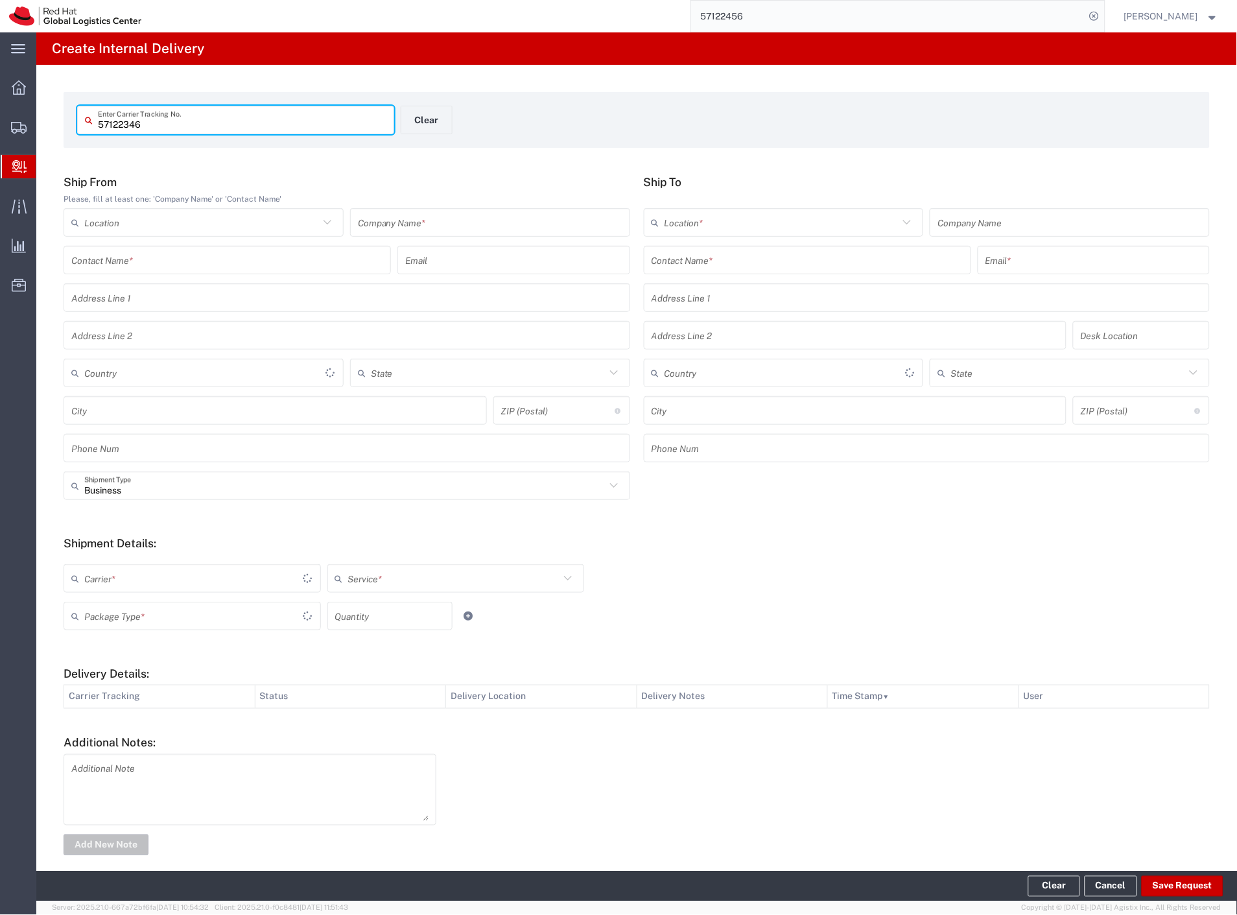
type input "57122346"
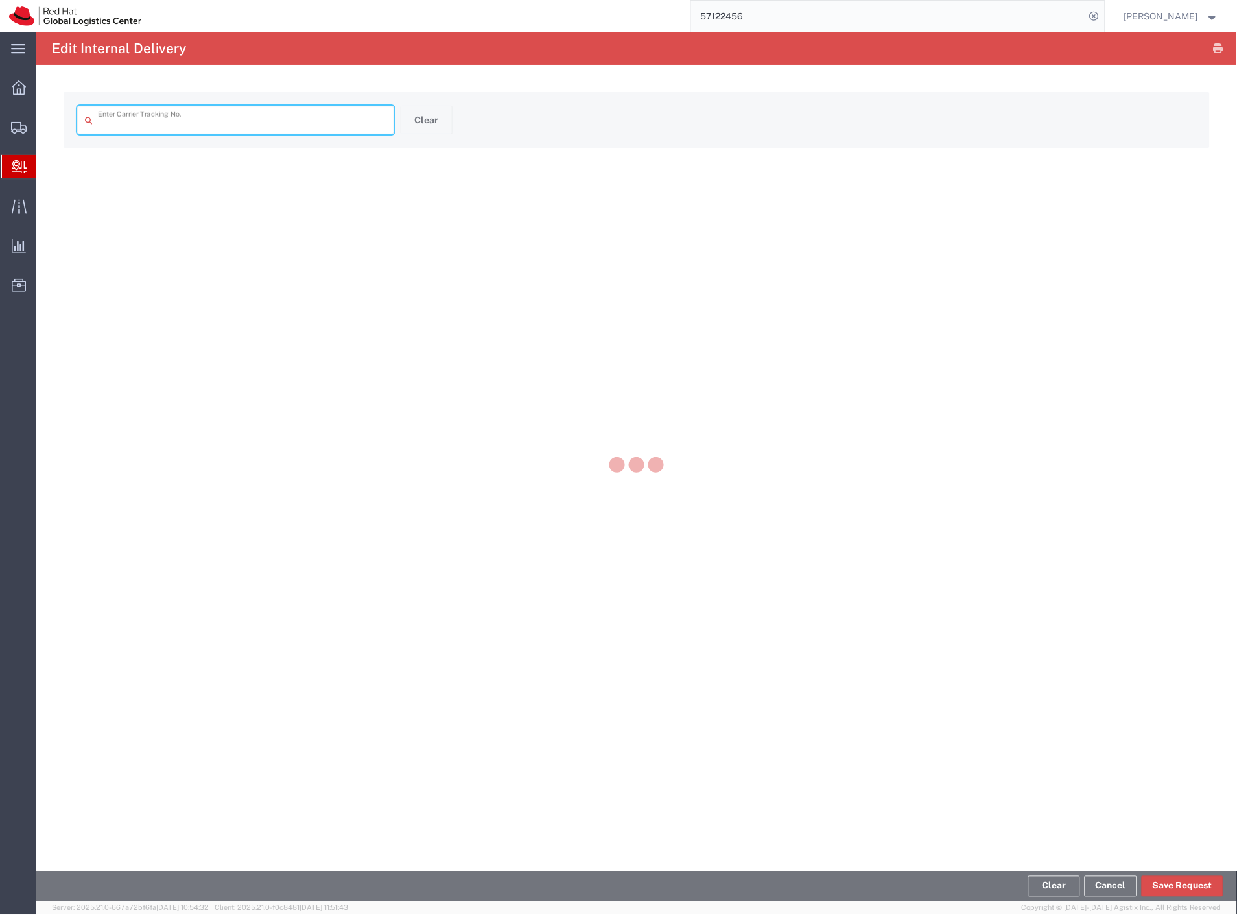
type input "57122346"
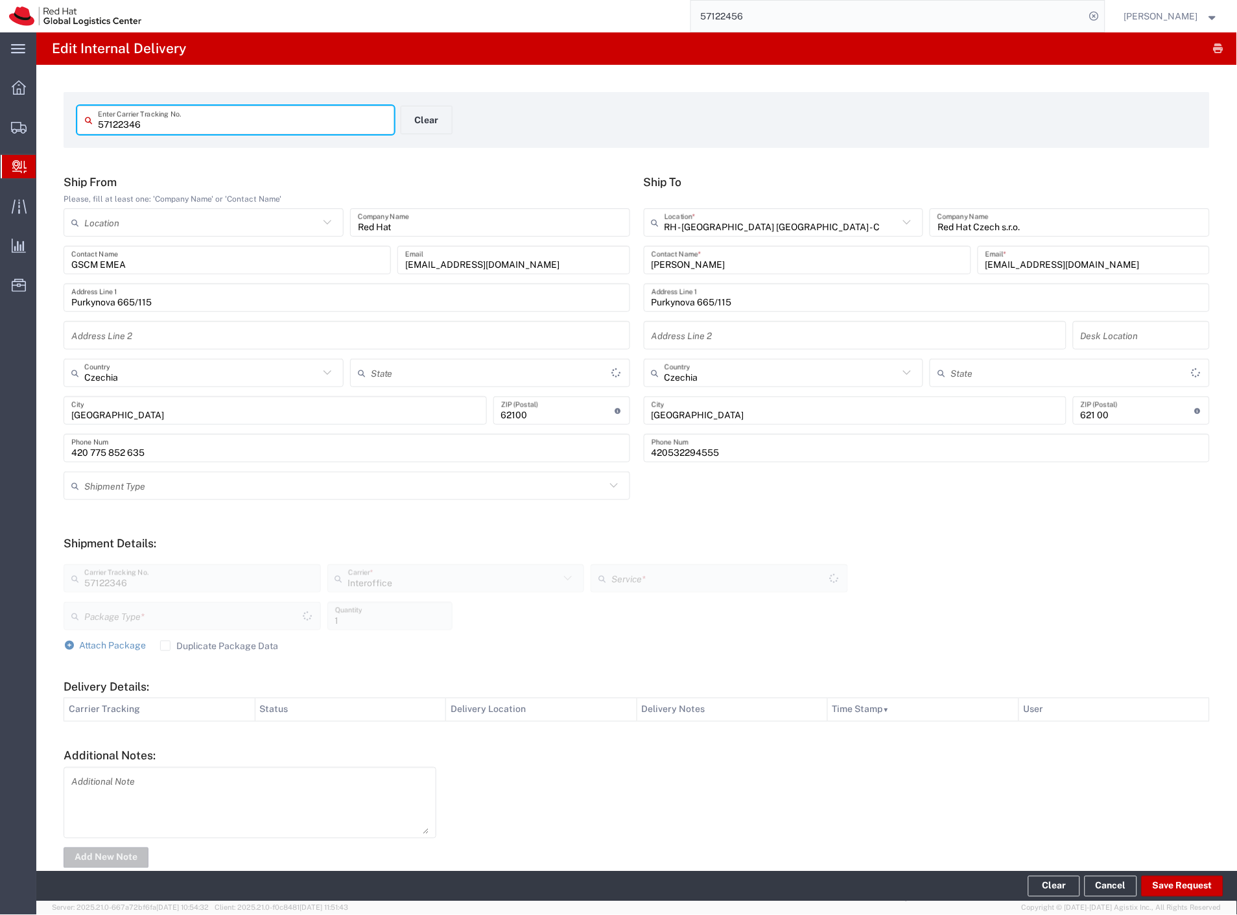
type input "Your Packaging"
type input "IO_Ground"
click at [1181, 885] on button "Save Request" at bounding box center [1183, 886] width 82 height 21
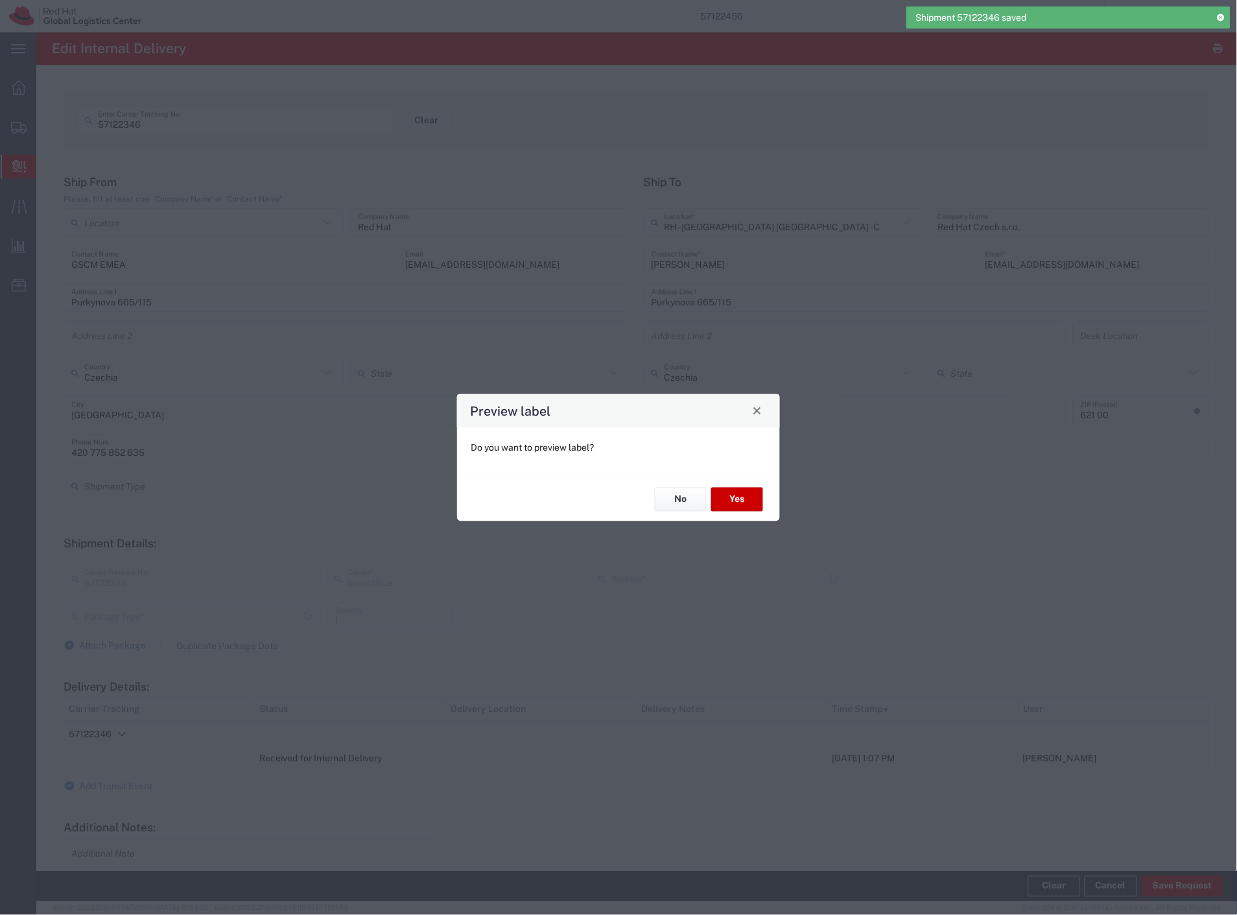
type input "Your Packaging"
type input "IO_Ground"
click at [753, 503] on button "Yes" at bounding box center [737, 500] width 52 height 24
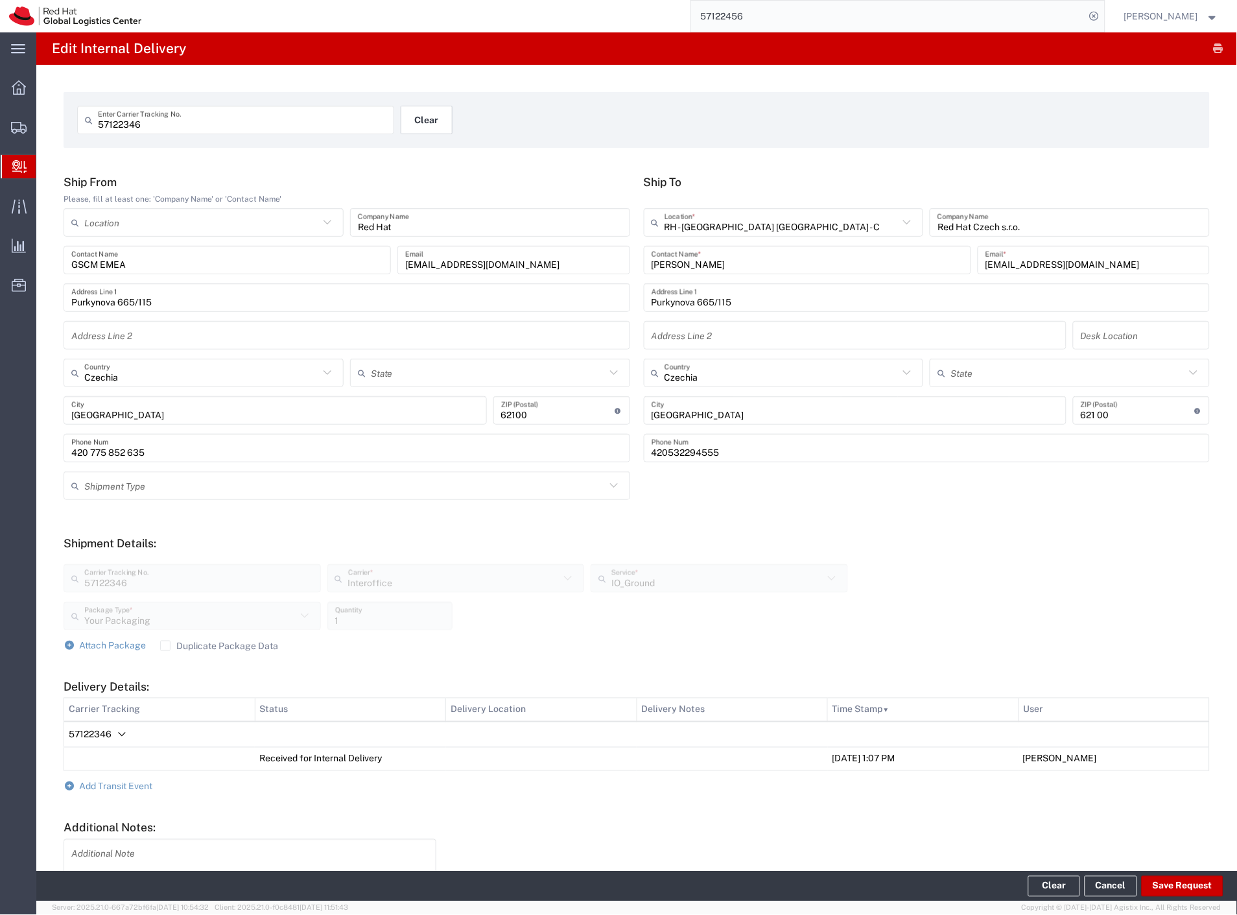
click at [431, 125] on button "Clear" at bounding box center [427, 120] width 52 height 29
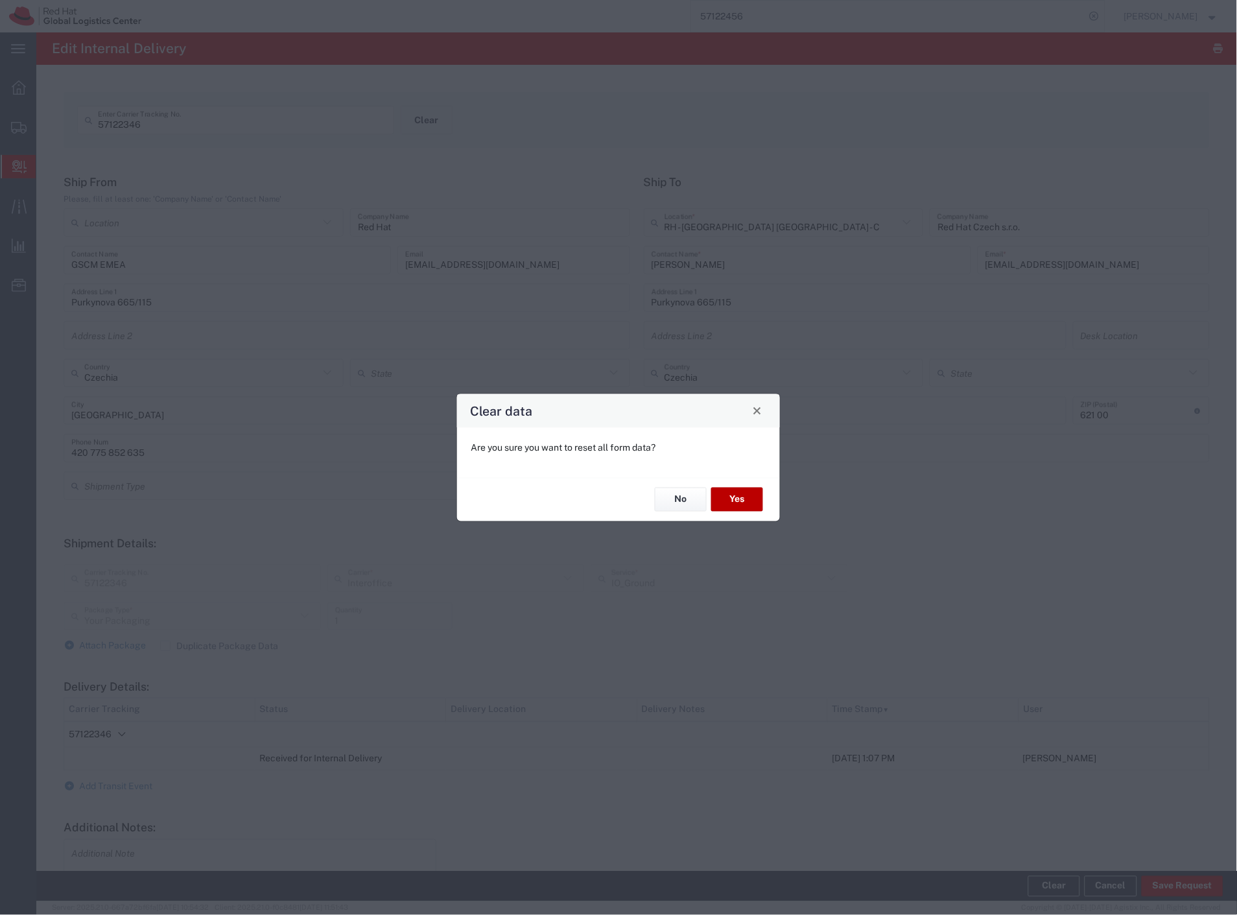
click at [743, 501] on button "Yes" at bounding box center [737, 500] width 52 height 24
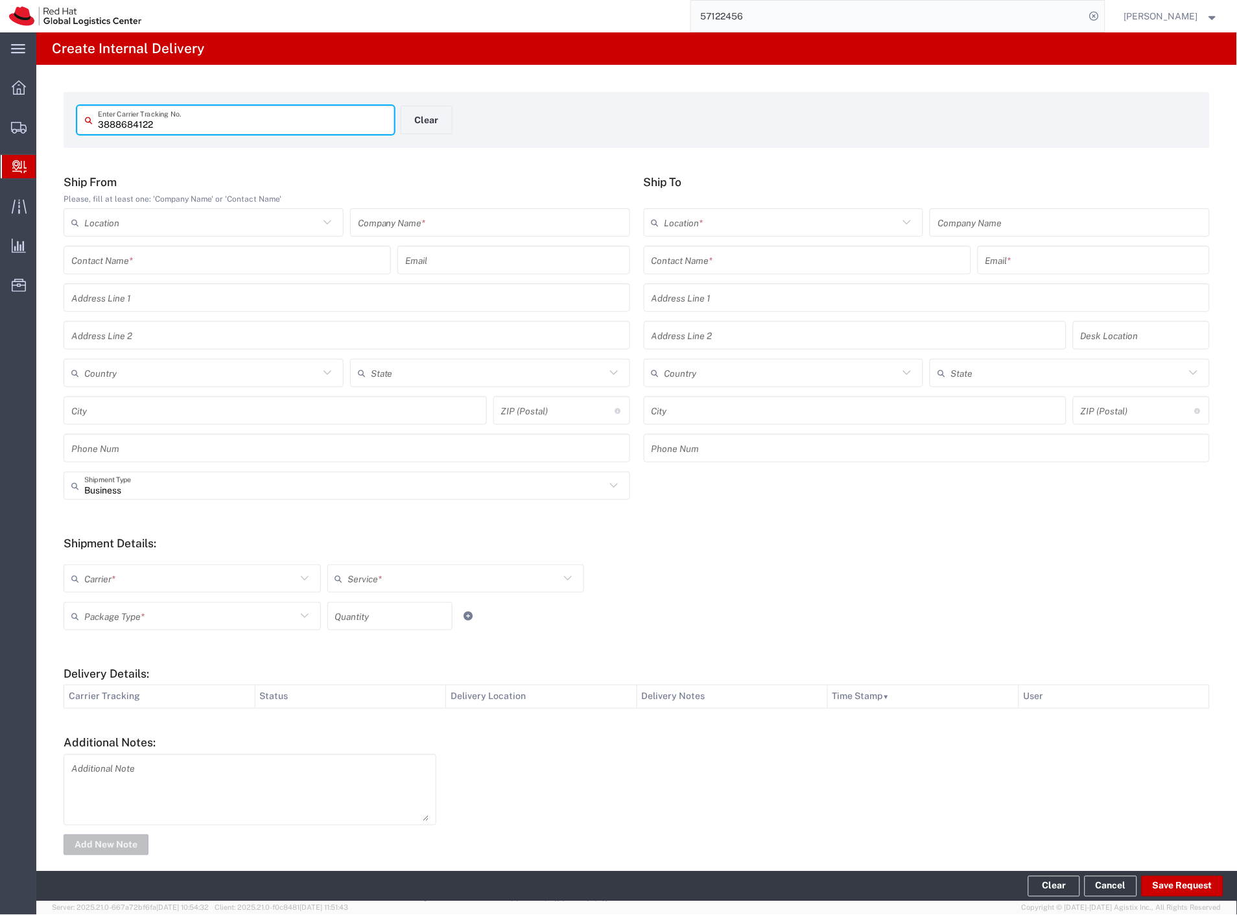
type input "3888684122"
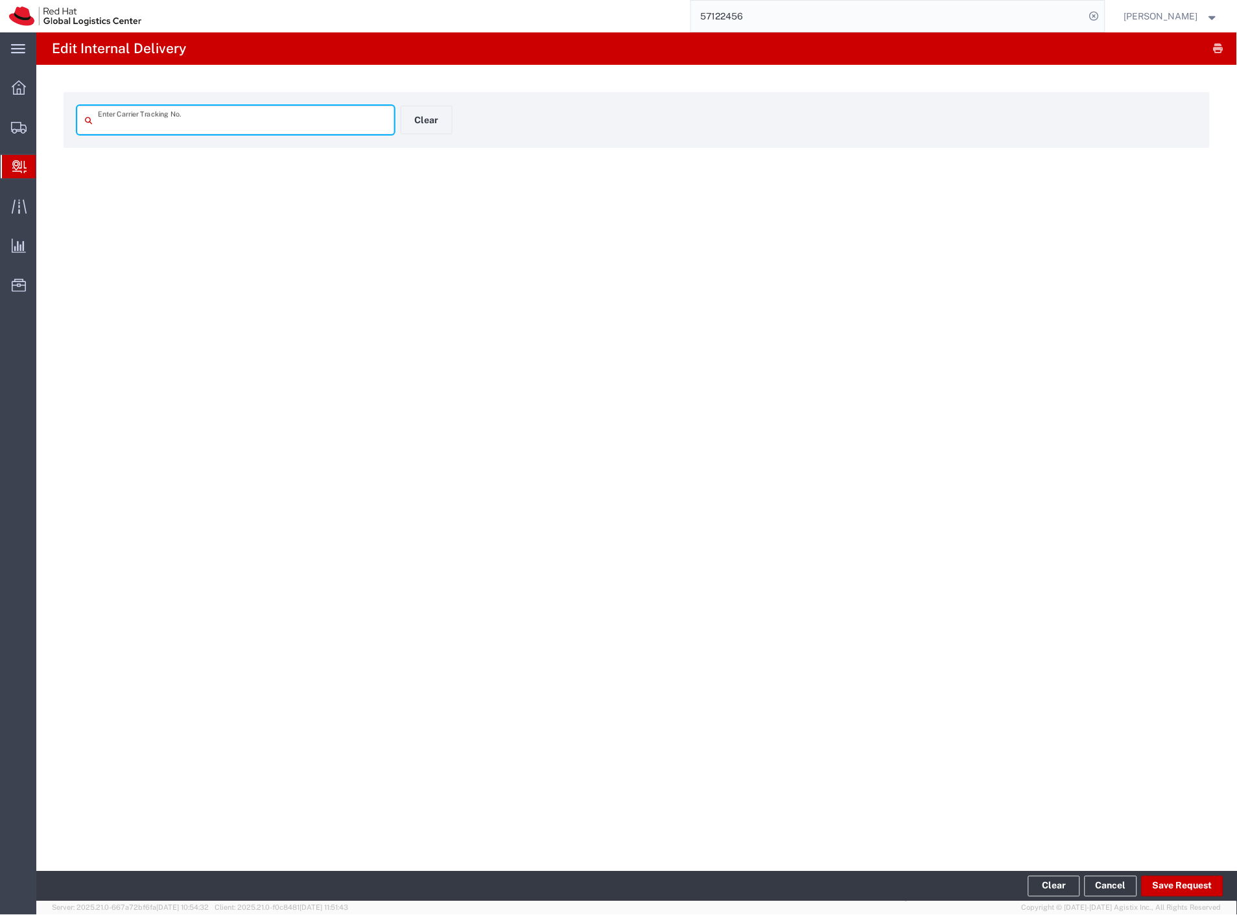
type input "3888684122"
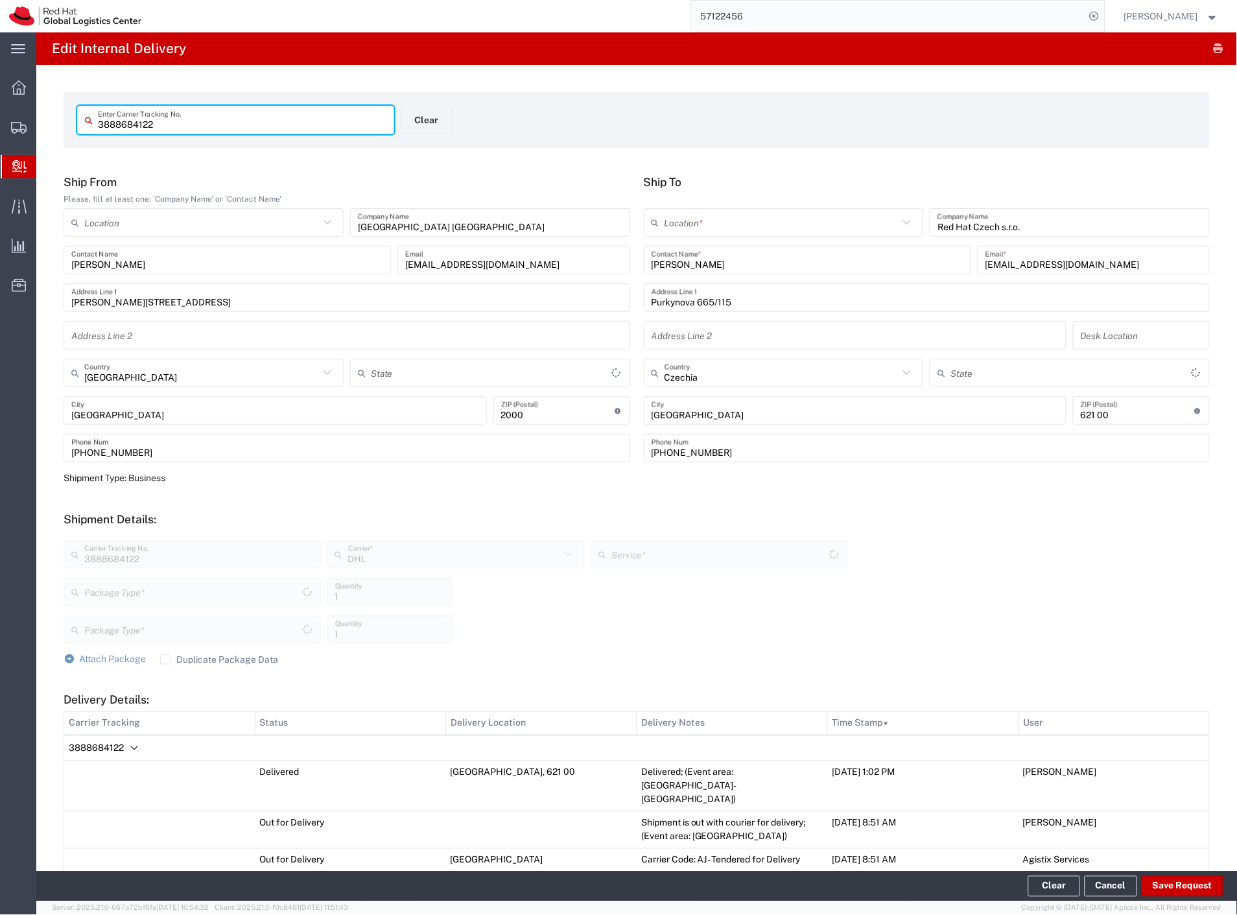
type input "Your Packaging"
type input "Economy Select"
type input "Your Packaging"
click at [728, 226] on input "text" at bounding box center [782, 222] width 235 height 23
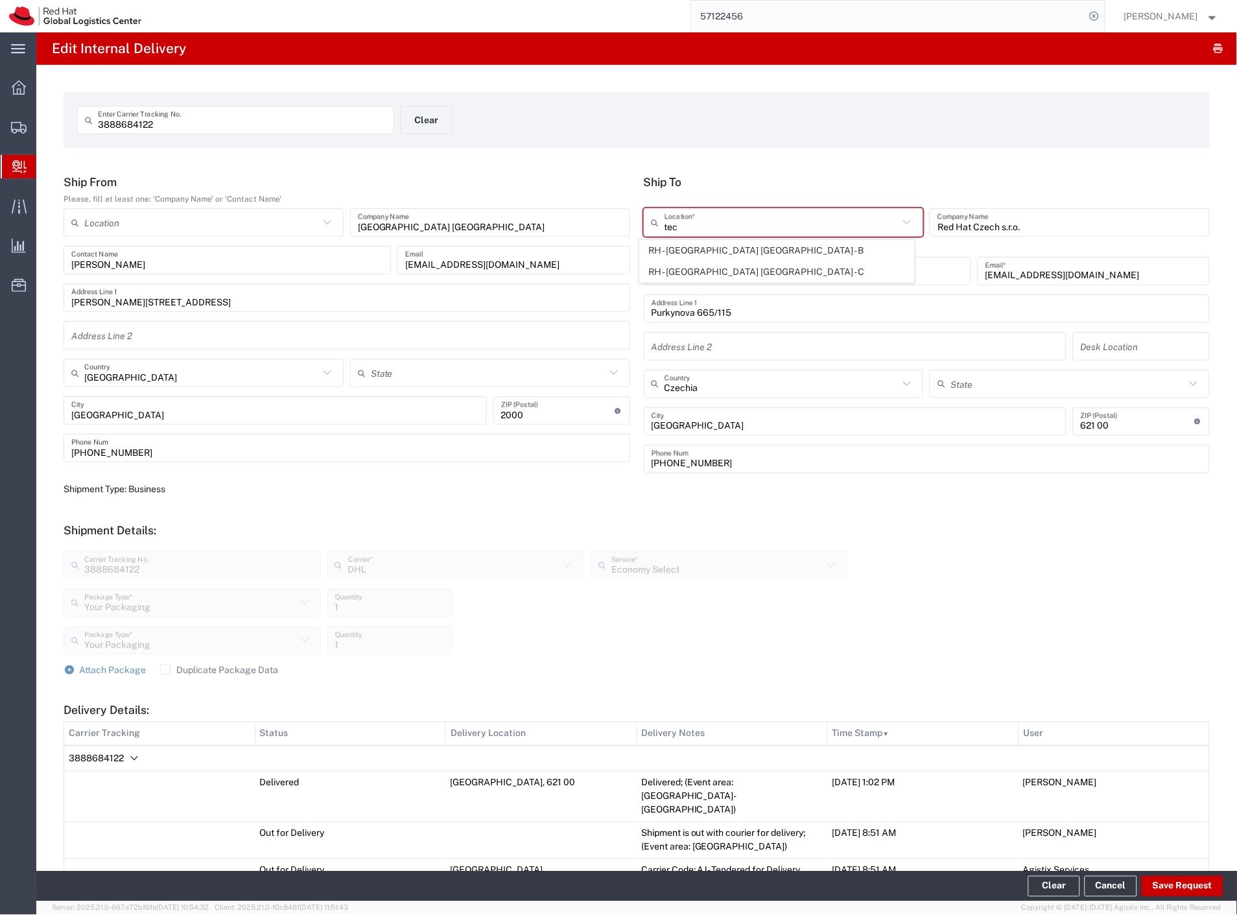
click at [746, 274] on span "RH - [GEOGRAPHIC_DATA] [GEOGRAPHIC_DATA] - C" at bounding box center [777, 272] width 275 height 20
type input "RH - [GEOGRAPHIC_DATA] [GEOGRAPHIC_DATA] - C"
type input "420 532 294 555"
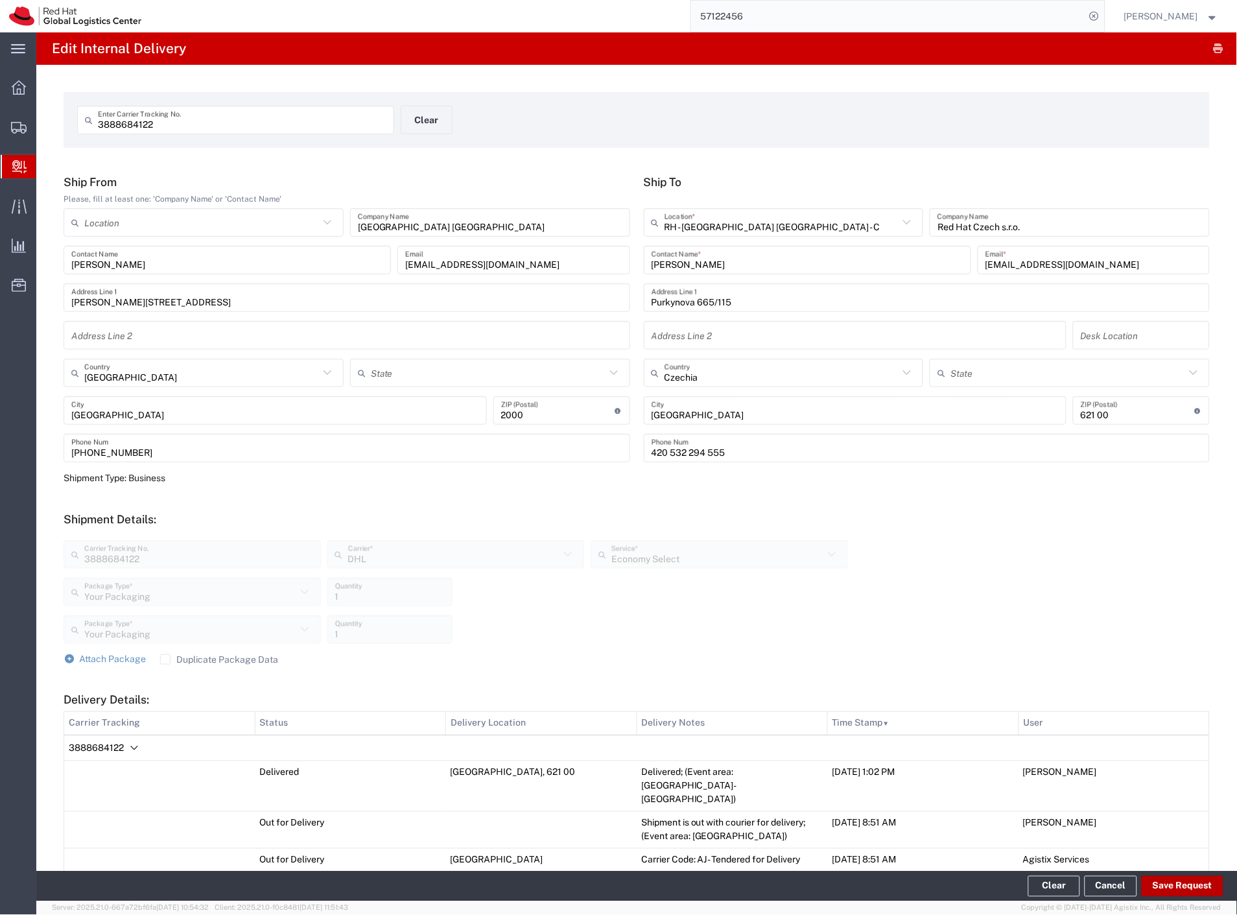
click at [1172, 887] on button "Save Request" at bounding box center [1183, 886] width 82 height 21
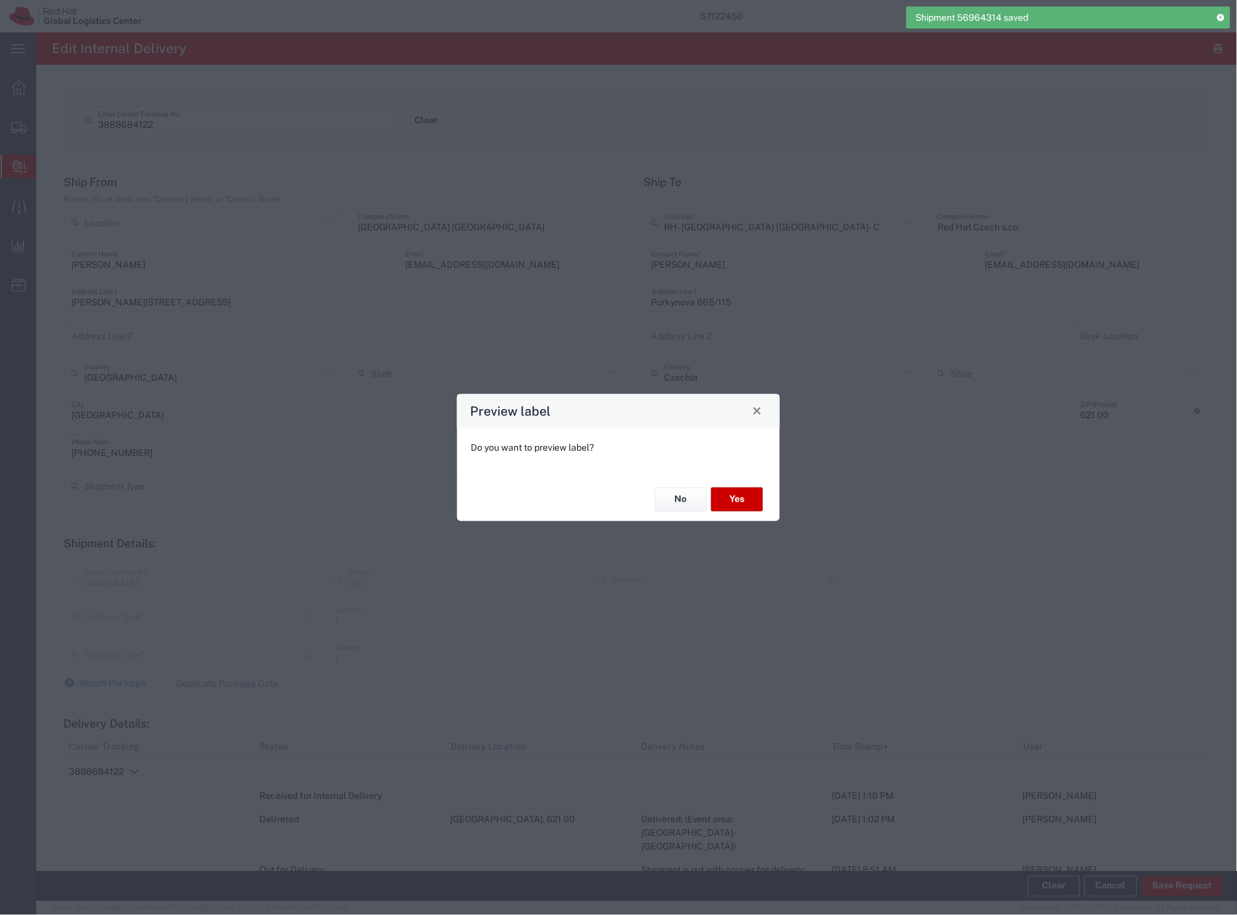
type input "Your Packaging"
type input "Economy Select"
type input "Your Packaging"
click at [677, 507] on button "No" at bounding box center [681, 500] width 52 height 24
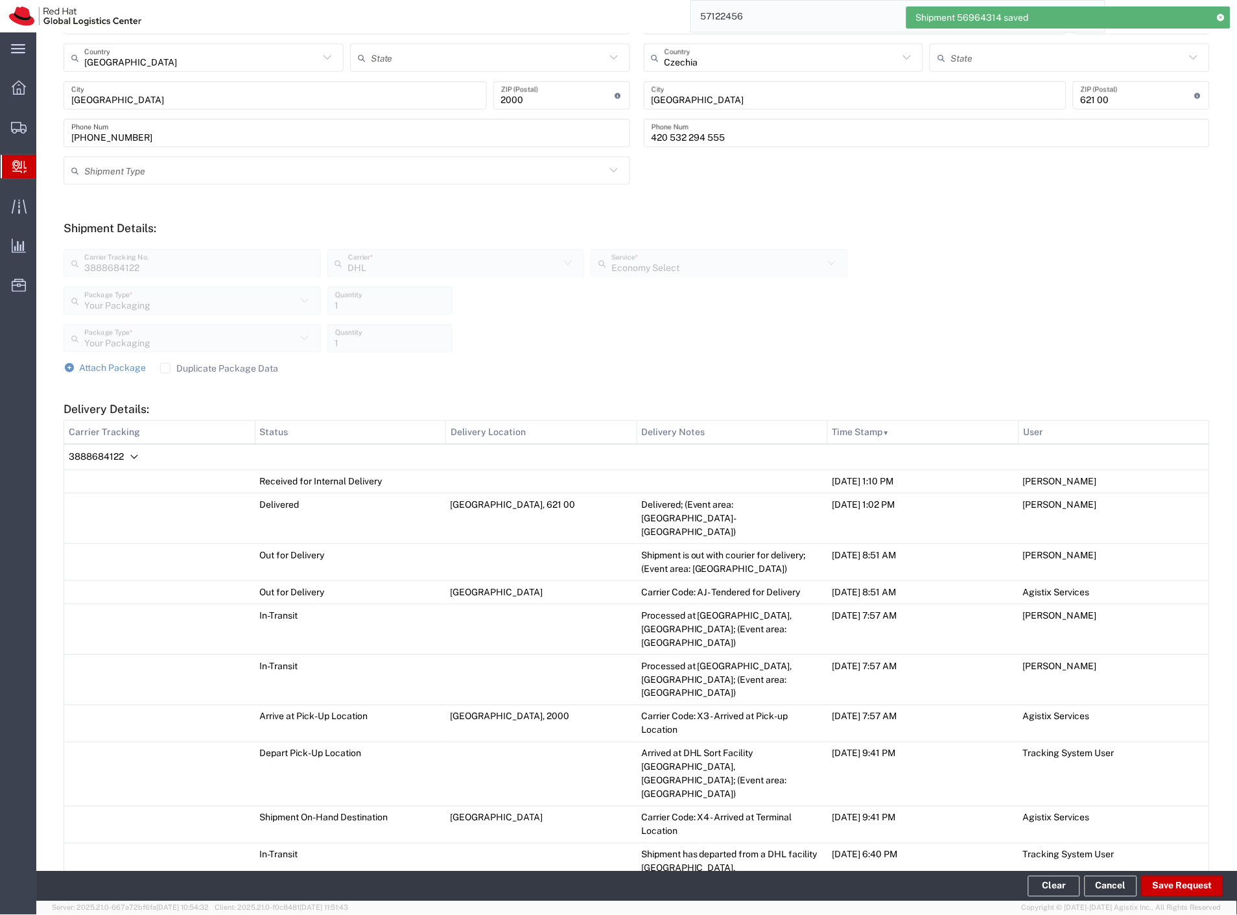
scroll to position [432, 0]
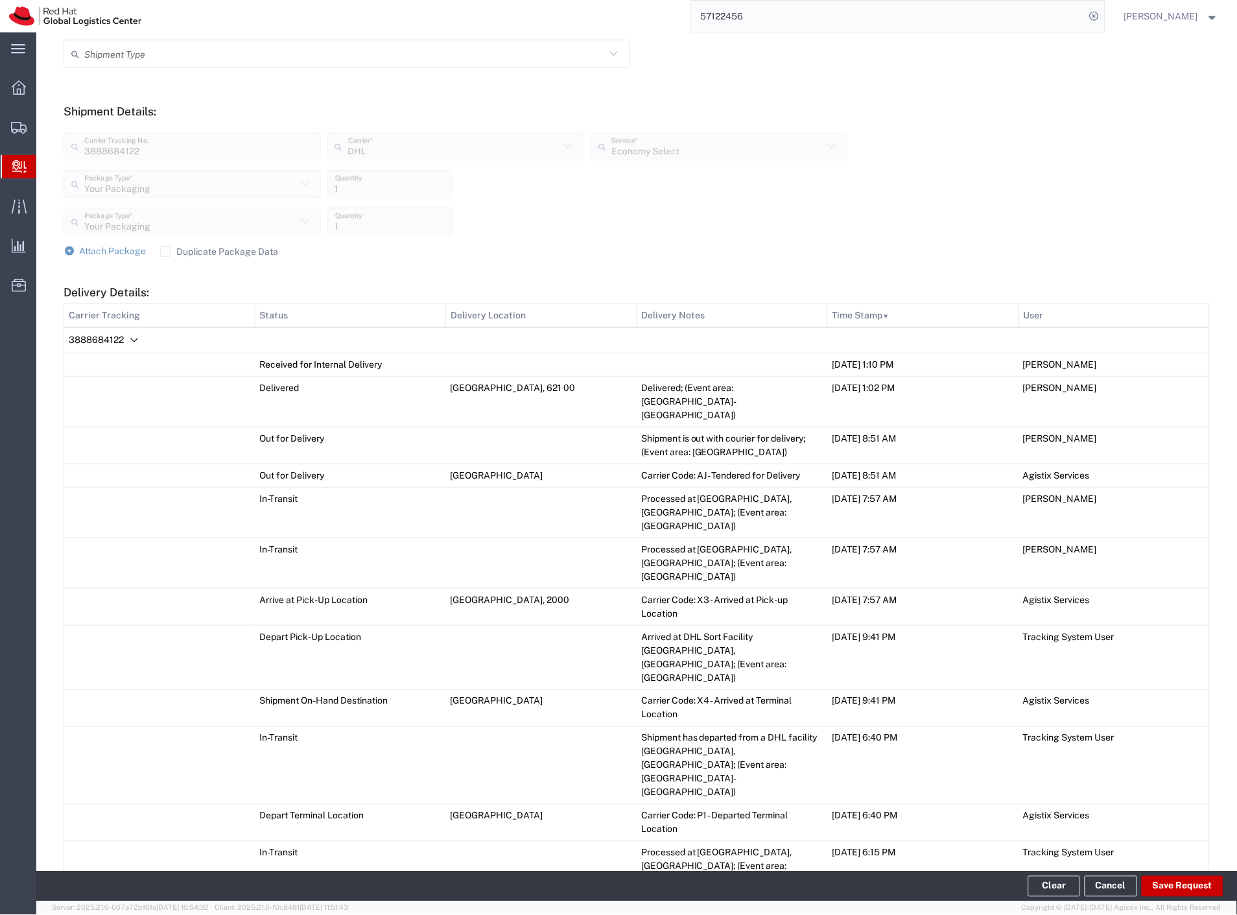
click at [100, 340] on span "3888684122" at bounding box center [96, 340] width 55 height 10
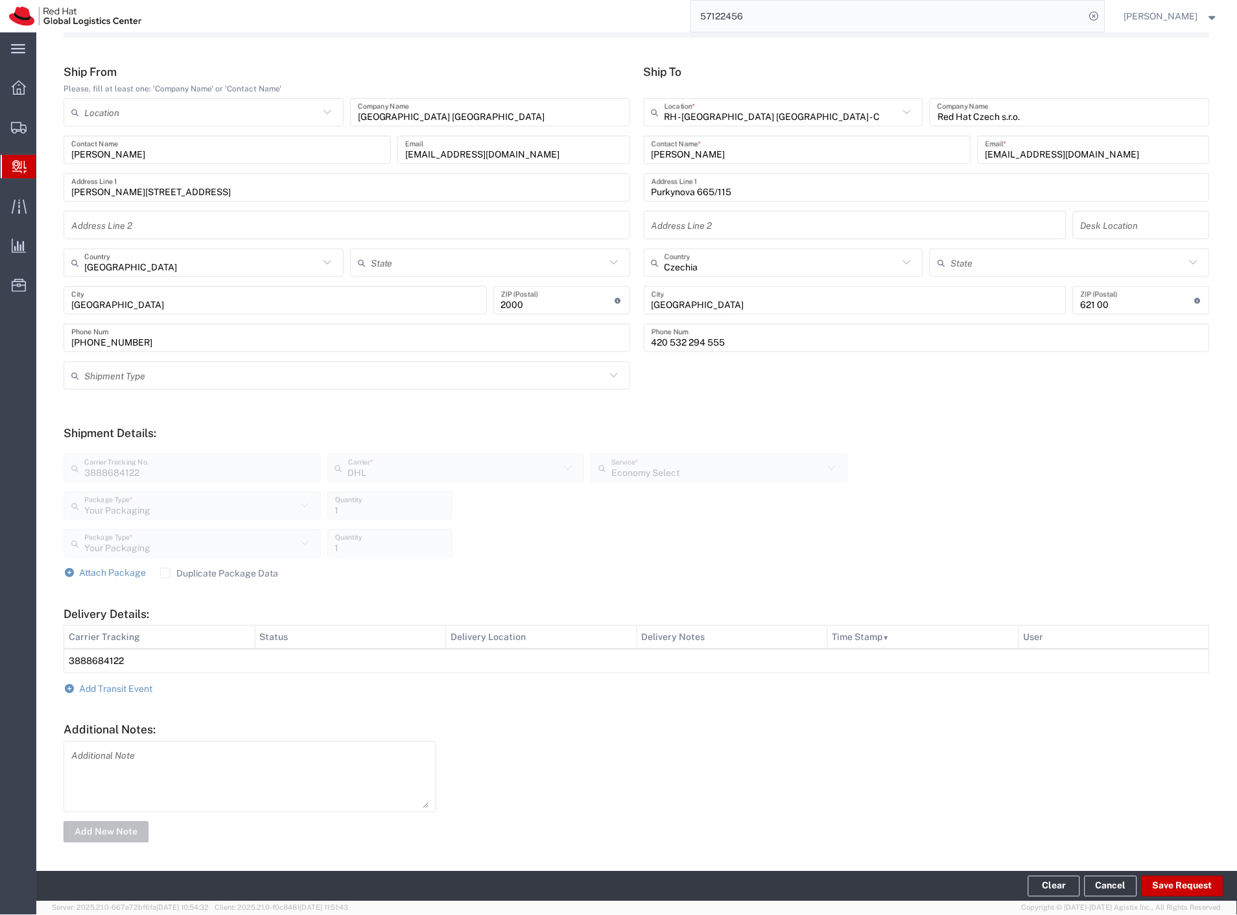
scroll to position [112, 0]
click at [113, 684] on span "Add Transit Event" at bounding box center [116, 689] width 73 height 10
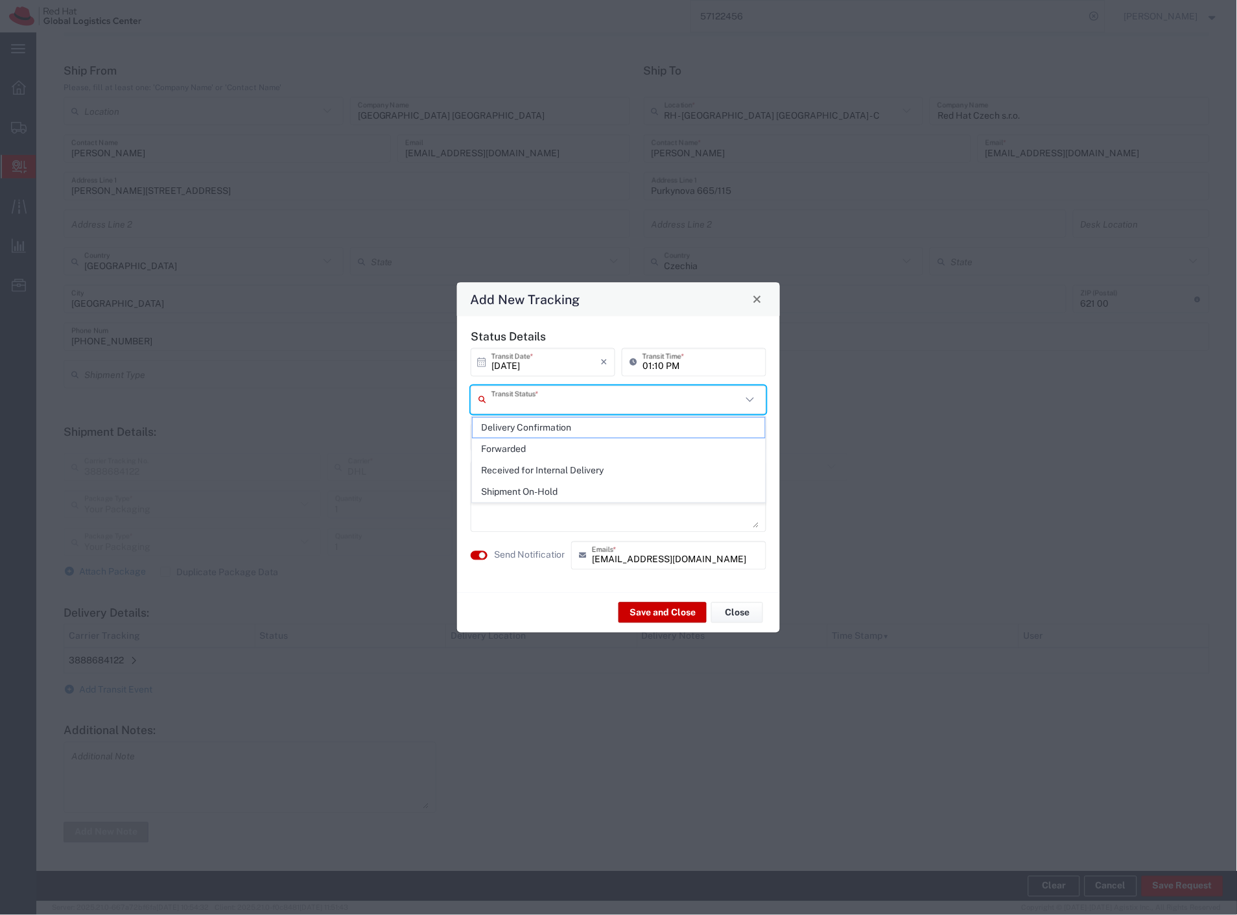
click at [530, 409] on input "text" at bounding box center [616, 399] width 250 height 23
click at [522, 493] on span "Shipment On-Hold" at bounding box center [619, 492] width 293 height 20
type input "Shipment On-Hold"
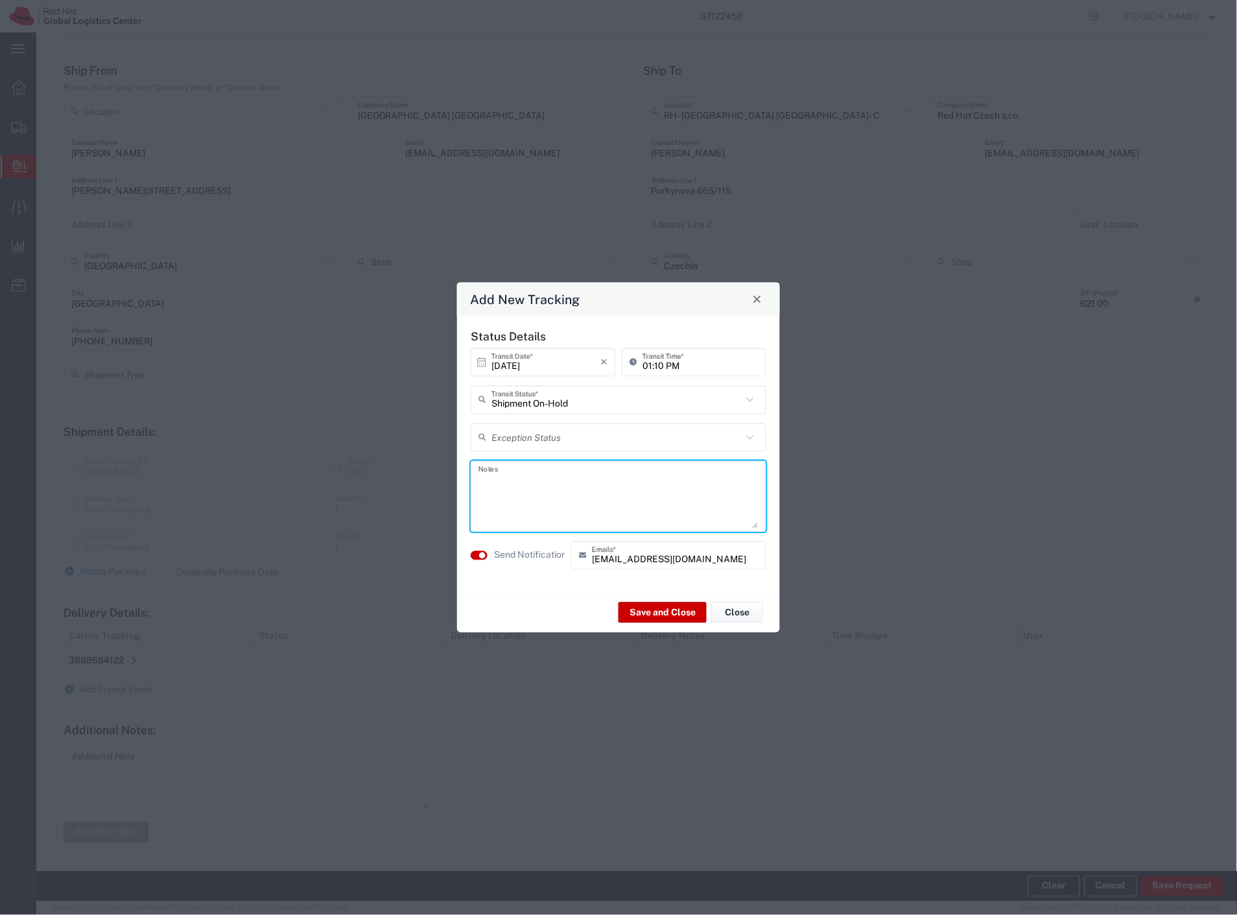
click at [522, 508] on textarea at bounding box center [618, 496] width 280 height 64
type textarea "zvonceky odstranene, notebooky na hold"
click at [642, 610] on button "Save and Close" at bounding box center [663, 612] width 88 height 21
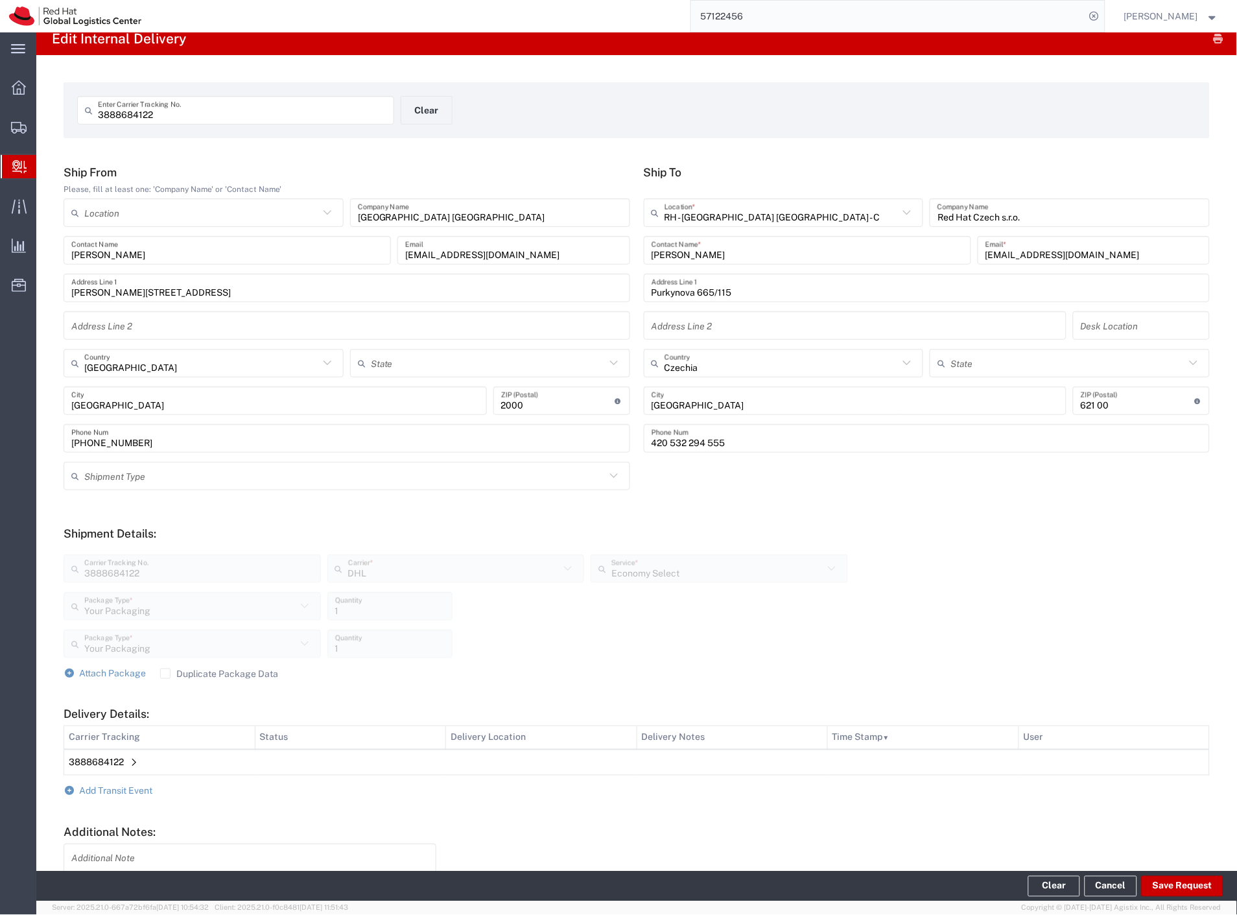
scroll to position [0, 0]
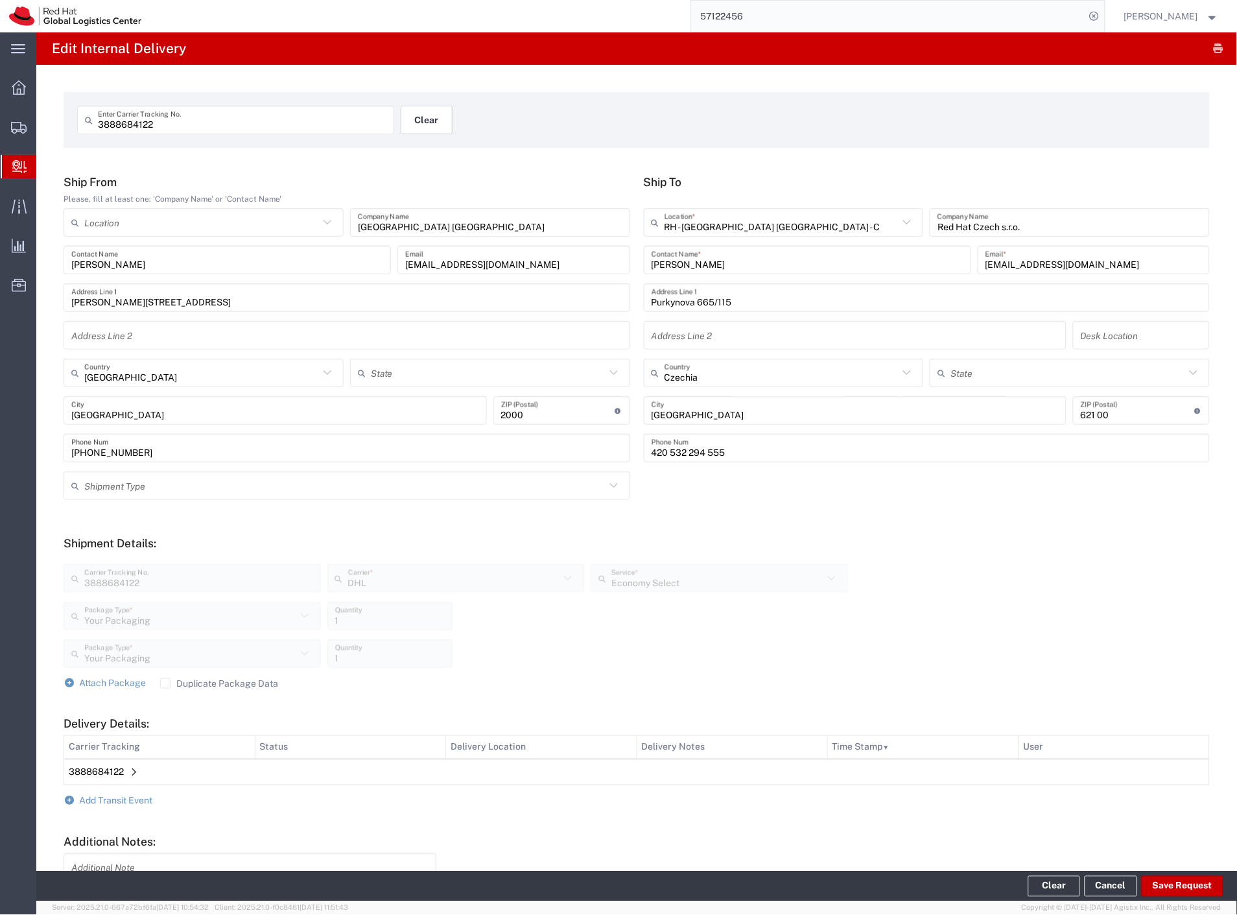
click at [431, 119] on button "Clear" at bounding box center [427, 120] width 52 height 29
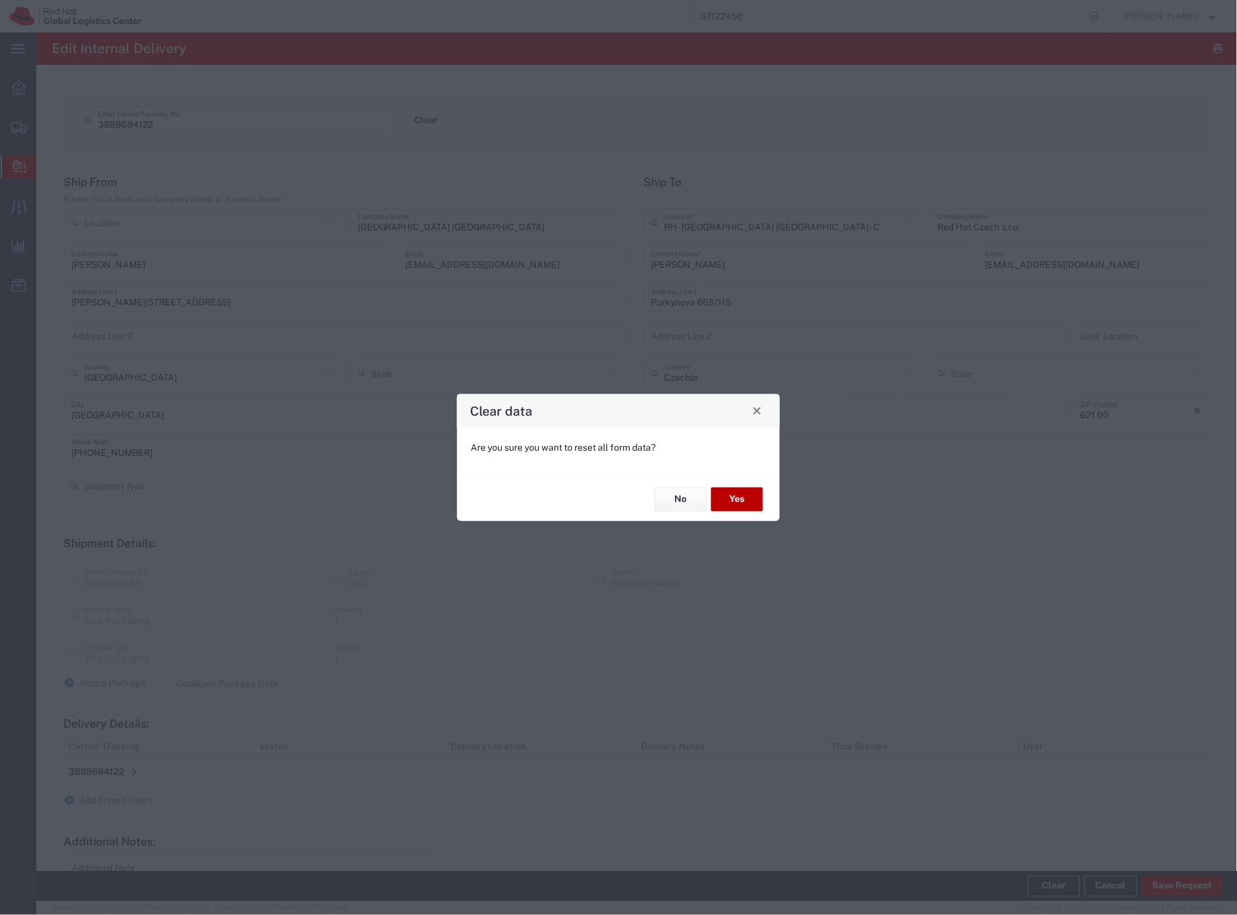
click at [750, 496] on button "Yes" at bounding box center [737, 500] width 52 height 24
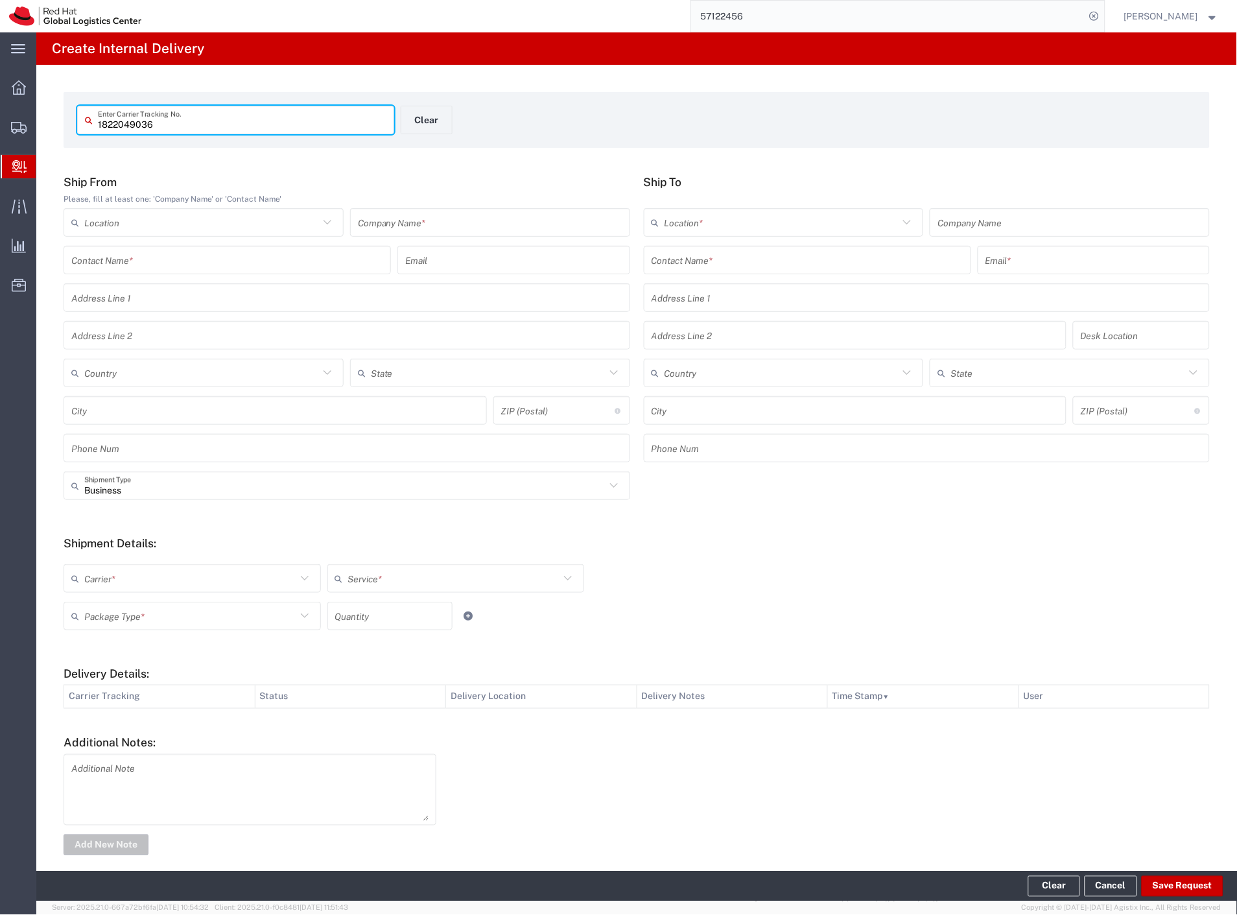
type input "1822049036"
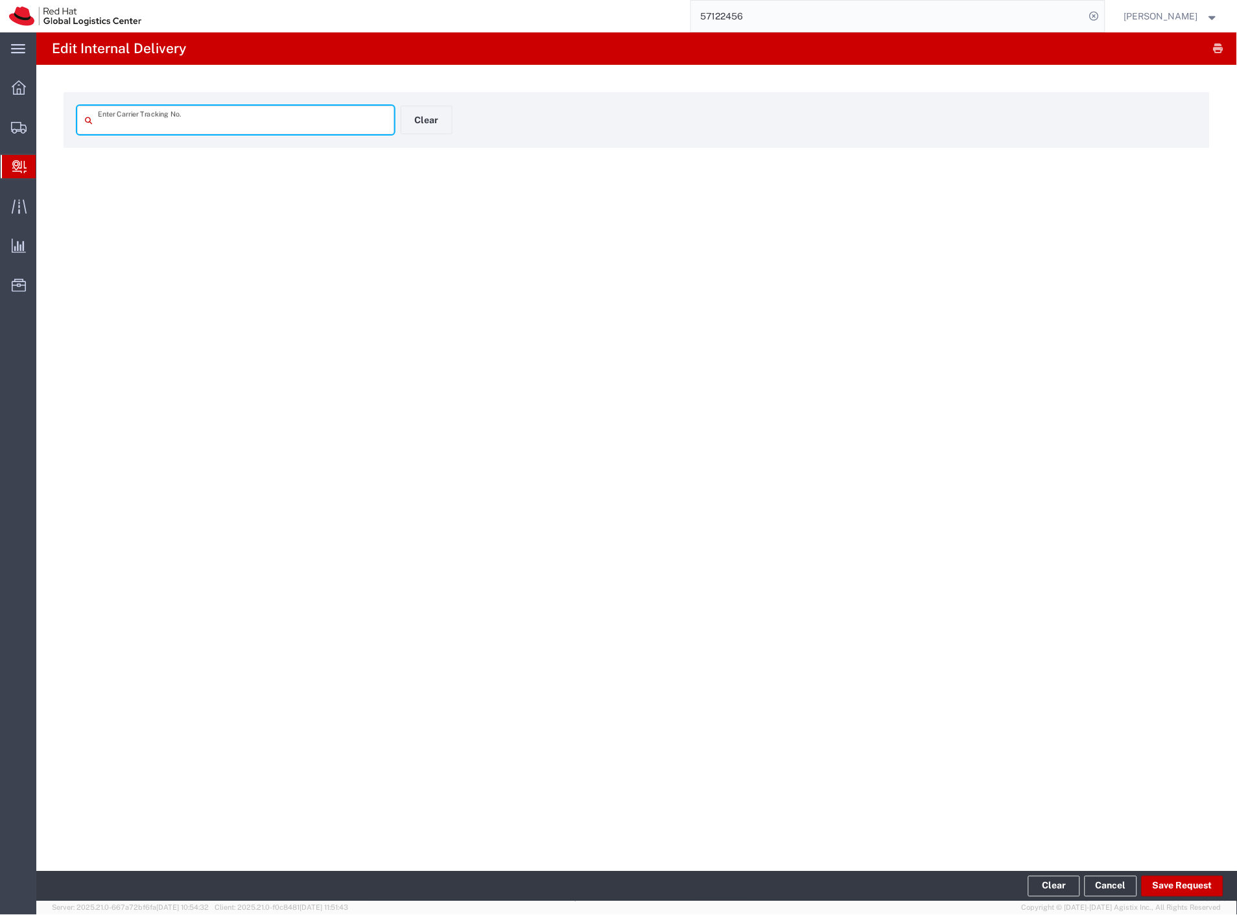
type input "1822049036"
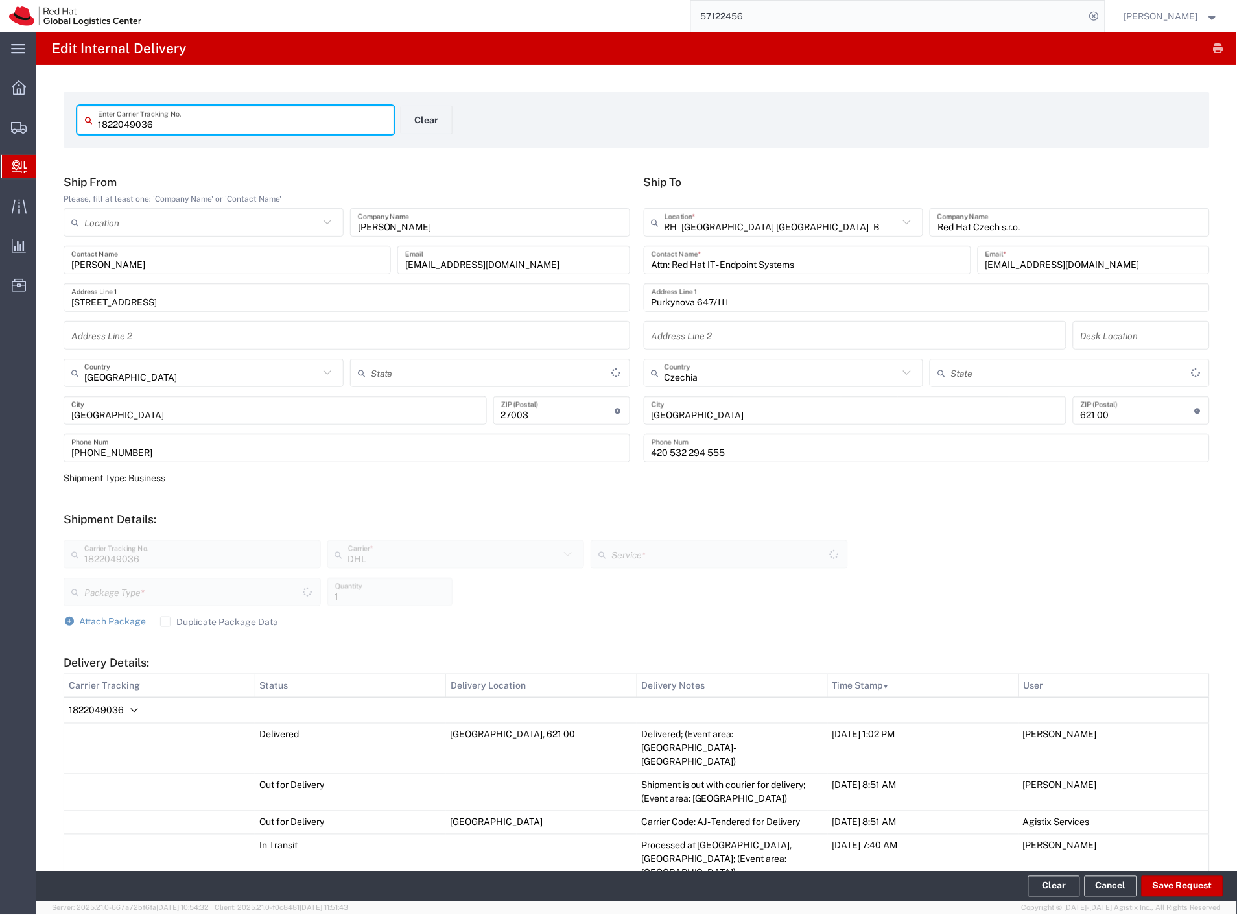
type input "Your Packaging"
type input "Economy Select"
type input "Galicia"
click at [1185, 890] on button "Save Request" at bounding box center [1183, 886] width 82 height 21
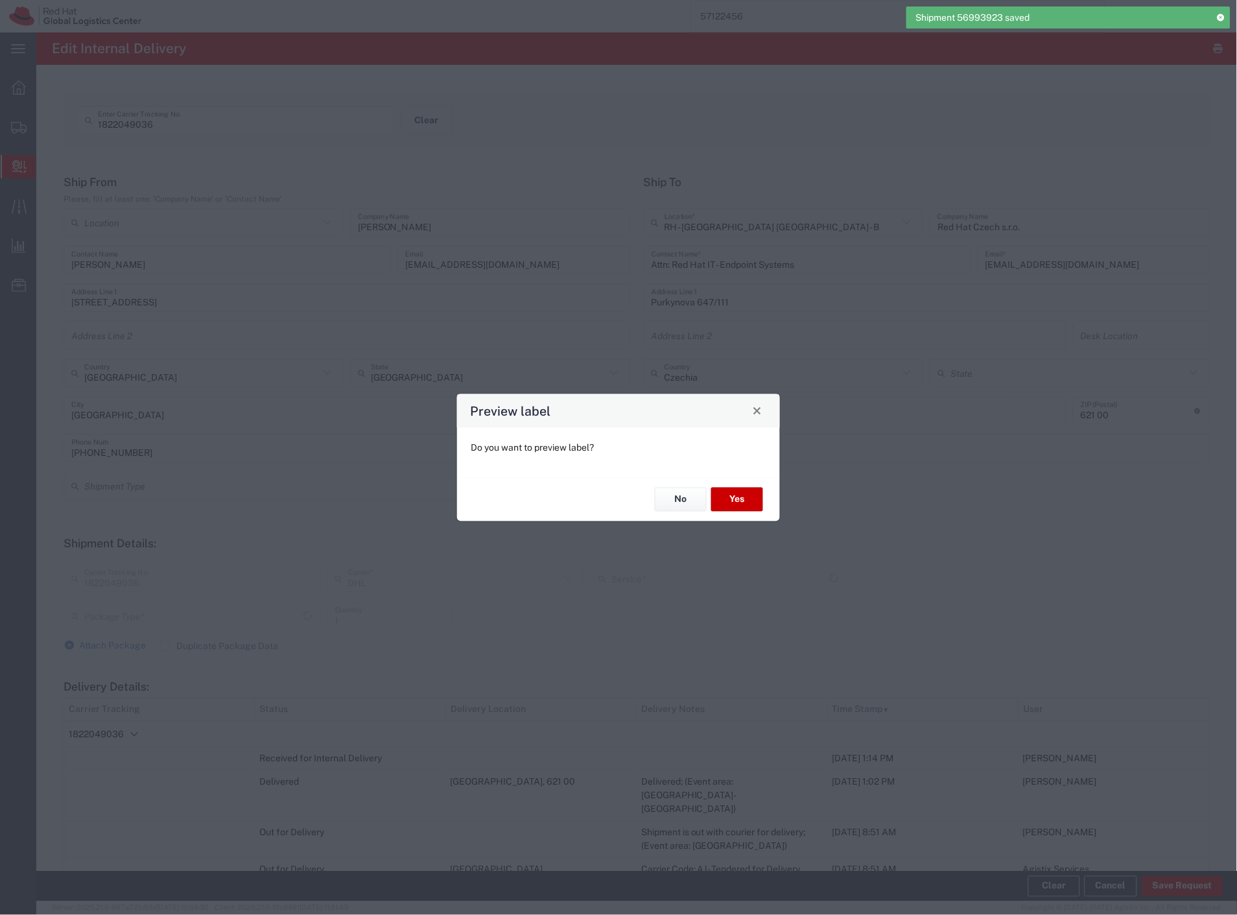
type input "Economy Select"
type input "Your Packaging"
click at [684, 501] on button "No" at bounding box center [681, 500] width 52 height 24
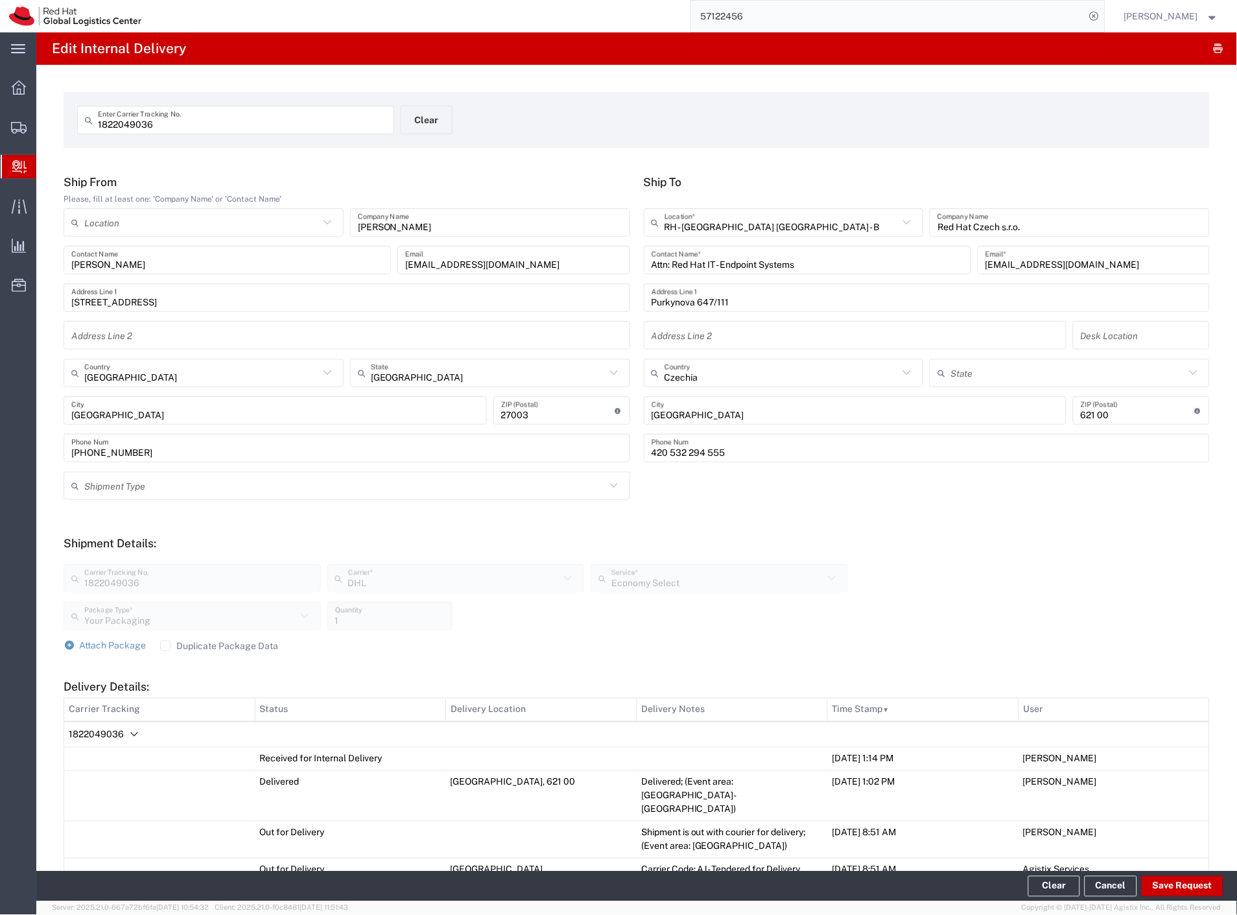
click at [91, 733] on span "1822049036" at bounding box center [96, 734] width 55 height 10
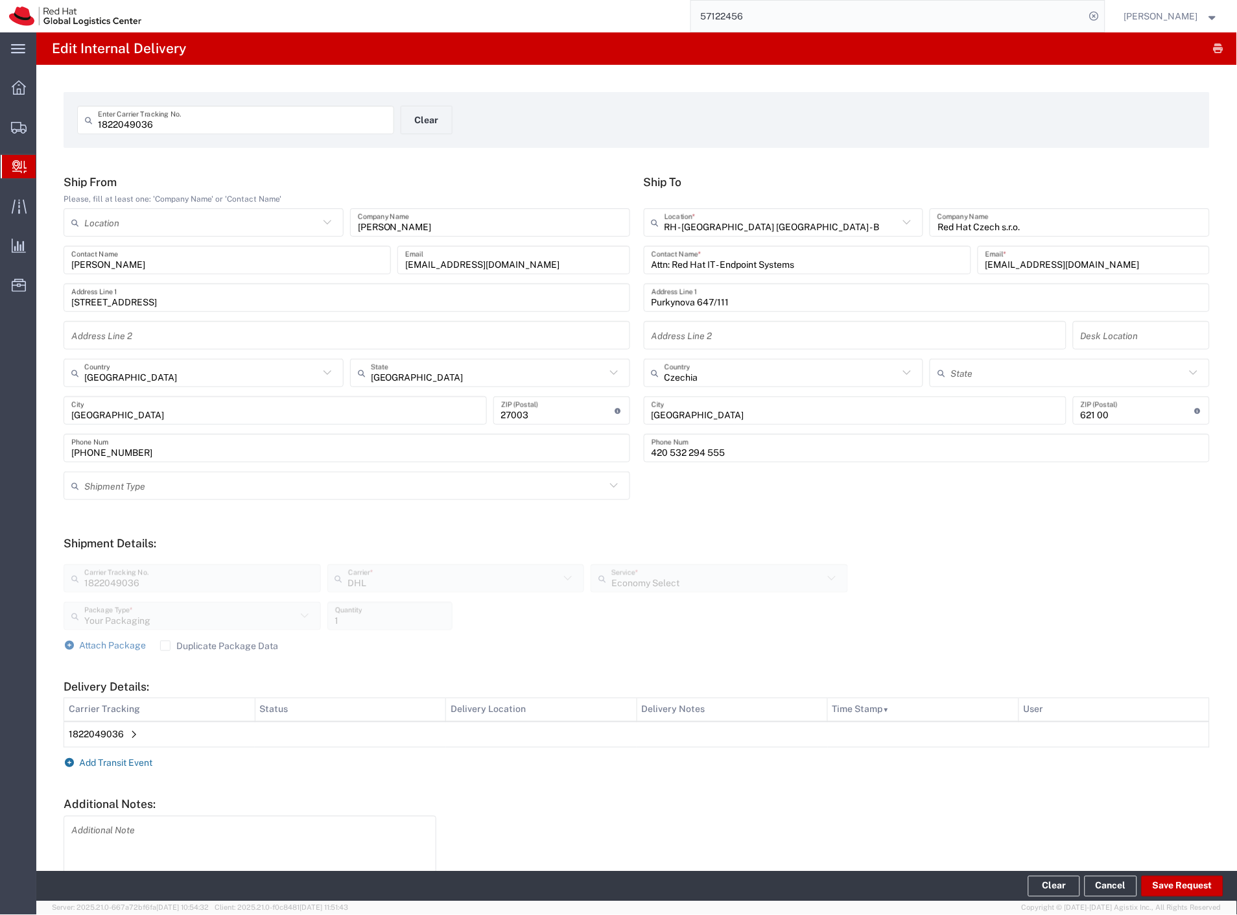
click at [113, 764] on span "Add Transit Event" at bounding box center [116, 763] width 73 height 10
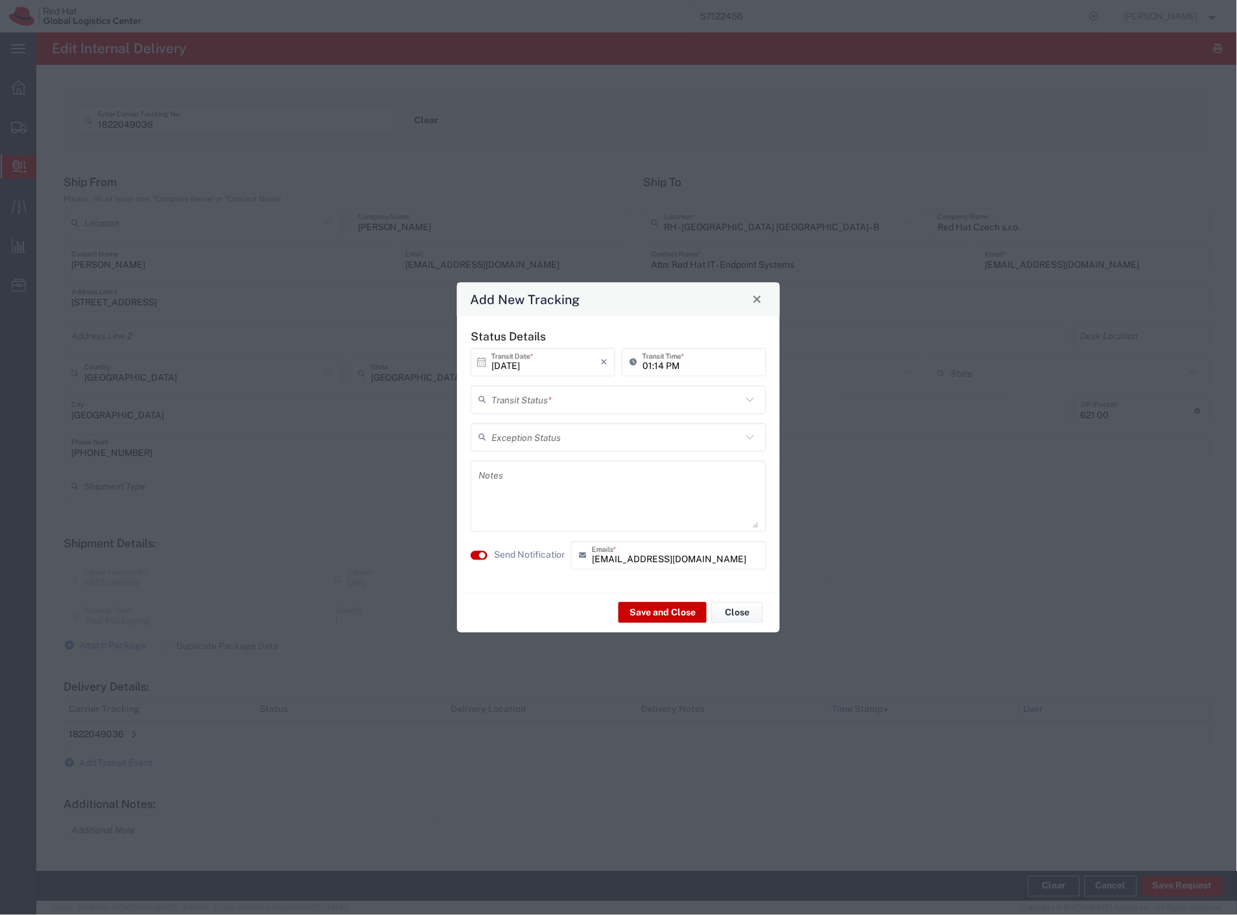
drag, startPoint x: 567, startPoint y: 407, endPoint x: 558, endPoint y: 429, distance: 23.8
click at [565, 407] on input "text" at bounding box center [616, 399] width 250 height 23
click at [540, 484] on span "Shipment On-Hold" at bounding box center [619, 492] width 293 height 20
type input "Shipment On-Hold"
click at [538, 552] on label "Send Notification" at bounding box center [530, 556] width 73 height 14
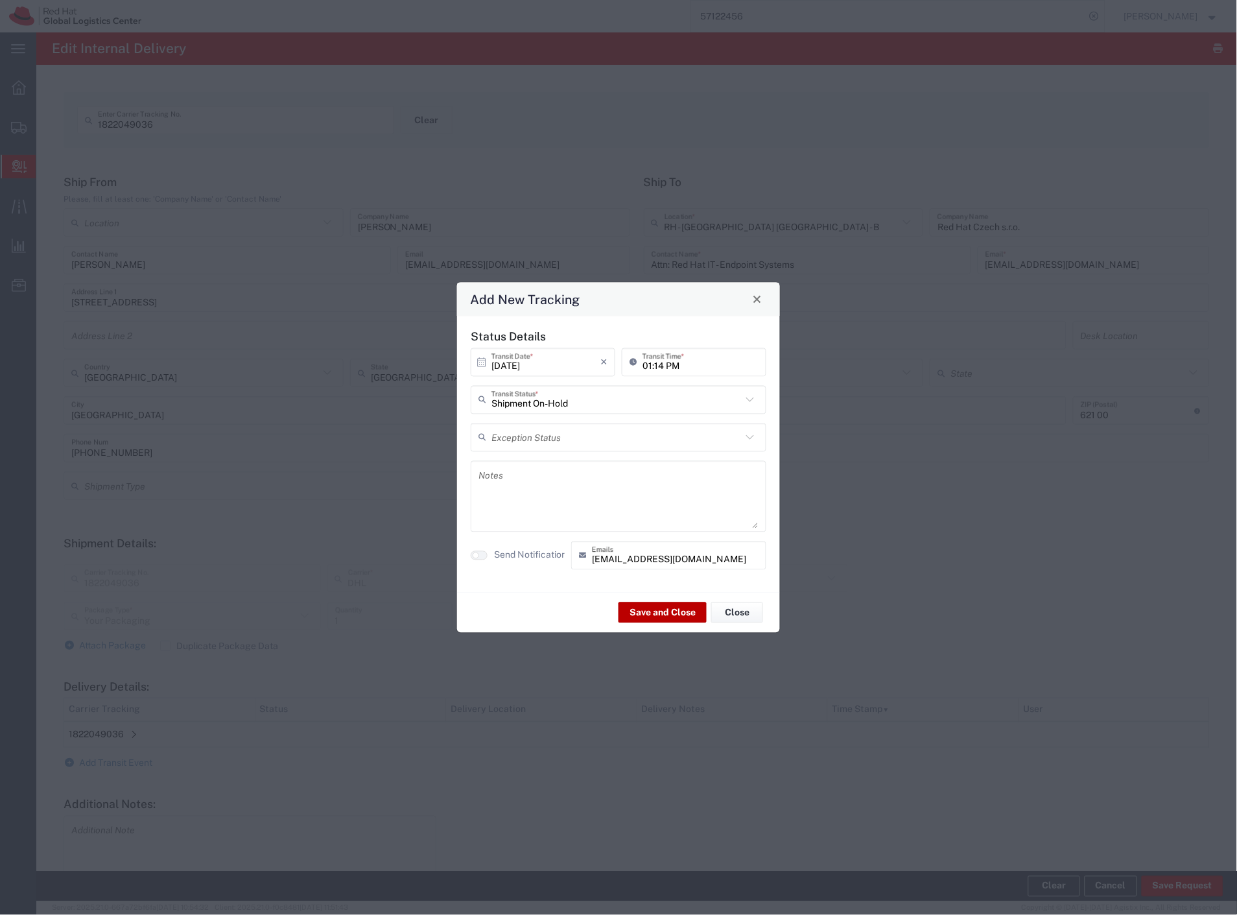
click at [638, 606] on button "Save and Close" at bounding box center [663, 612] width 88 height 21
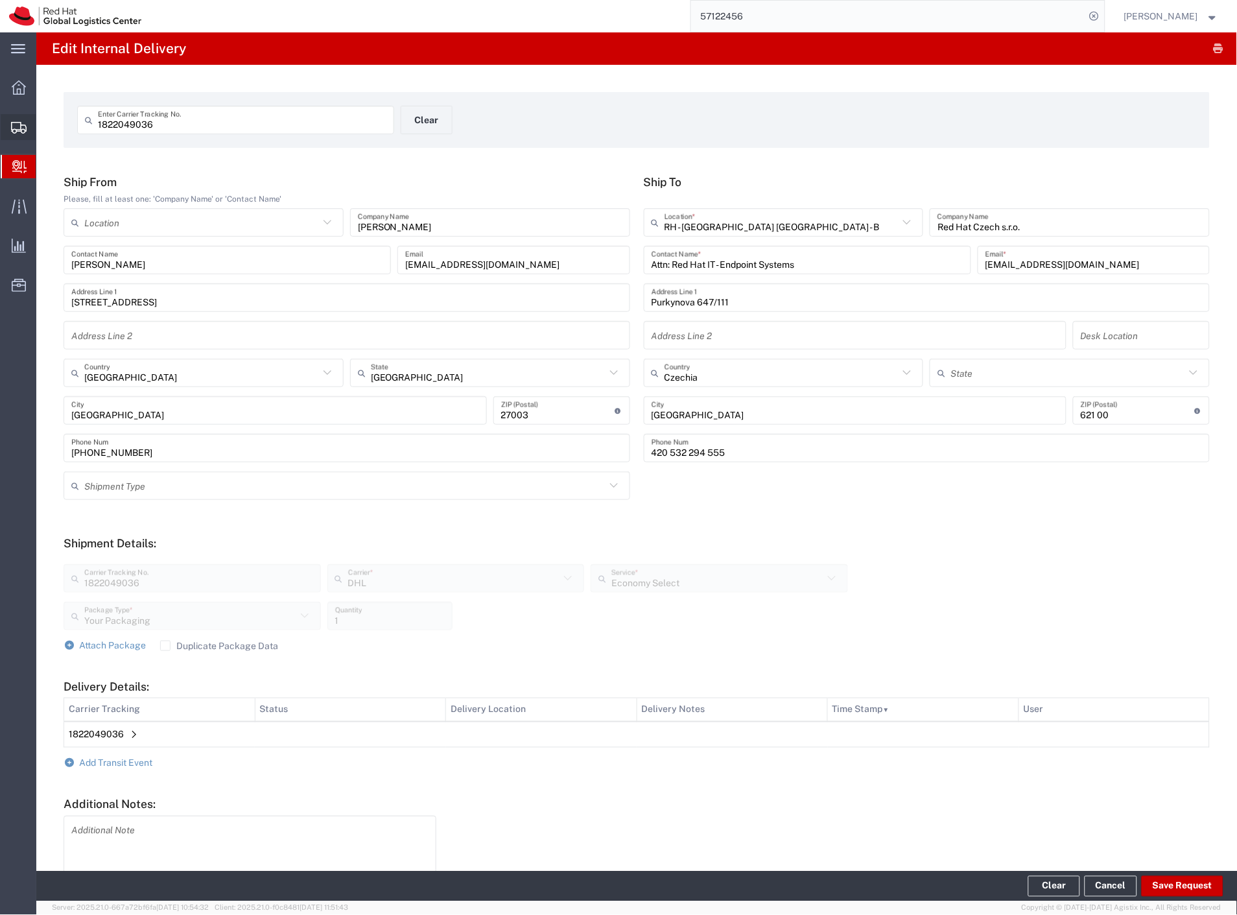
click at [0, 0] on span "Shipment Manager" at bounding box center [0, 0] width 0 height 0
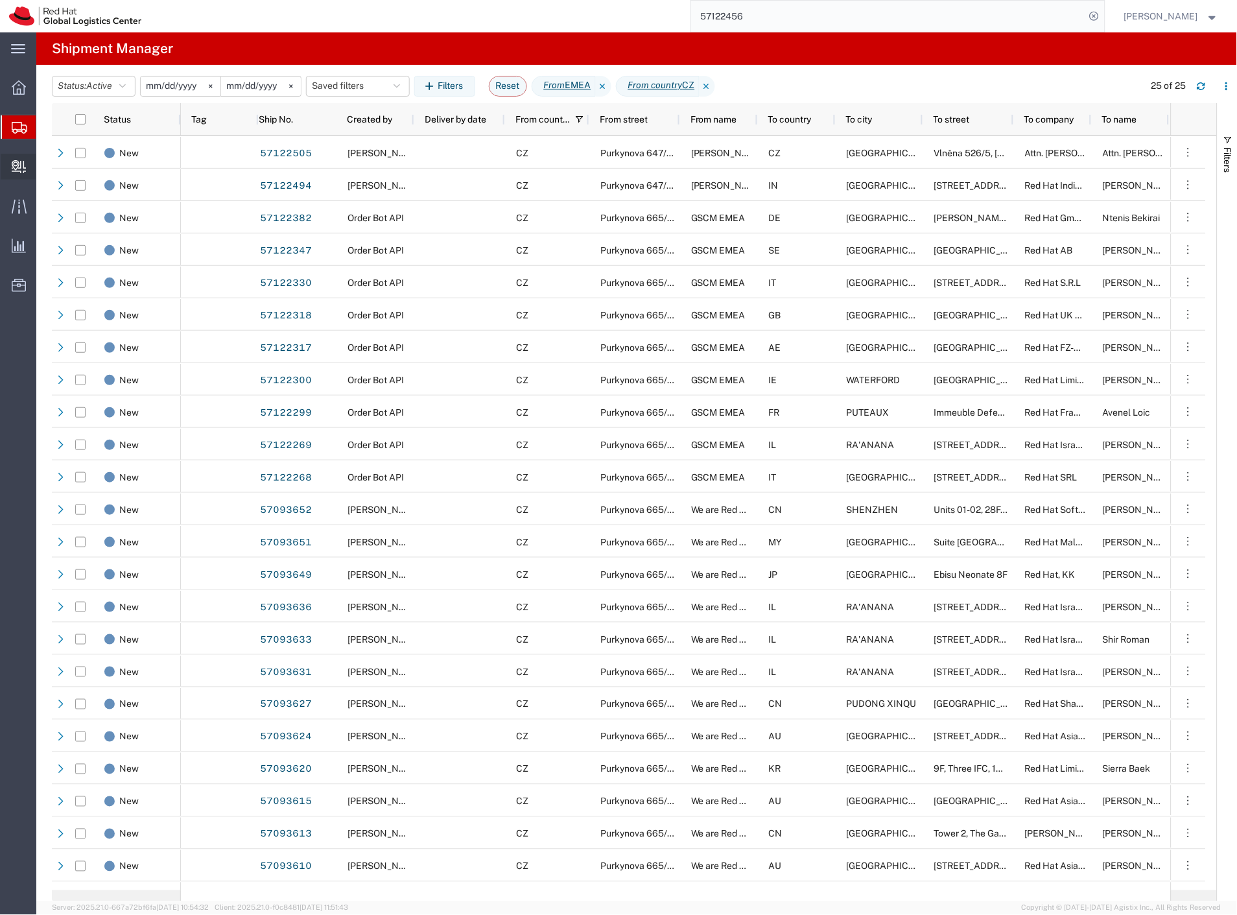
drag, startPoint x: 61, startPoint y: 186, endPoint x: 70, endPoint y: 174, distance: 15.3
click at [0, 0] on span "Create Delivery" at bounding box center [0, 0] width 0 height 0
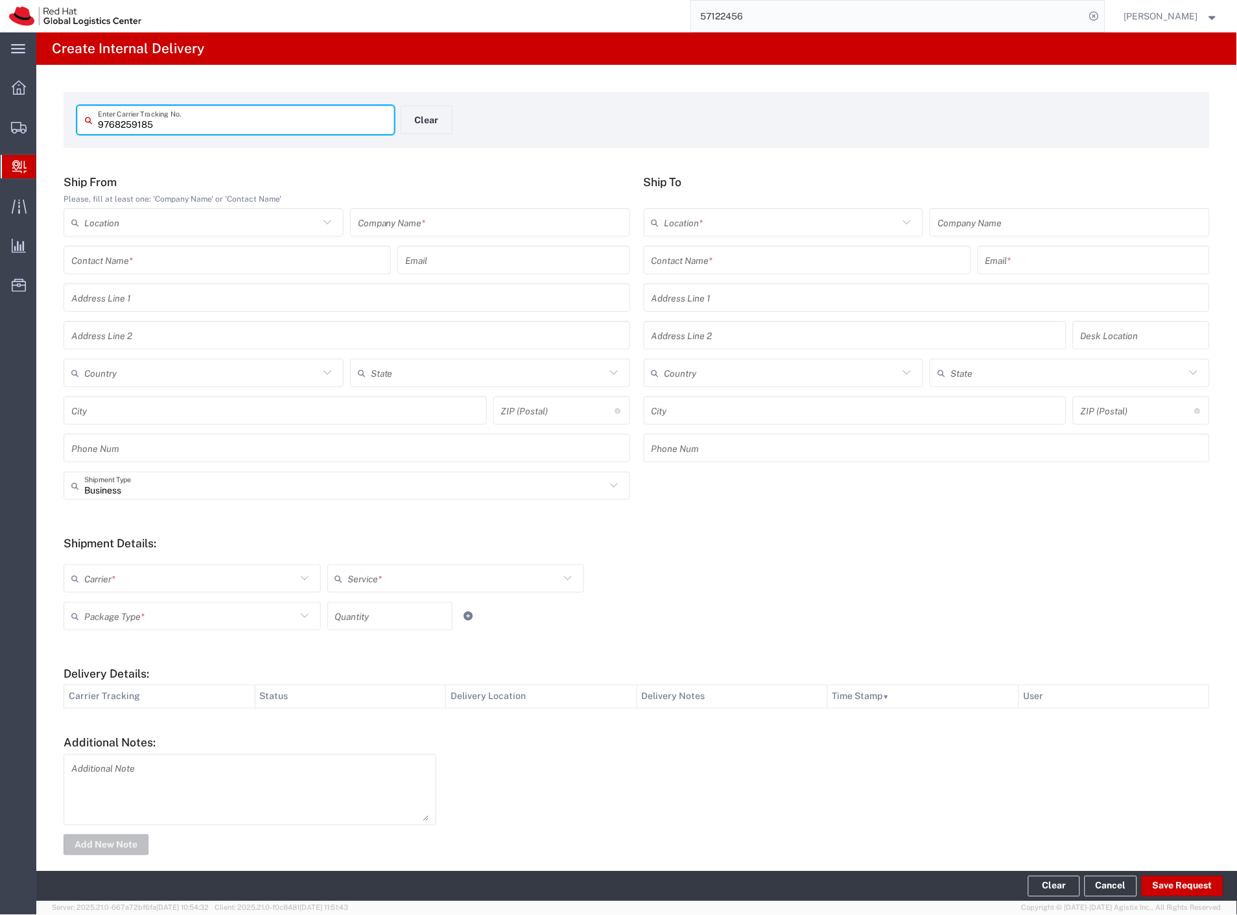
type input "9768259185"
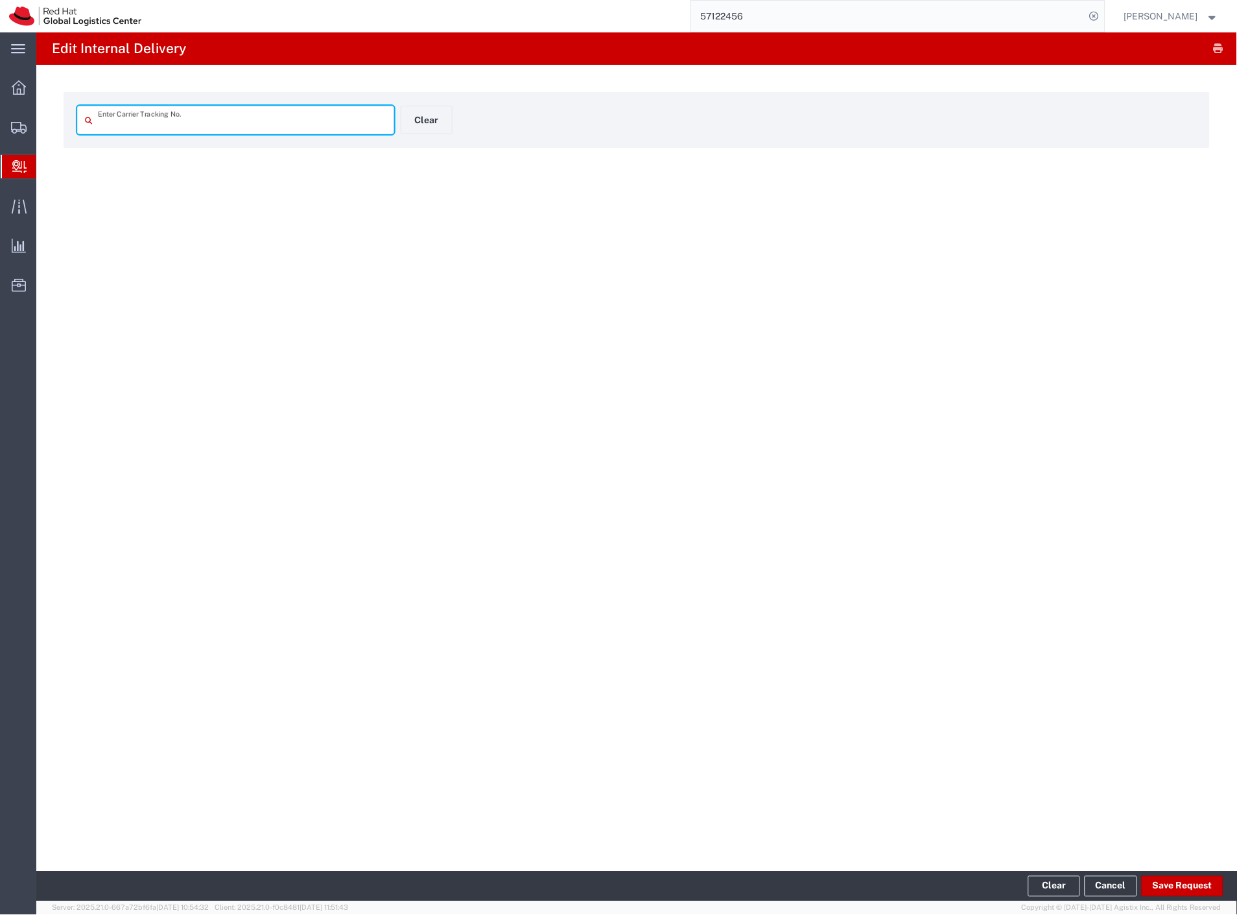
type input "9768259185"
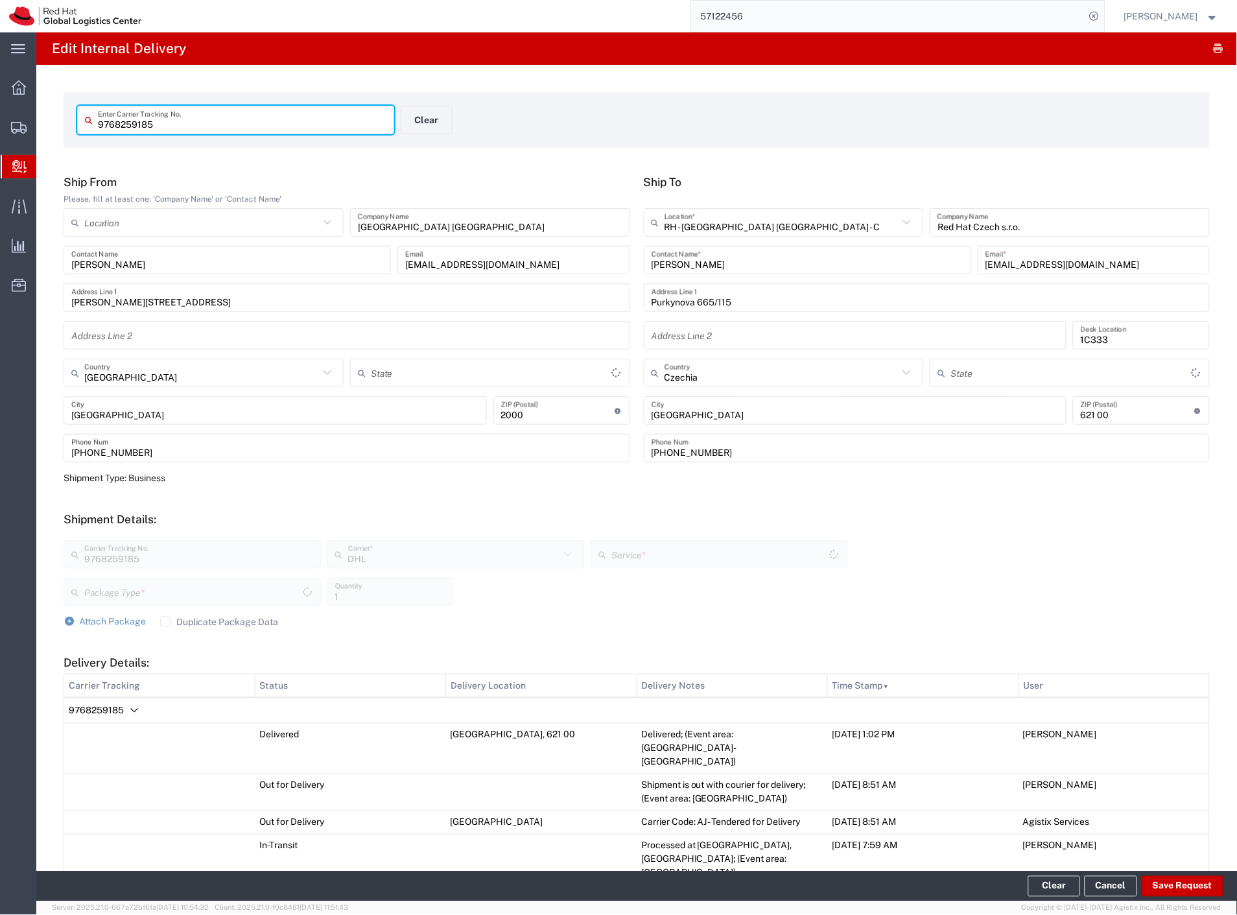
type input "Your Packaging"
type input "Economy Select"
click at [1188, 893] on button "Save Request" at bounding box center [1183, 886] width 82 height 21
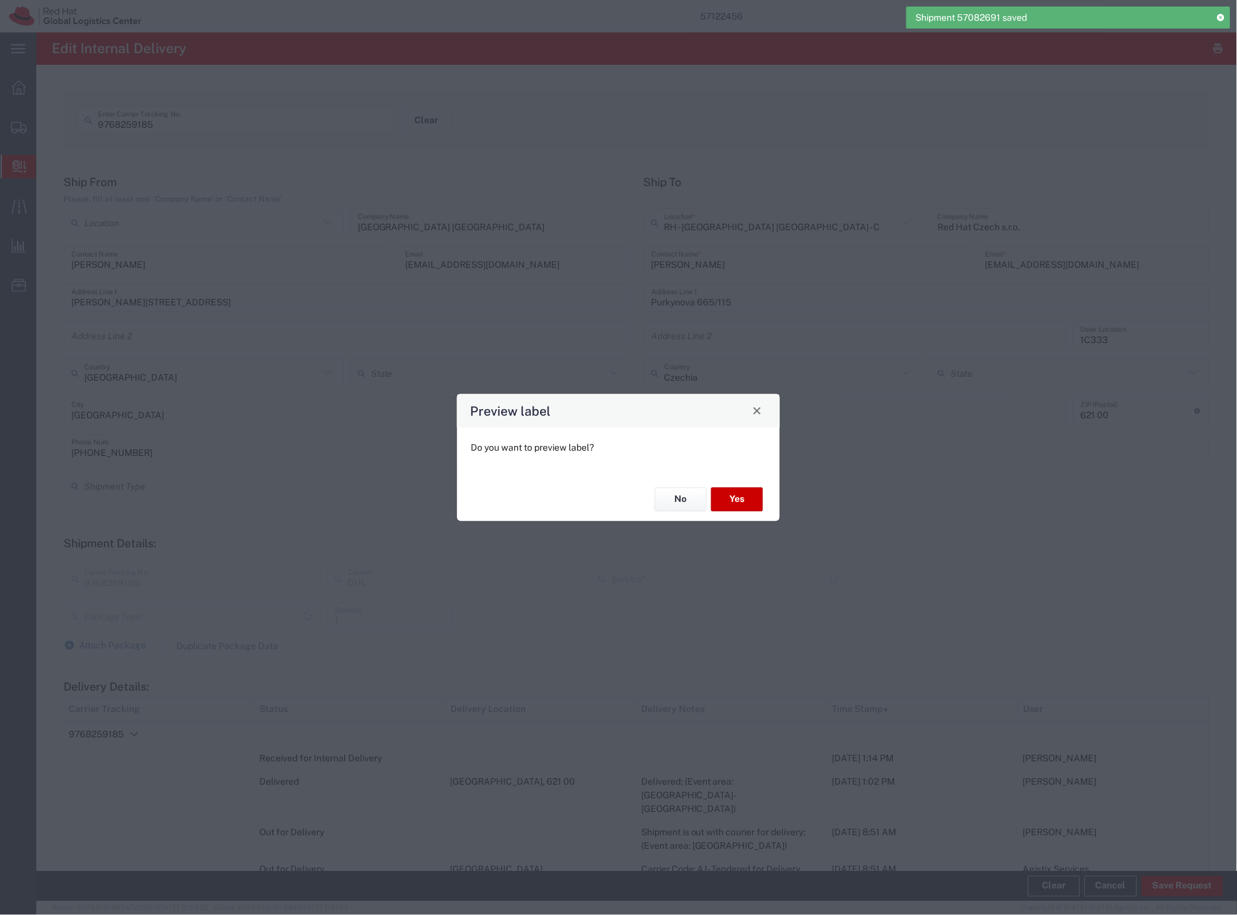
type input "Your Packaging"
type input "Economy Select"
click at [749, 502] on button "Yes" at bounding box center [737, 500] width 52 height 24
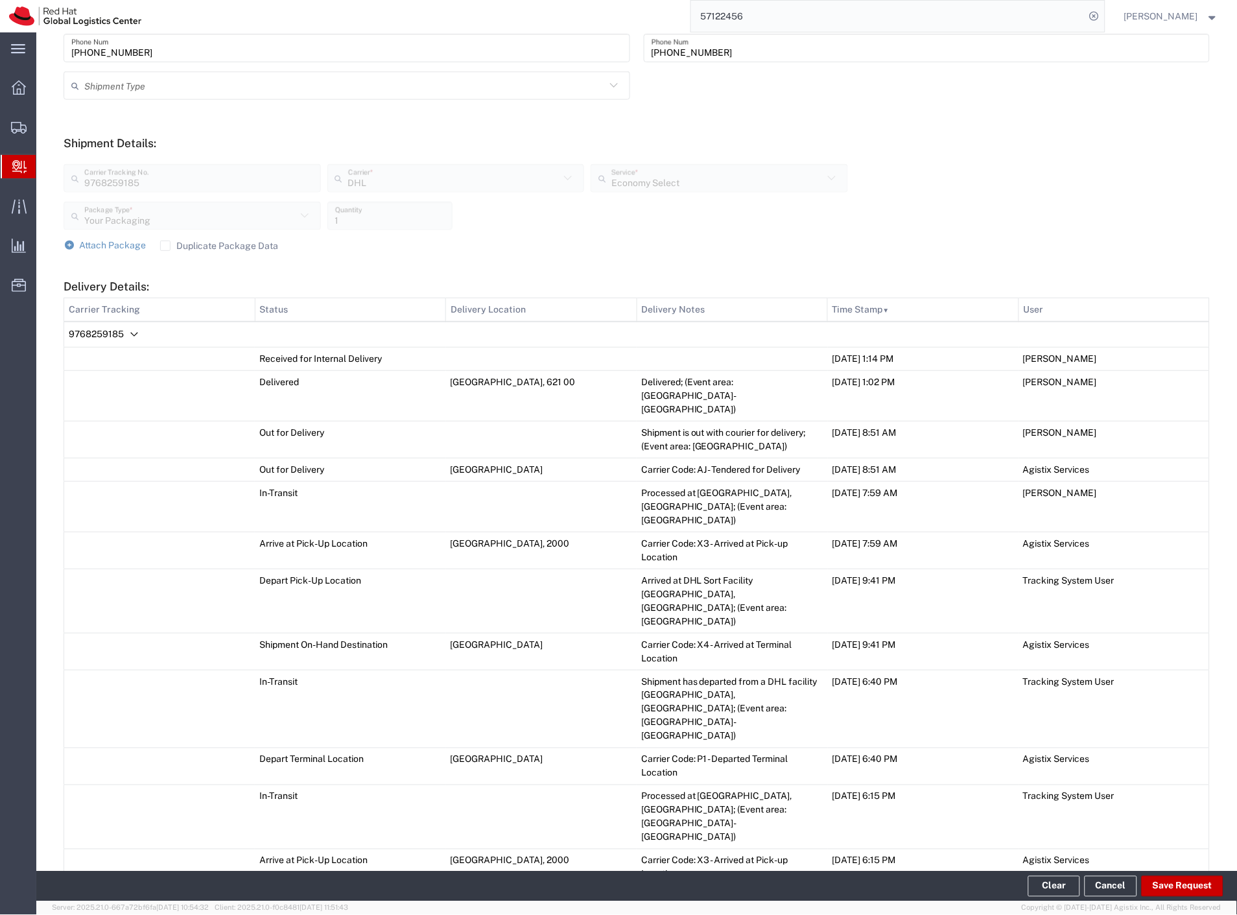
scroll to position [504, 0]
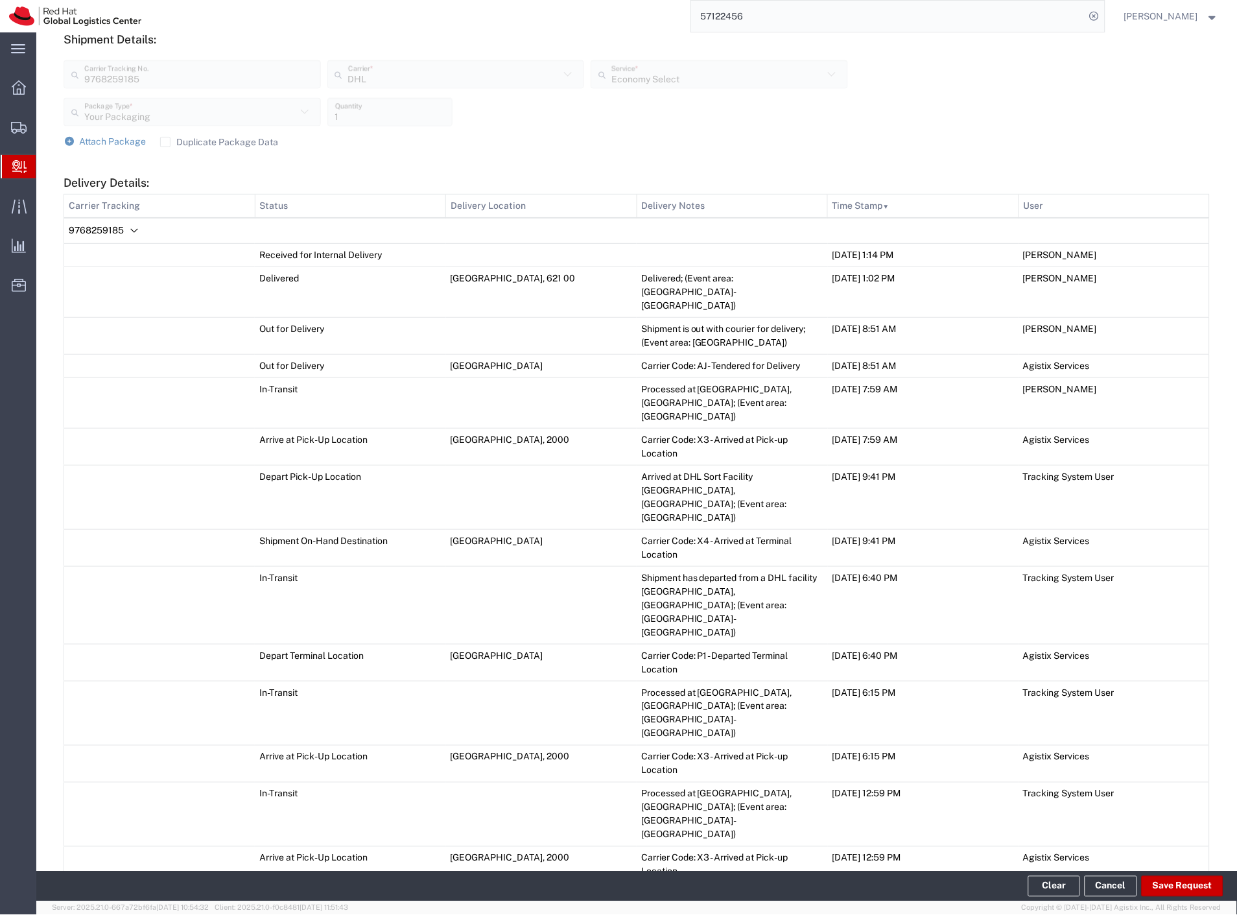
click at [130, 232] on icon "Delivery Details:" at bounding box center [134, 231] width 16 height 16
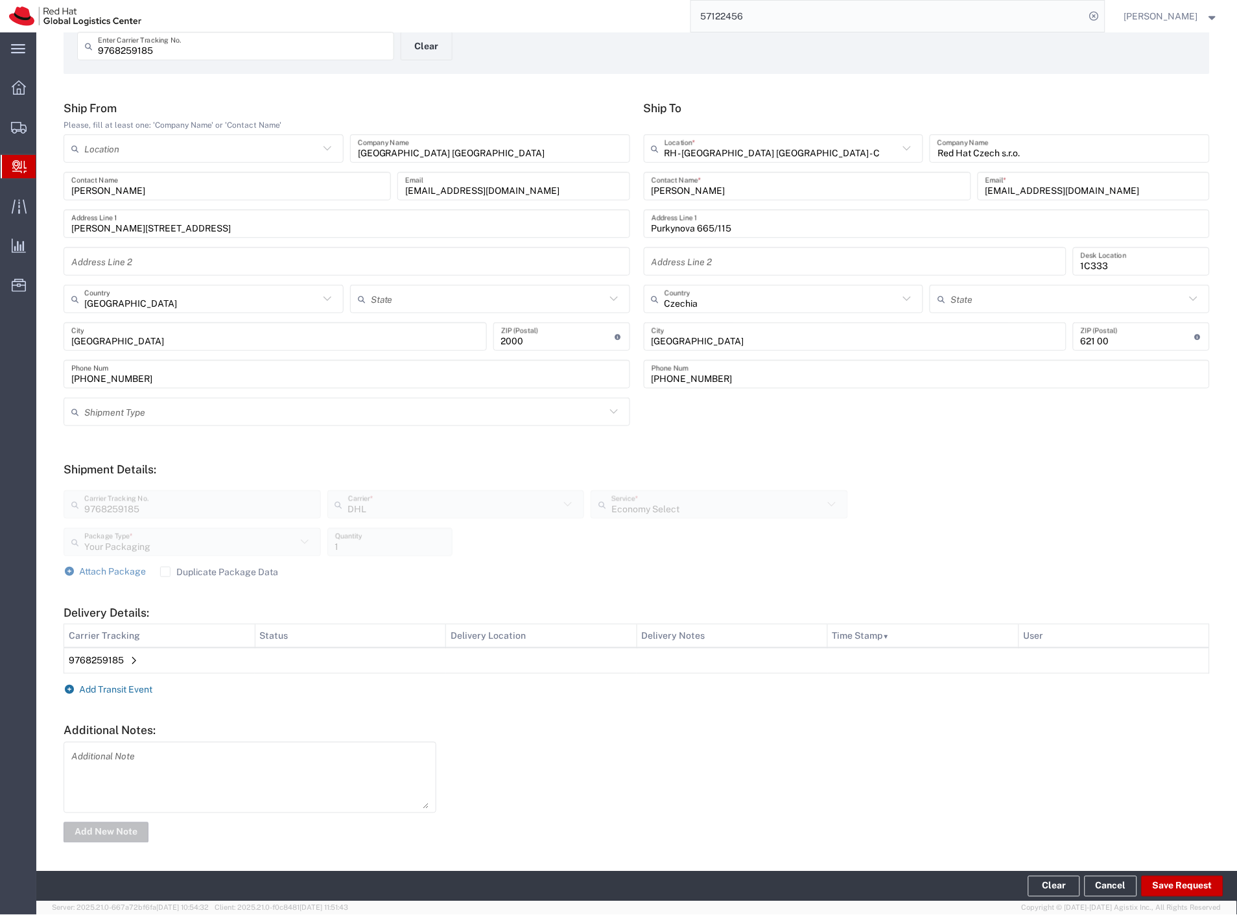
click at [124, 692] on span "Add Transit Event" at bounding box center [116, 689] width 73 height 10
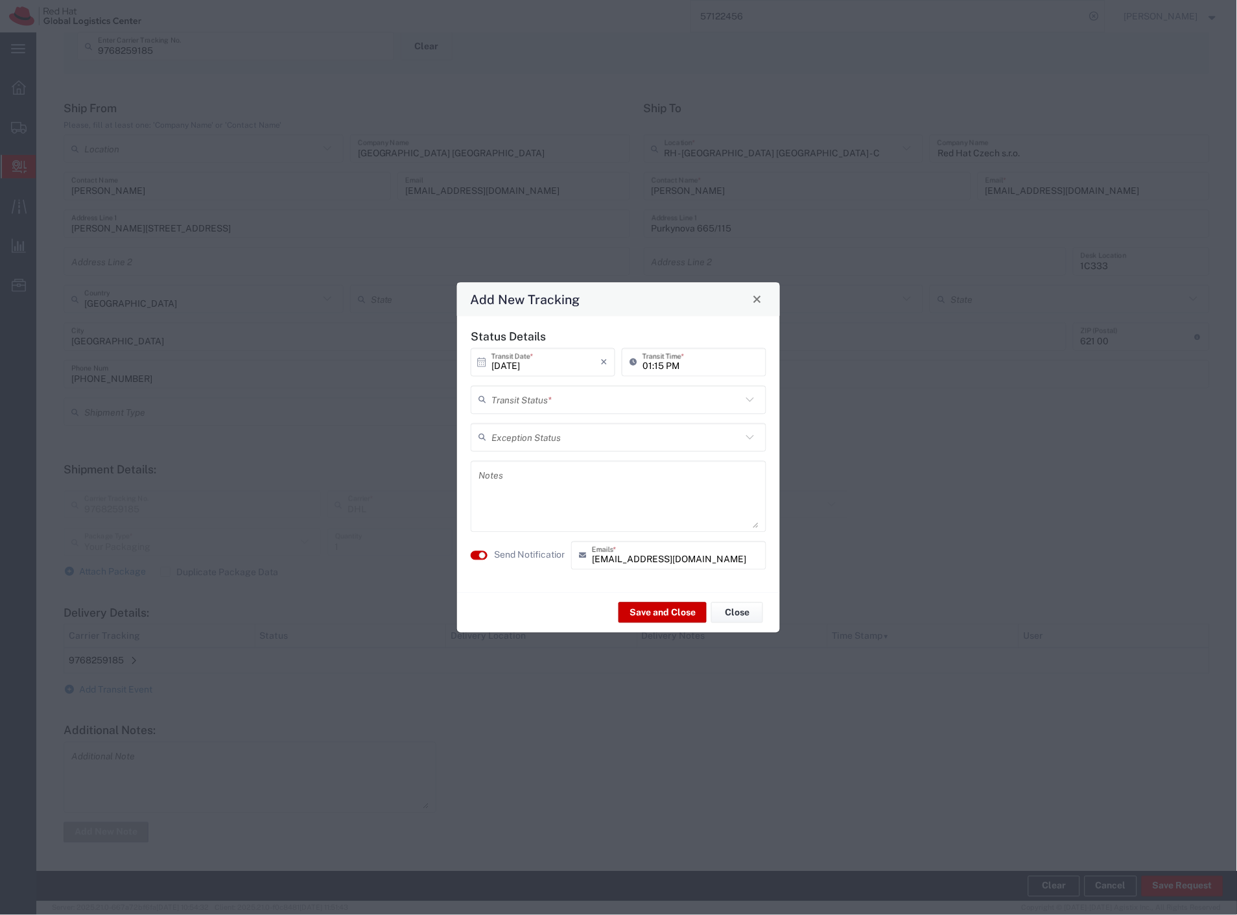
click at [510, 393] on input "text" at bounding box center [616, 399] width 250 height 23
drag, startPoint x: 521, startPoint y: 425, endPoint x: 526, endPoint y: 469, distance: 44.3
click at [523, 434] on span "Delivery Confirmation" at bounding box center [619, 428] width 293 height 20
type input "Delivery Confirmation"
click at [530, 484] on textarea at bounding box center [618, 496] width 280 height 64
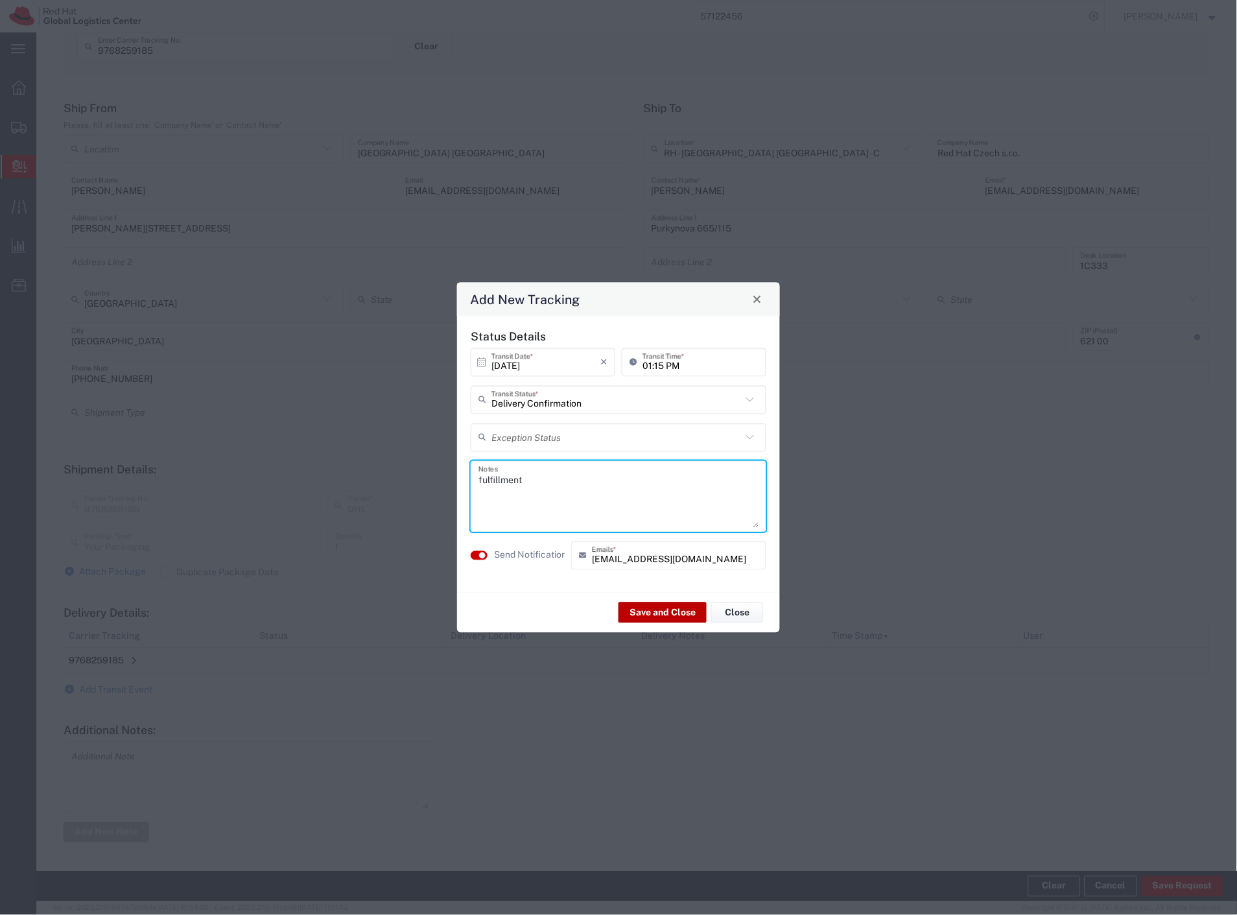
type textarea "fulfillment"
click at [670, 621] on button "Save and Close" at bounding box center [663, 612] width 88 height 21
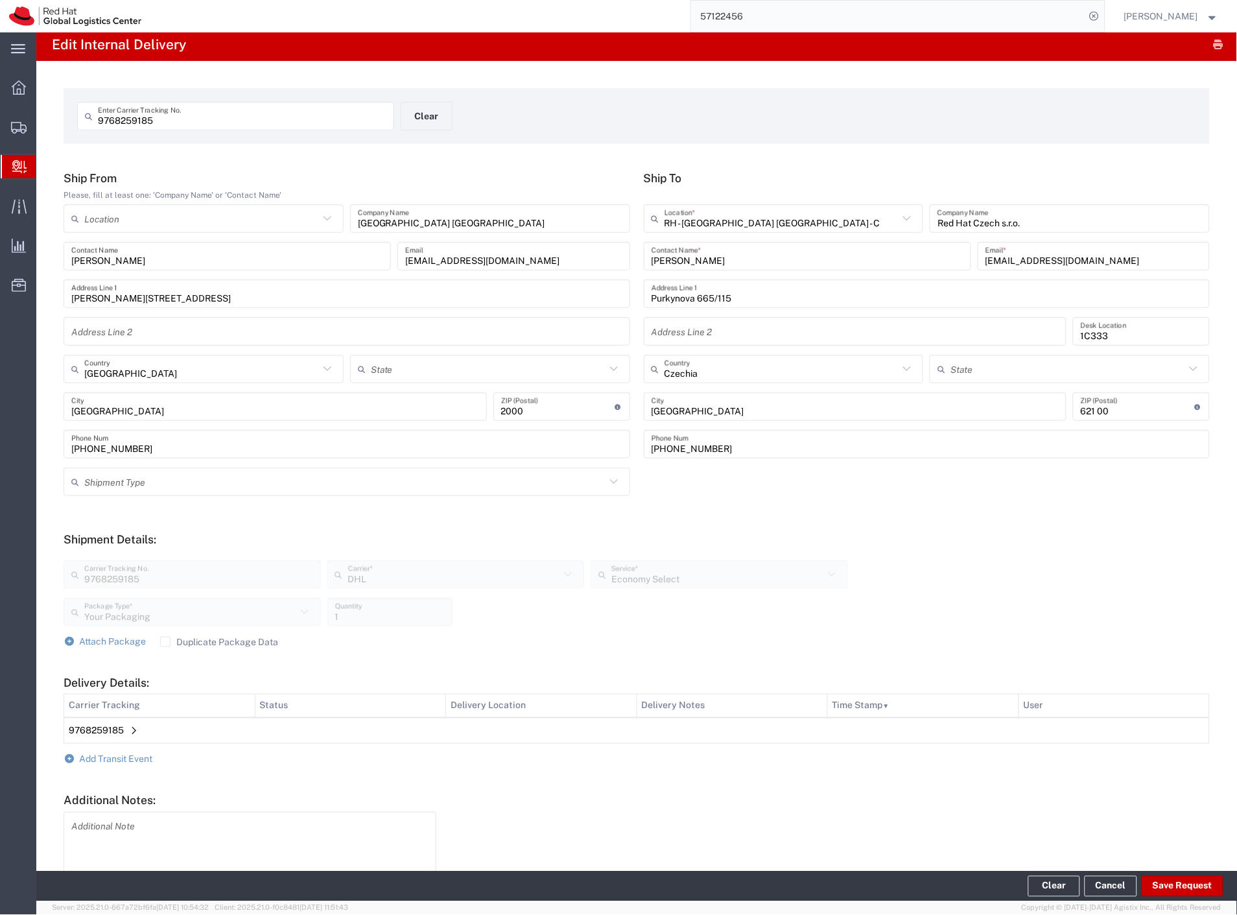
scroll to position [0, 0]
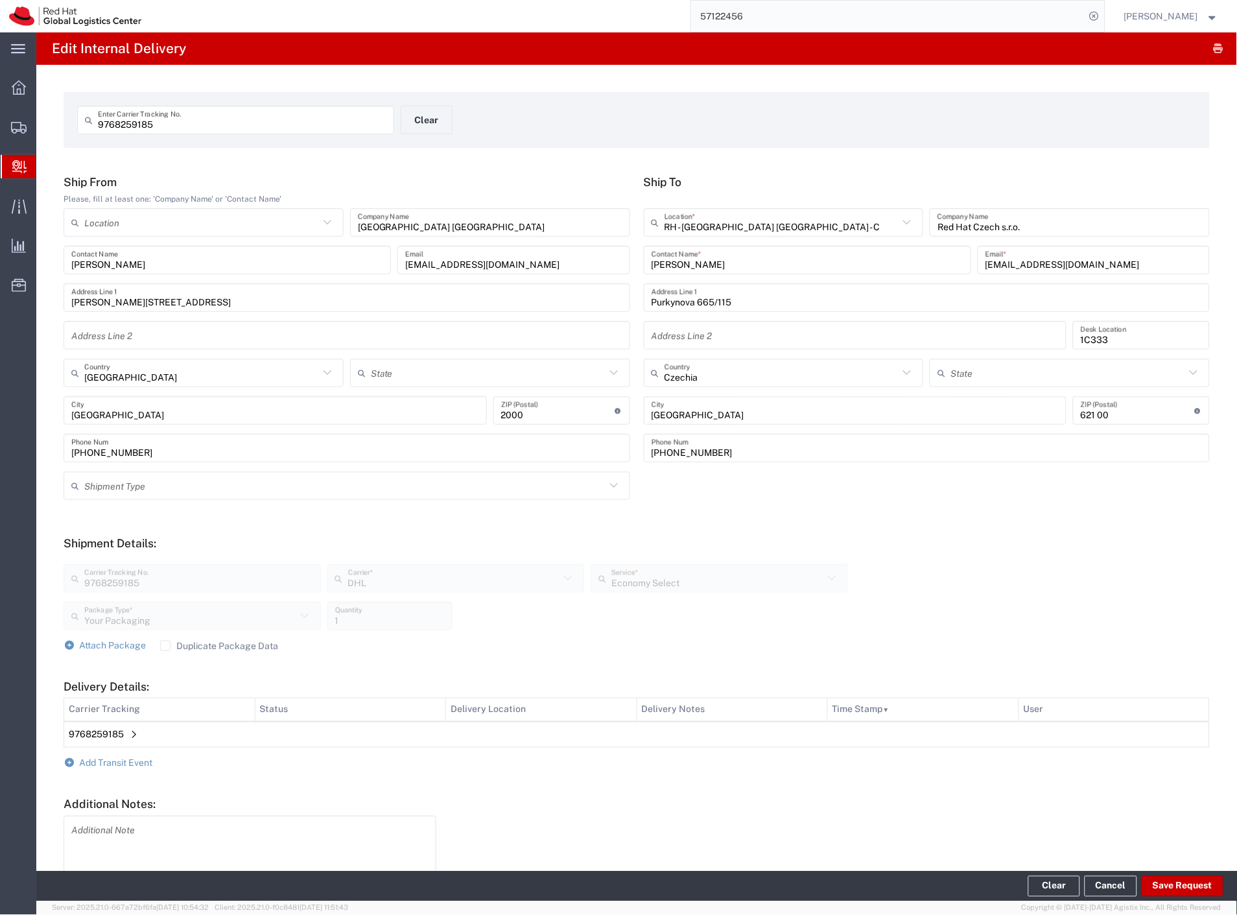
click at [986, 16] on input "57122456" at bounding box center [888, 16] width 394 height 31
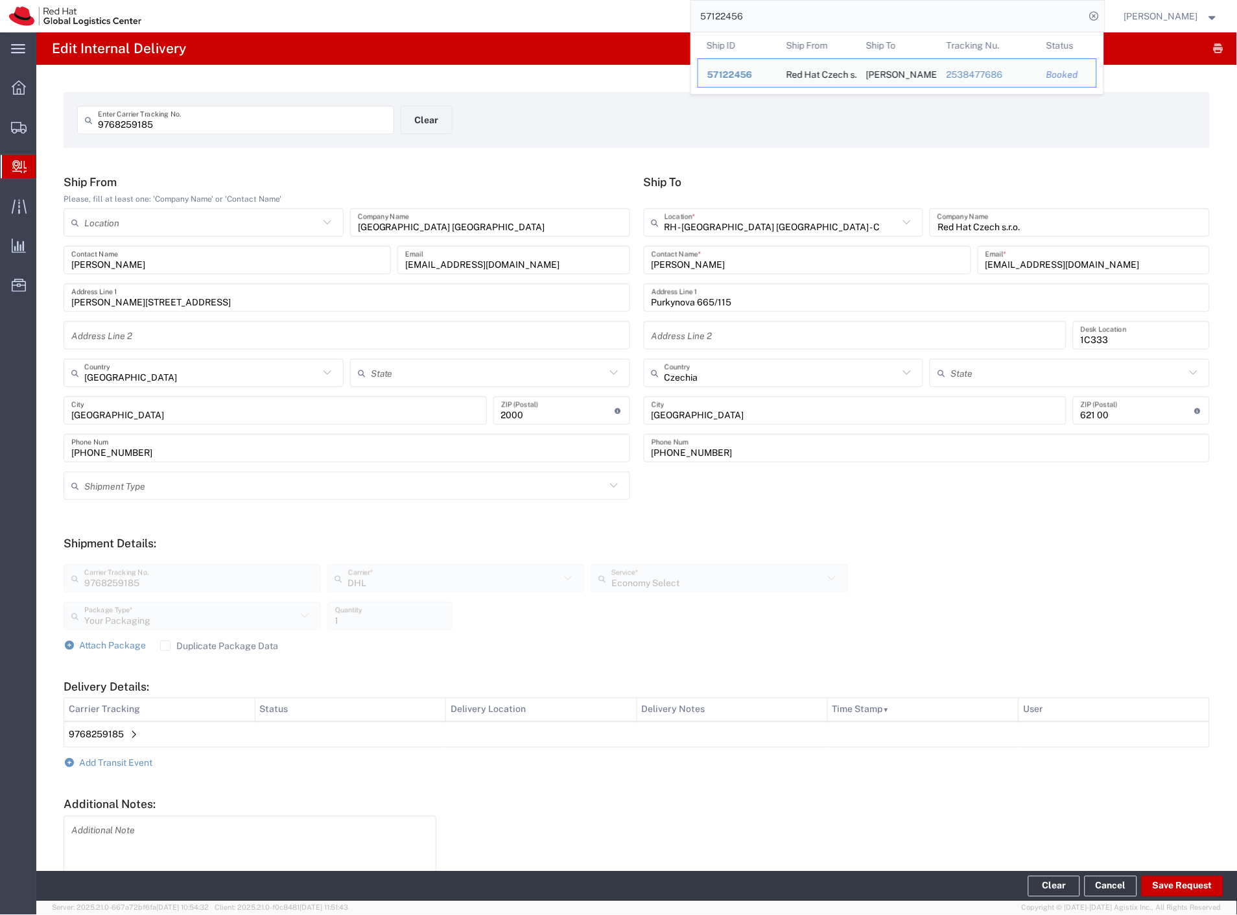
paste input "95"
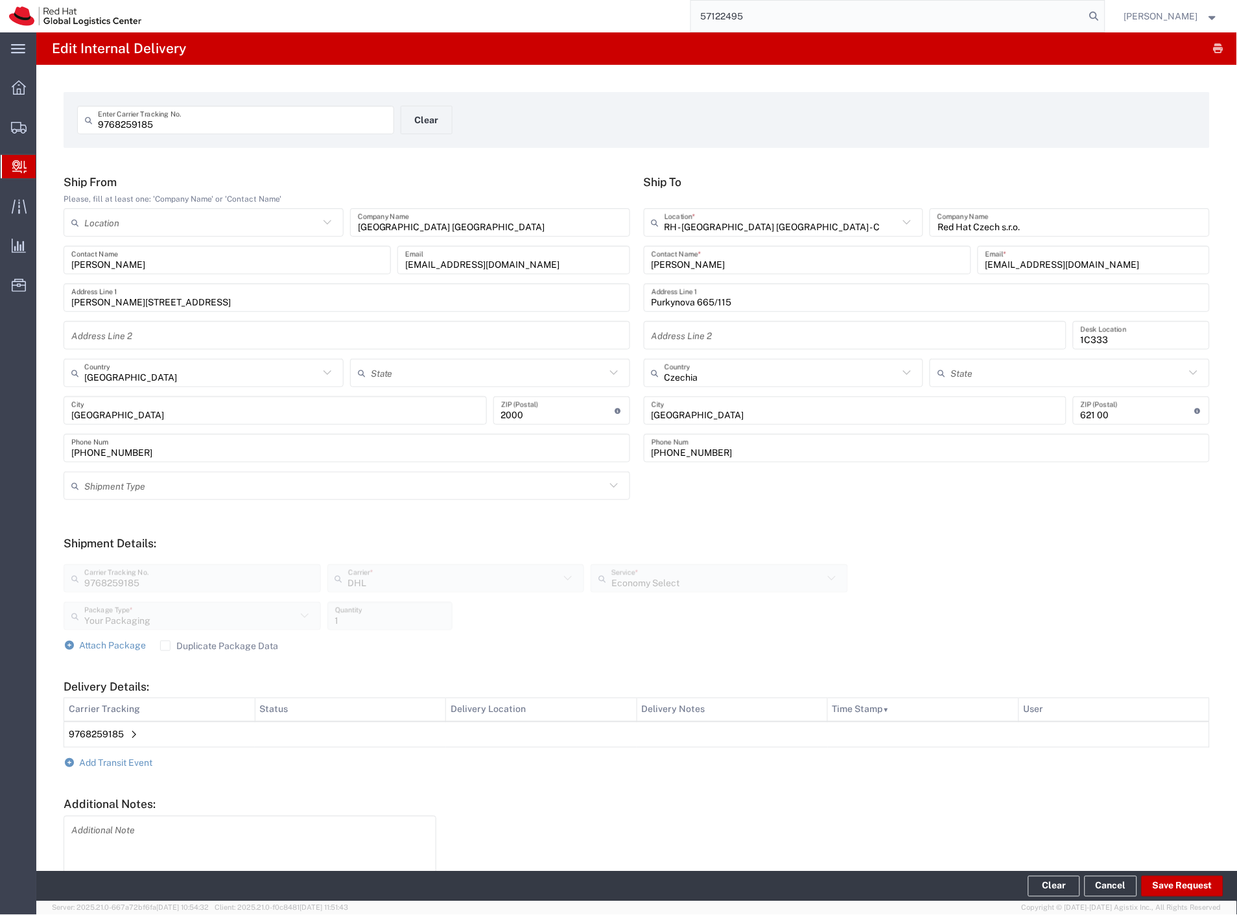
type input "57122495"
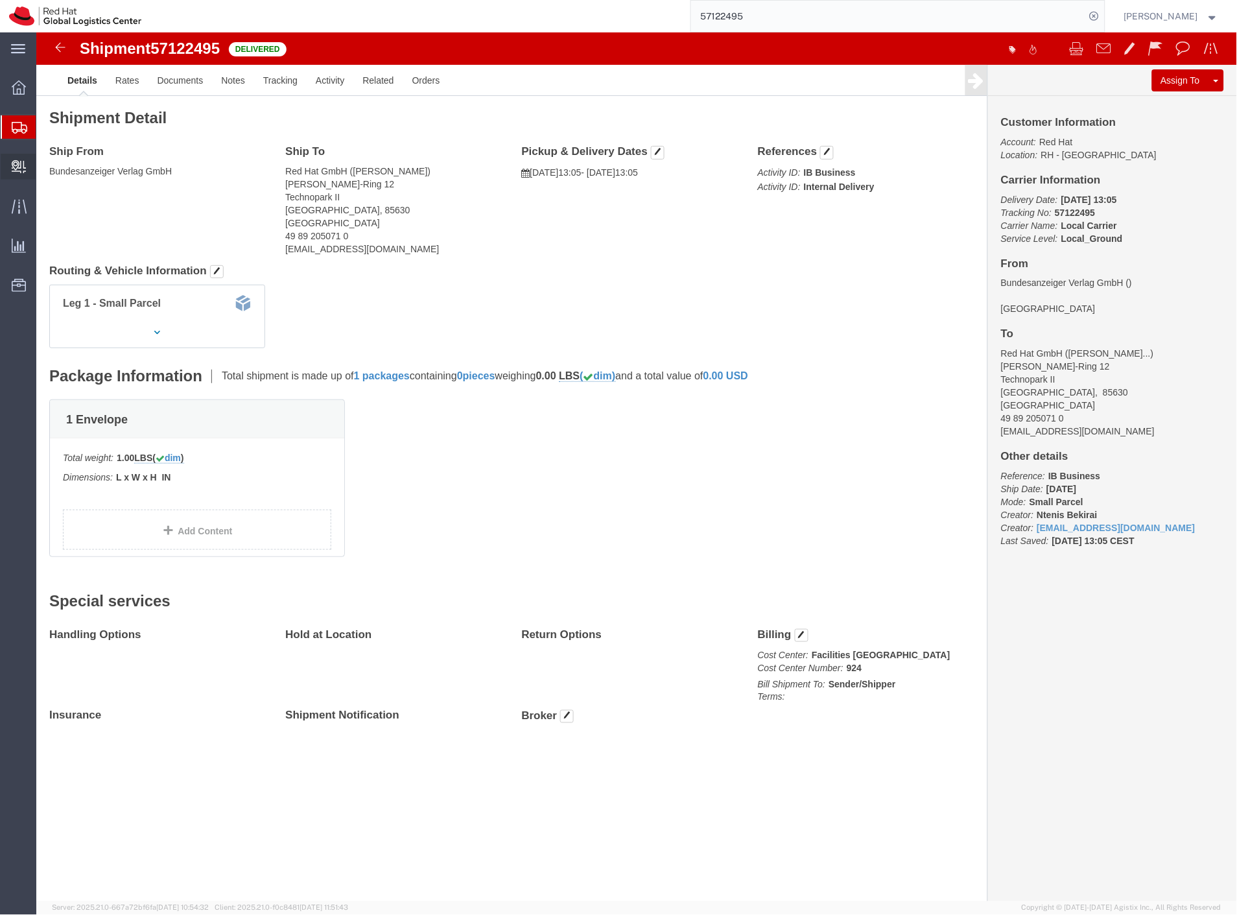
click at [0, 0] on span "Create Delivery" at bounding box center [0, 0] width 0 height 0
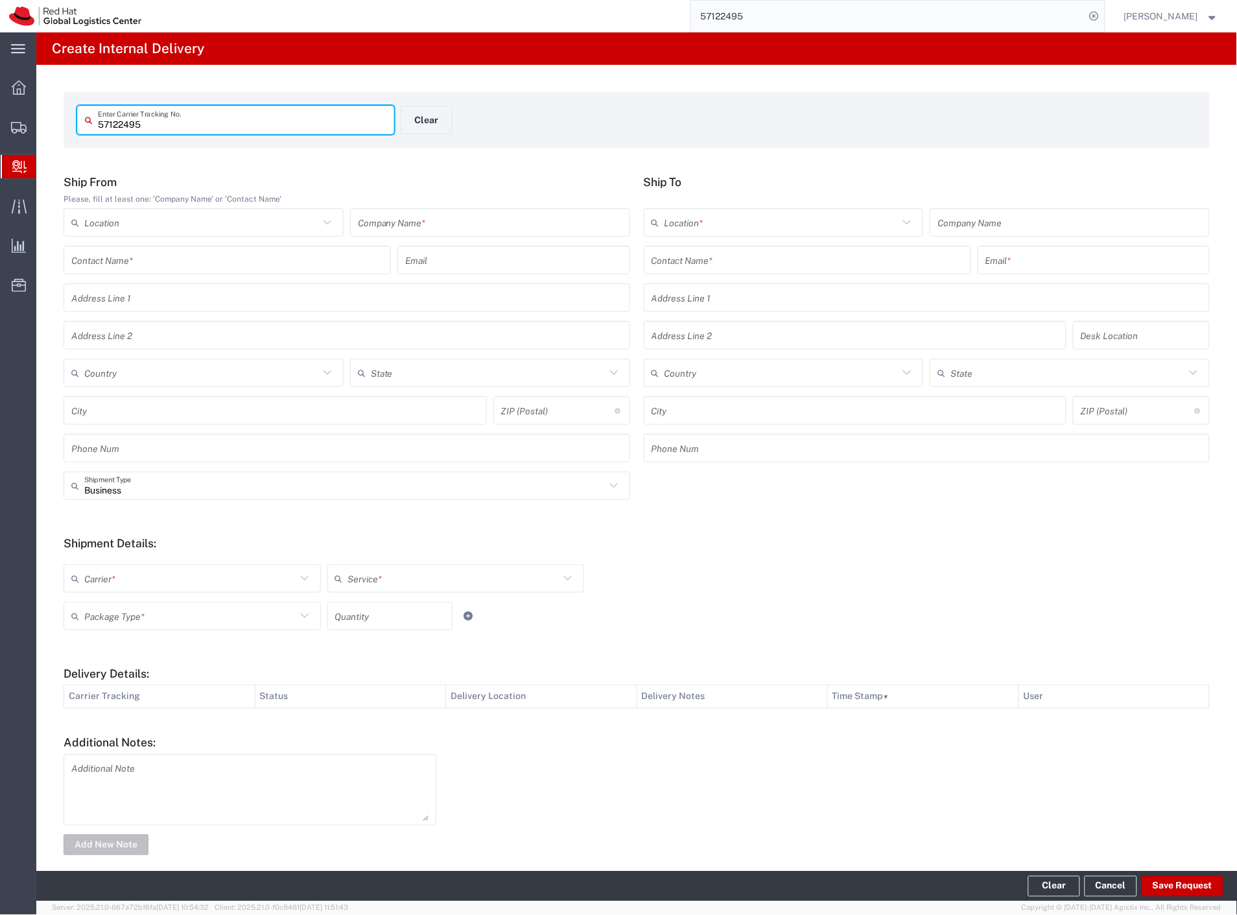
type input "57122495"
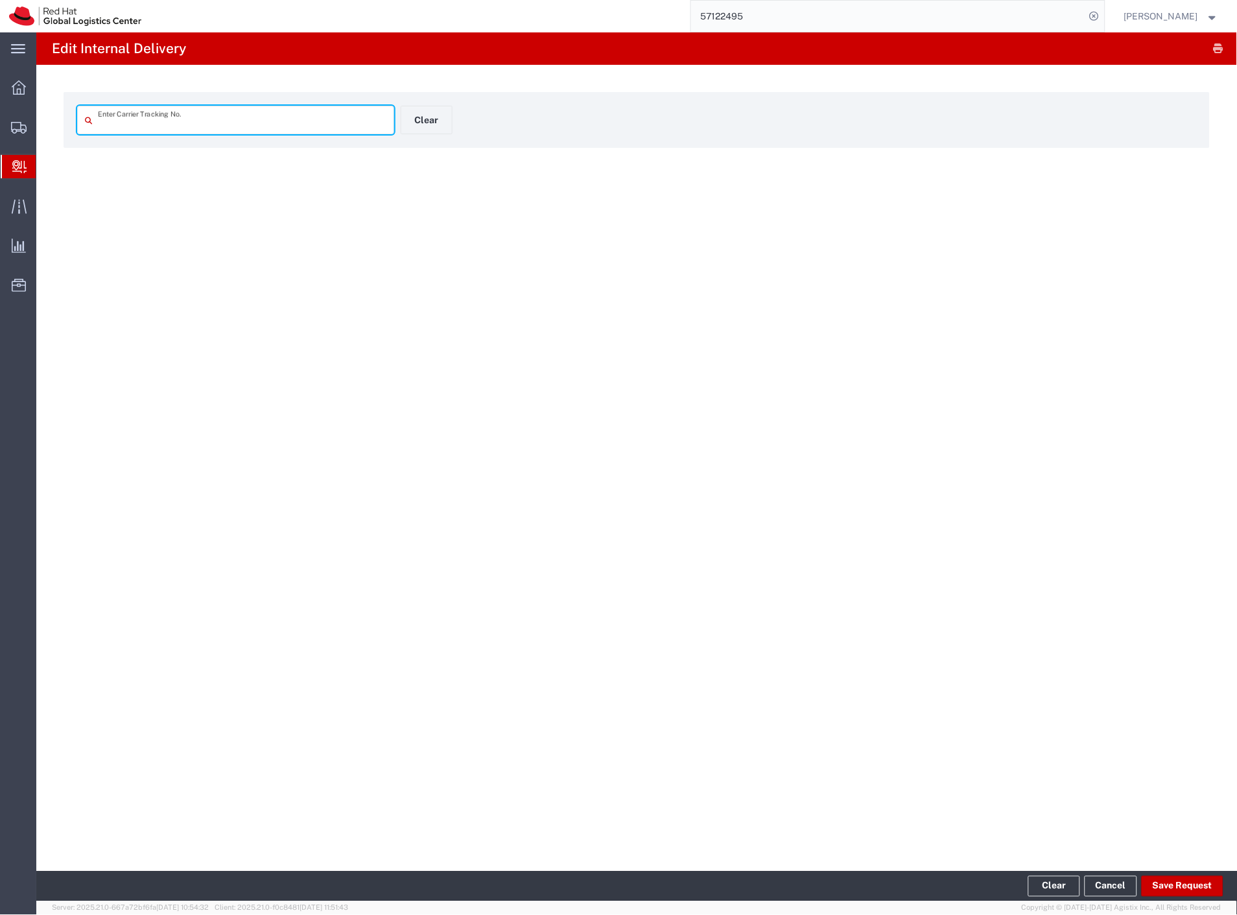
type input "57122495"
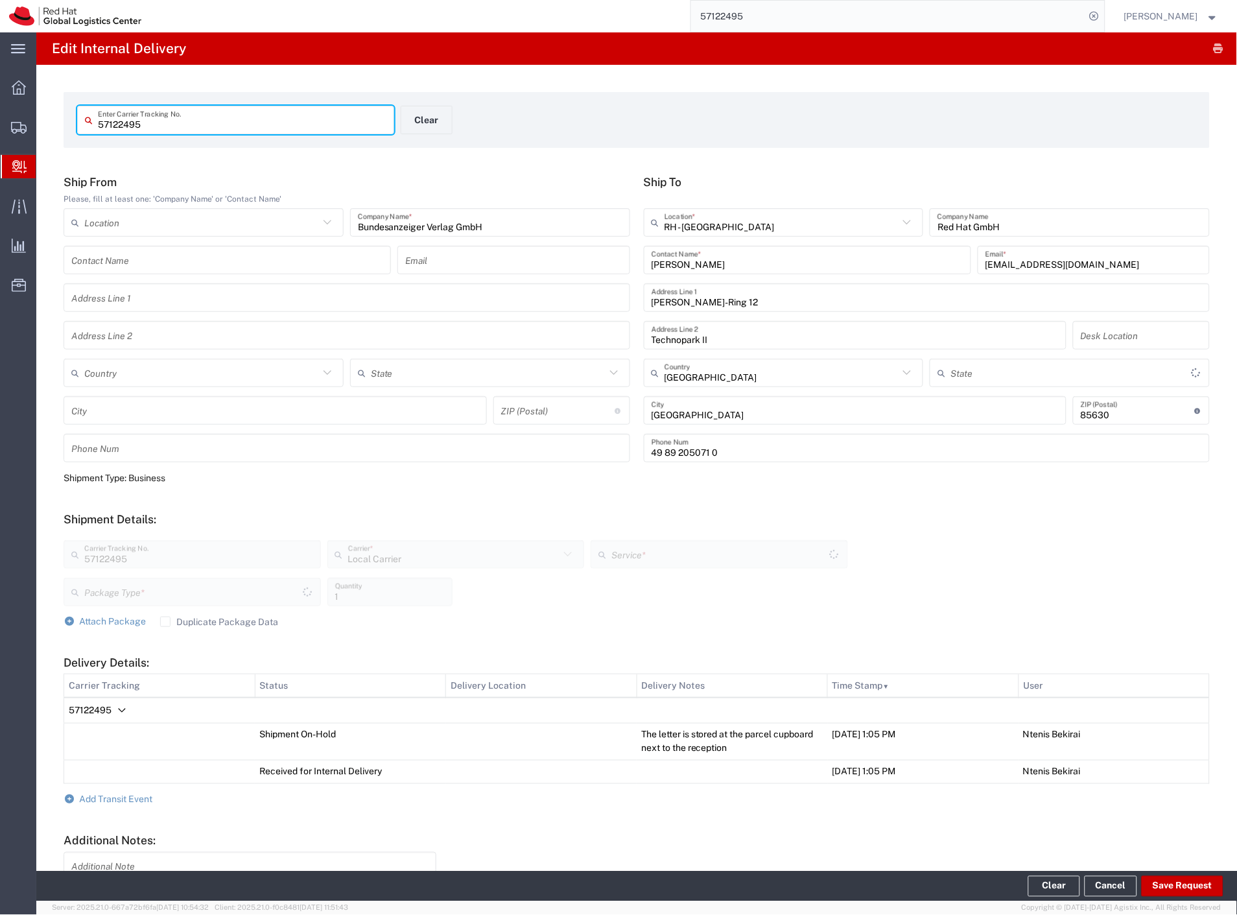
type input "Envelope"
type input "Local_Ground"
click at [432, 115] on button "Clear" at bounding box center [427, 120] width 52 height 29
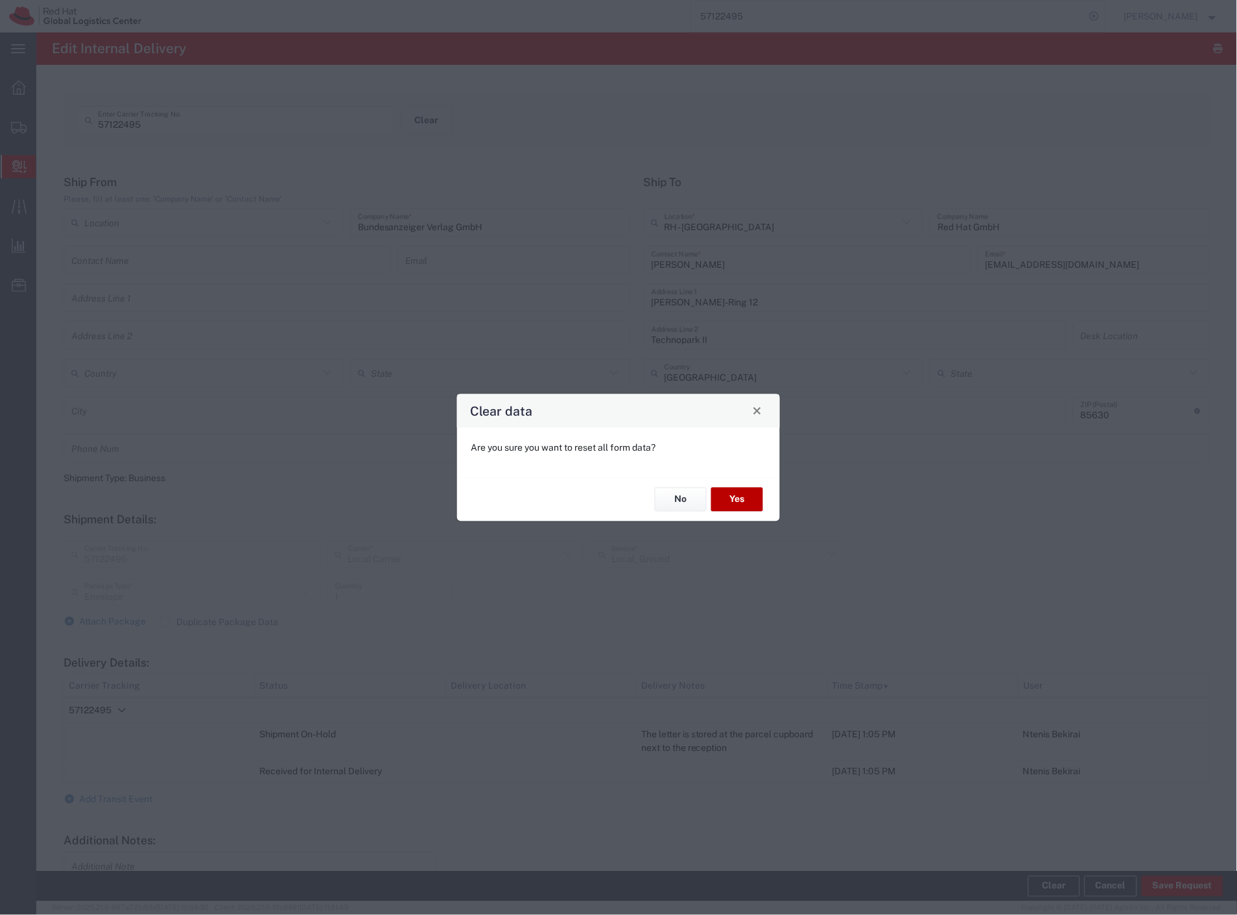
click at [759, 511] on button "Yes" at bounding box center [737, 500] width 52 height 24
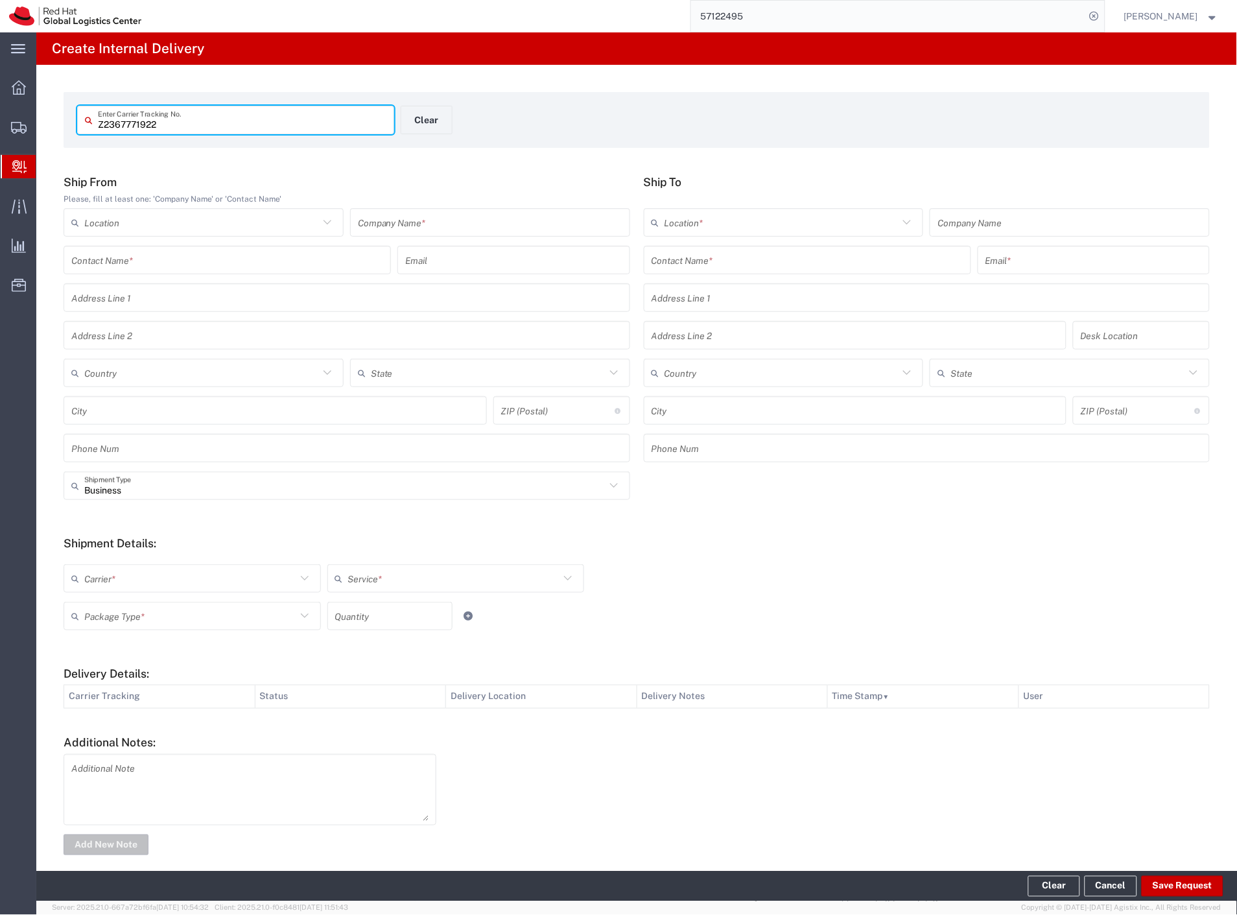
type input "Z2367771922"
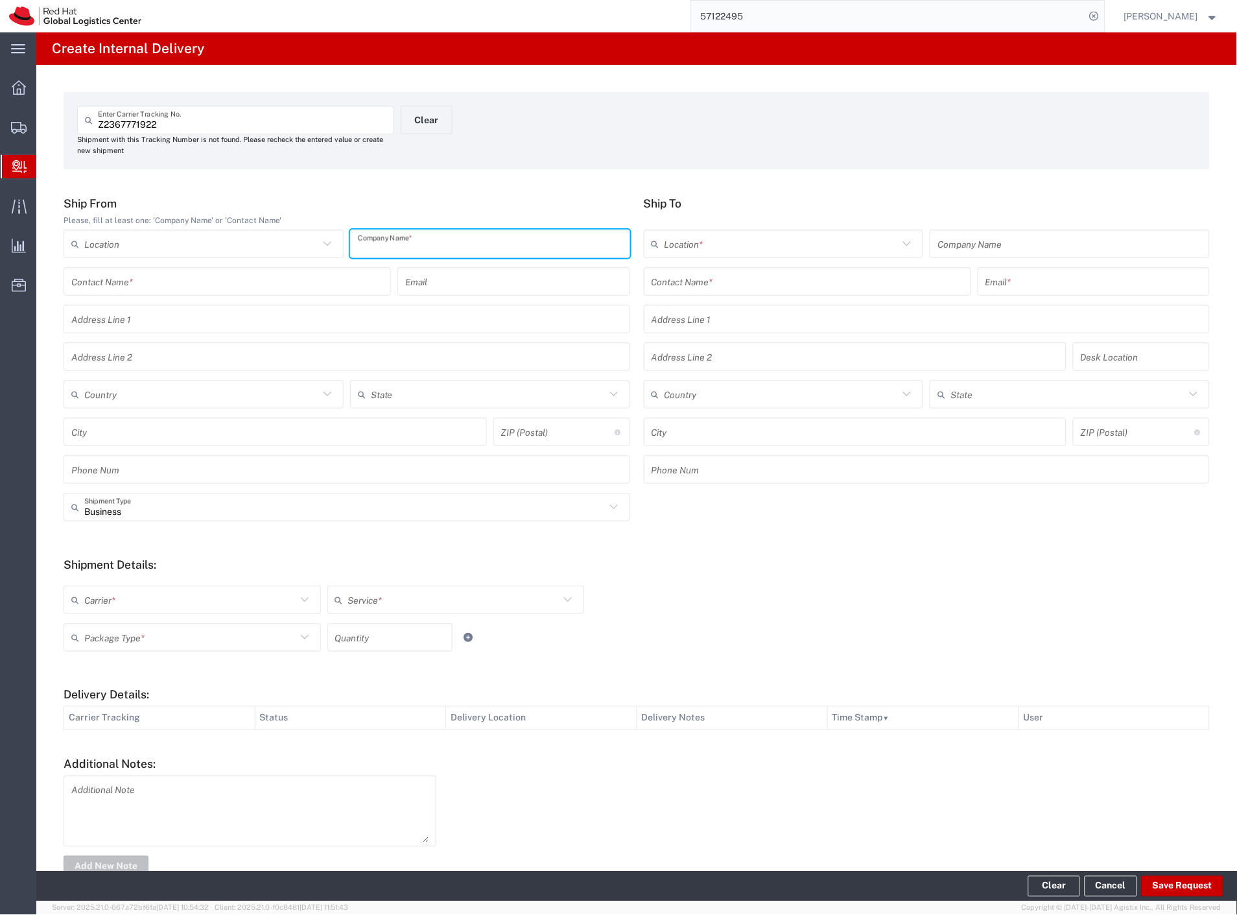
click at [469, 250] on input "text" at bounding box center [490, 244] width 265 height 23
type input "hebe"
click at [727, 266] on div "Location * RH - Amsterdam - MSO RH - Amsterdam Data Center RH - Ashburn Data Ce…" at bounding box center [927, 249] width 573 height 38
click at [718, 277] on input "text" at bounding box center [808, 281] width 312 height 23
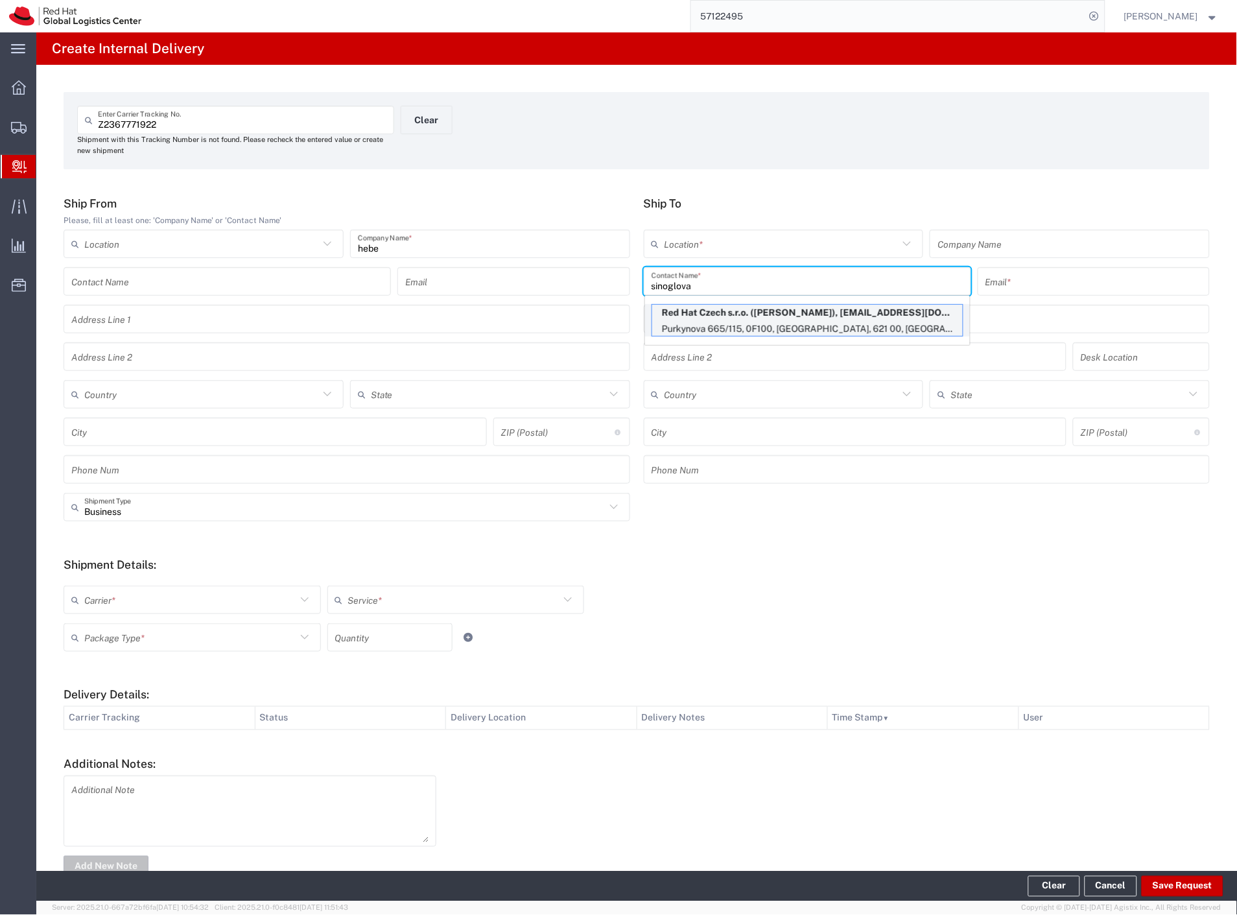
type input "sinoglova"
click at [731, 323] on p "Purkynova 665/115, 0F100, BRNO, 621 00, CZ" at bounding box center [807, 329] width 311 height 16
type input "RH - [GEOGRAPHIC_DATA] [GEOGRAPHIC_DATA] - C"
type input "Red Hat Czech s.r.o."
type input "Adela Sinoglova"
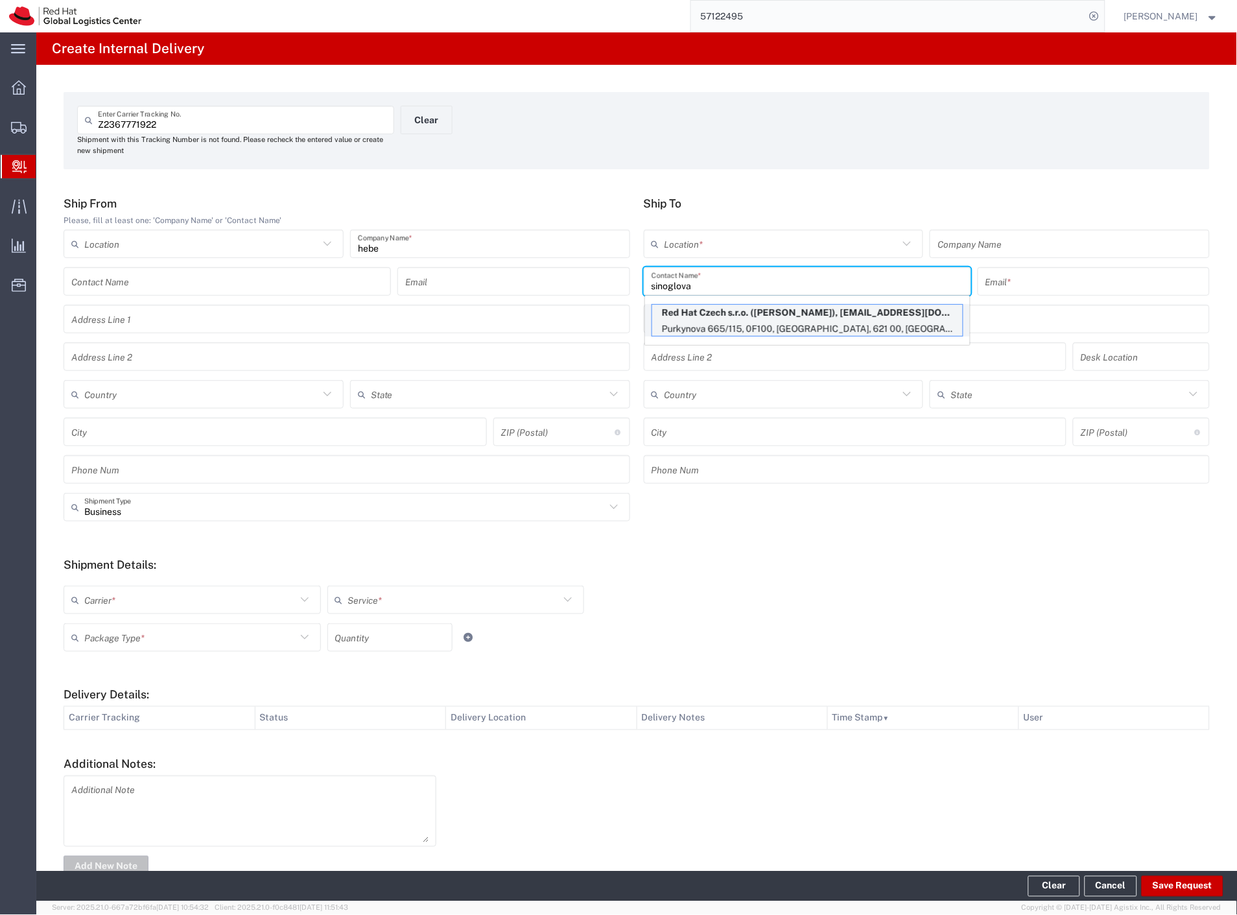
type input "asinoglo@redhat.com"
type input "Purkynova 665/115"
type input "0F100"
type input "Czechia"
type input "[GEOGRAPHIC_DATA]"
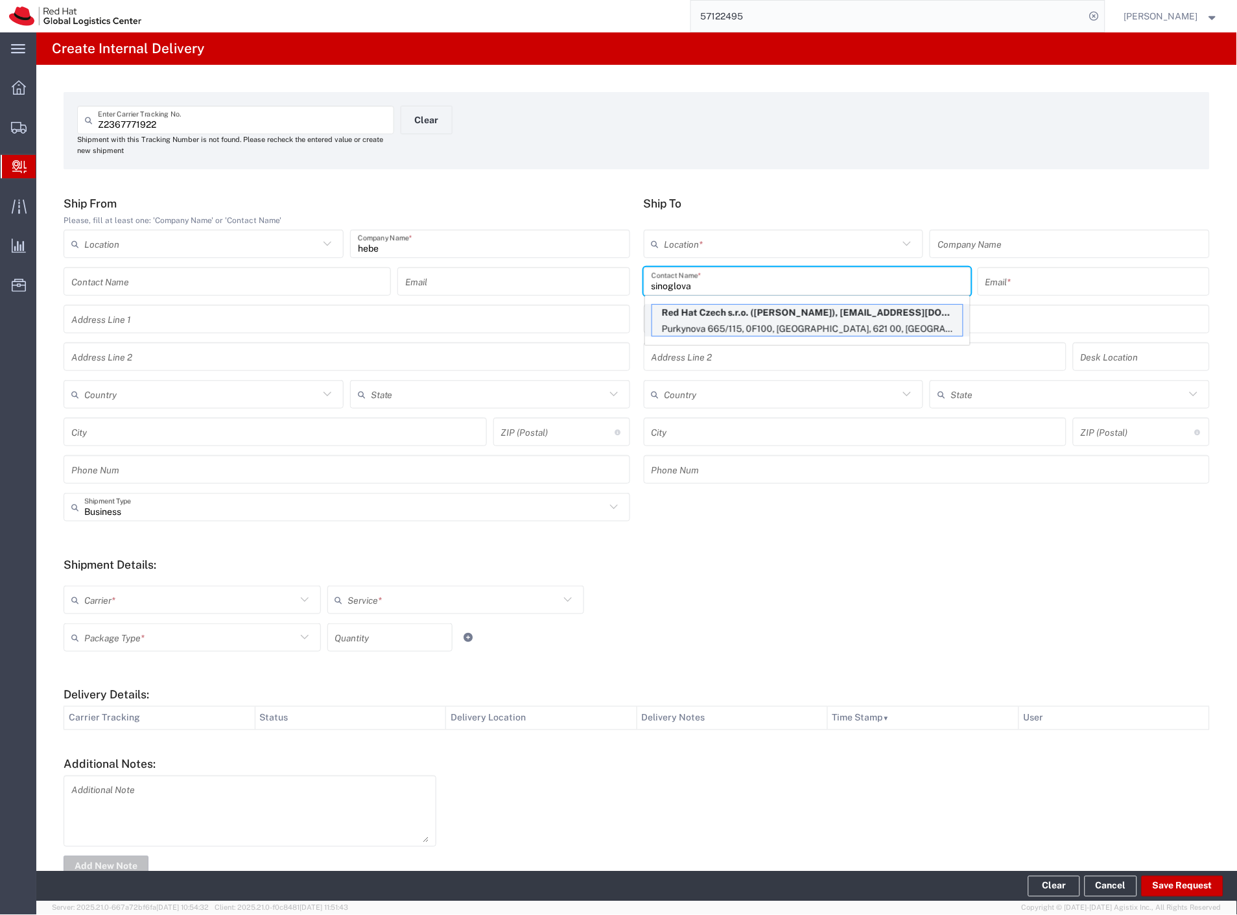
type input "621 00"
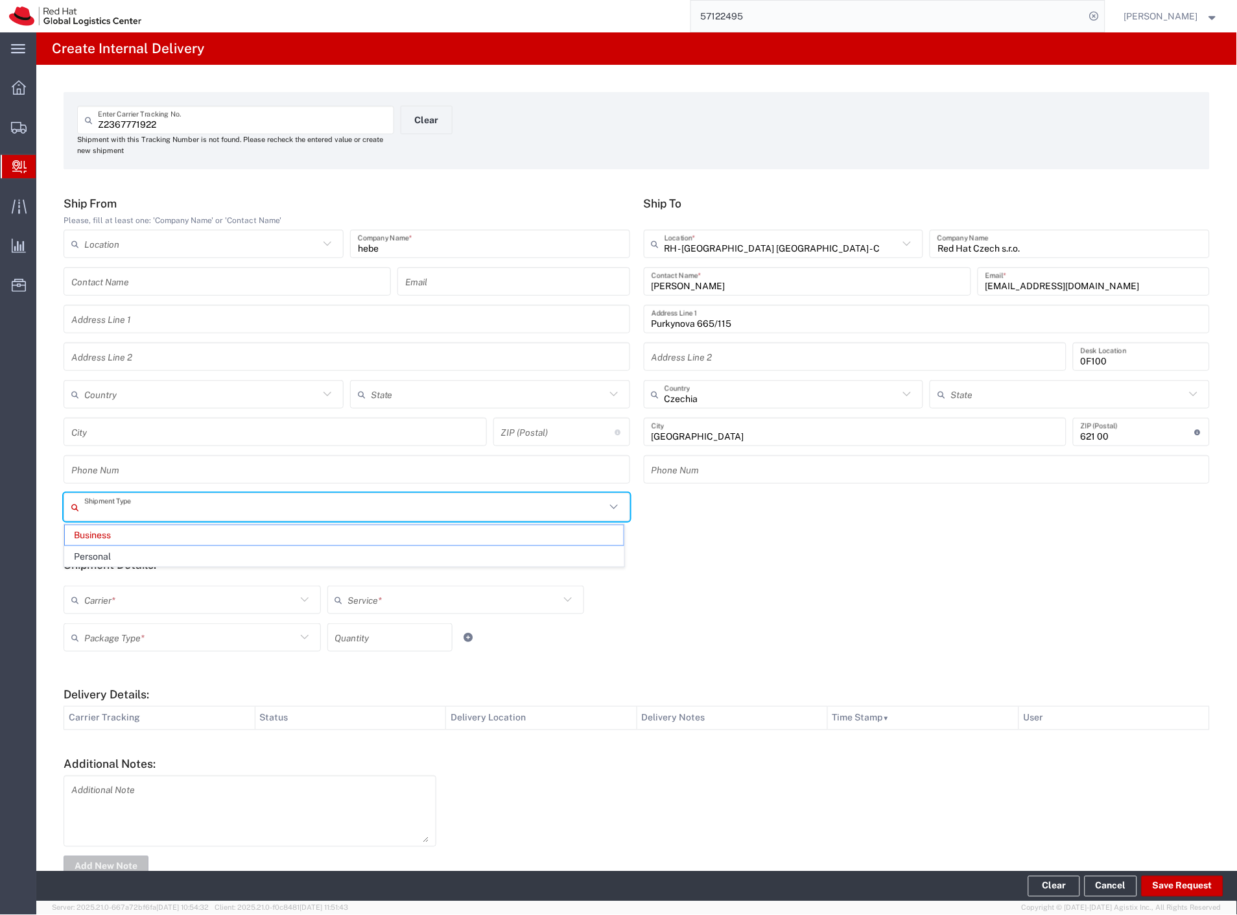
click at [122, 515] on input "text" at bounding box center [344, 507] width 521 height 23
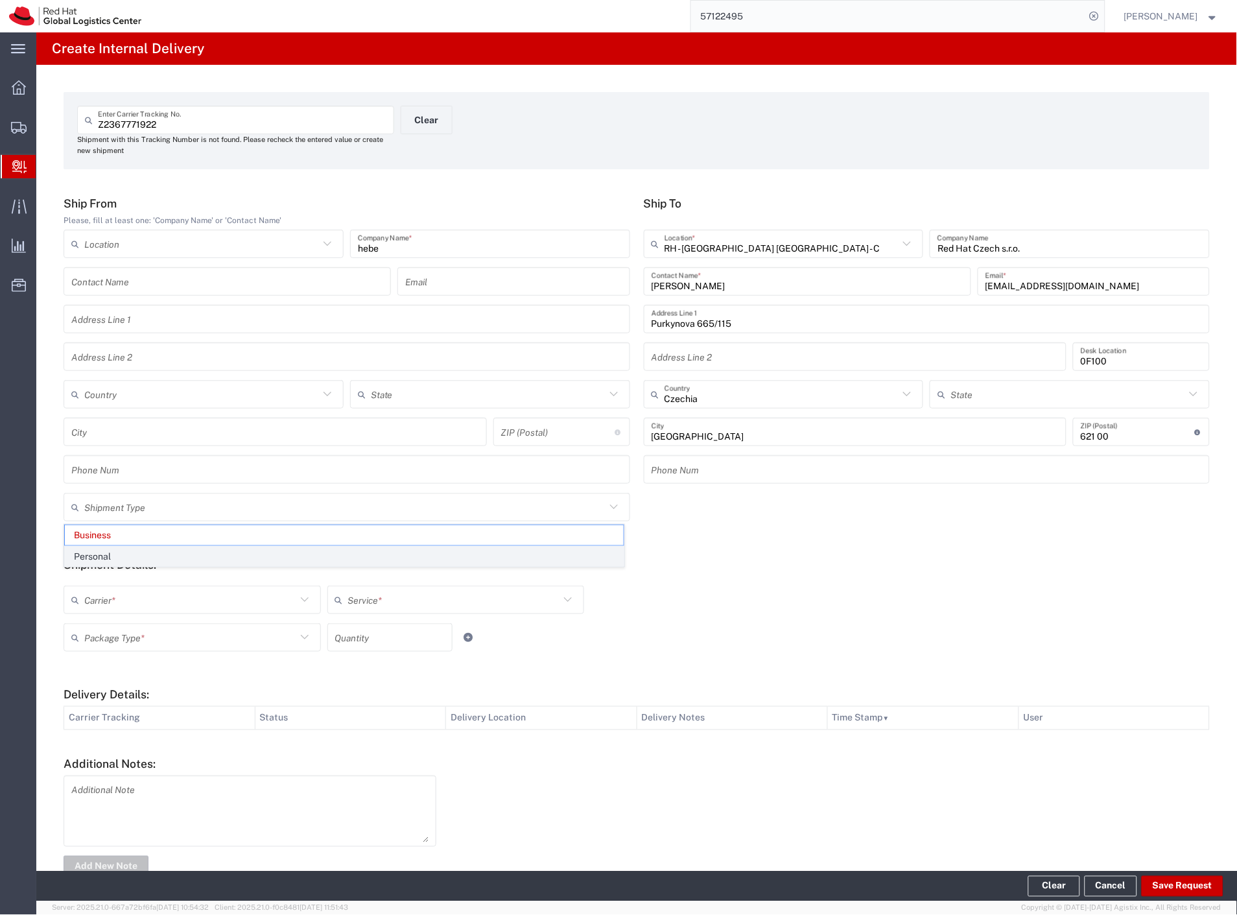
click at [120, 550] on span "Personal" at bounding box center [344, 557] width 559 height 20
type input "Personal"
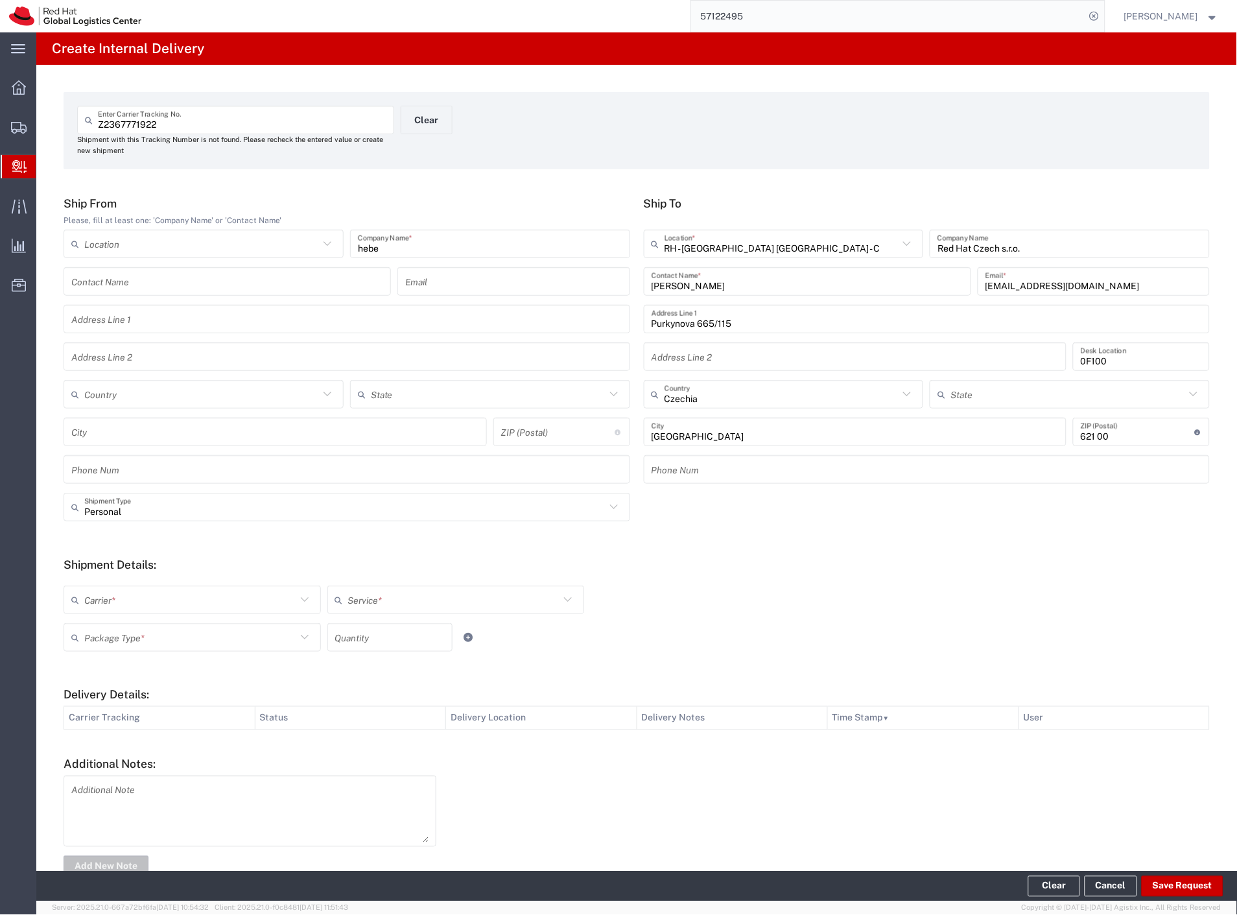
drag, startPoint x: 109, startPoint y: 593, endPoint x: 108, endPoint y: 603, distance: 9.8
click at [109, 595] on input "text" at bounding box center [190, 600] width 212 height 23
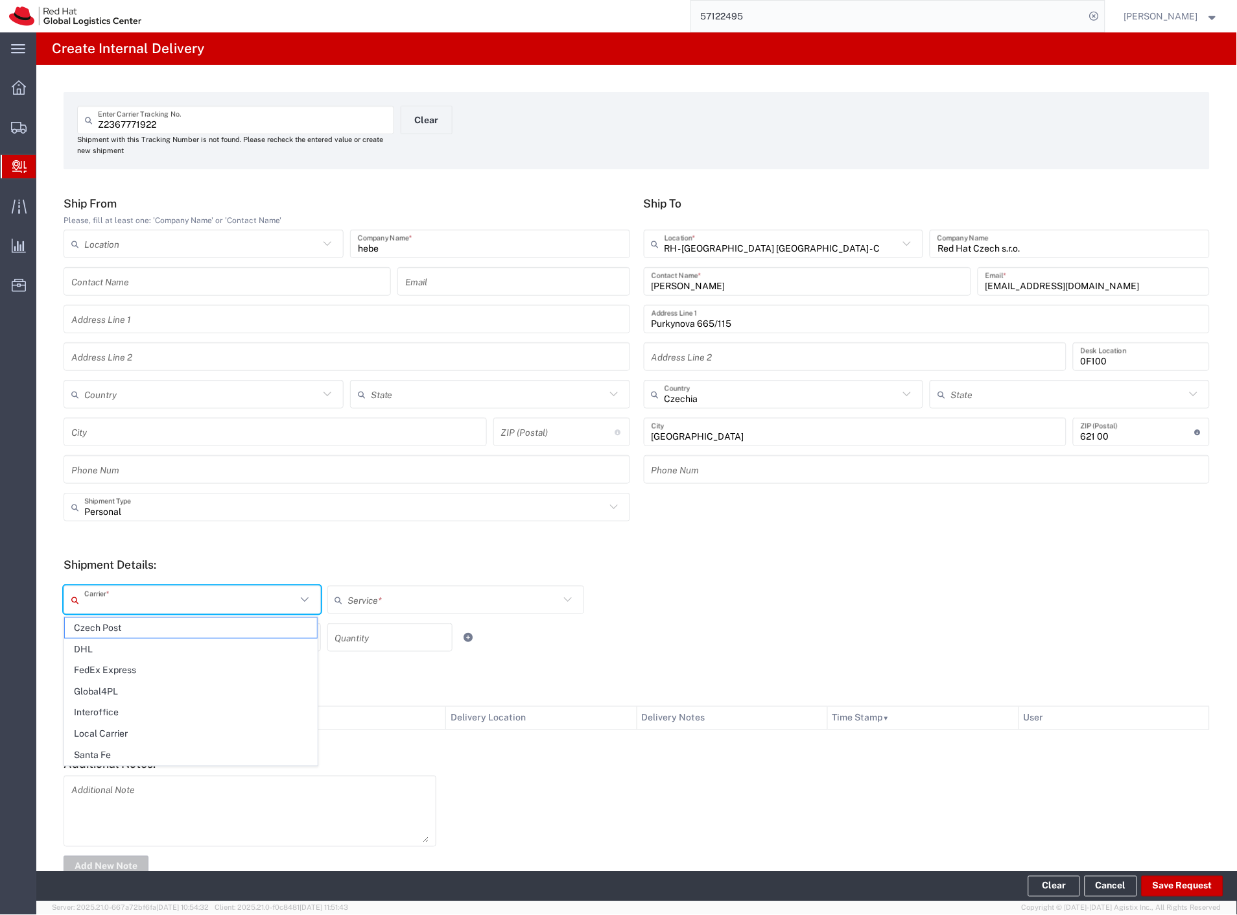
click at [102, 624] on span "Czech Post" at bounding box center [191, 628] width 252 height 20
type input "Czech Post"
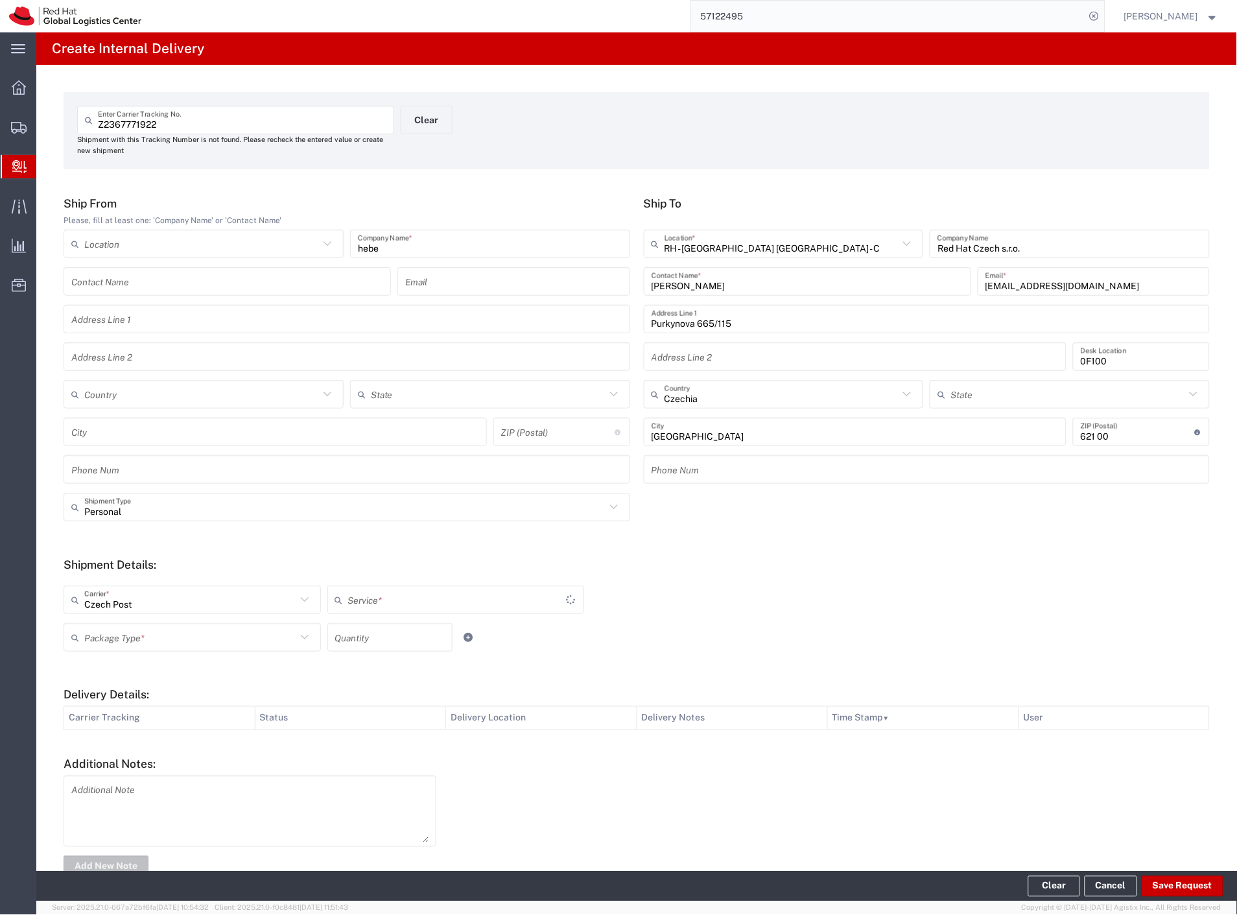
click at [97, 639] on input "text" at bounding box center [190, 637] width 212 height 23
type input "Ground"
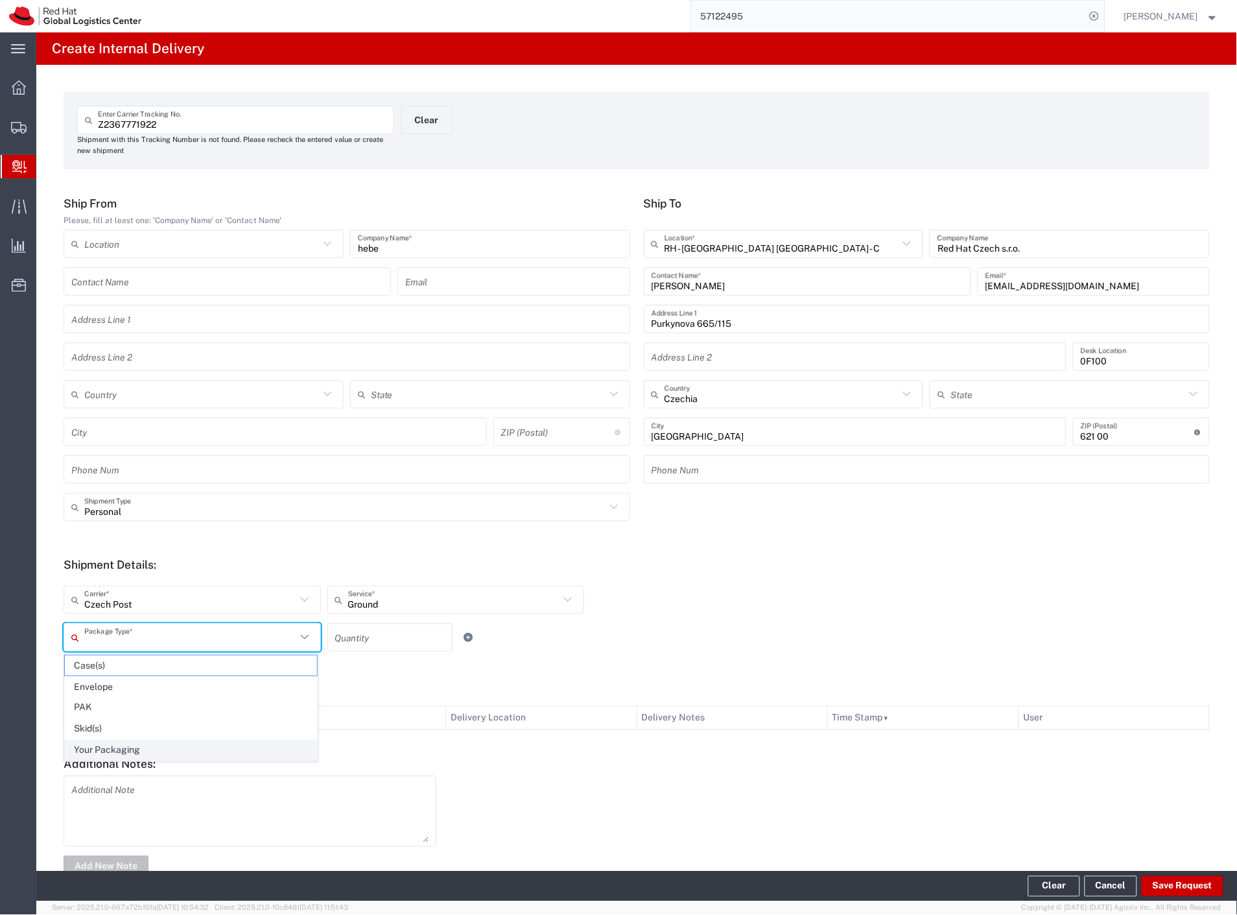
click at [99, 754] on span "Your Packaging" at bounding box center [191, 750] width 252 height 20
type input "Your Packaging"
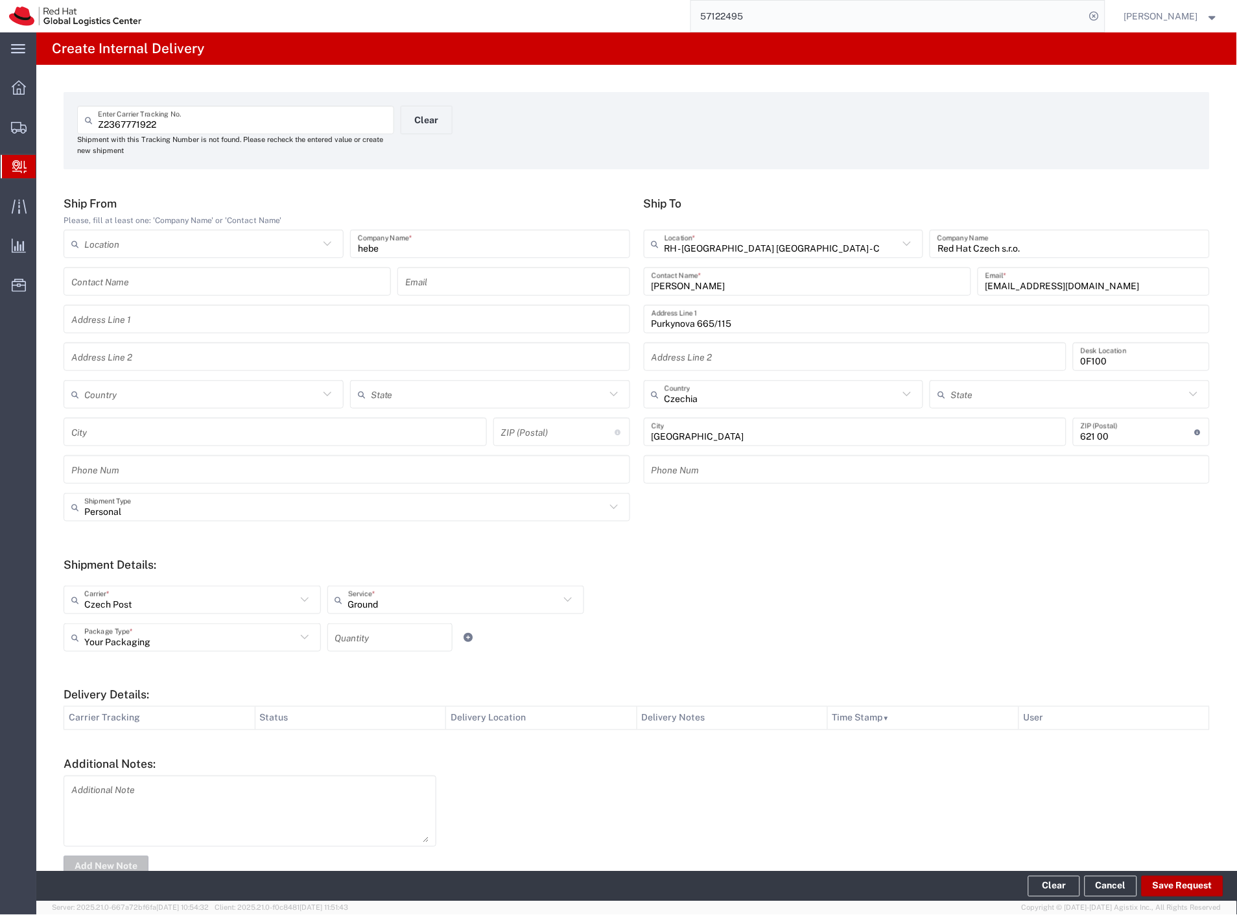
click at [1162, 886] on button "Save Request" at bounding box center [1183, 886] width 82 height 21
type input "Personal"
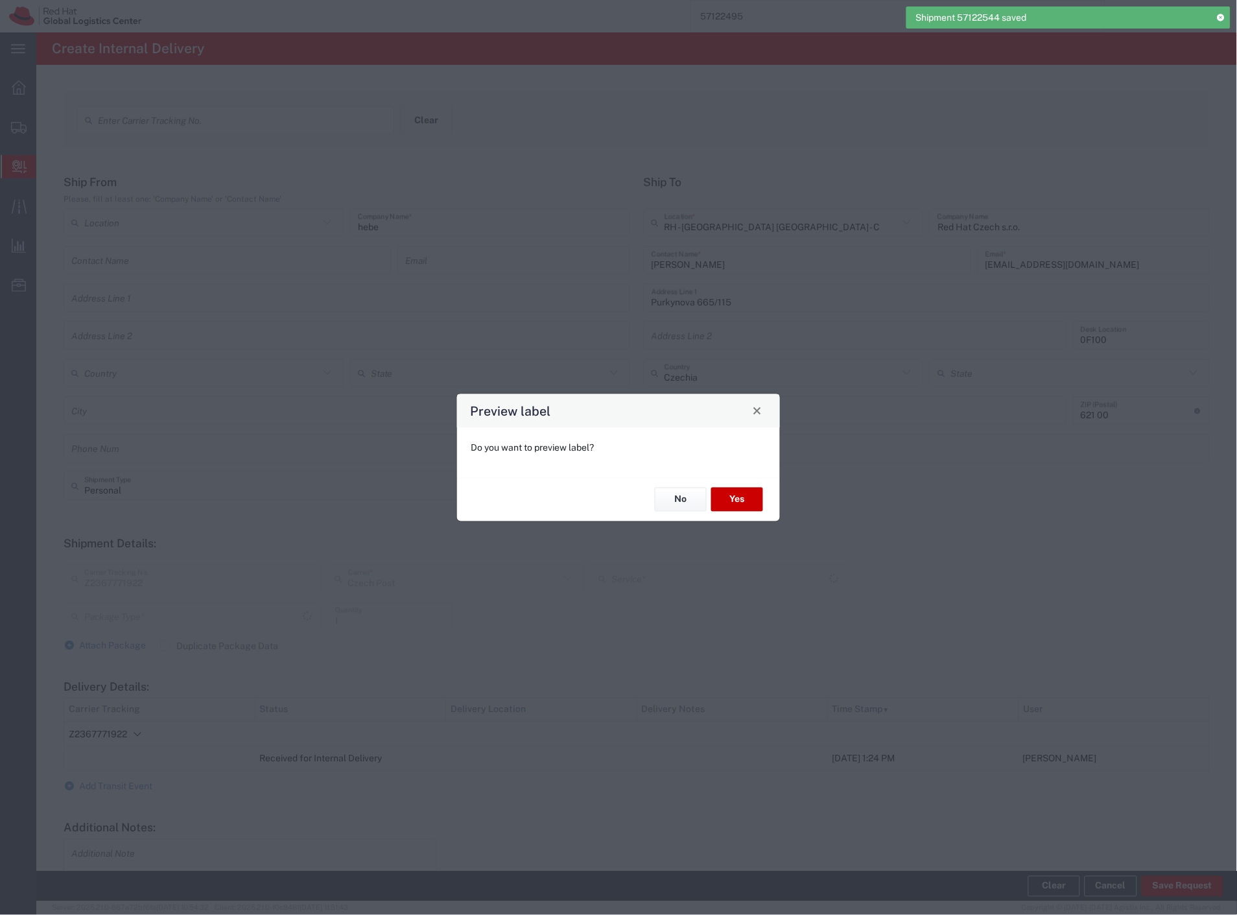
type input "Your Packaging"
type input "Ground"
click at [682, 501] on button "No" at bounding box center [681, 500] width 52 height 24
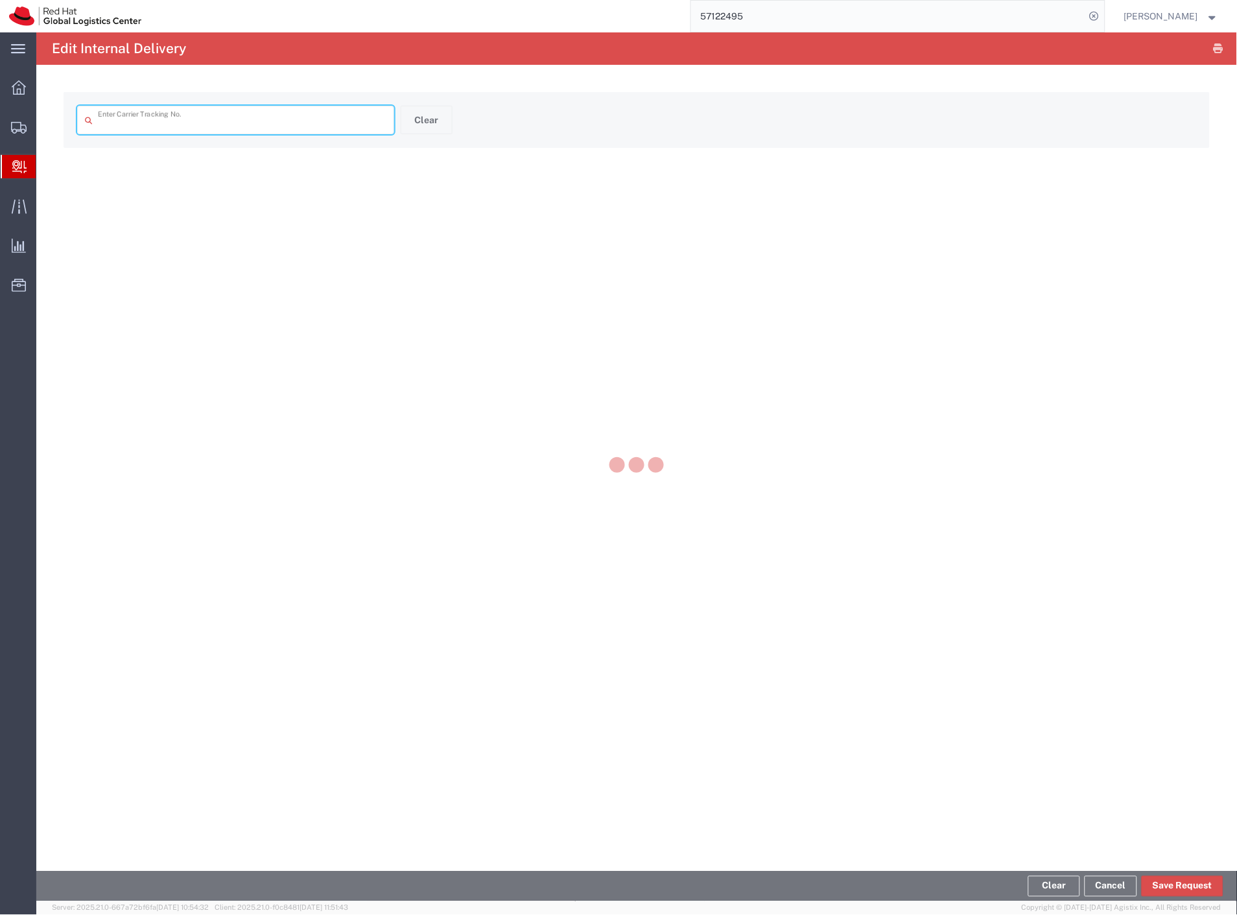
type input "Z2367771922"
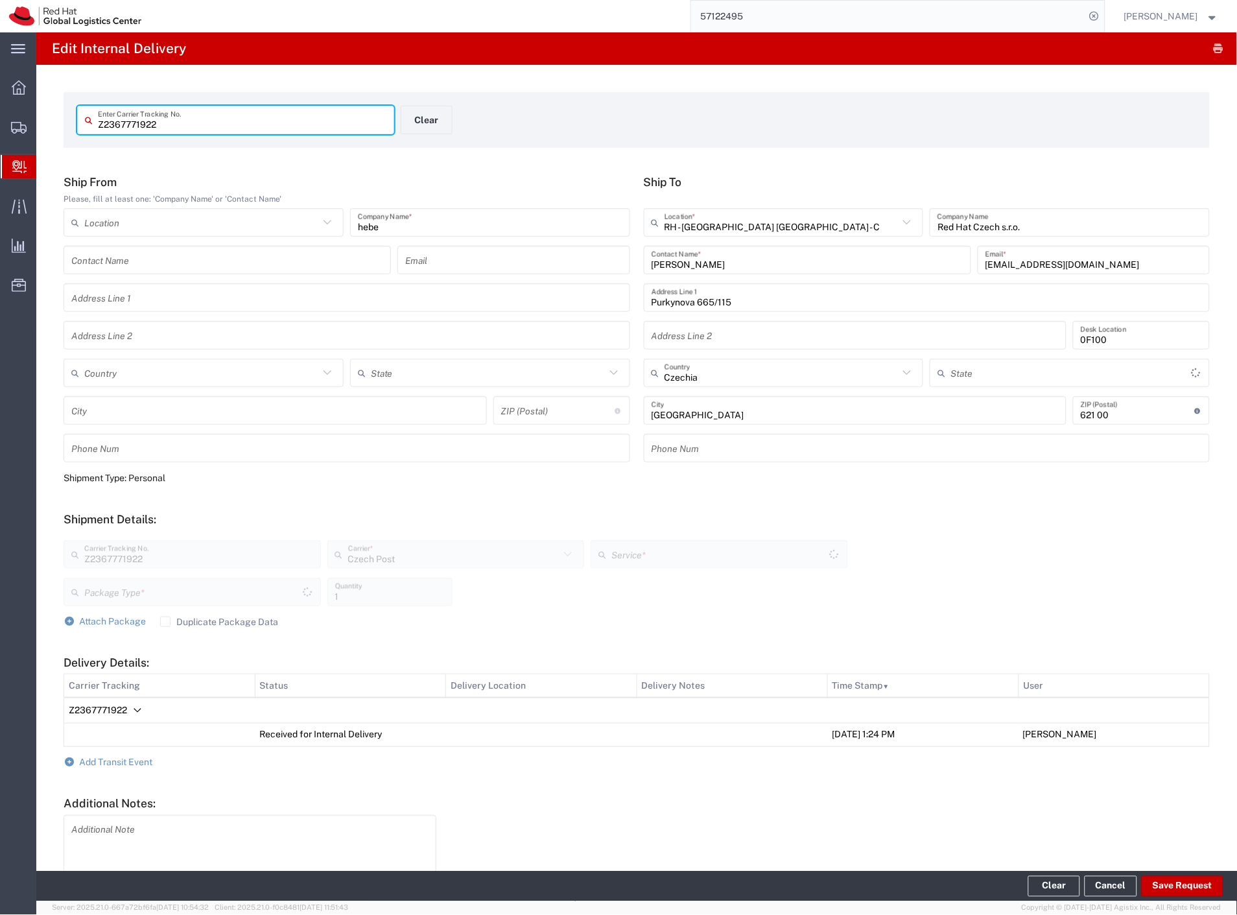
type input "Your Packaging"
type input "Ground"
click at [126, 762] on span "Add Transit Event" at bounding box center [116, 762] width 73 height 10
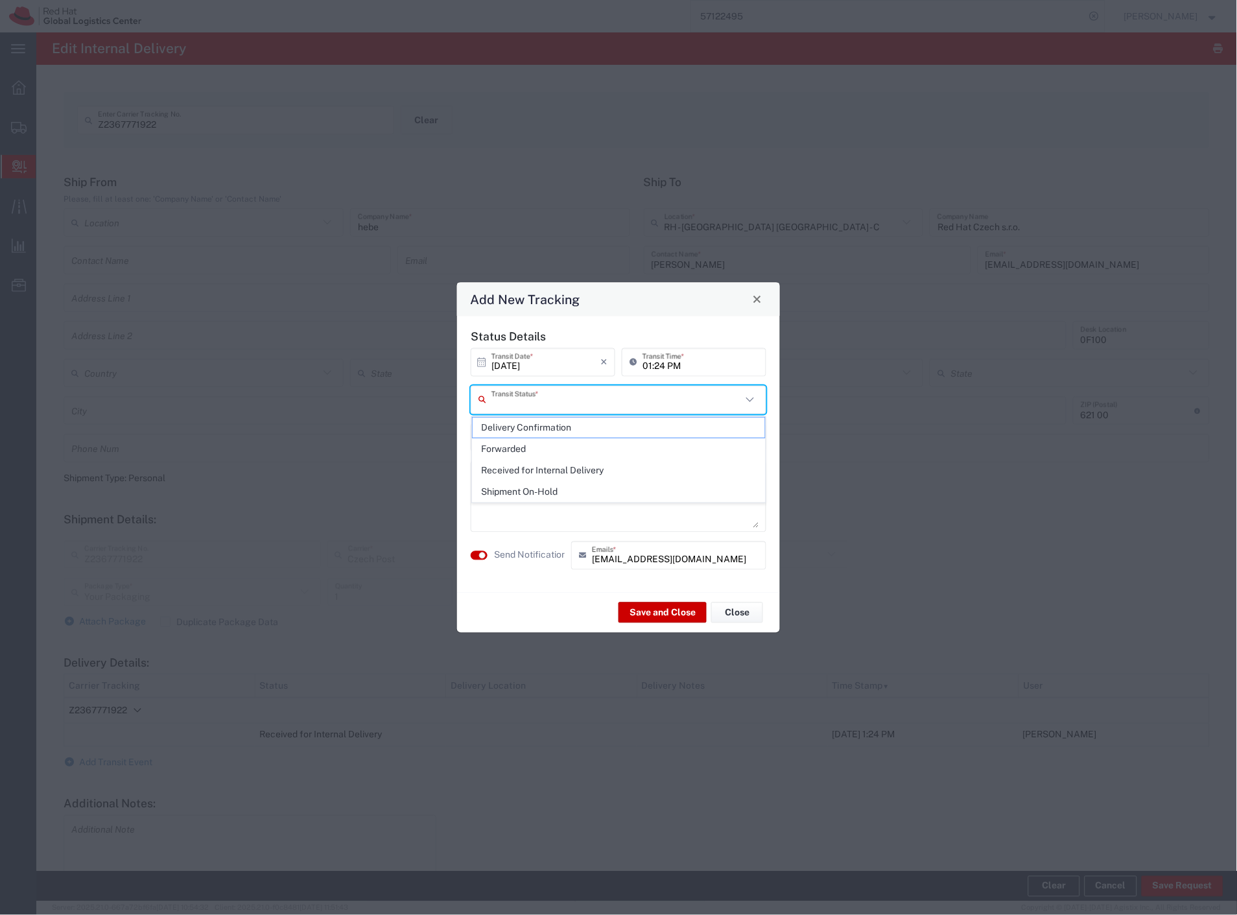
drag, startPoint x: 565, startPoint y: 396, endPoint x: 541, endPoint y: 412, distance: 28.1
click at [560, 399] on input "text" at bounding box center [616, 399] width 250 height 23
click at [521, 426] on span "Delivery Confirmation" at bounding box center [619, 428] width 293 height 20
type input "Delivery Confirmation"
click at [539, 502] on textarea at bounding box center [618, 496] width 280 height 64
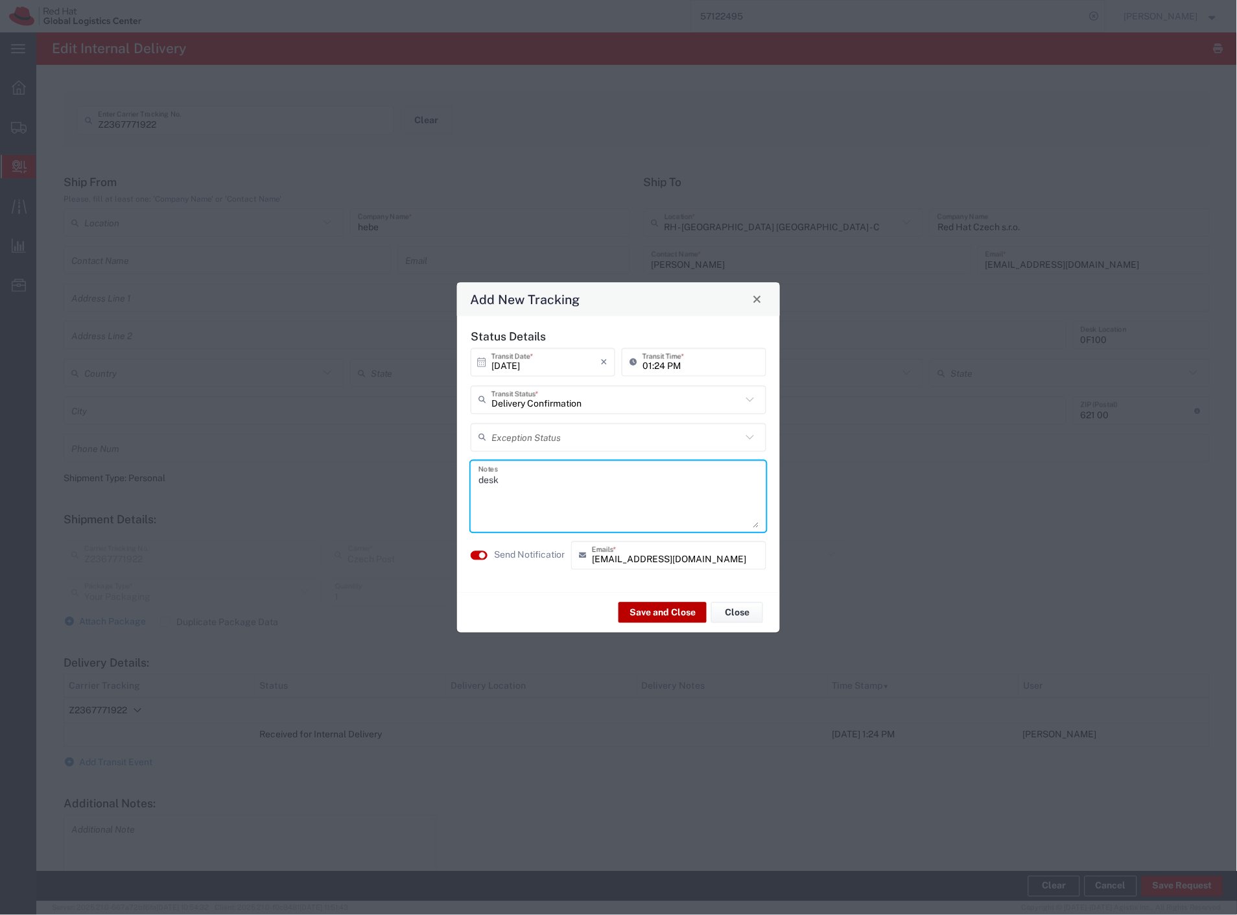
type textarea "desk"
click at [633, 605] on button "Save and Close" at bounding box center [663, 612] width 88 height 21
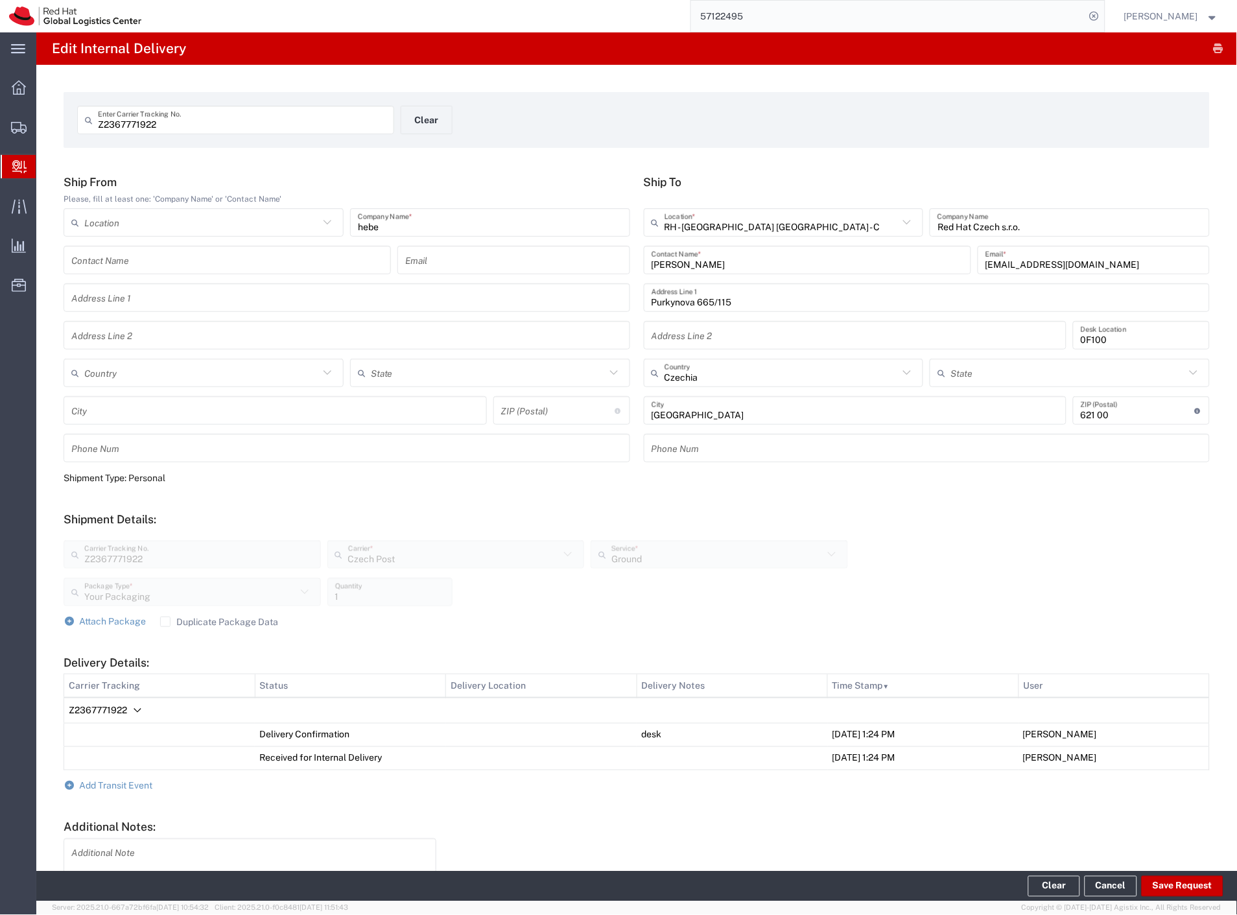
click at [1051, 593] on div "Z2367771922 Carrier Tracking No. Czech Post Carrier * Czech Post DHL FedEx Expr…" at bounding box center [637, 572] width 1160 height 85
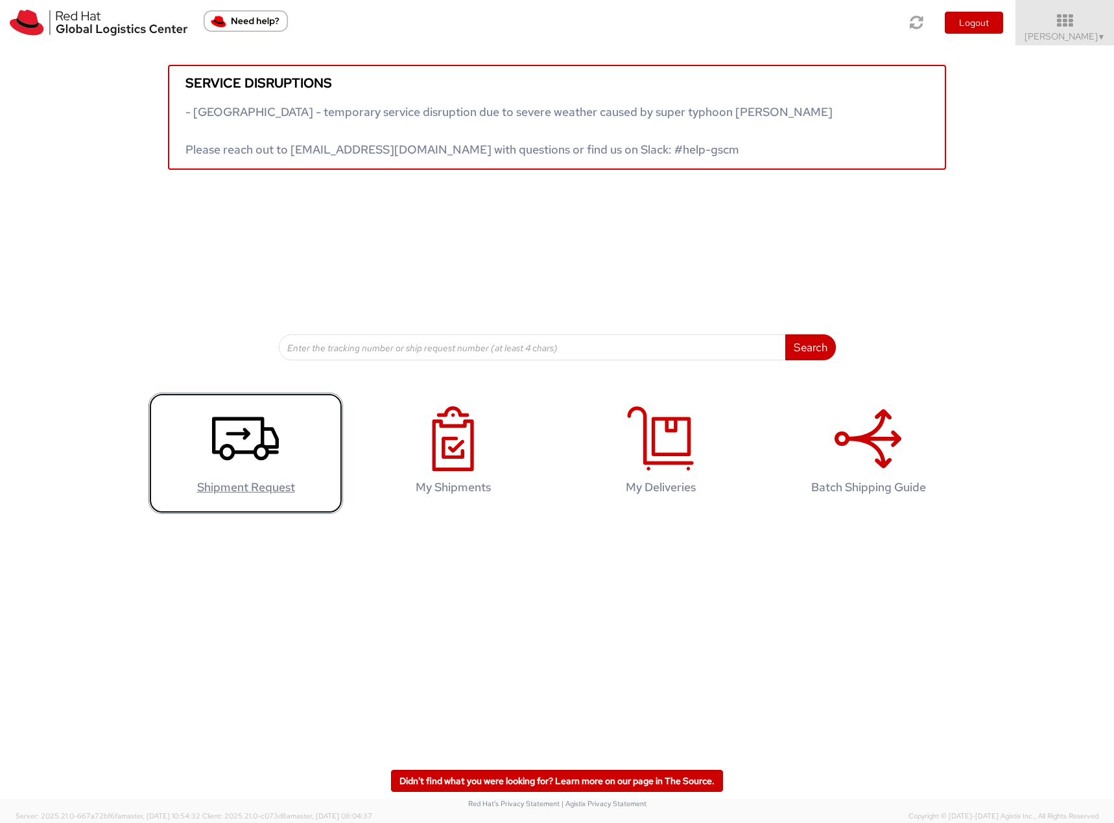
click at [243, 430] on use at bounding box center [245, 439] width 67 height 43
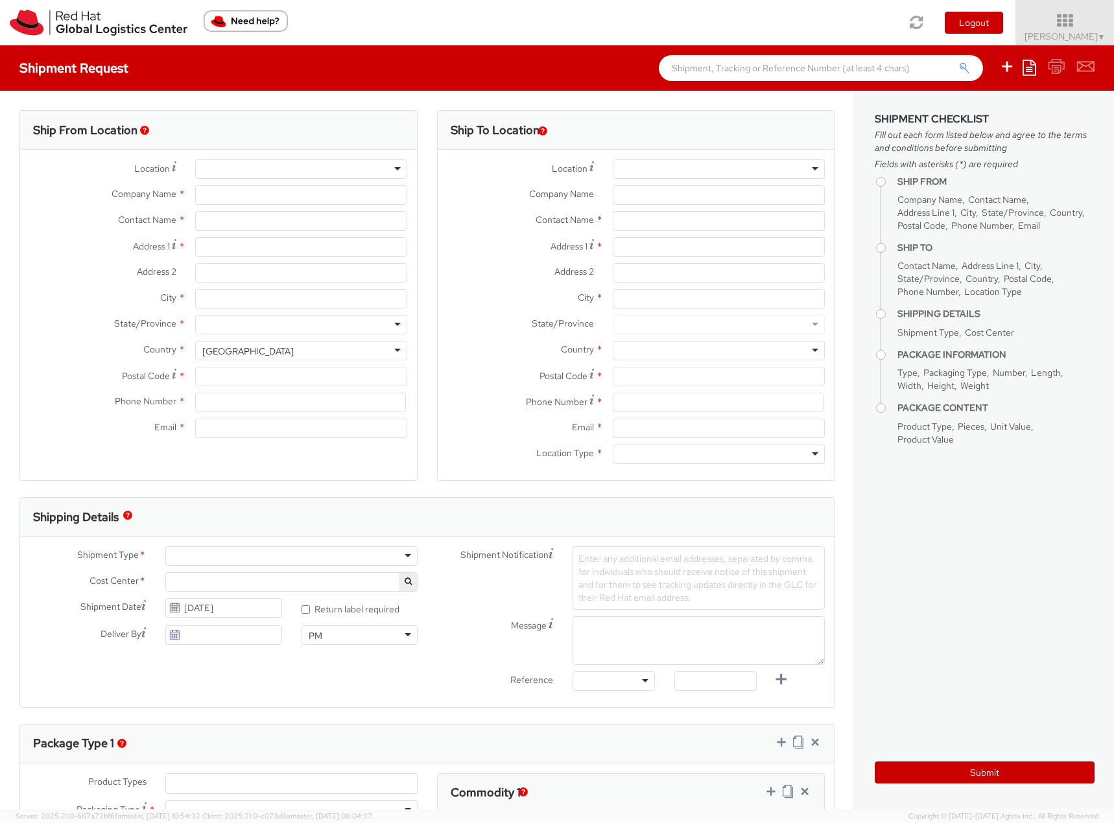
select select "901"
select select
type input "Red Hat Czech s.r.o."
type input "[PERSON_NAME]"
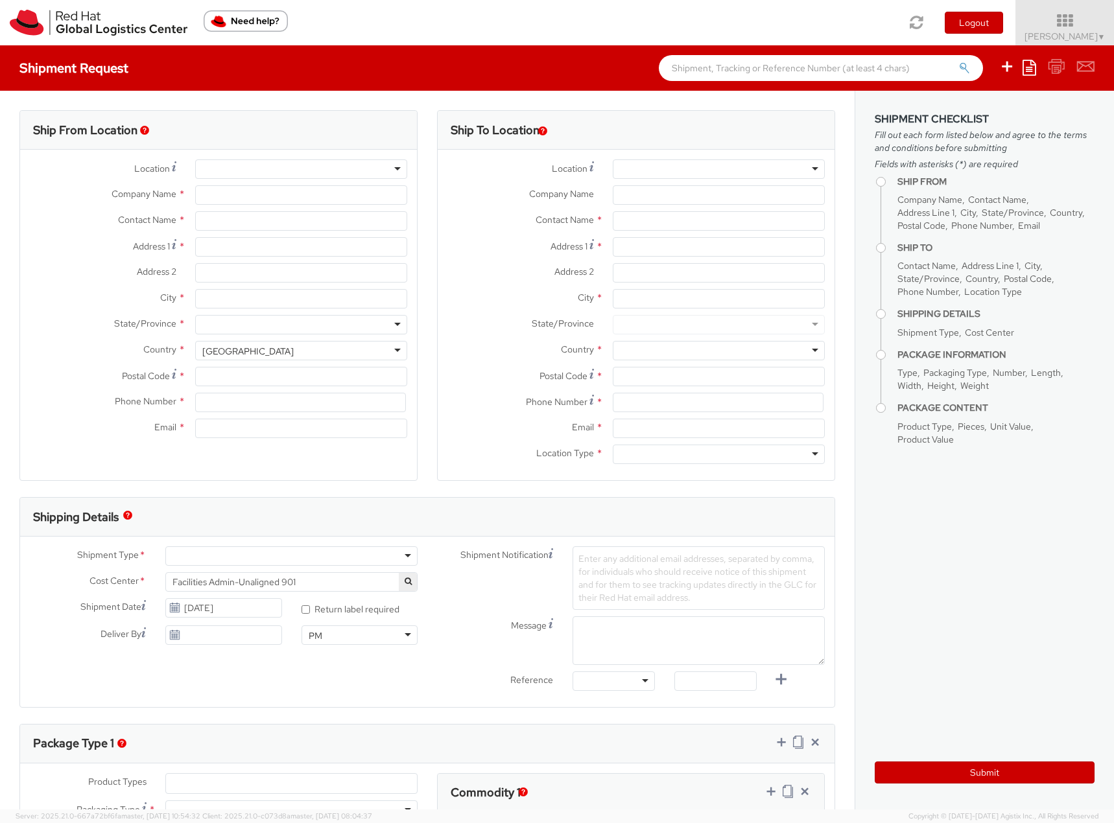
type input "Purkynova 665/115"
type input "[GEOGRAPHIC_DATA]"
type input "621 00"
type input "420702253567"
type input "[EMAIL_ADDRESS][DOMAIN_NAME]"
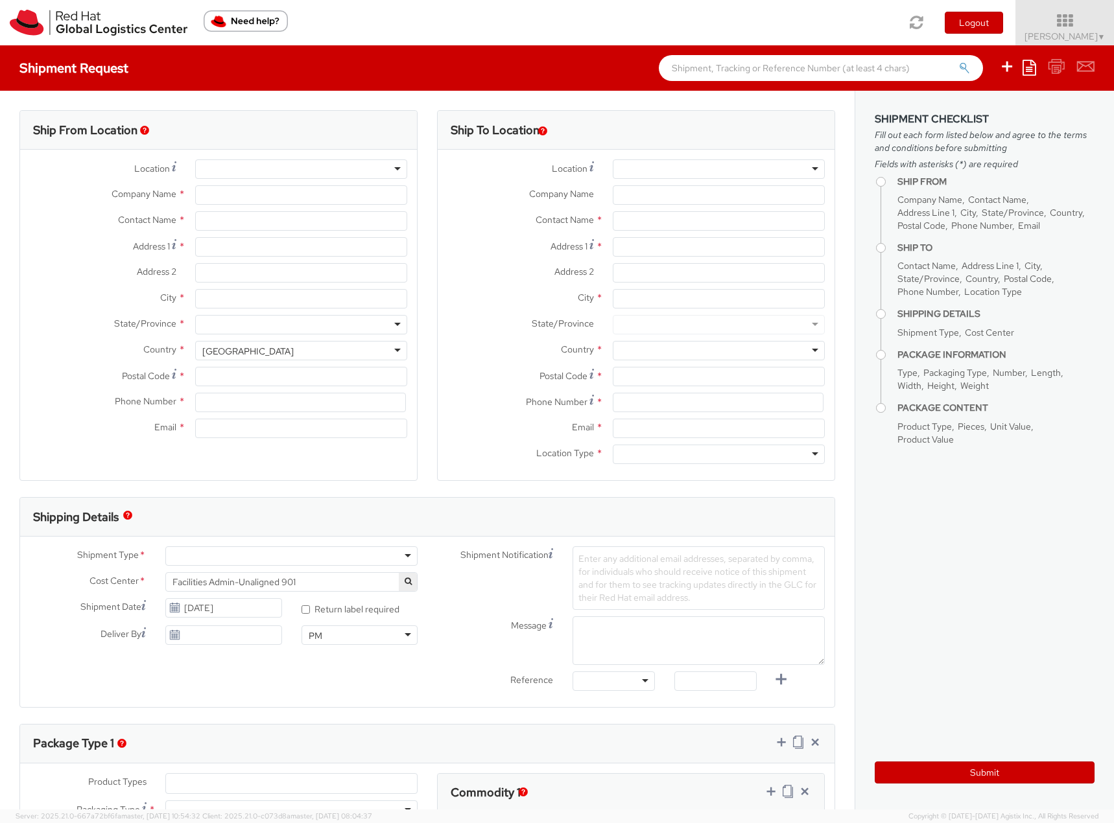
select select "CM"
select select "KGS"
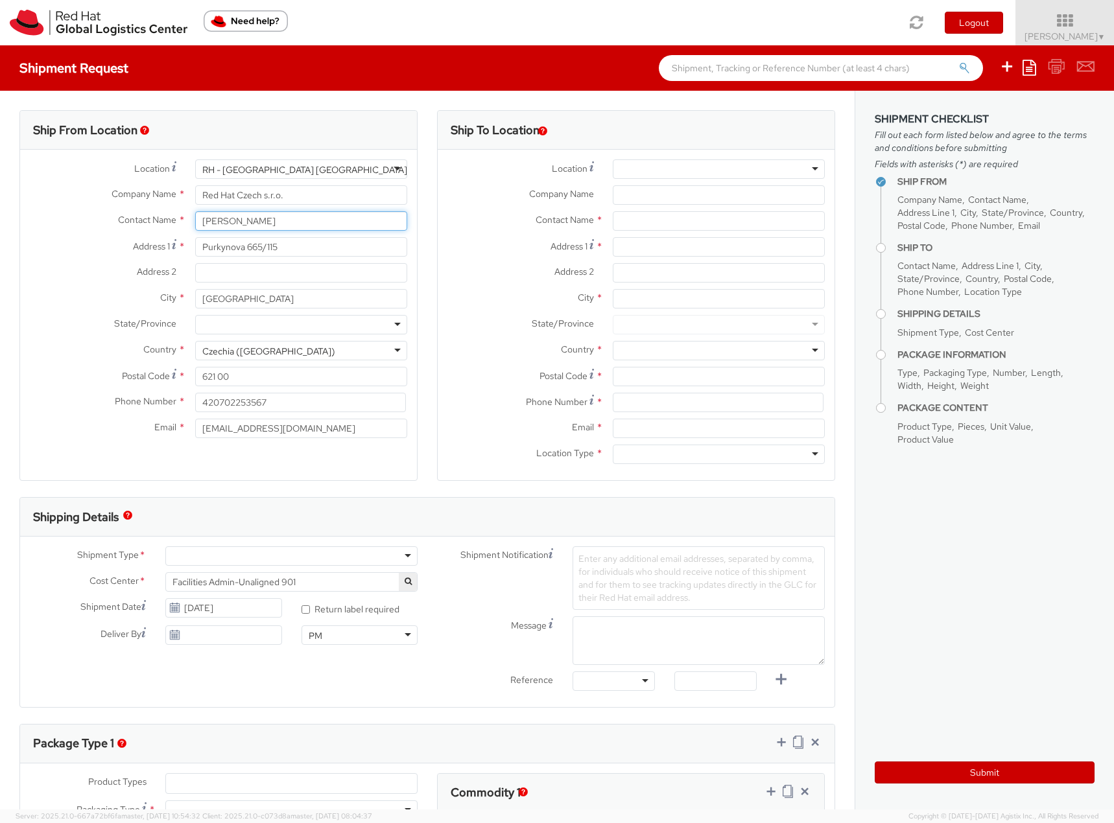
drag, startPoint x: 286, startPoint y: 215, endPoint x: -9, endPoint y: 248, distance: 296.8
click at [0, 248] on html "annexa Batch Shipping Guide Created with Sketch. calendar Created with Sketch." at bounding box center [557, 411] width 1114 height 823
paste input "[PERSON_NAME]"
type input "[PERSON_NAME]/GAAD"
drag, startPoint x: 223, startPoint y: 429, endPoint x: 128, endPoint y: 427, distance: 94.7
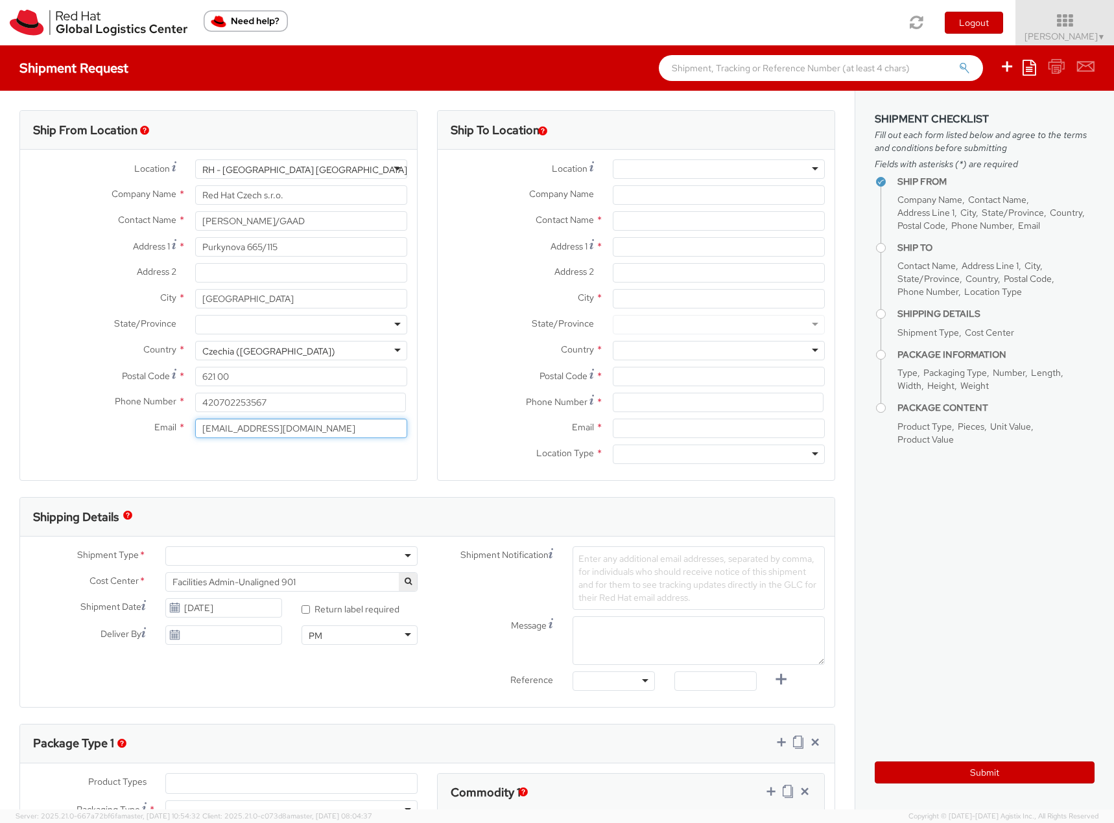
click at [128, 427] on div "Email * [EMAIL_ADDRESS][DOMAIN_NAME]" at bounding box center [218, 428] width 397 height 19
type input "[EMAIL_ADDRESS][DOMAIN_NAME]"
click at [236, 557] on div at bounding box center [291, 556] width 252 height 19
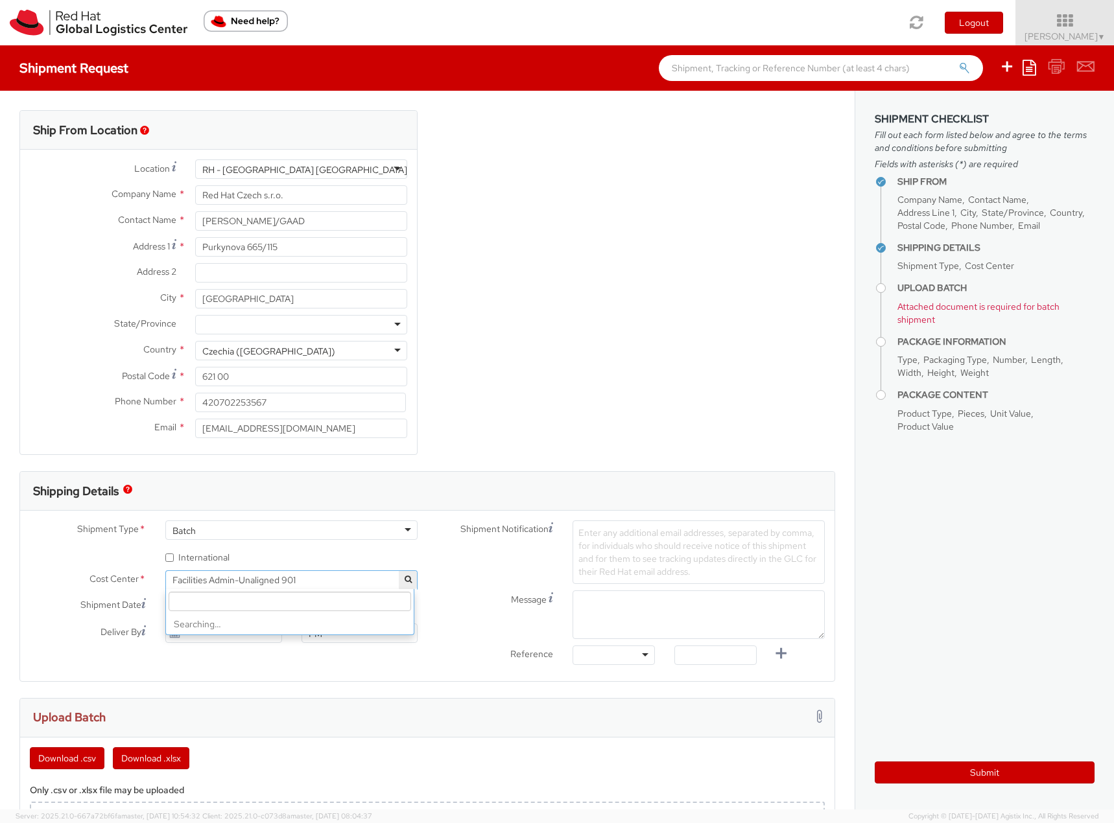
click at [222, 578] on span "Facilities Admin-Unaligned 901" at bounding box center [291, 580] width 238 height 12
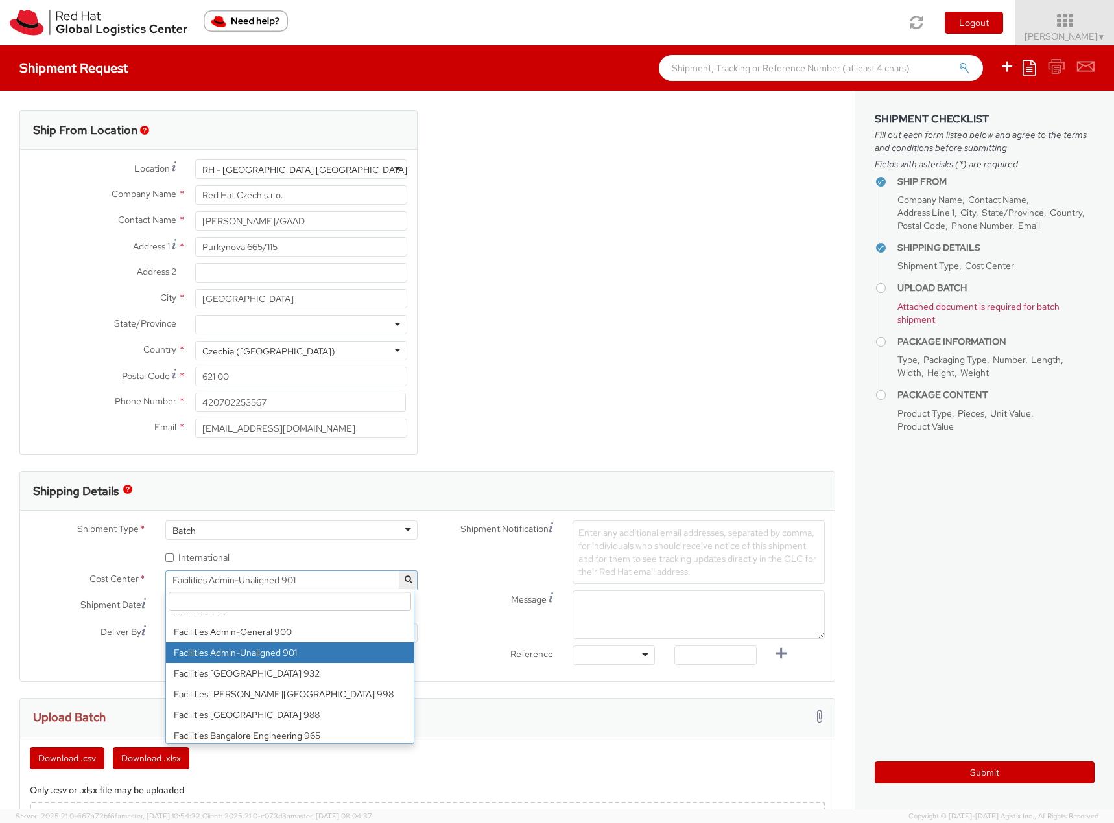
click at [219, 598] on input "search" at bounding box center [290, 601] width 242 height 19
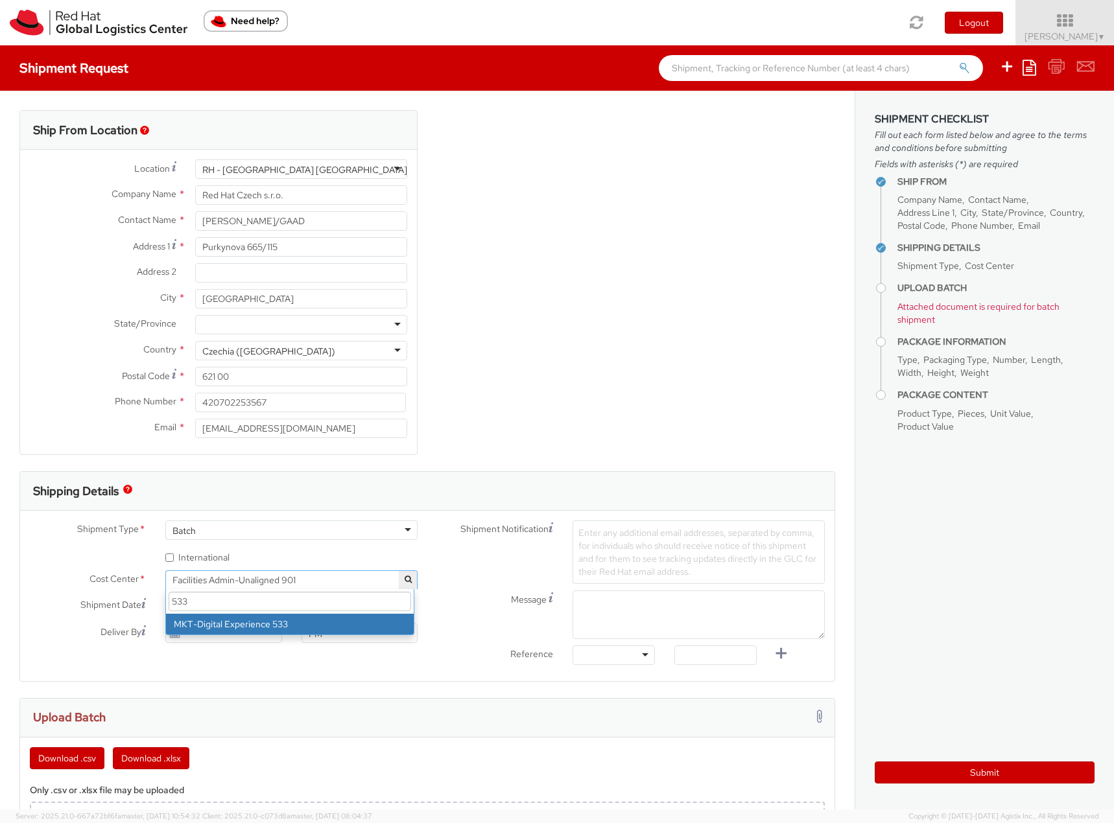
type input "533"
select select "533"
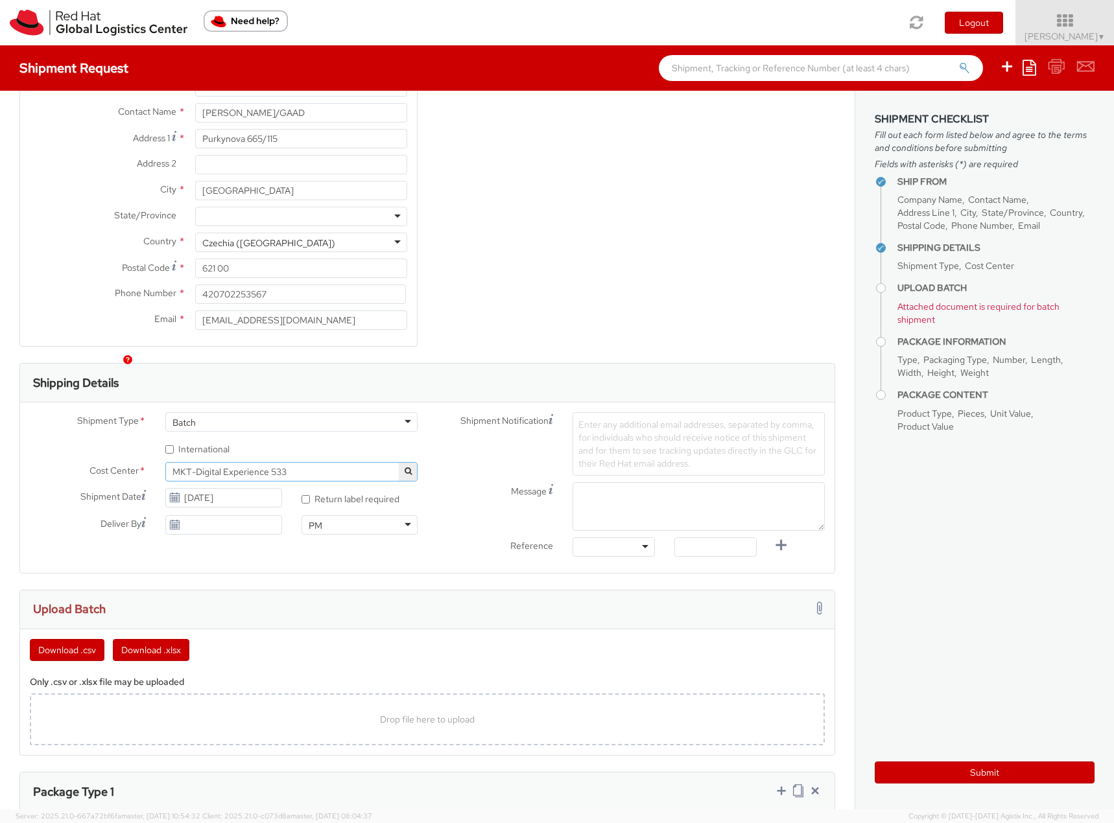
scroll to position [130, 0]
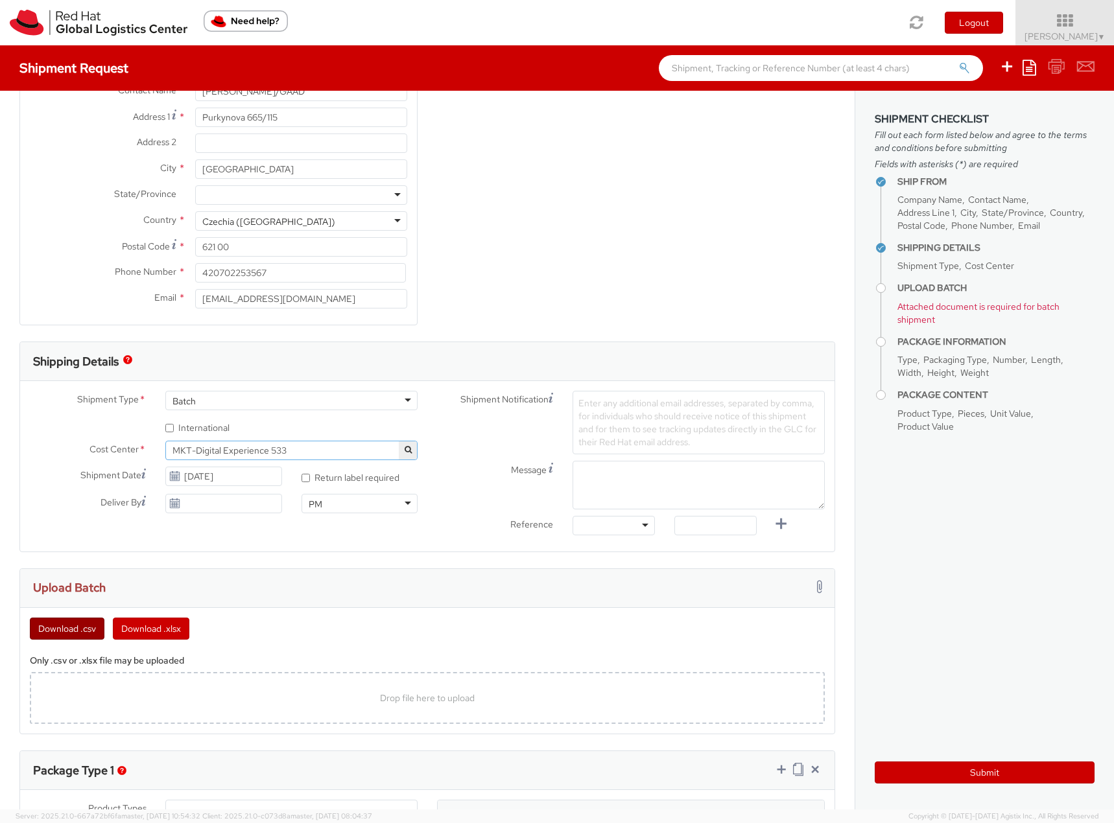
click at [54, 631] on button "Download .csv" at bounding box center [67, 629] width 75 height 22
click at [226, 696] on div "Drop file here to upload" at bounding box center [427, 698] width 774 height 31
type input "C:\fakepath\template (3).csv"
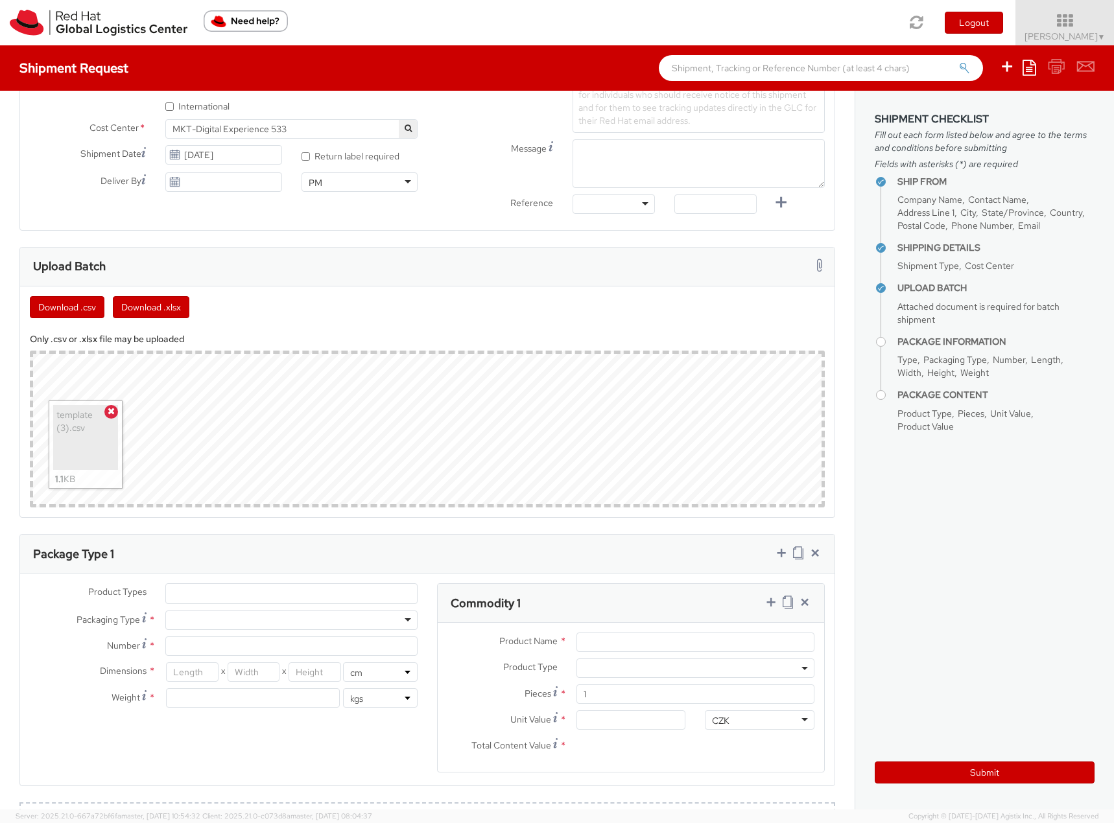
scroll to position [584, 0]
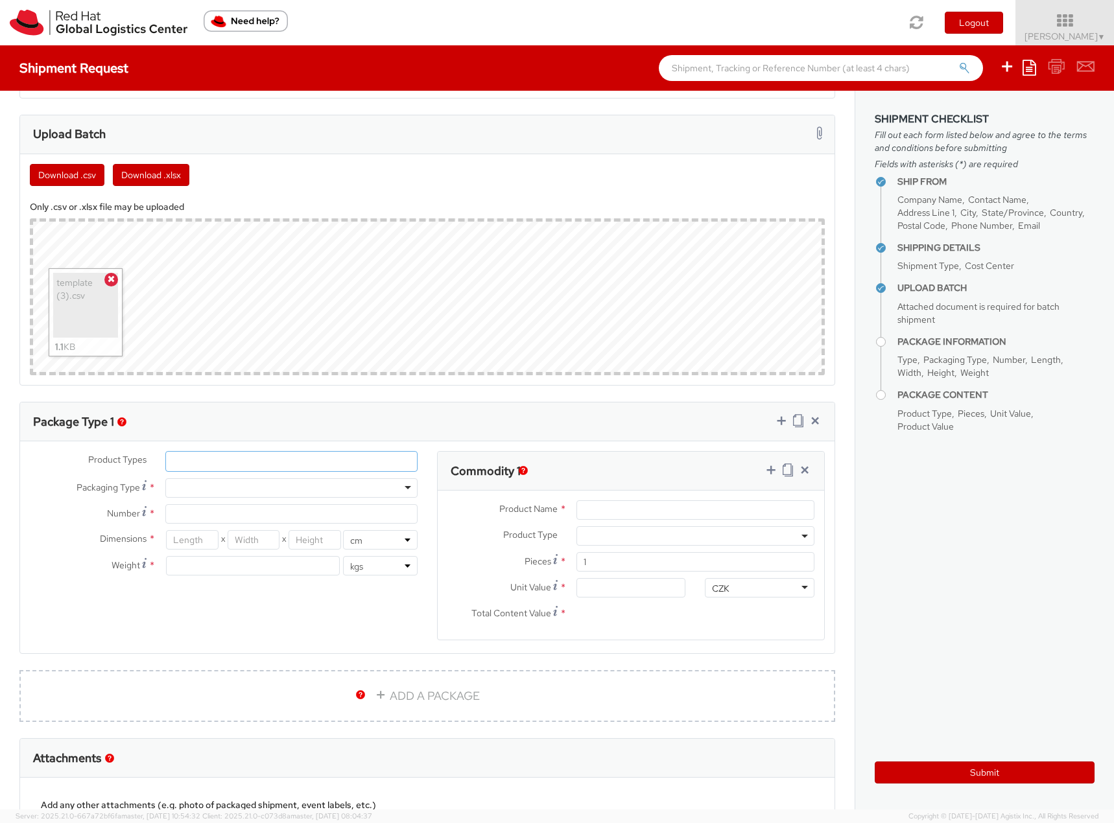
click at [340, 462] on ul at bounding box center [291, 461] width 251 height 19
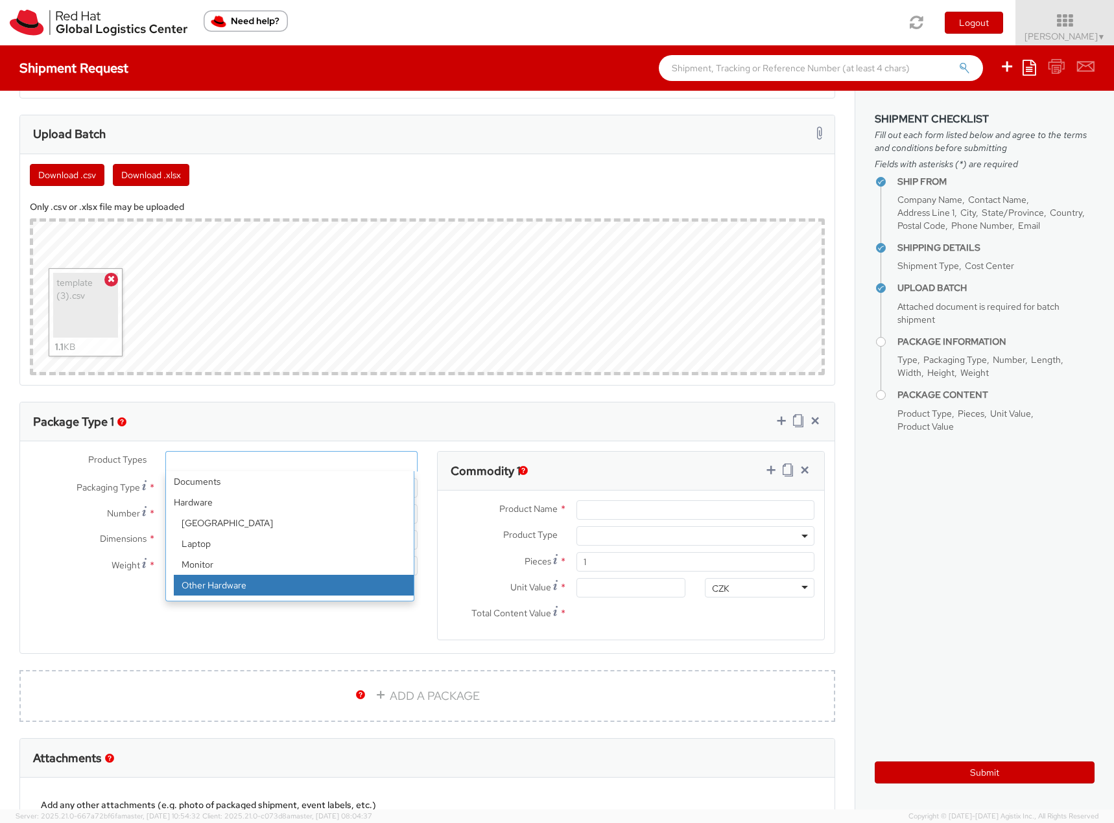
scroll to position [57, 0]
select select "OTHER"
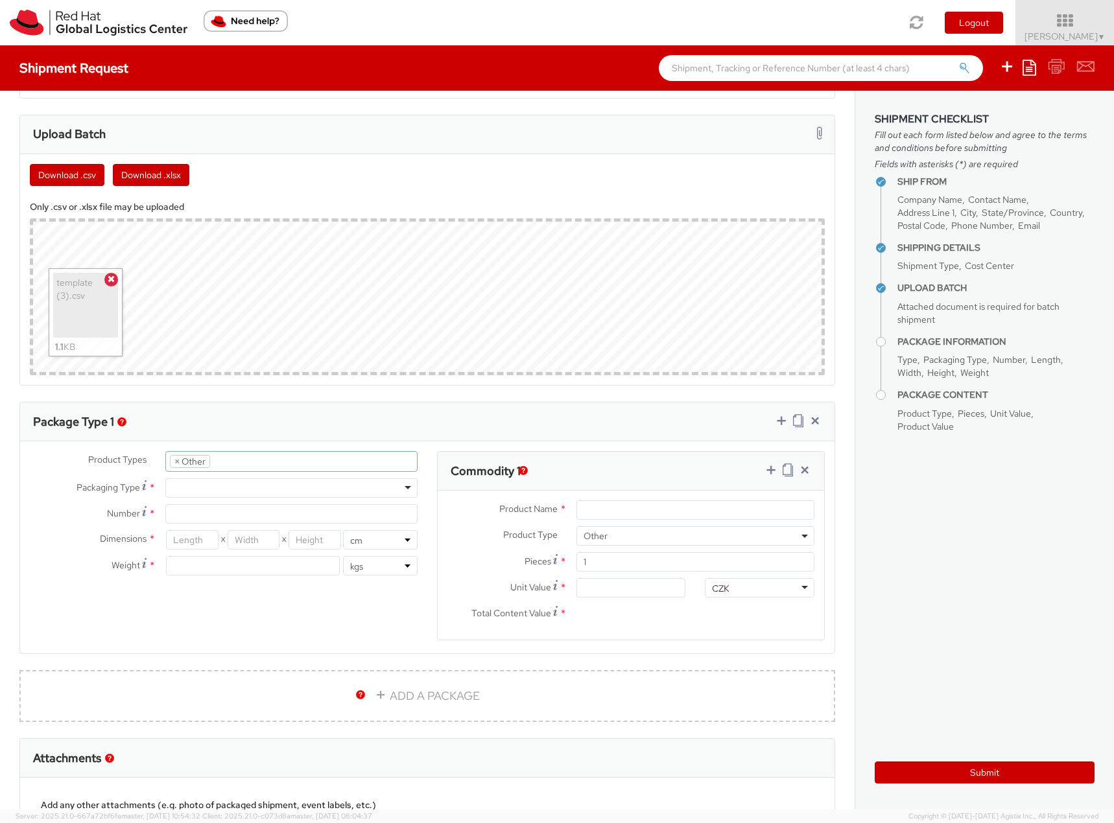
scroll to position [99, 0]
click at [239, 488] on div at bounding box center [291, 487] width 252 height 19
type input "26.04"
type input "32.38"
type input "2.54"
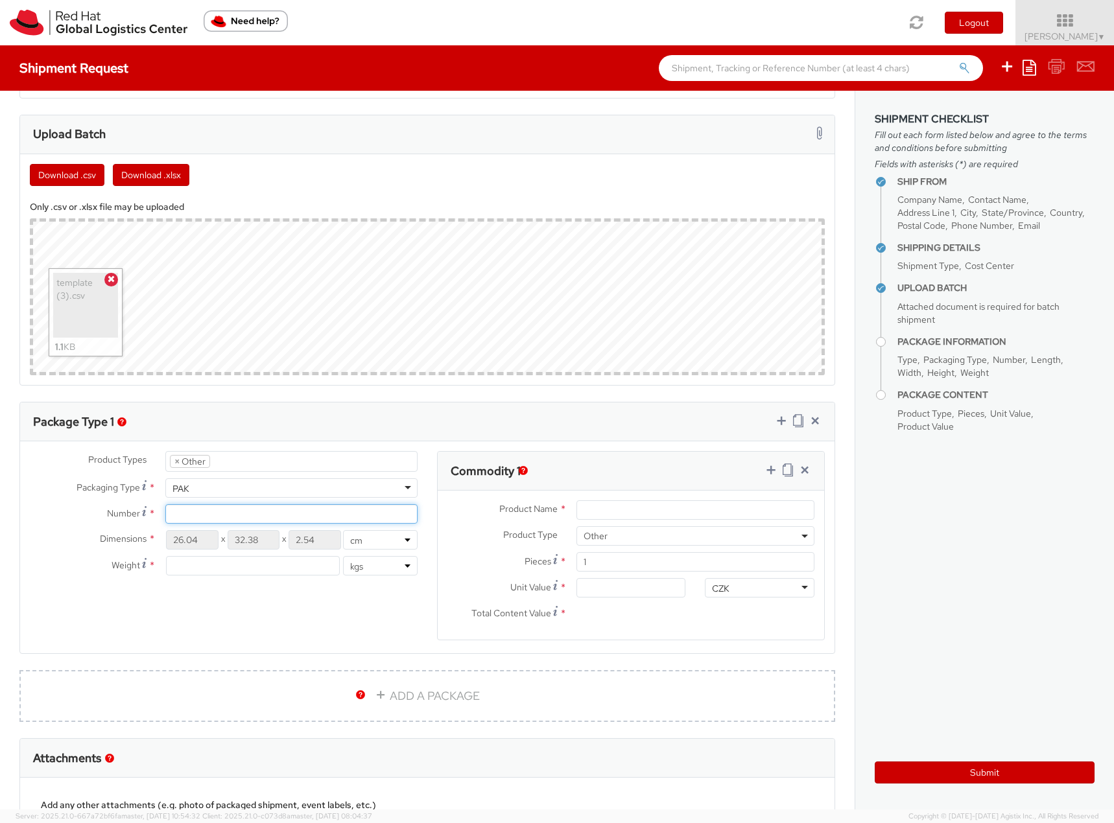
click at [213, 519] on input "Number *" at bounding box center [291, 513] width 252 height 19
type input "1"
click at [209, 563] on input "number" at bounding box center [253, 565] width 174 height 19
type input "0.5"
click at [590, 505] on input "Product Name *" at bounding box center [695, 510] width 238 height 19
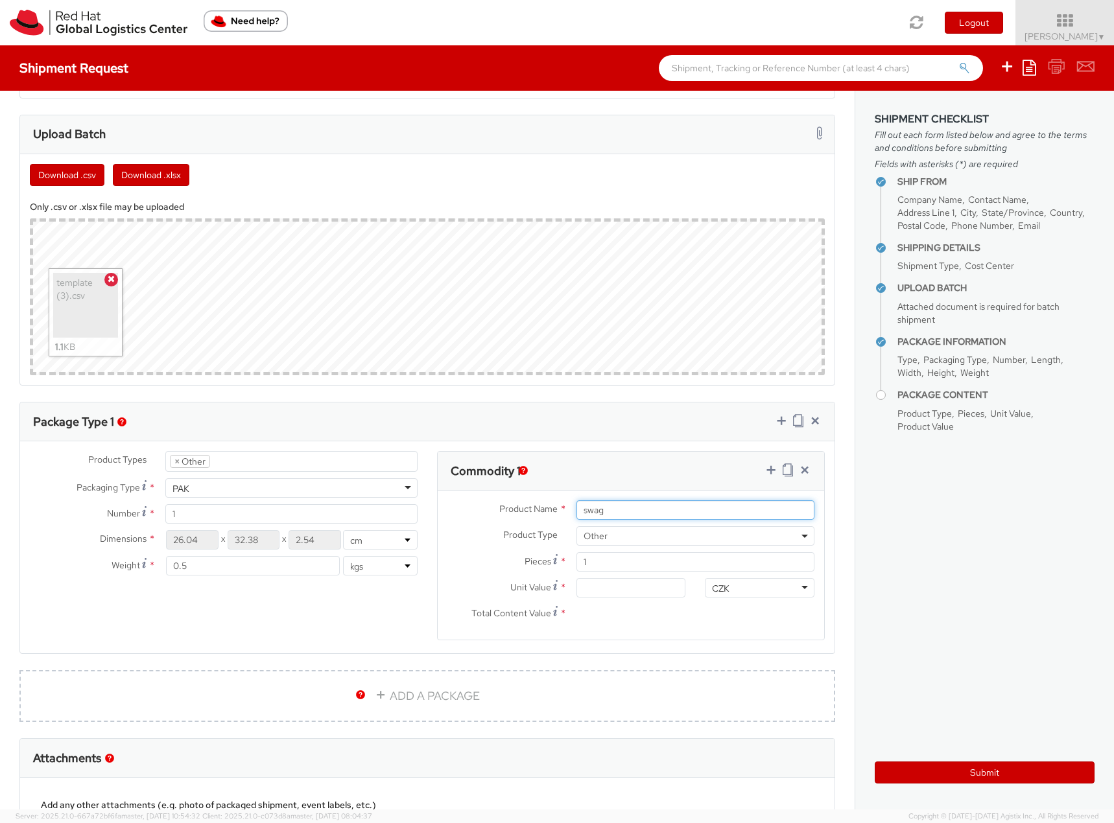
click at [613, 512] on input "swag" at bounding box center [695, 510] width 238 height 19
paste input ""T-Shirt, 60 Cotton, 40 Poly Sticker""
type input ""T-Shirt, 60 Cotton, 40 Poly Sticker""
drag, startPoint x: 603, startPoint y: 560, endPoint x: 578, endPoint y: 568, distance: 25.8
click at [578, 568] on input "1" at bounding box center [695, 561] width 238 height 19
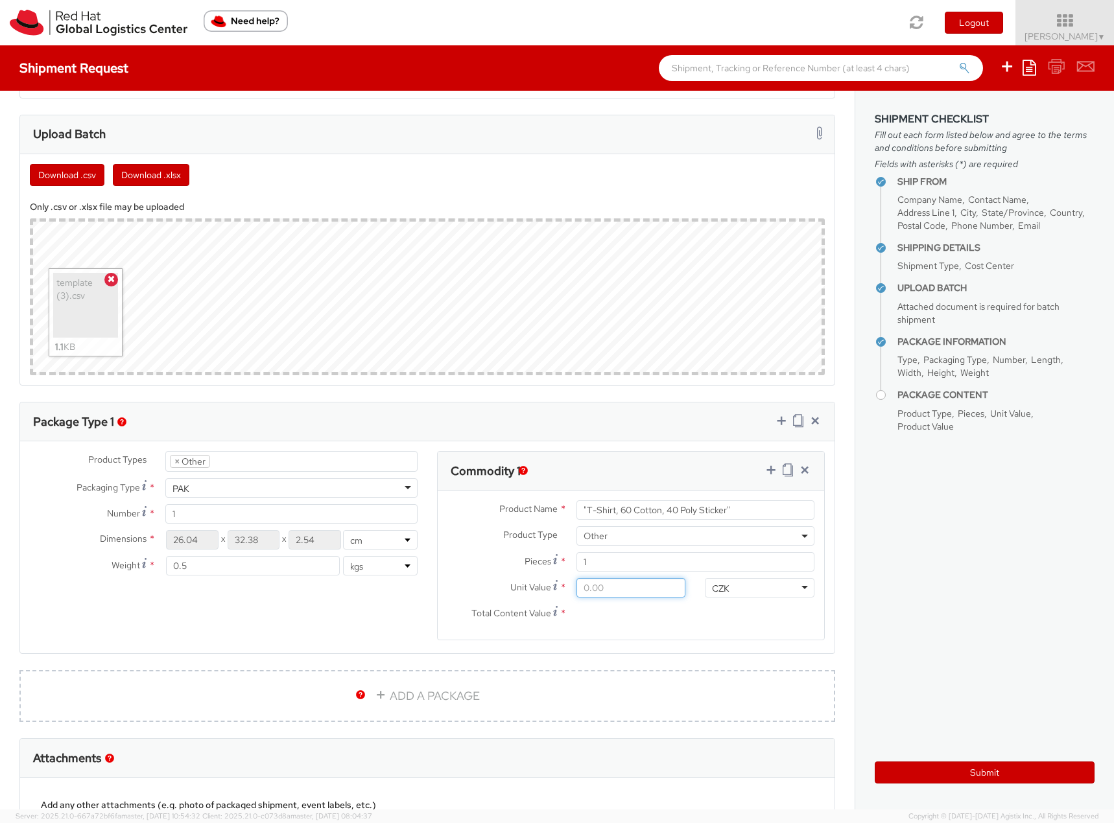
click at [608, 592] on input "Unit Value *" at bounding box center [631, 587] width 110 height 19
click at [738, 591] on div "CZK" at bounding box center [760, 587] width 110 height 19
click at [656, 588] on input "Unit Value *" at bounding box center [631, 587] width 110 height 19
type input "1.00"
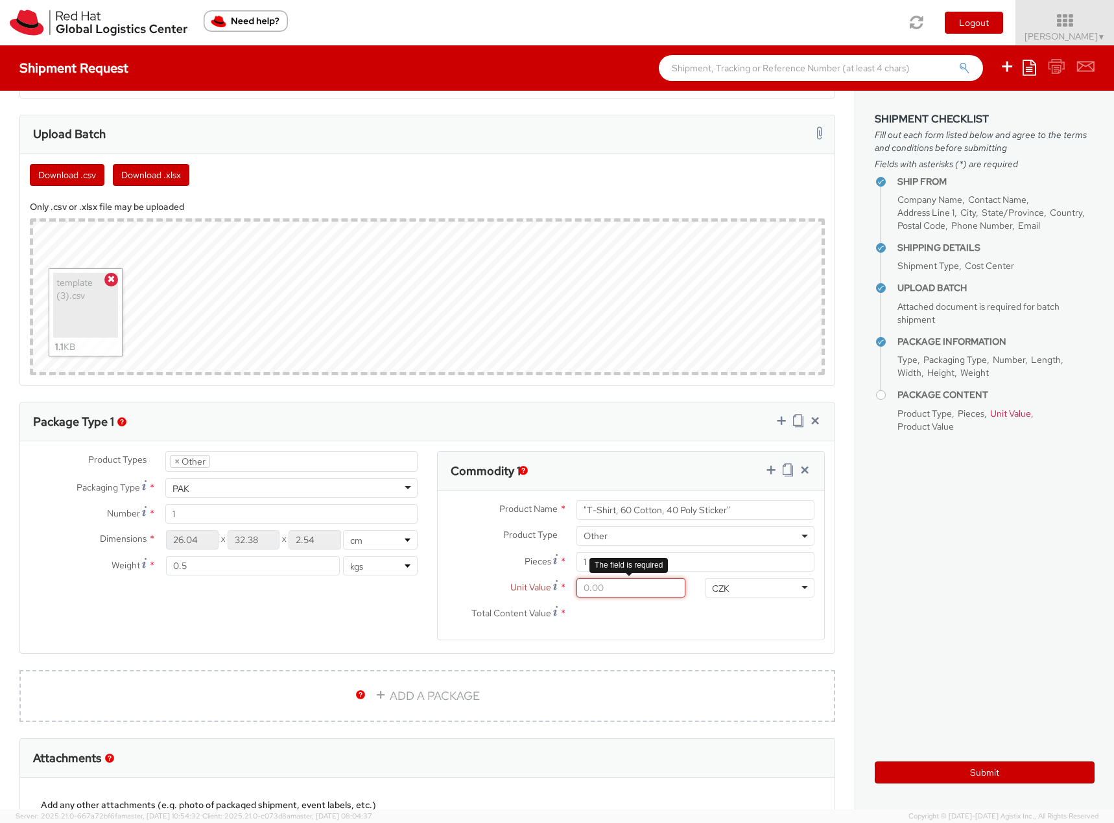
type input "1.00"
type input "11.00"
type input "11.20"
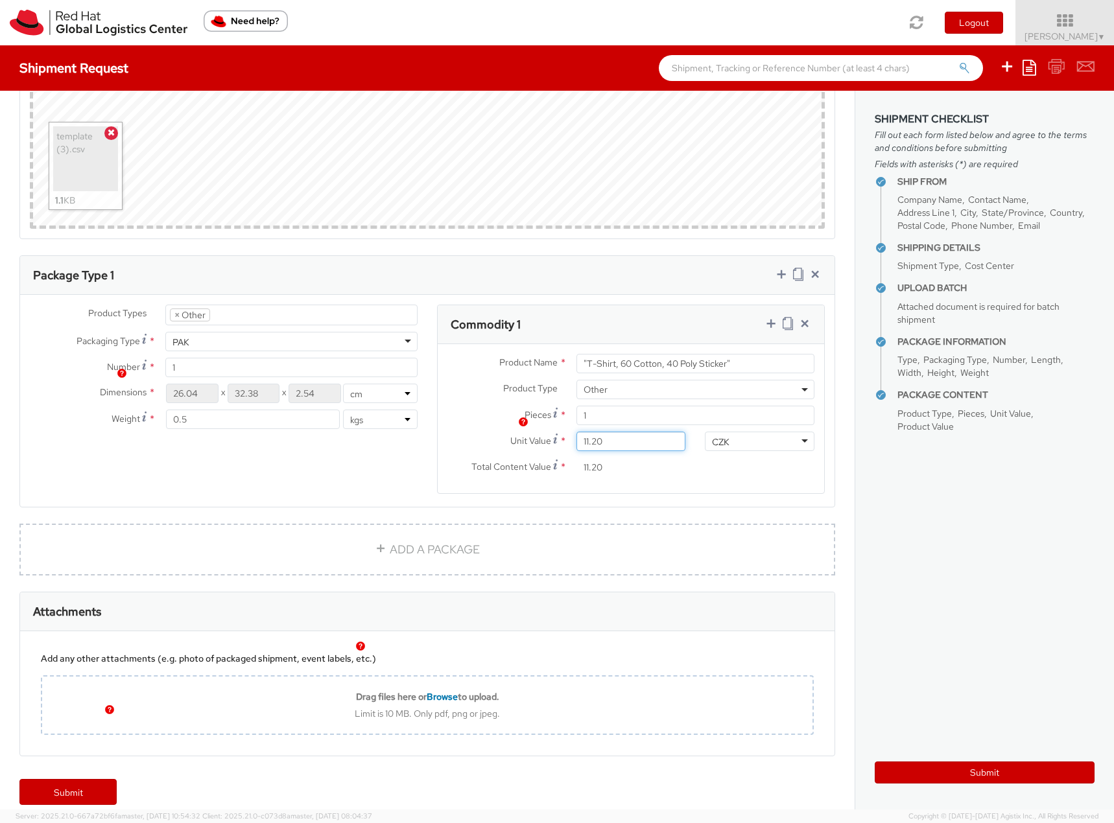
scroll to position [745, 0]
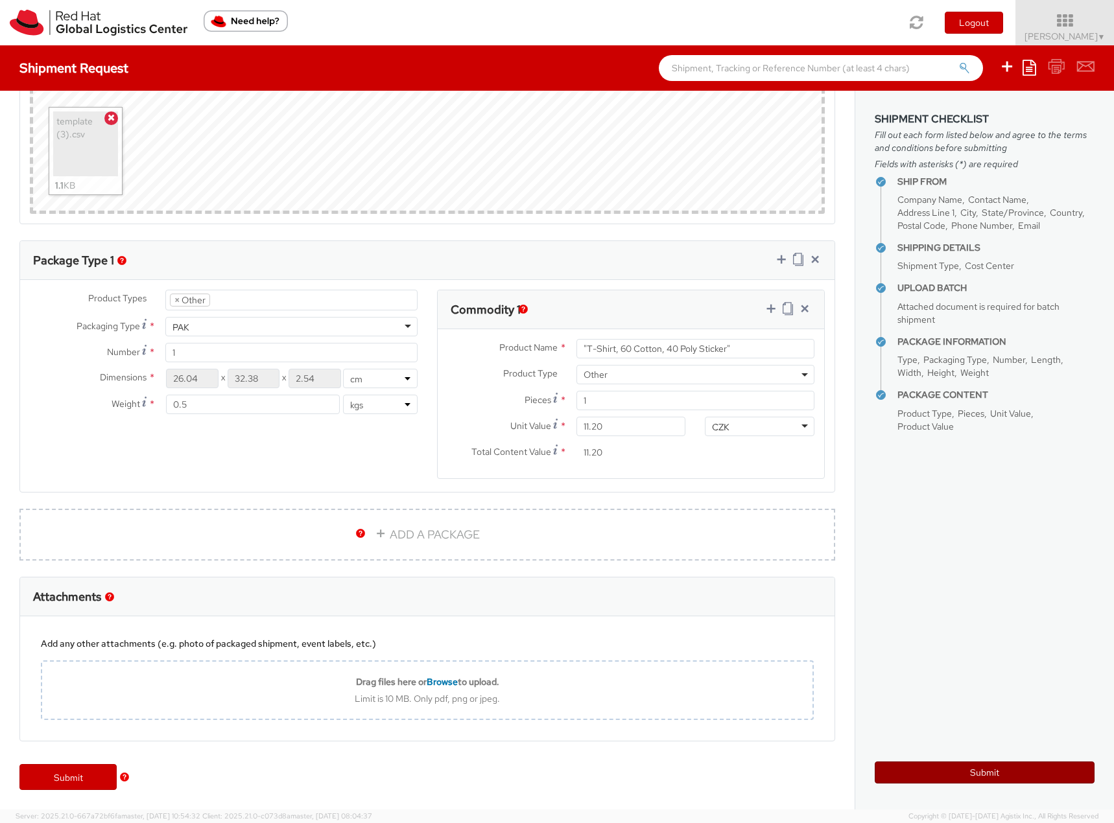
click at [1014, 774] on button "Submit" at bounding box center [985, 773] width 220 height 22
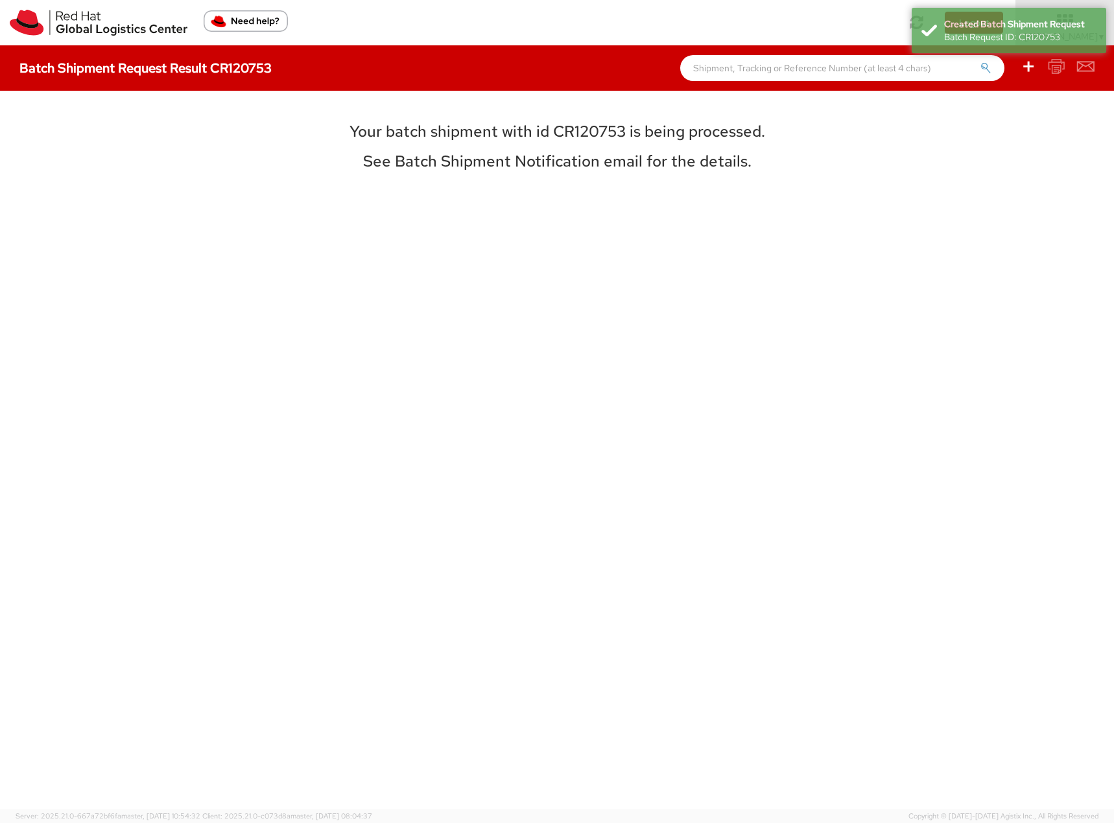
click at [581, 124] on h3 "Your batch shipment with id CR120753 is being processed." at bounding box center [557, 131] width 580 height 17
copy h3 "CR120753"
